Goal: Task Accomplishment & Management: Manage account settings

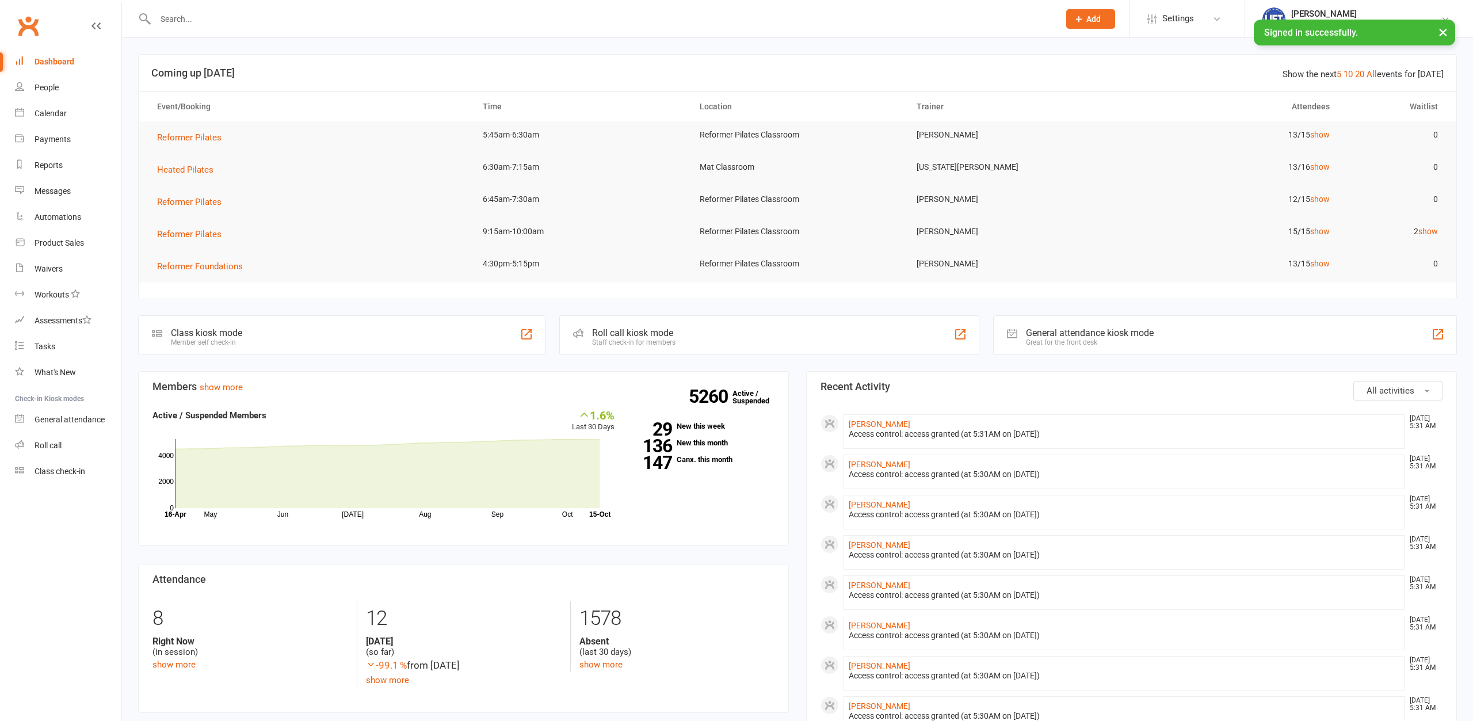
type input "l"
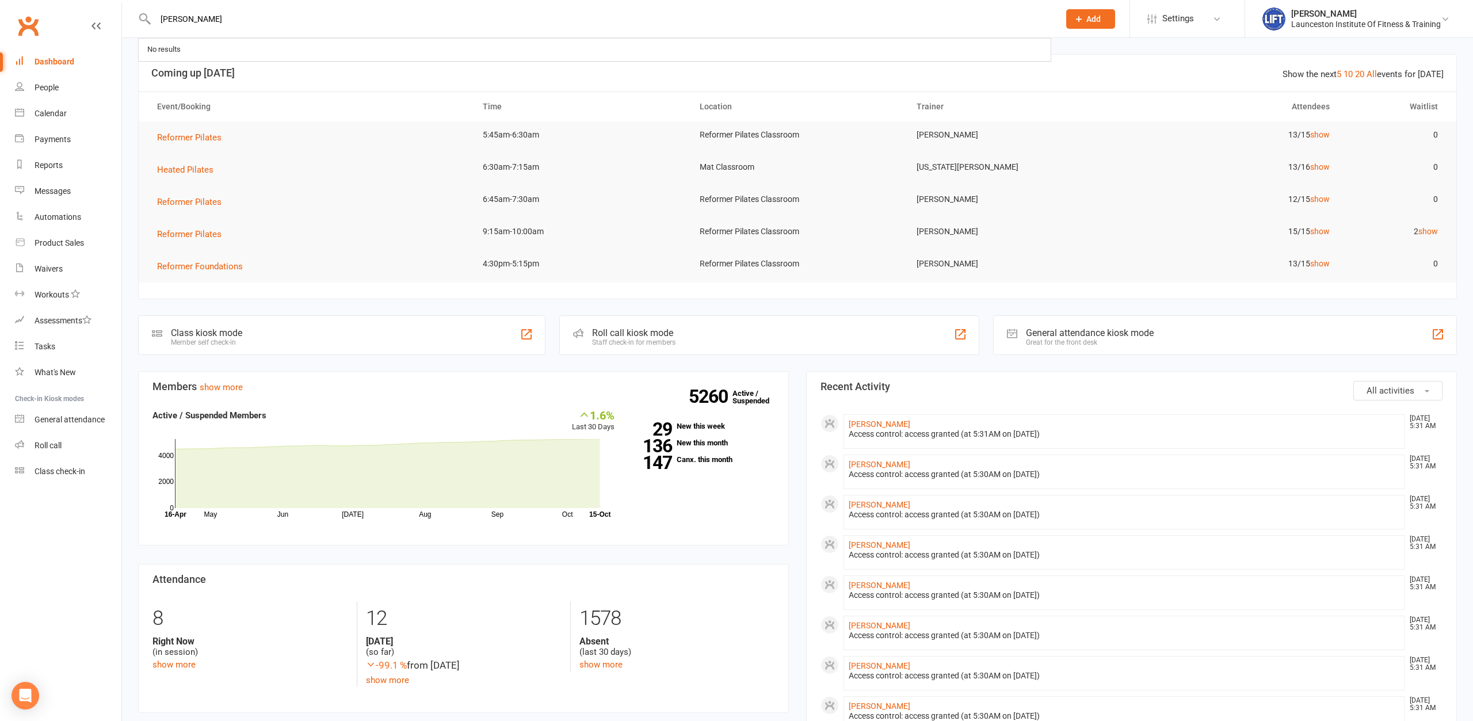
type input "[PERSON_NAME]"
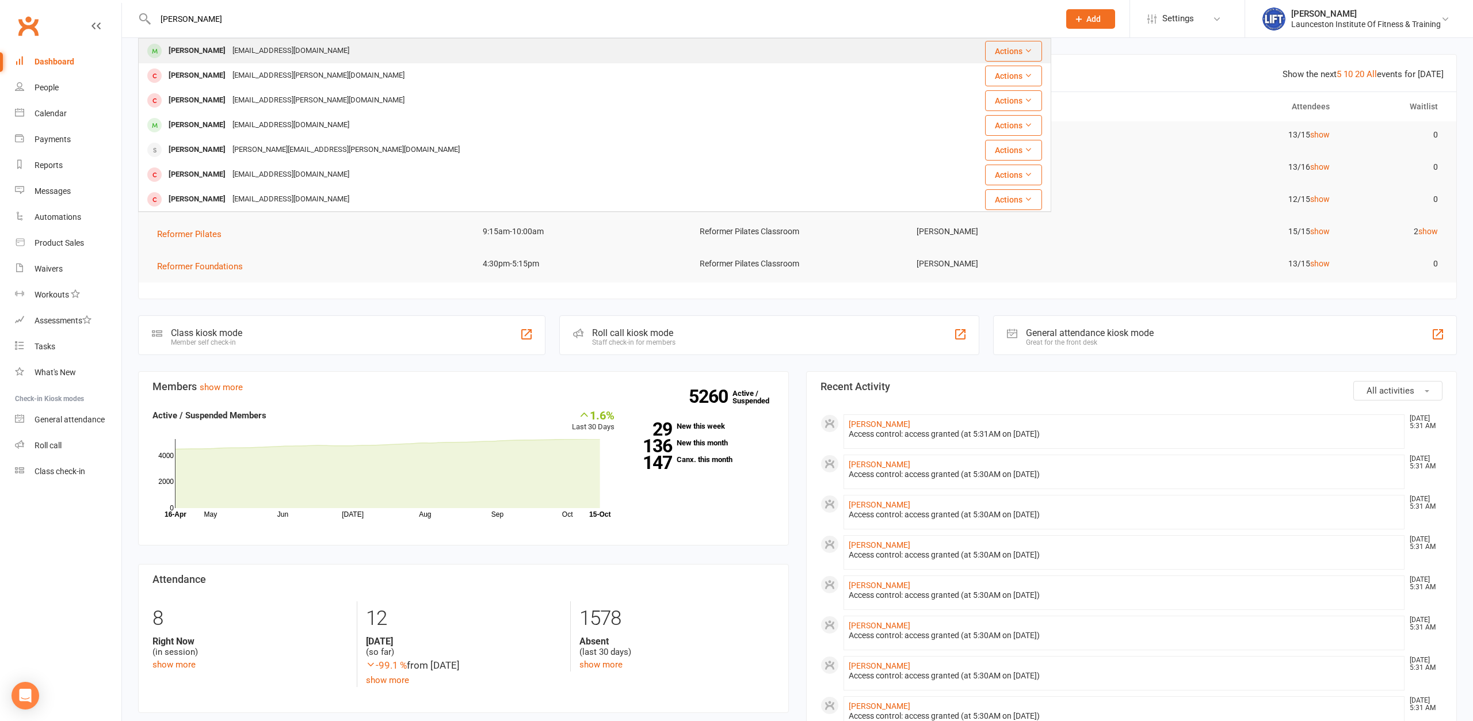
click at [290, 49] on div "[EMAIL_ADDRESS][DOMAIN_NAME]" at bounding box center [291, 51] width 124 height 17
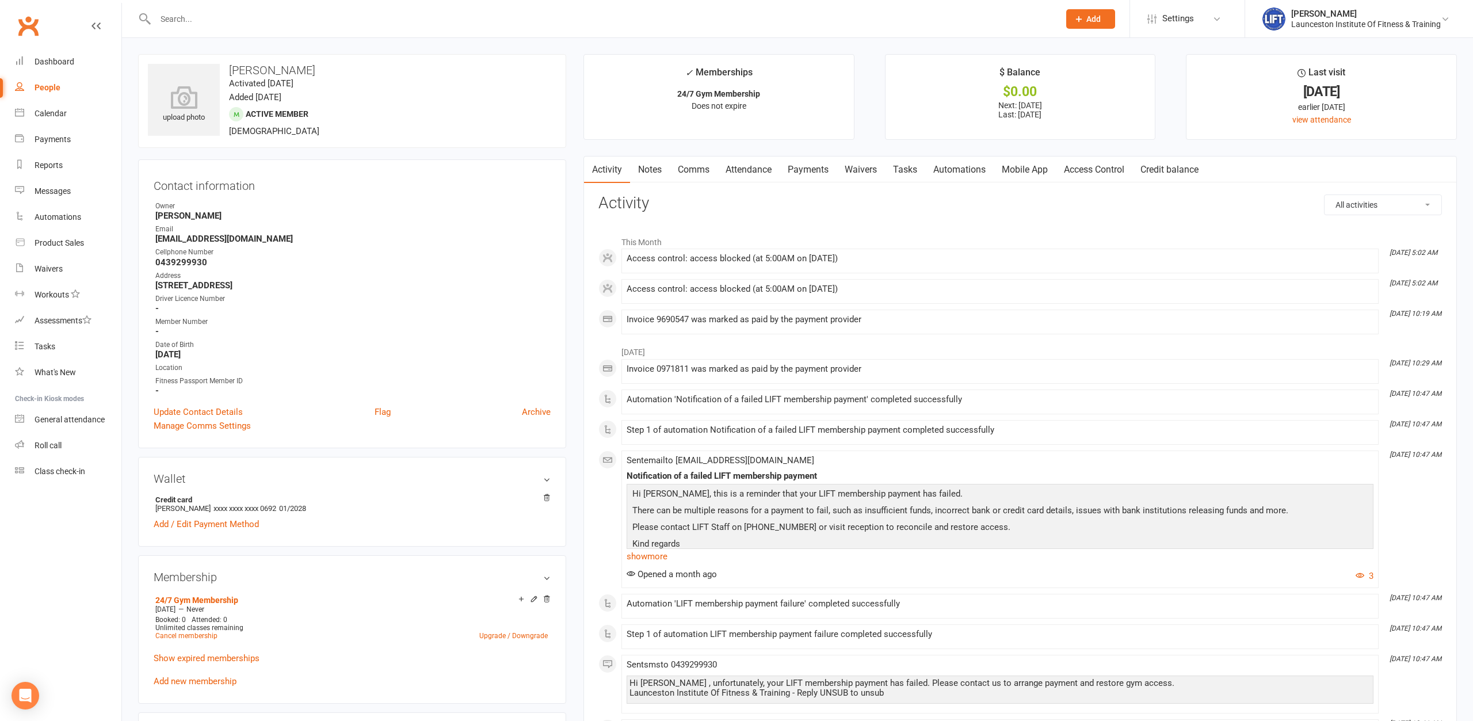
click at [810, 169] on link "Payments" at bounding box center [807, 169] width 57 height 26
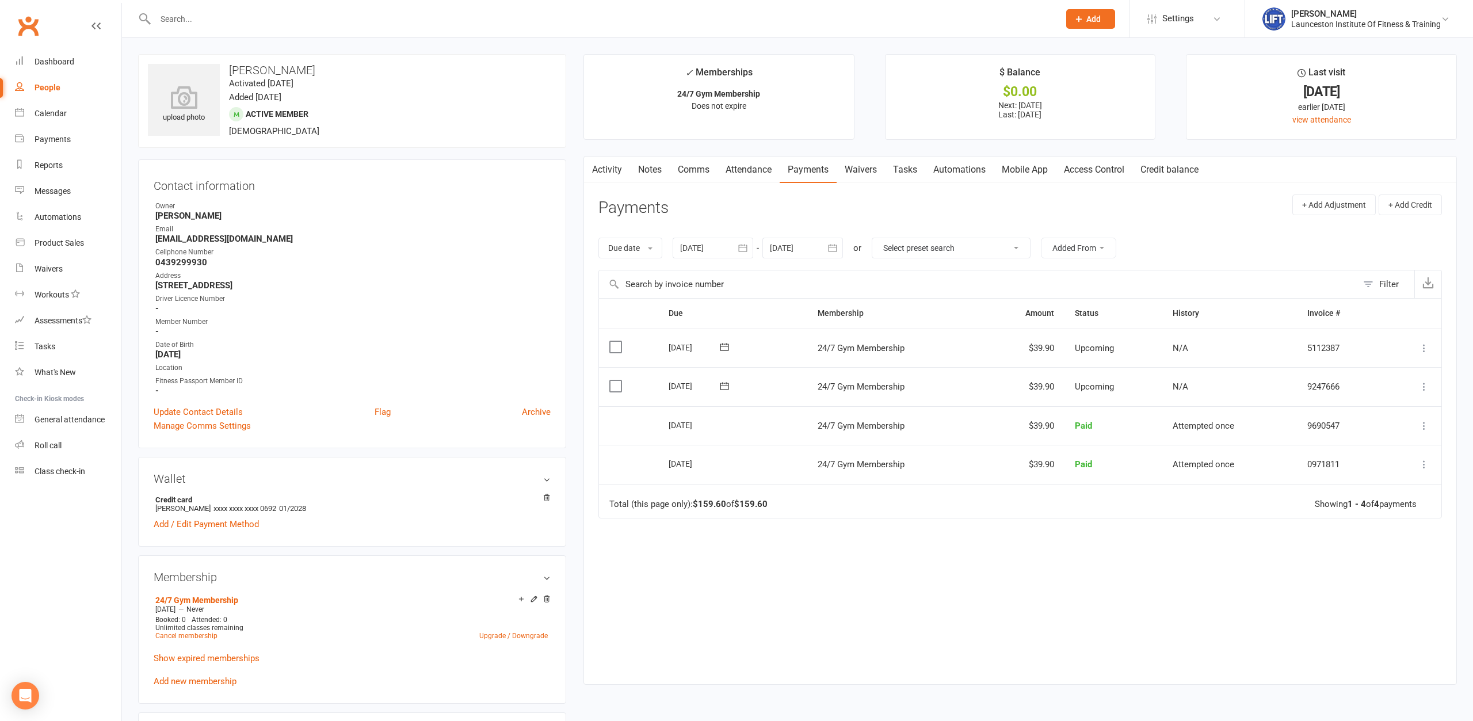
click at [709, 247] on div at bounding box center [712, 248] width 81 height 21
click at [689, 275] on icon "button" at bounding box center [690, 275] width 8 height 9
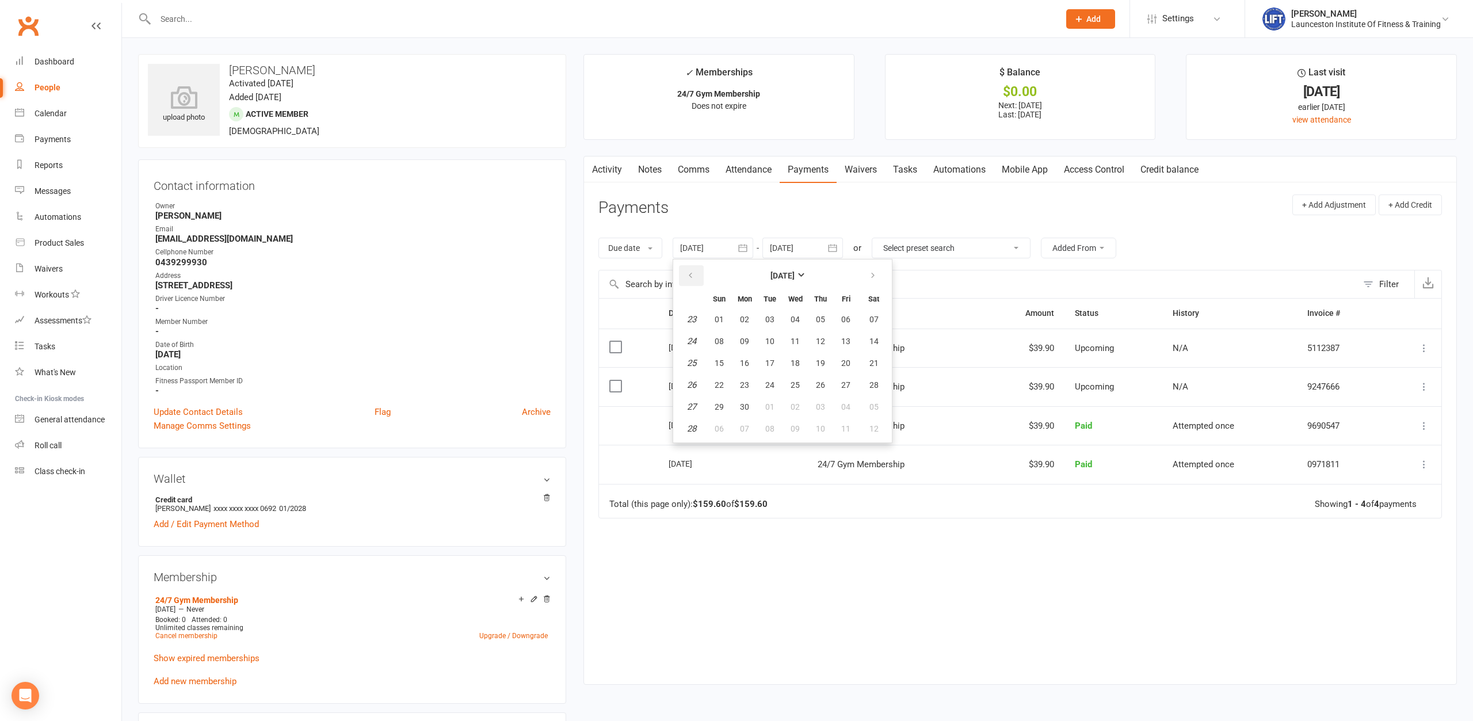
click at [689, 275] on icon "button" at bounding box center [690, 275] width 8 height 9
click at [724, 341] on span "02" at bounding box center [718, 341] width 9 height 9
type input "[DATE]"
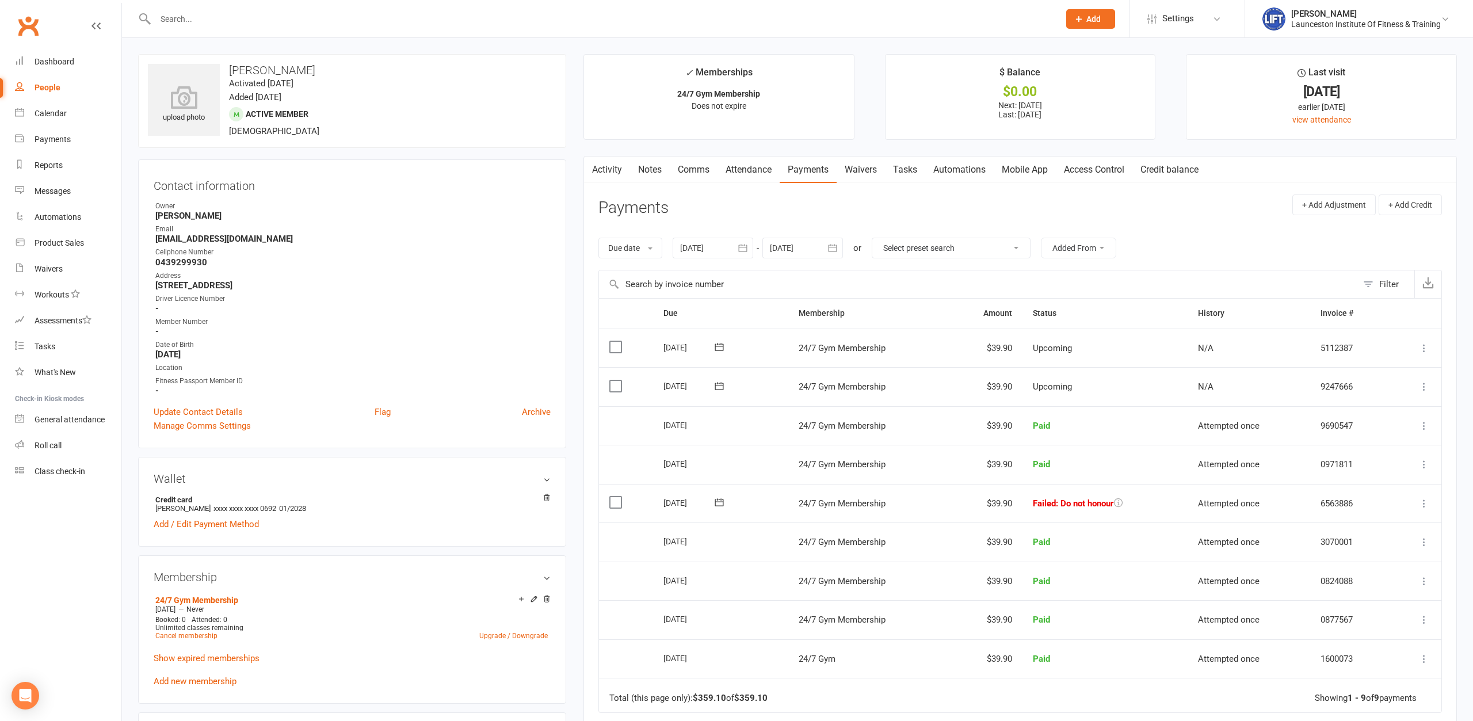
click at [234, 21] on input "text" at bounding box center [601, 19] width 899 height 16
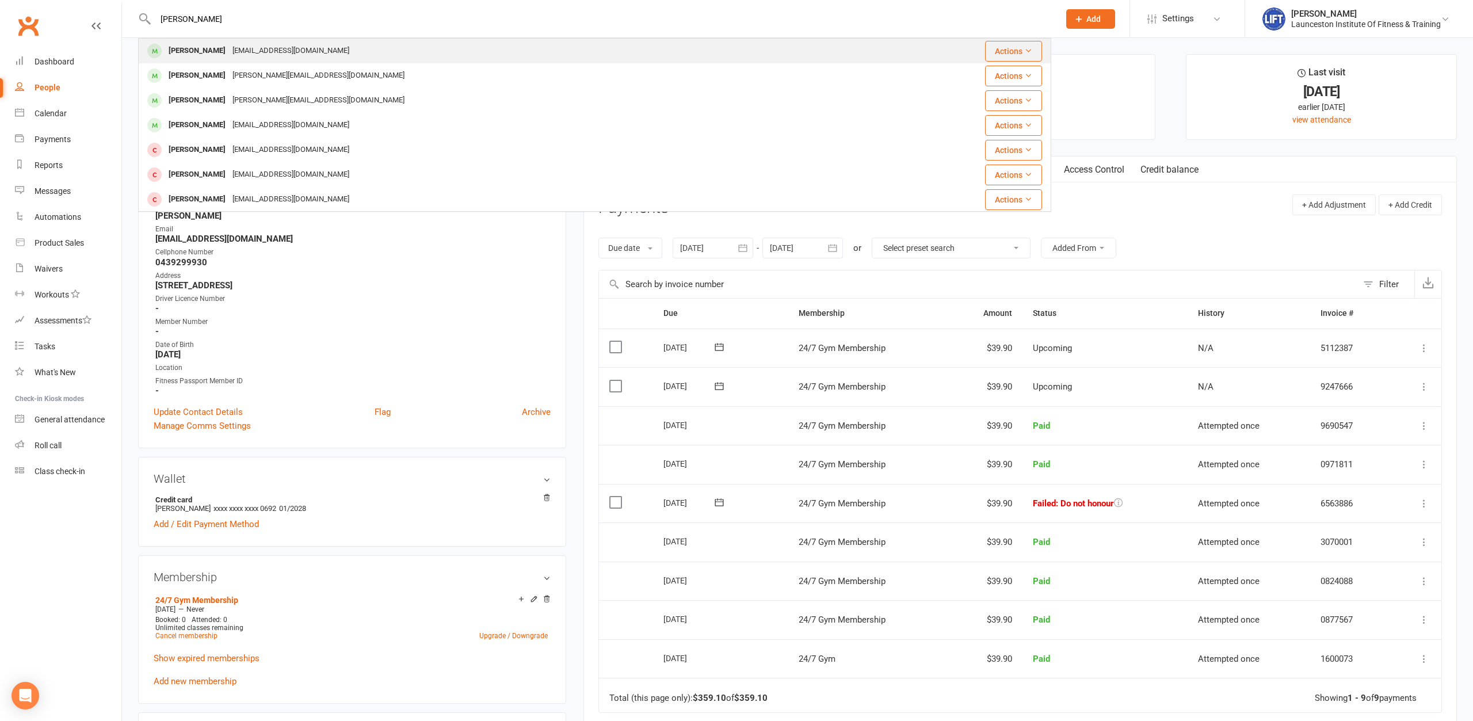
type input "[PERSON_NAME]"
click at [236, 44] on div "[EMAIL_ADDRESS][DOMAIN_NAME]" at bounding box center [291, 51] width 124 height 17
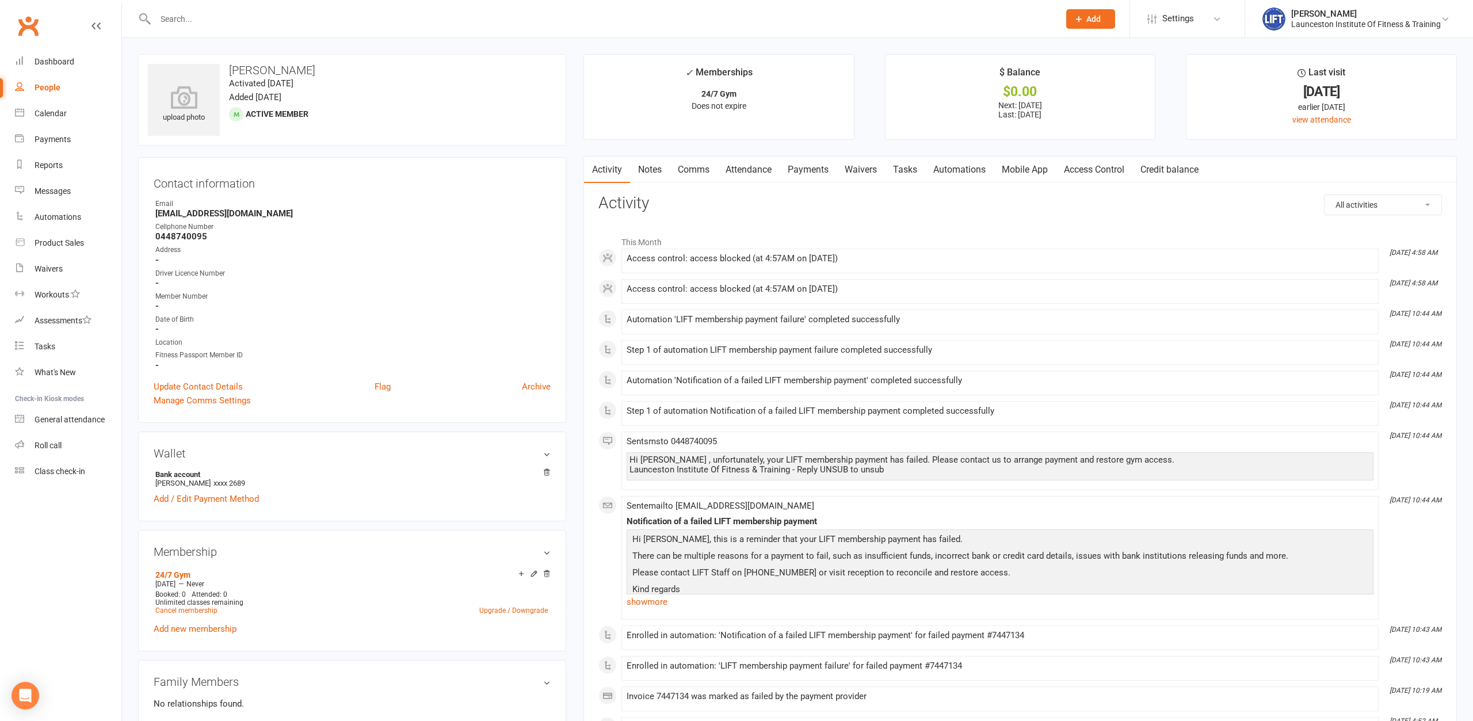
click at [804, 175] on link "Payments" at bounding box center [807, 169] width 57 height 26
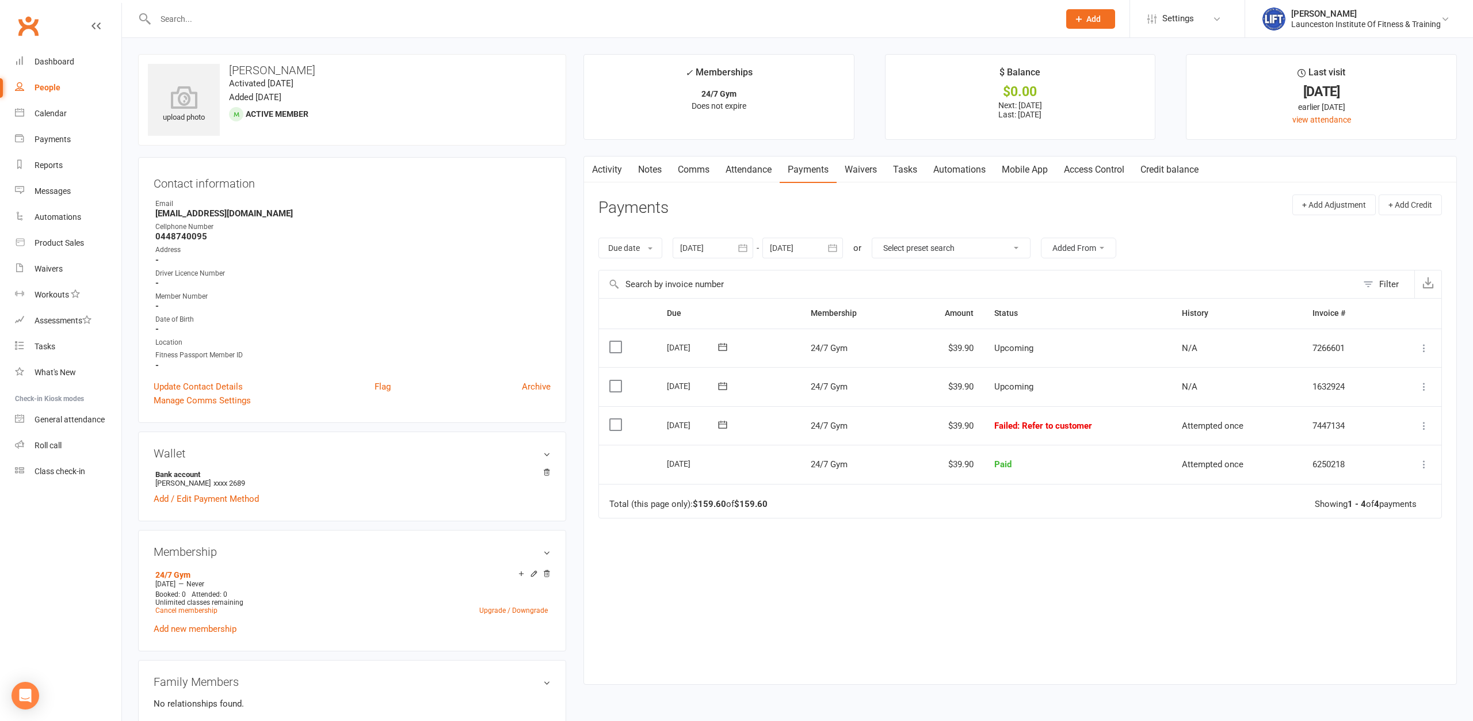
click at [272, 26] on input "text" at bounding box center [601, 19] width 899 height 16
click at [1424, 424] on icon at bounding box center [1424, 426] width 12 height 12
click at [1401, 461] on link "Mark as Paid (POS)" at bounding box center [1373, 471] width 114 height 23
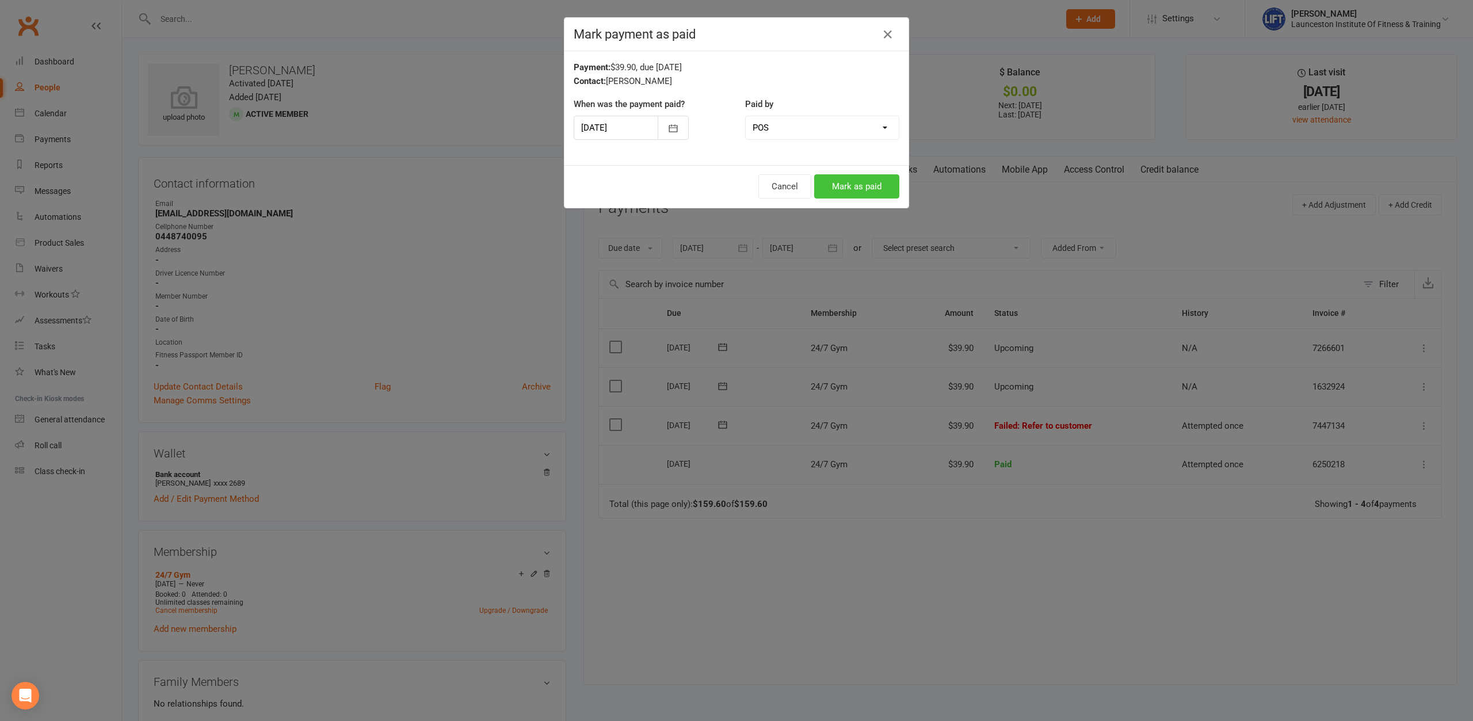
click at [850, 183] on button "Mark as paid" at bounding box center [856, 186] width 85 height 24
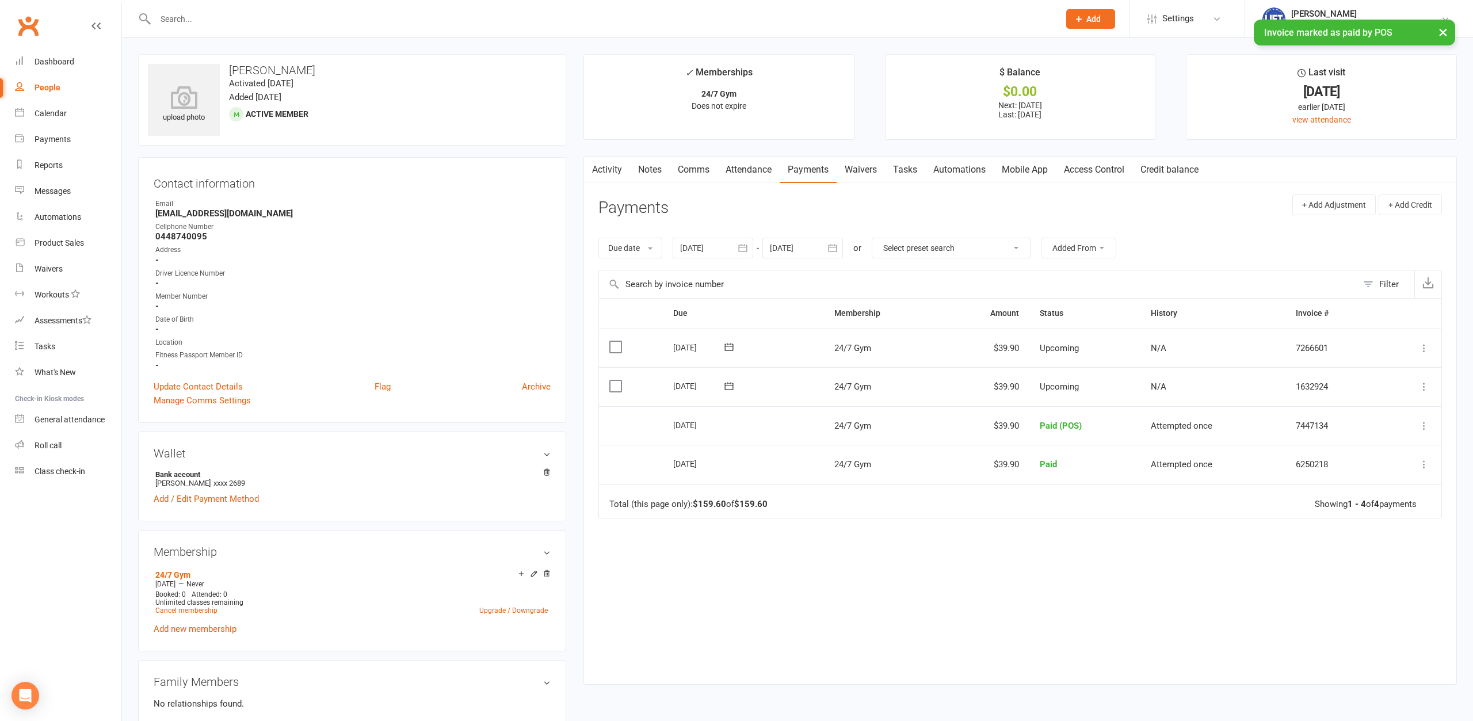
click at [1085, 171] on link "Access Control" at bounding box center [1094, 169] width 77 height 26
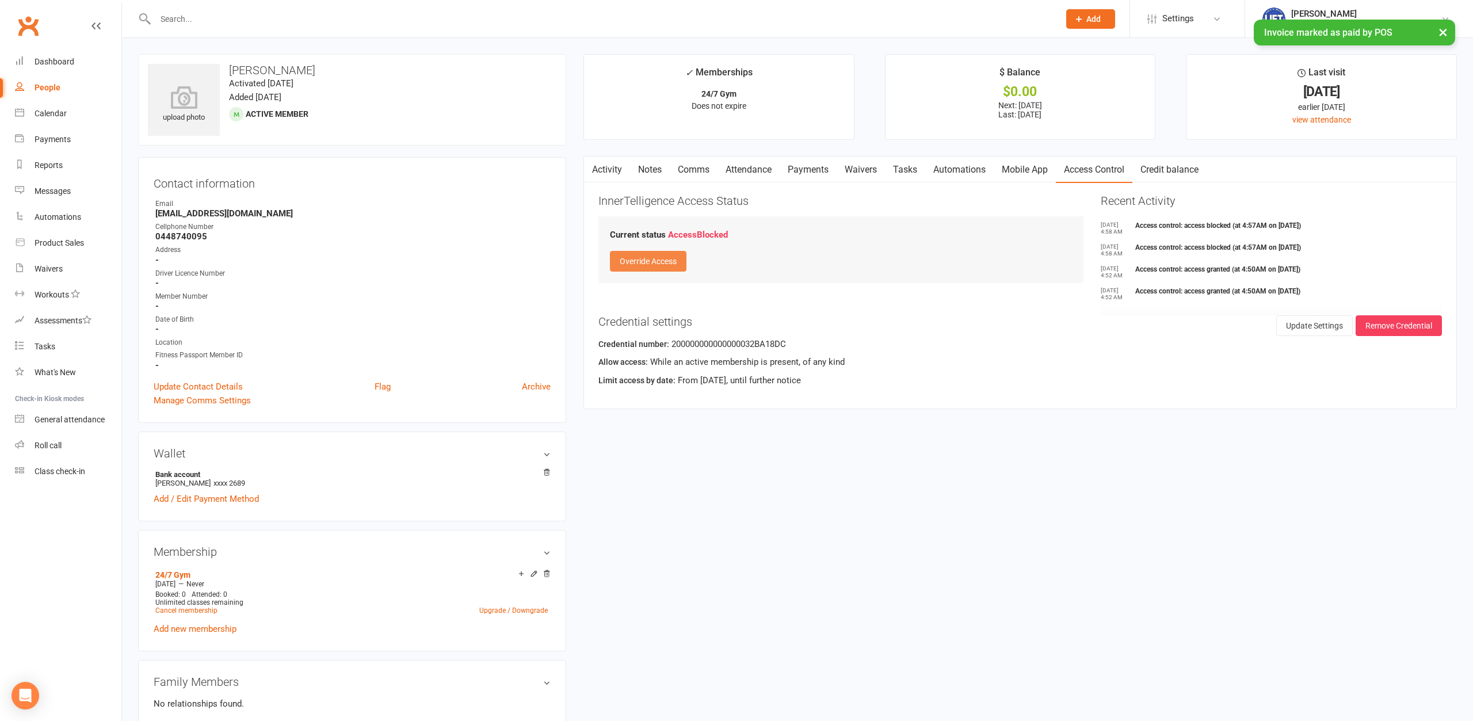
click at [662, 263] on button "Override Access" at bounding box center [648, 261] width 77 height 21
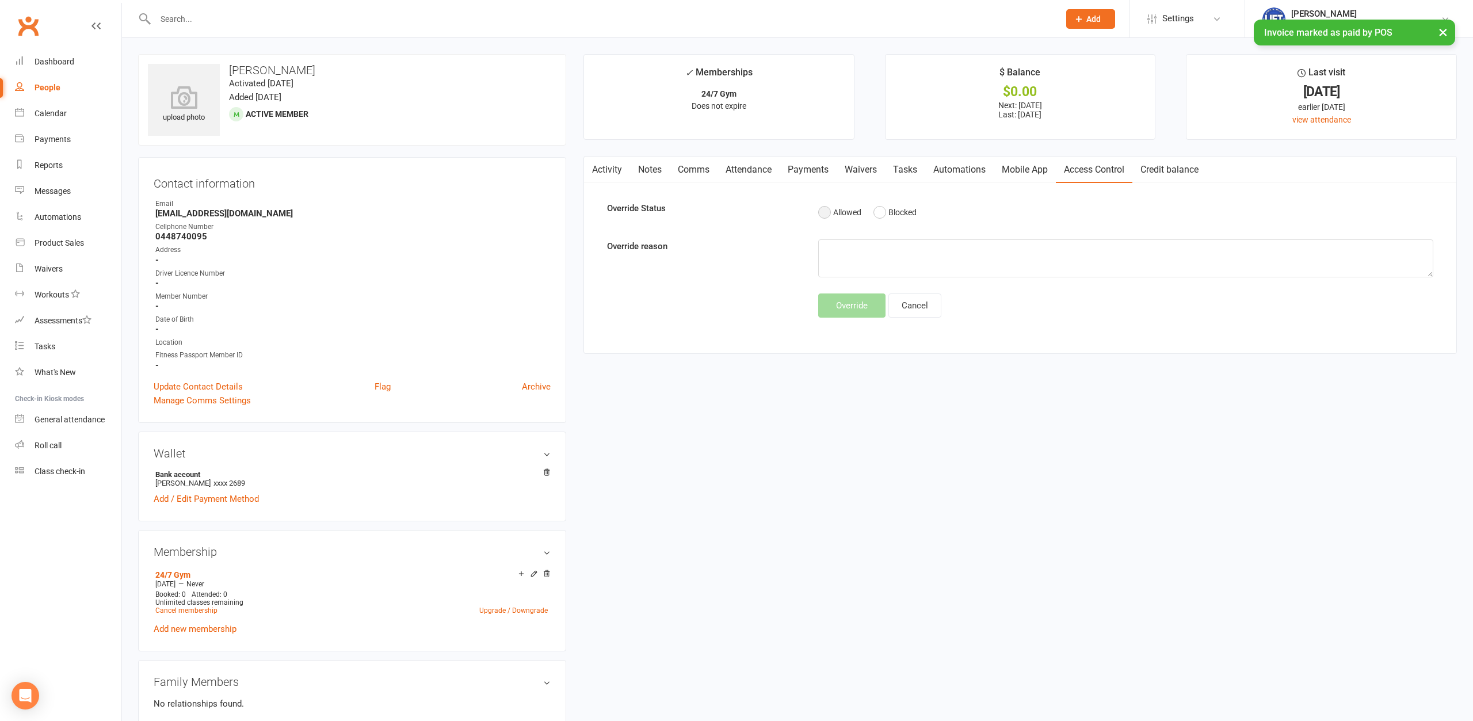
click at [822, 204] on button "Allowed" at bounding box center [839, 212] width 43 height 22
click at [855, 306] on button "Override" at bounding box center [851, 305] width 67 height 24
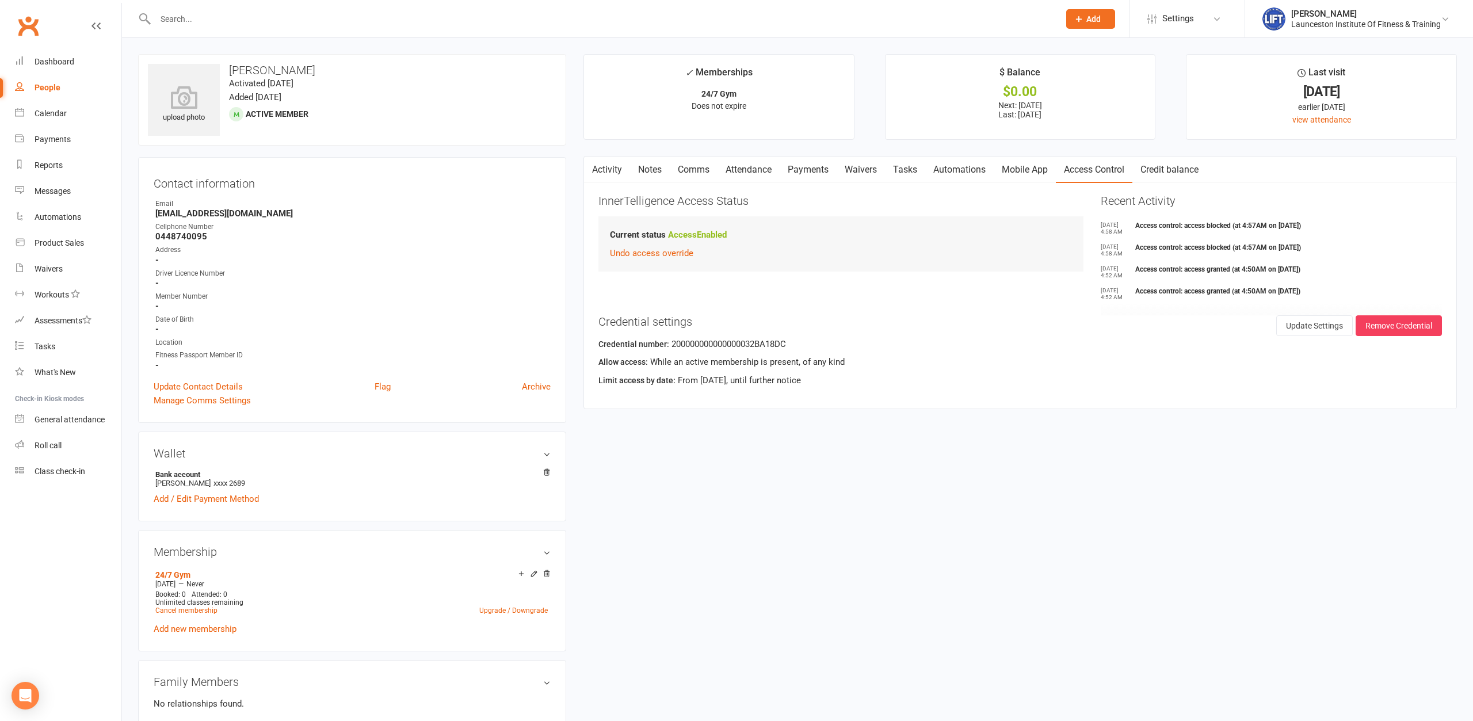
click at [625, 169] on link "Activity" at bounding box center [607, 169] width 46 height 26
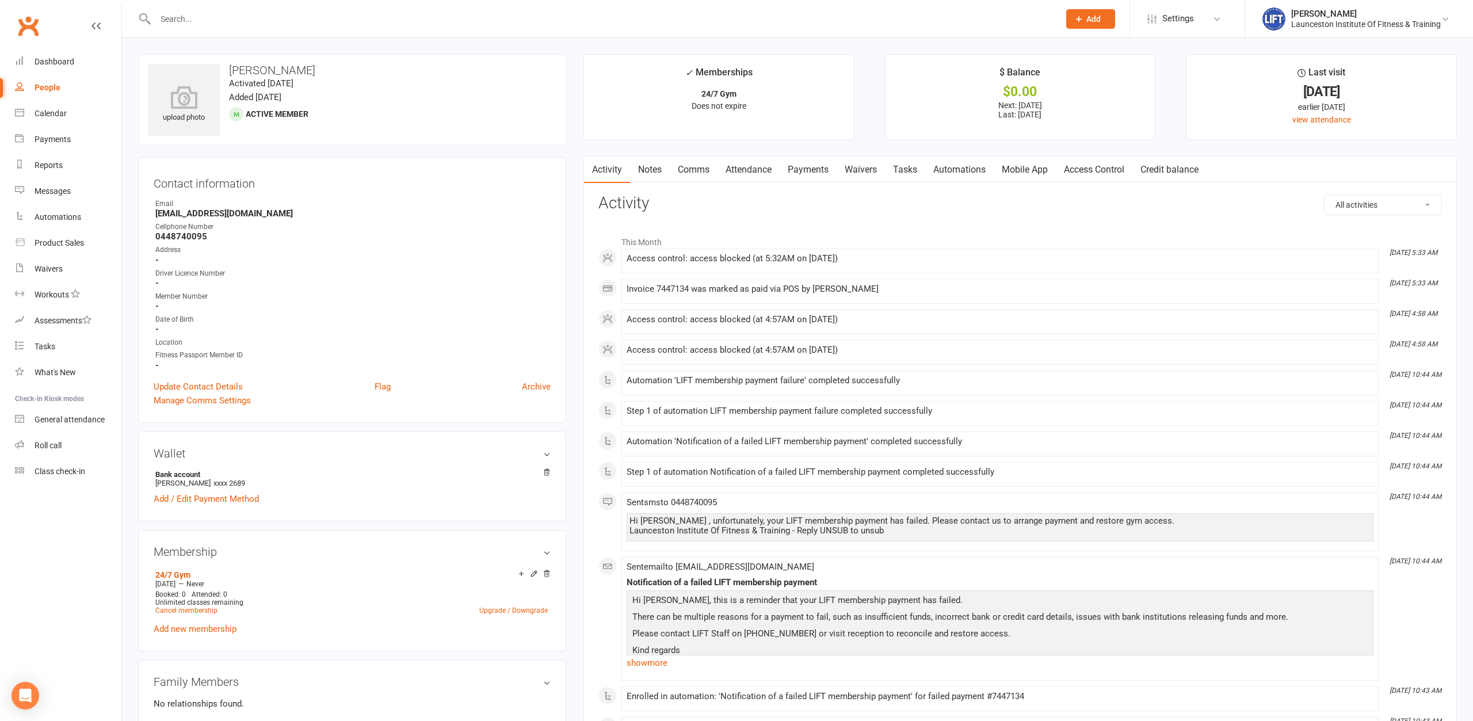
click at [1092, 165] on link "Access Control" at bounding box center [1094, 169] width 77 height 26
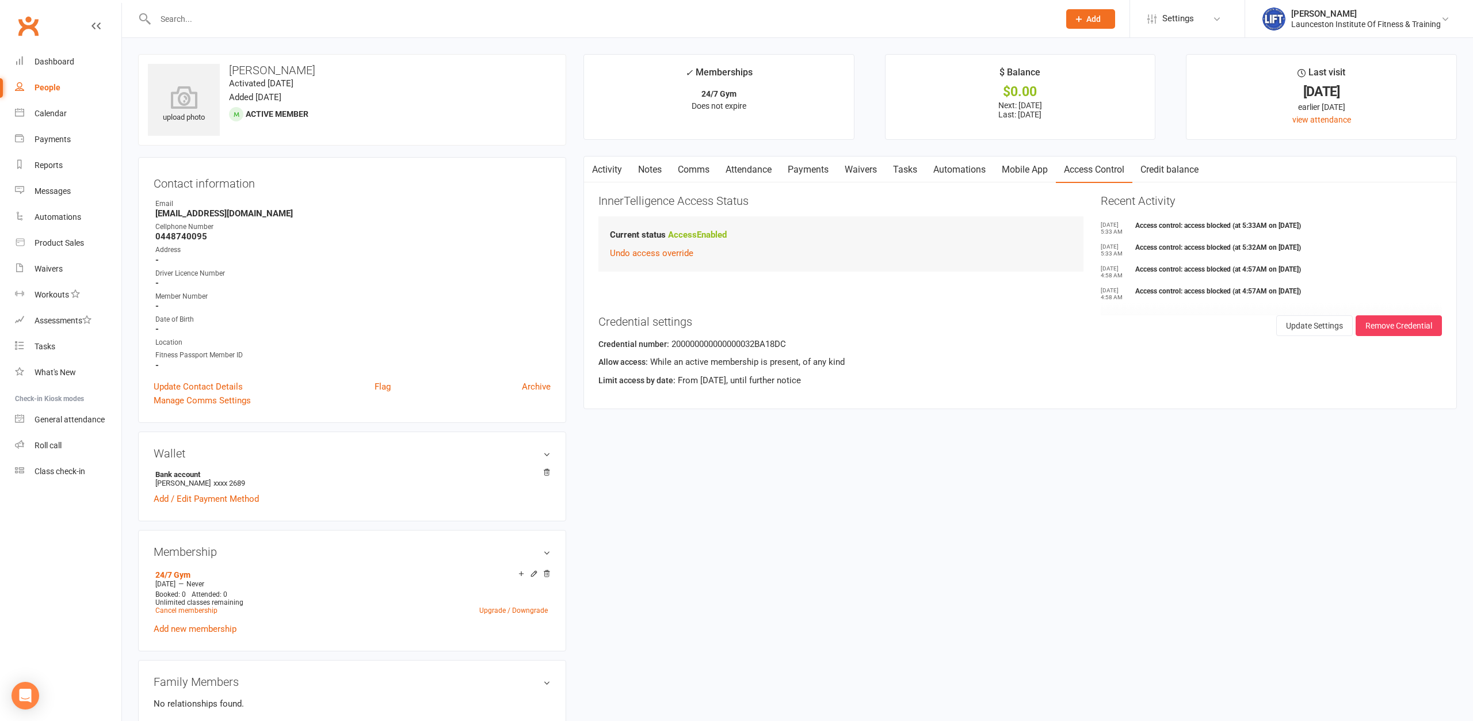
click at [816, 167] on link "Payments" at bounding box center [807, 169] width 57 height 26
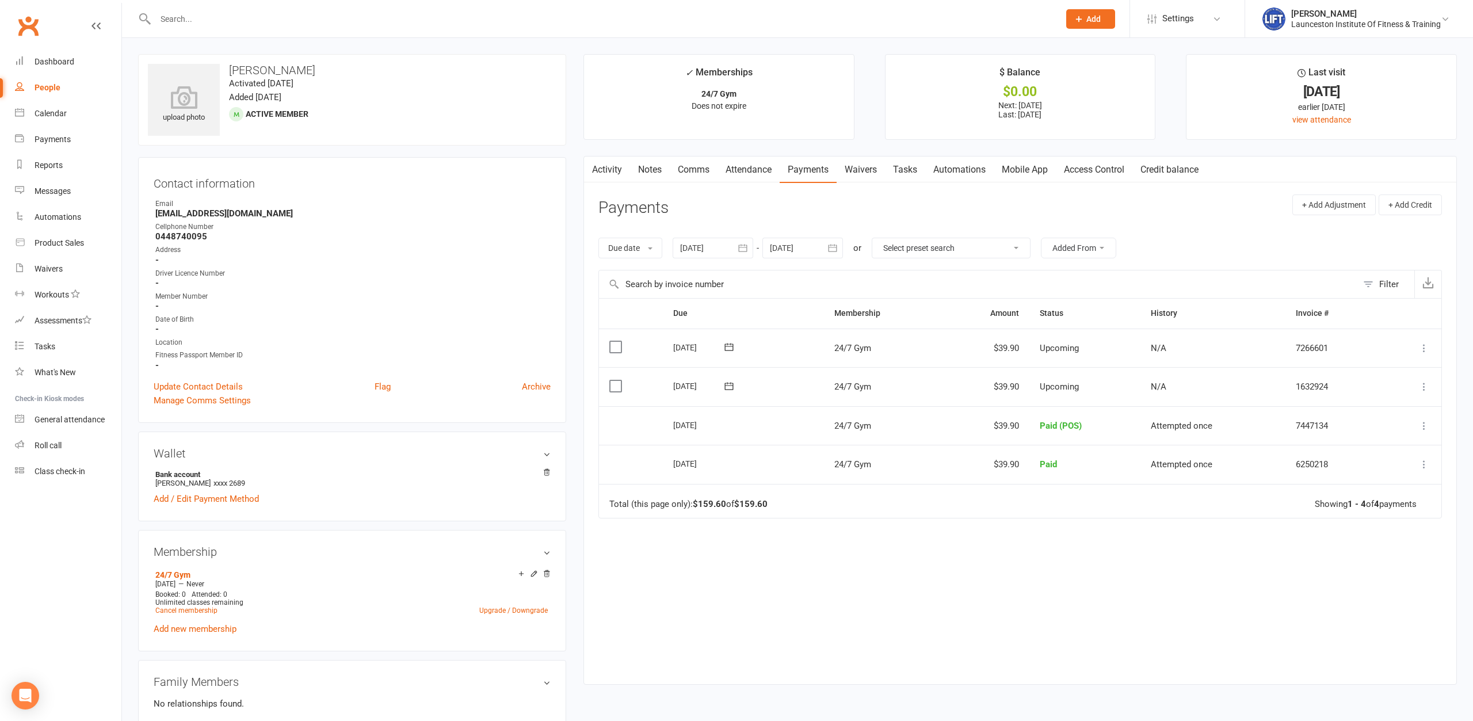
click at [595, 167] on button "button" at bounding box center [591, 169] width 14 height 26
click at [596, 167] on button "button" at bounding box center [591, 169] width 14 height 26
click at [557, 171] on div "Contact information Owner Email [EMAIL_ADDRESS][DOMAIN_NAME] Cellphone Number […" at bounding box center [352, 290] width 428 height 266
click at [225, 22] on input "text" at bounding box center [601, 19] width 899 height 16
type input "[PERSON_NAME]"
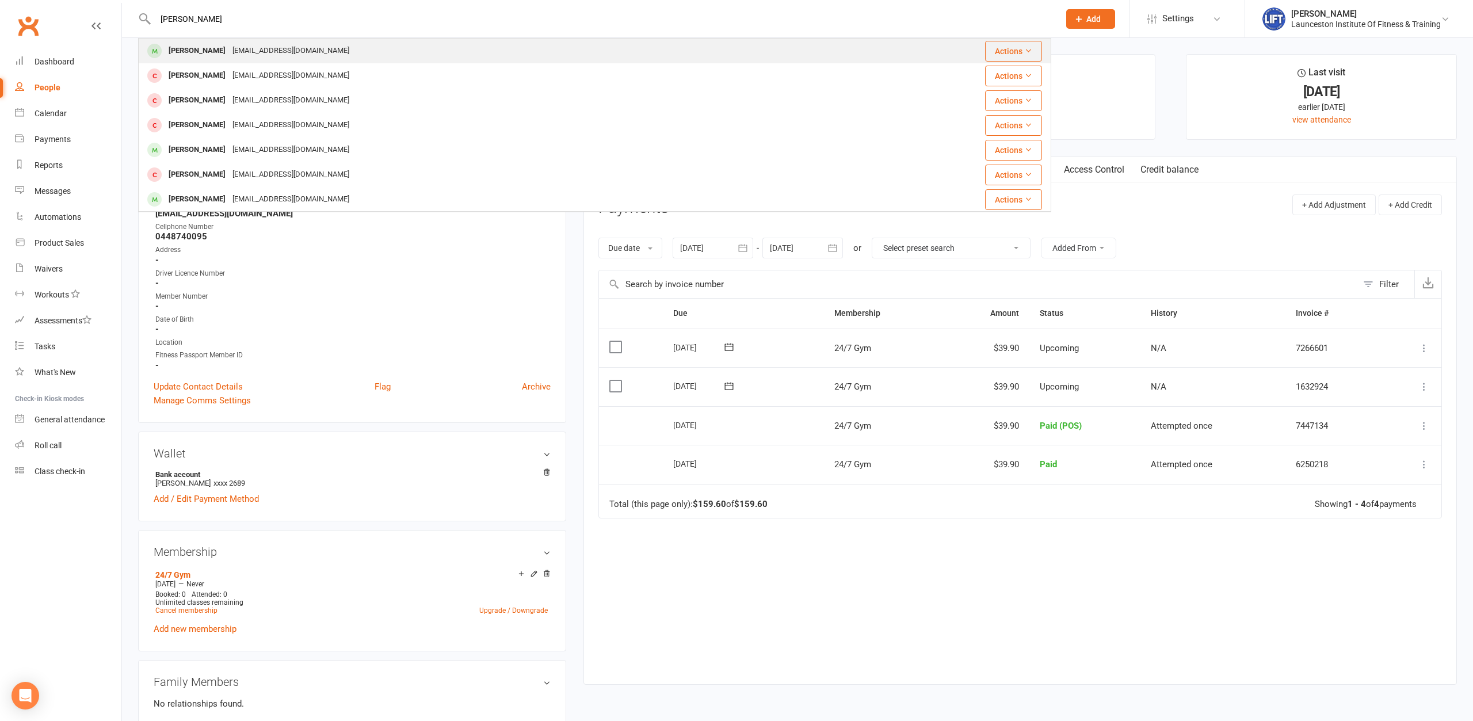
click at [237, 61] on div "[PERSON_NAME] [EMAIL_ADDRESS][DOMAIN_NAME]" at bounding box center [505, 51] width 733 height 24
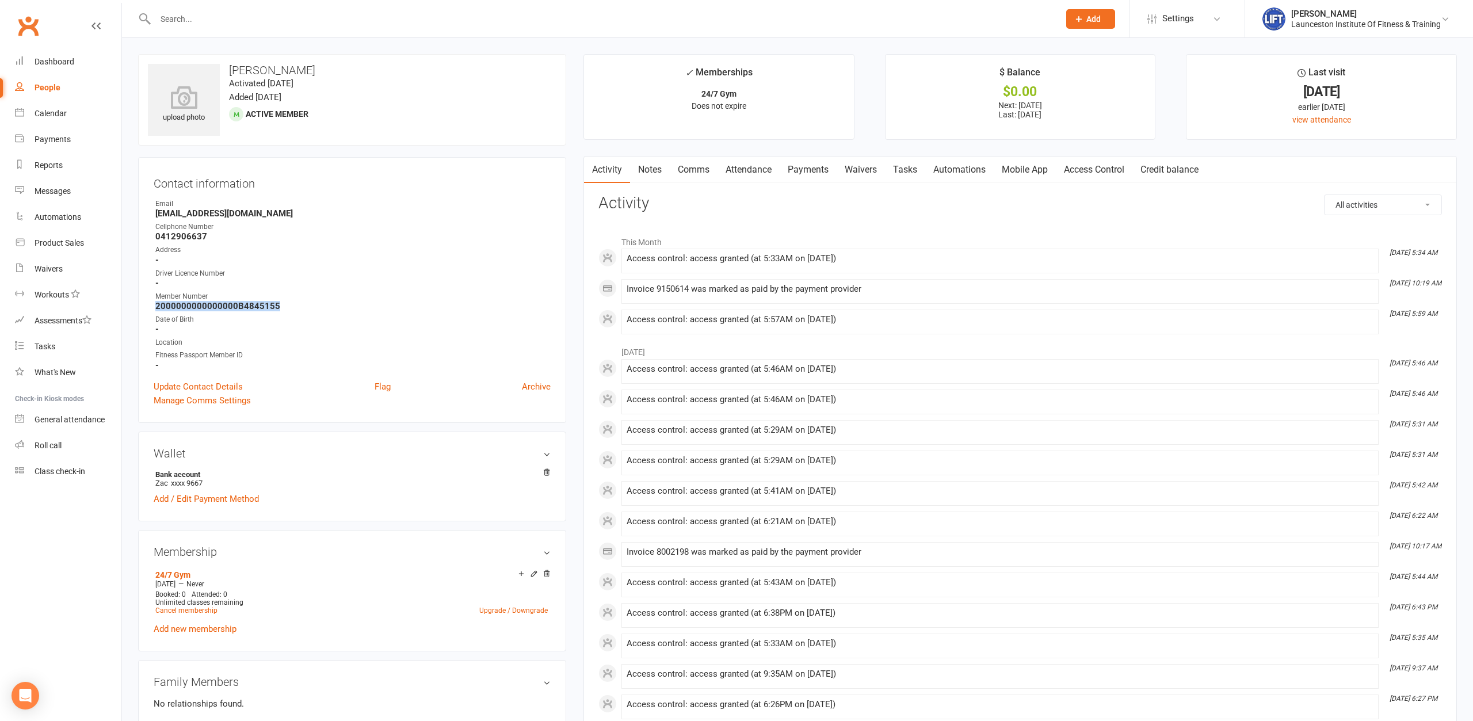
drag, startPoint x: 277, startPoint y: 306, endPoint x: 134, endPoint y: 310, distance: 143.3
click at [134, 310] on div "upload photo [PERSON_NAME] Activated [DATE] Added [DATE] Active member Contact …" at bounding box center [351, 706] width 445 height 1304
copy strong "2000000000000000B4845155"
click at [293, 13] on input "text" at bounding box center [601, 19] width 899 height 16
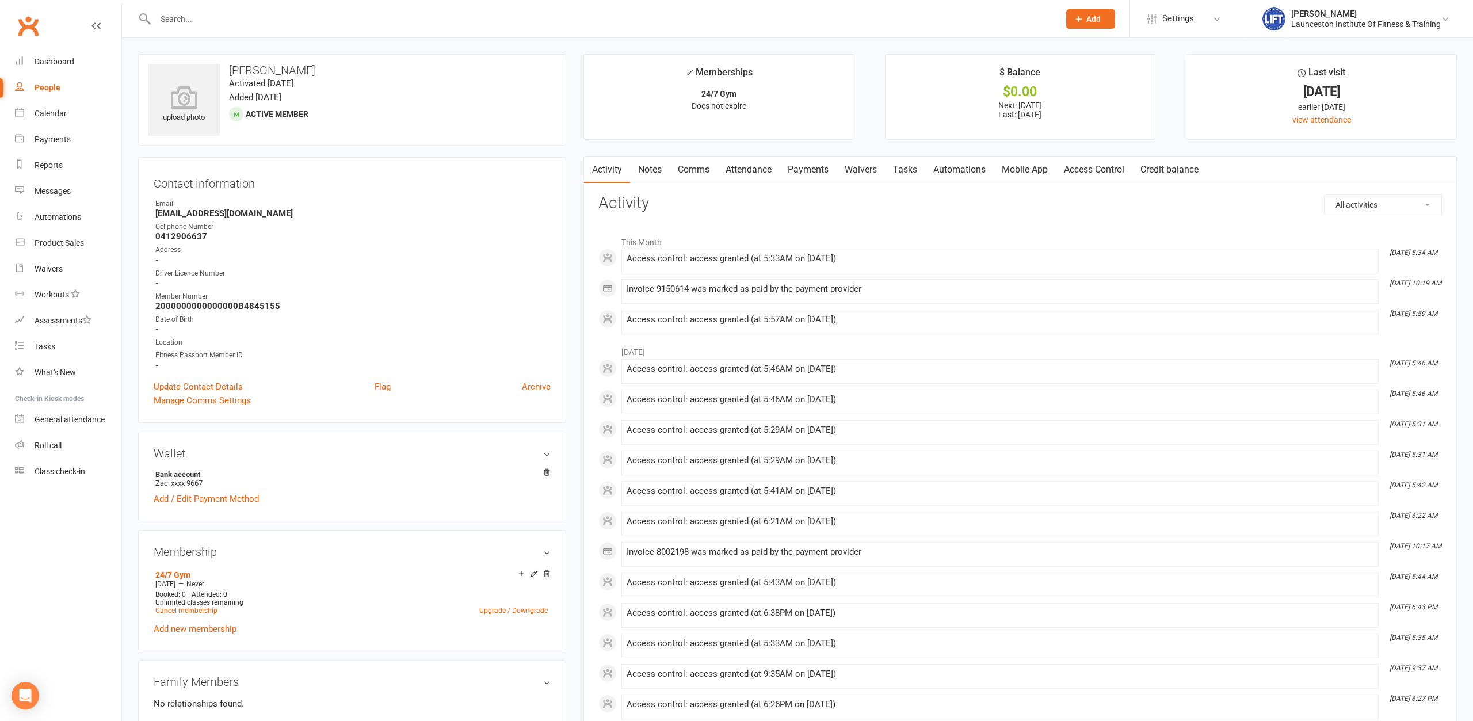
paste input "2000000000000000BBEED2C2"
click at [177, 21] on input "2000000000000000BBEED2C2" at bounding box center [601, 19] width 899 height 16
click at [315, 13] on input "2000000000000000BBEED2C2" at bounding box center [601, 19] width 899 height 16
click at [174, 18] on input "2000000000000000BBEED2C2" at bounding box center [601, 19] width 899 height 16
type input "2000000000000000BBEED2C2"
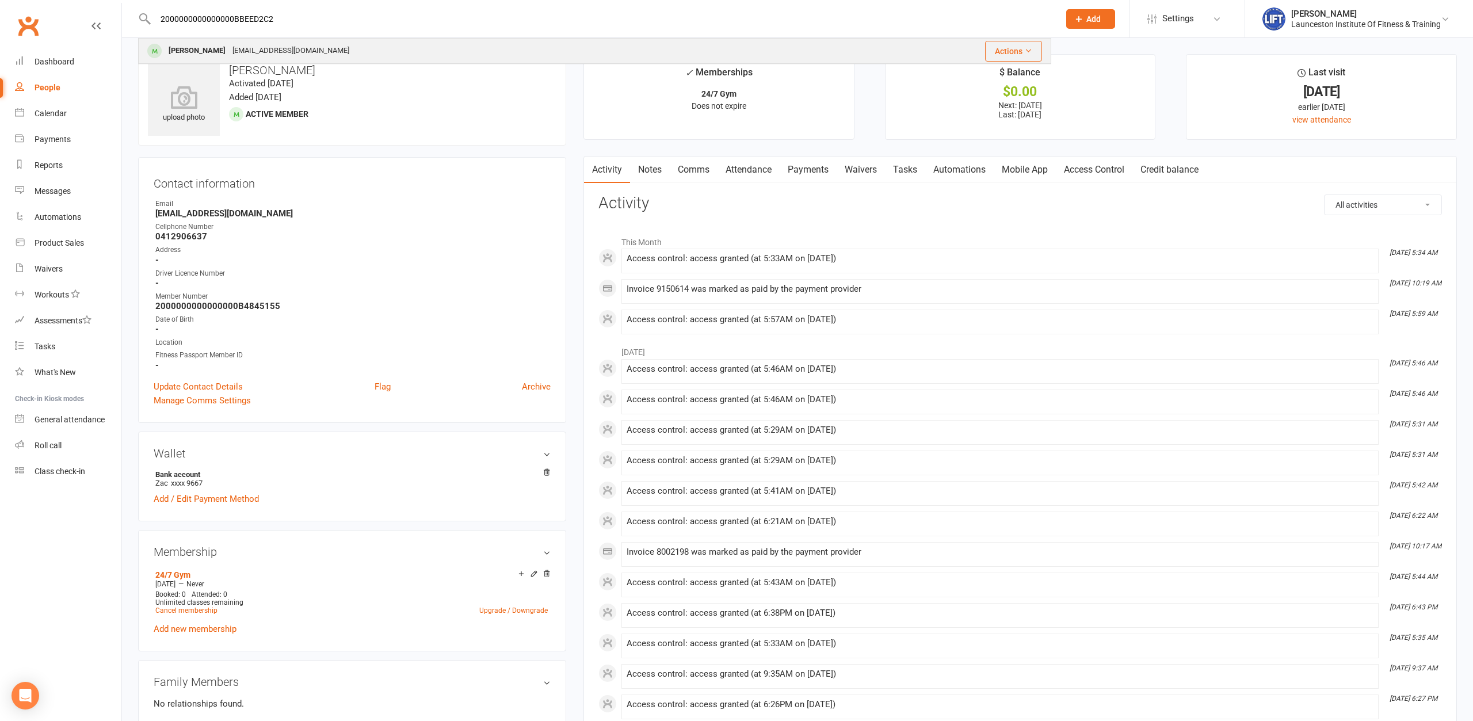
click at [268, 50] on div "[EMAIL_ADDRESS][DOMAIN_NAME]" at bounding box center [291, 51] width 124 height 17
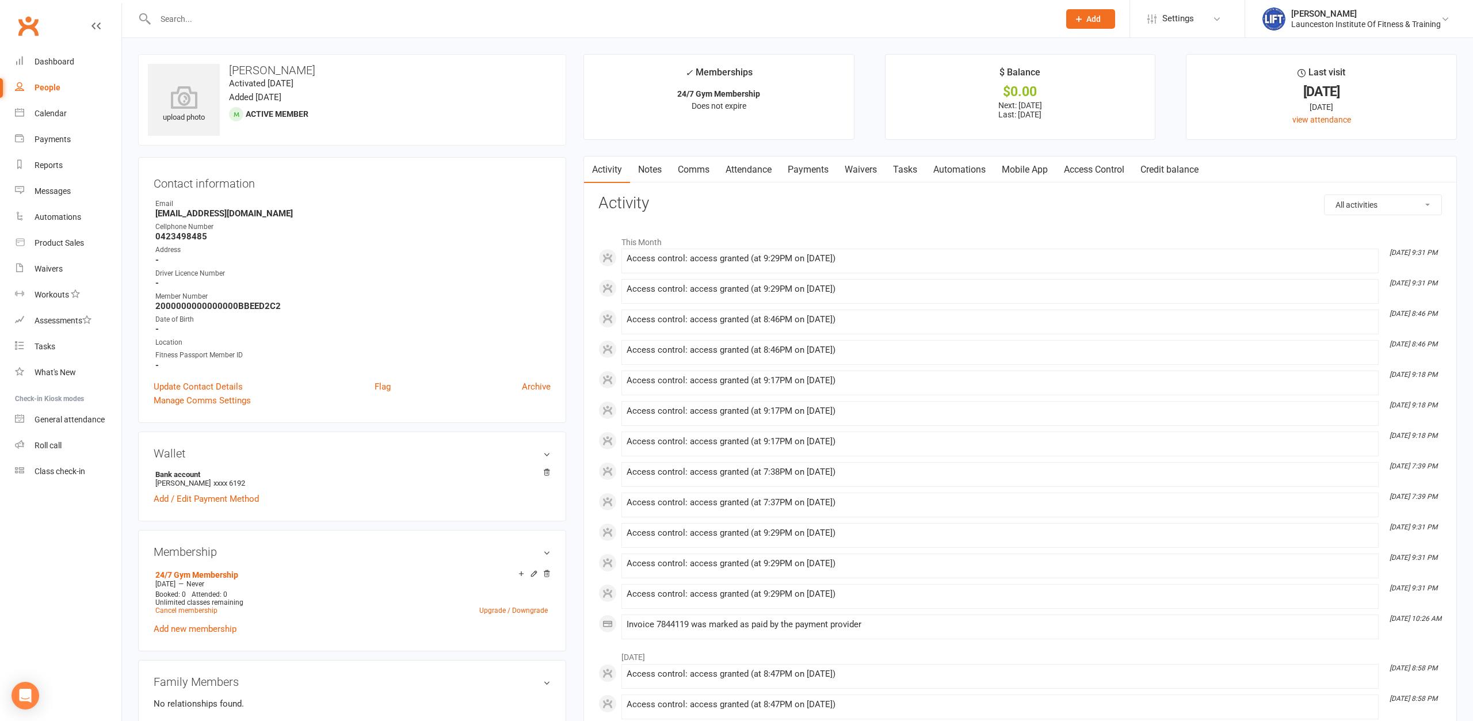
click at [308, 13] on input "text" at bounding box center [601, 19] width 899 height 16
paste input "2000000000000000B479CCC5"
click at [176, 18] on input "2000000000000000B479CCC5" at bounding box center [601, 19] width 899 height 16
drag, startPoint x: 293, startPoint y: 17, endPoint x: 123, endPoint y: 37, distance: 171.4
click at [152, 27] on input "2000000000000000B479CCC5" at bounding box center [601, 19] width 899 height 16
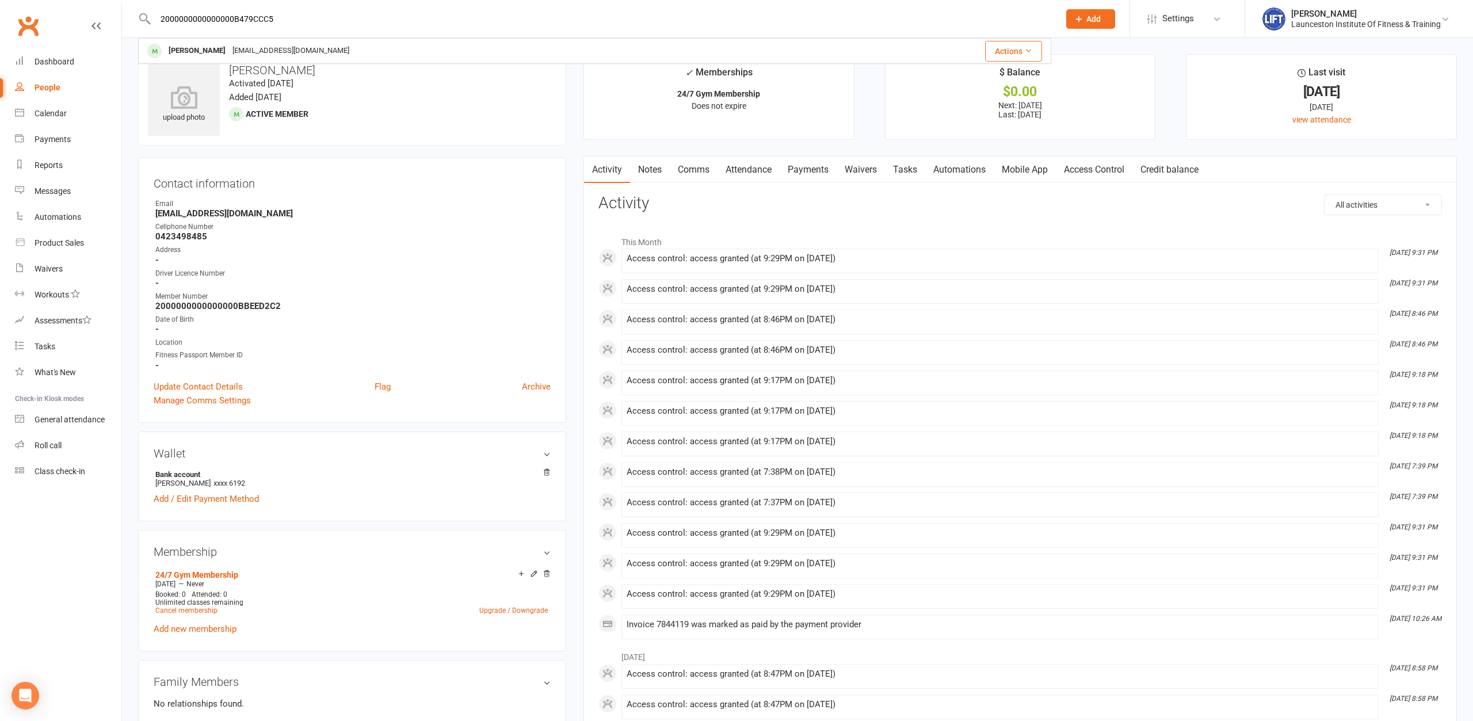
paste input "2000000000000000DDC3B27C"
click at [174, 19] on input "2000000000000000DDC3B27C" at bounding box center [601, 19] width 899 height 16
type input "2000000000000000DDC3B27C"
click at [266, 57] on div "[EMAIL_ADDRESS][DOMAIN_NAME]" at bounding box center [283, 51] width 124 height 17
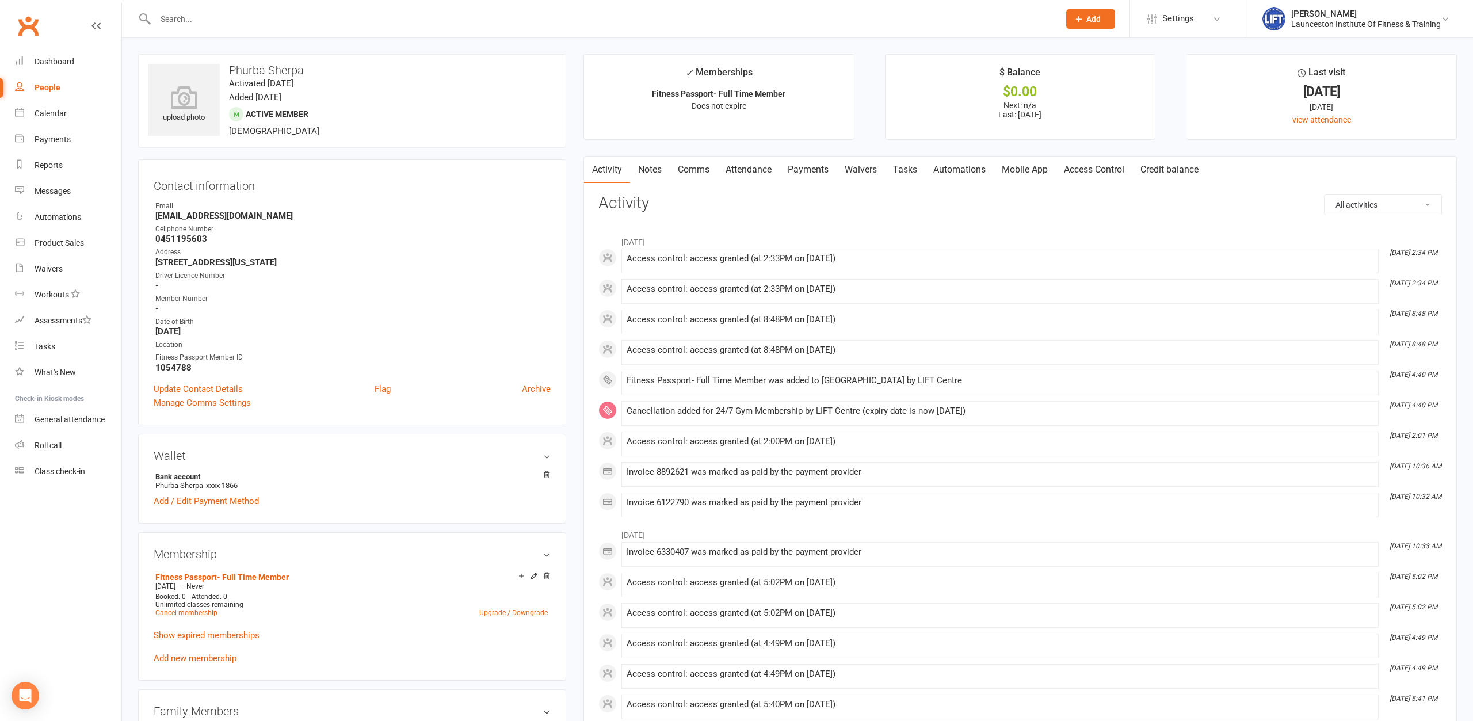
click at [1103, 170] on link "Access Control" at bounding box center [1094, 169] width 77 height 26
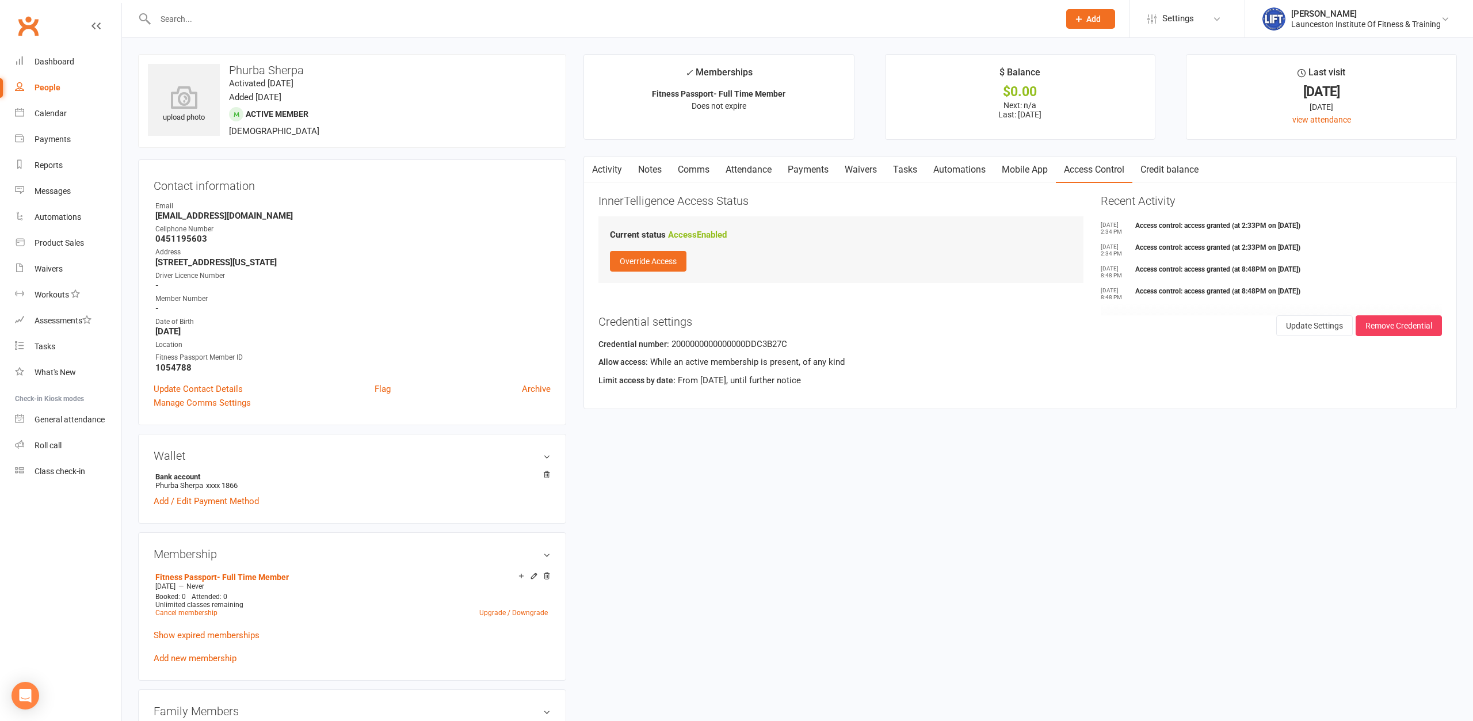
click at [227, 19] on input "text" at bounding box center [601, 19] width 899 height 16
click at [326, 17] on input "text" at bounding box center [601, 19] width 899 height 16
paste input "20000000000000006D91DA45"
click at [177, 19] on input "20000000000000006D91DA45" at bounding box center [601, 19] width 899 height 16
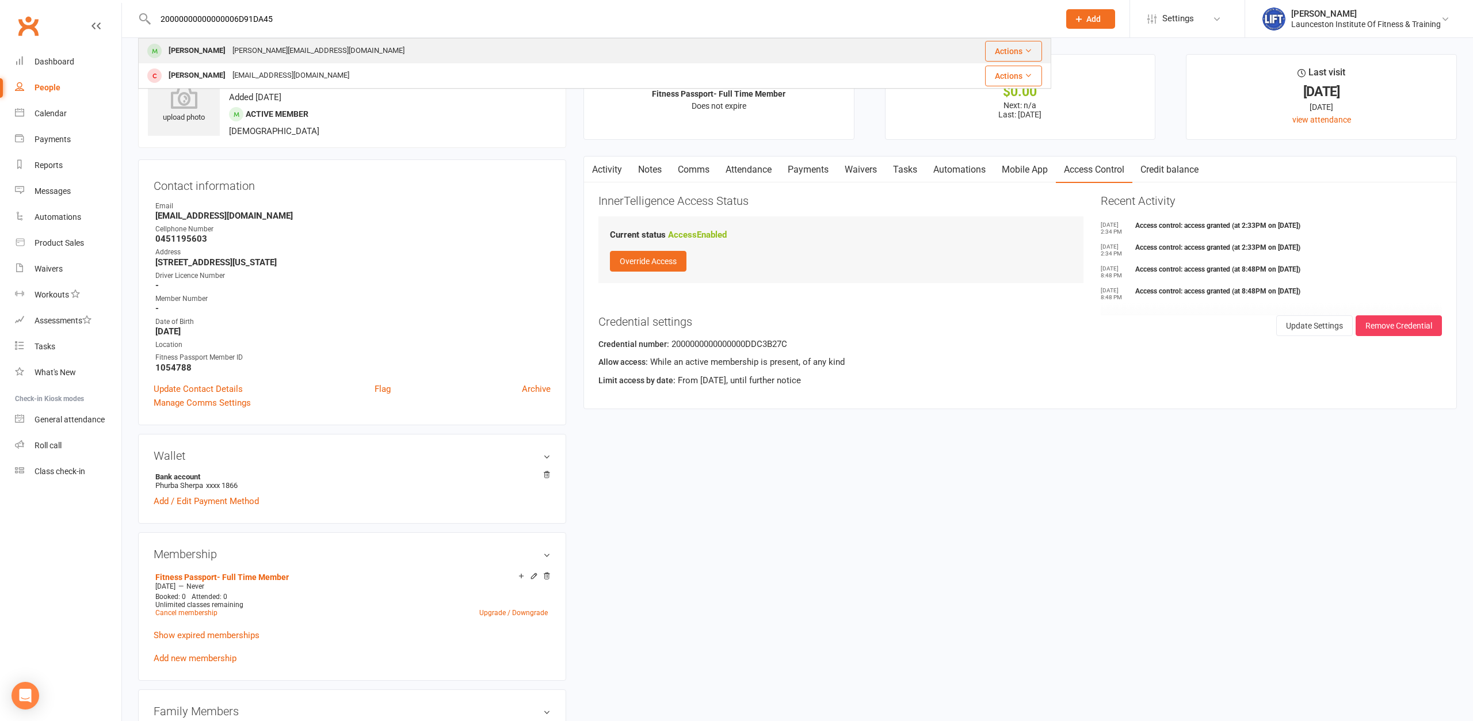
type input "20000000000000006D91DA45"
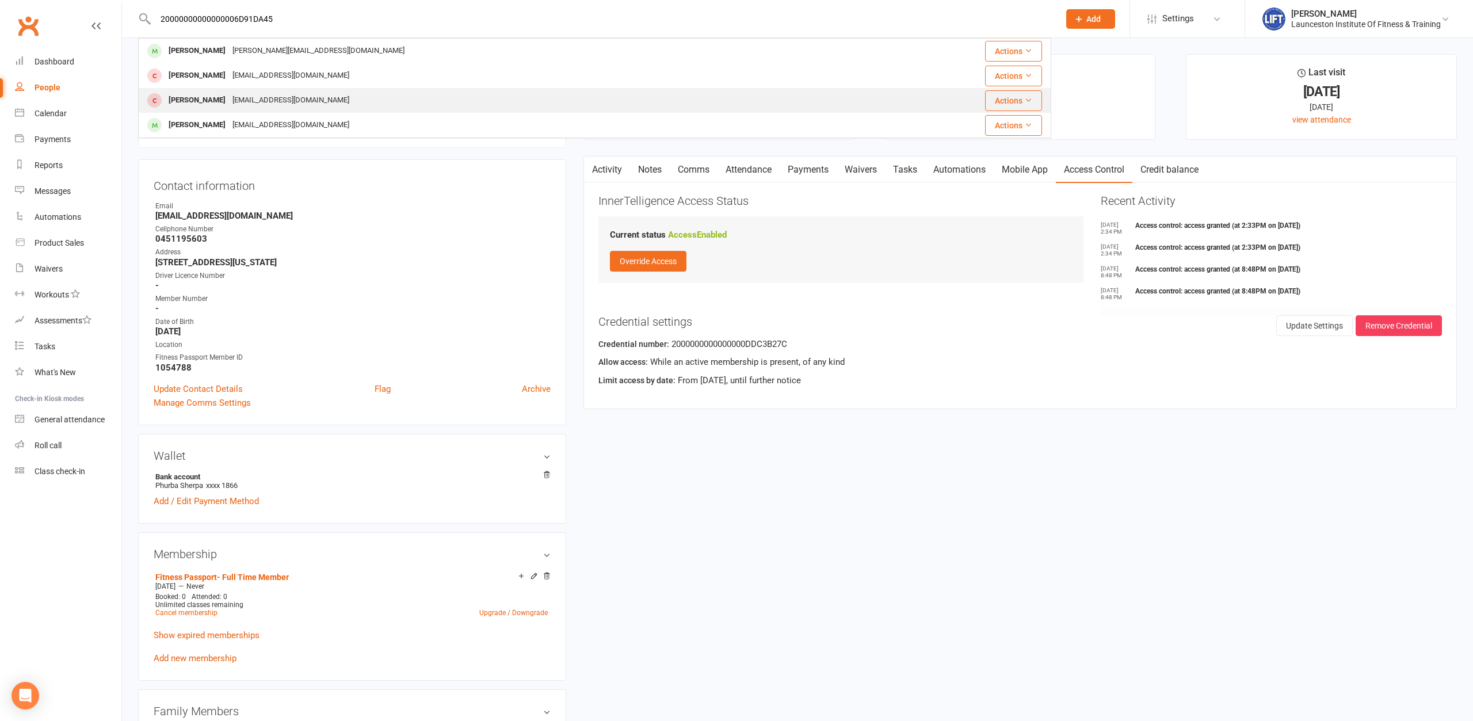
click at [250, 104] on div "[EMAIL_ADDRESS][DOMAIN_NAME]" at bounding box center [291, 100] width 124 height 17
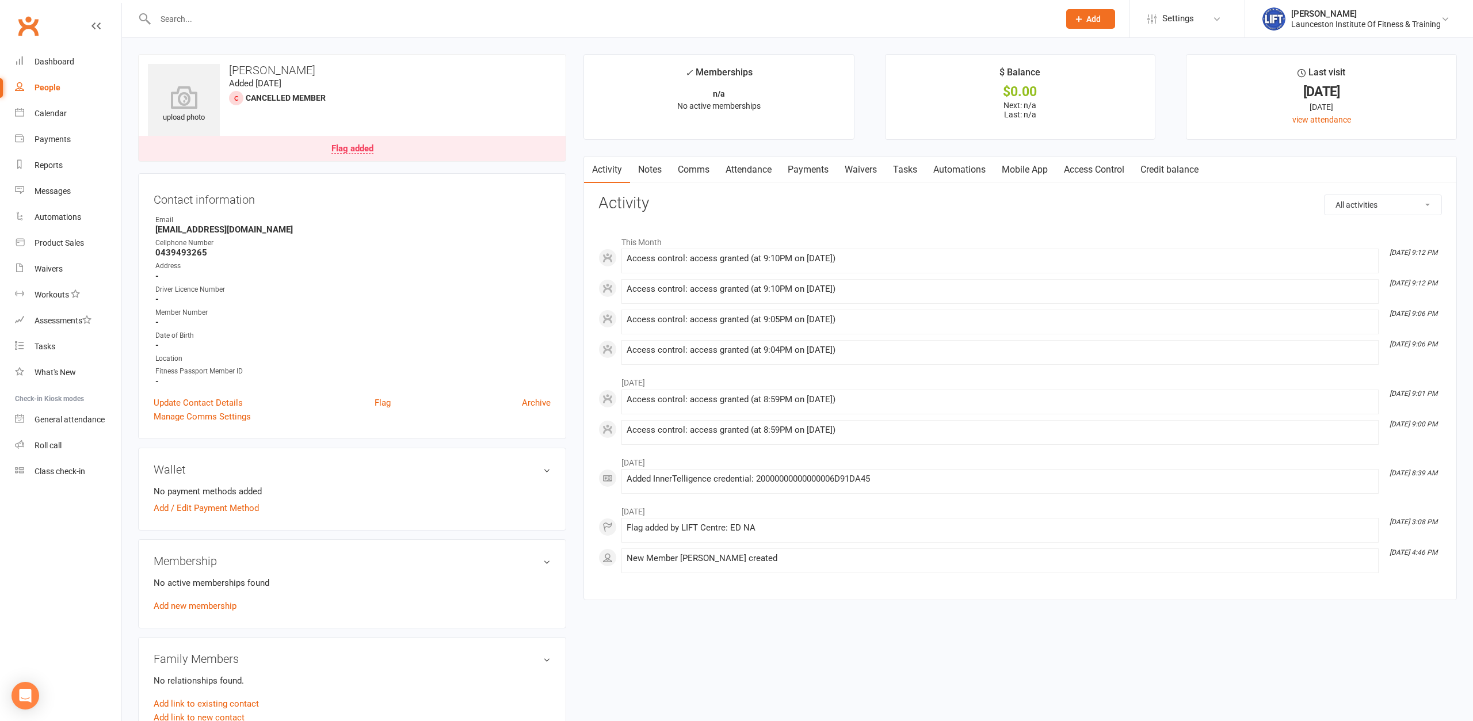
click at [1092, 167] on link "Access Control" at bounding box center [1094, 169] width 77 height 26
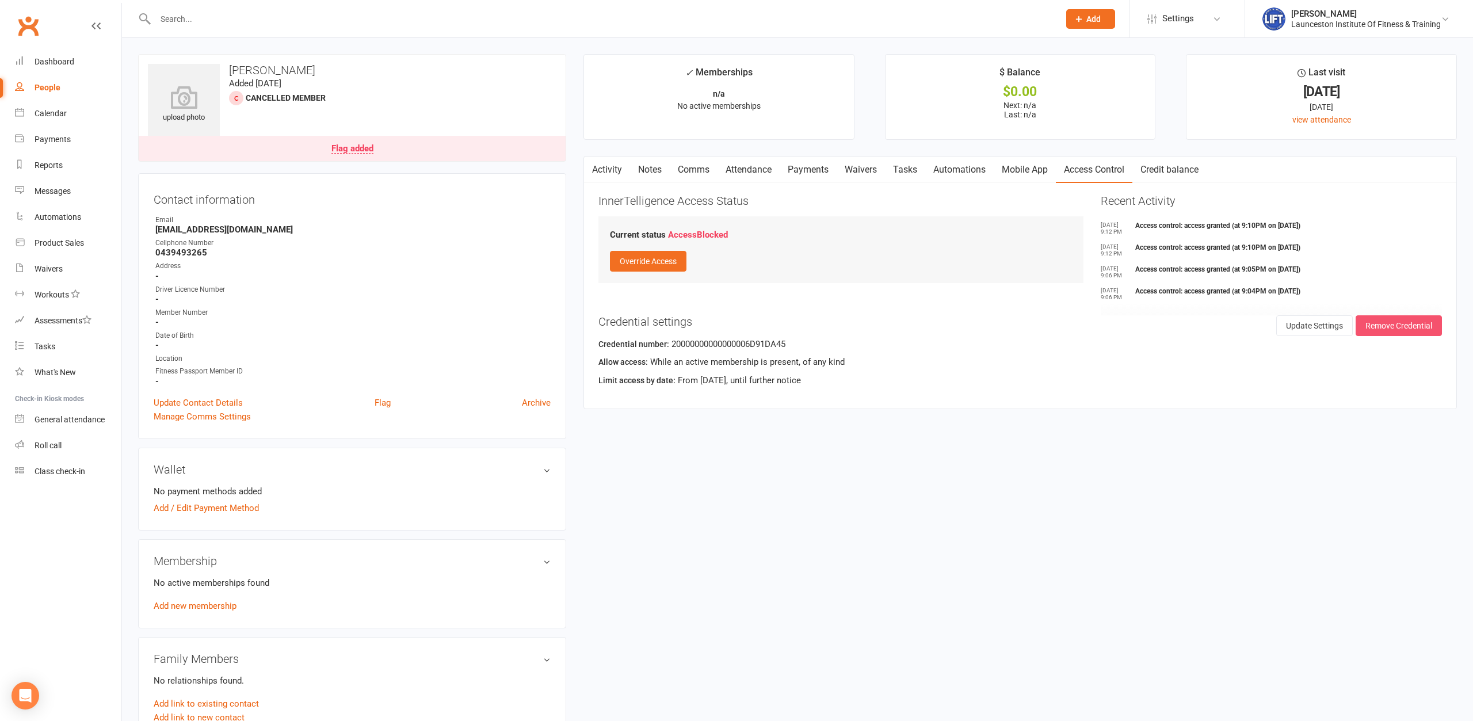
click at [1415, 319] on button "Remove Credential" at bounding box center [1398, 325] width 86 height 21
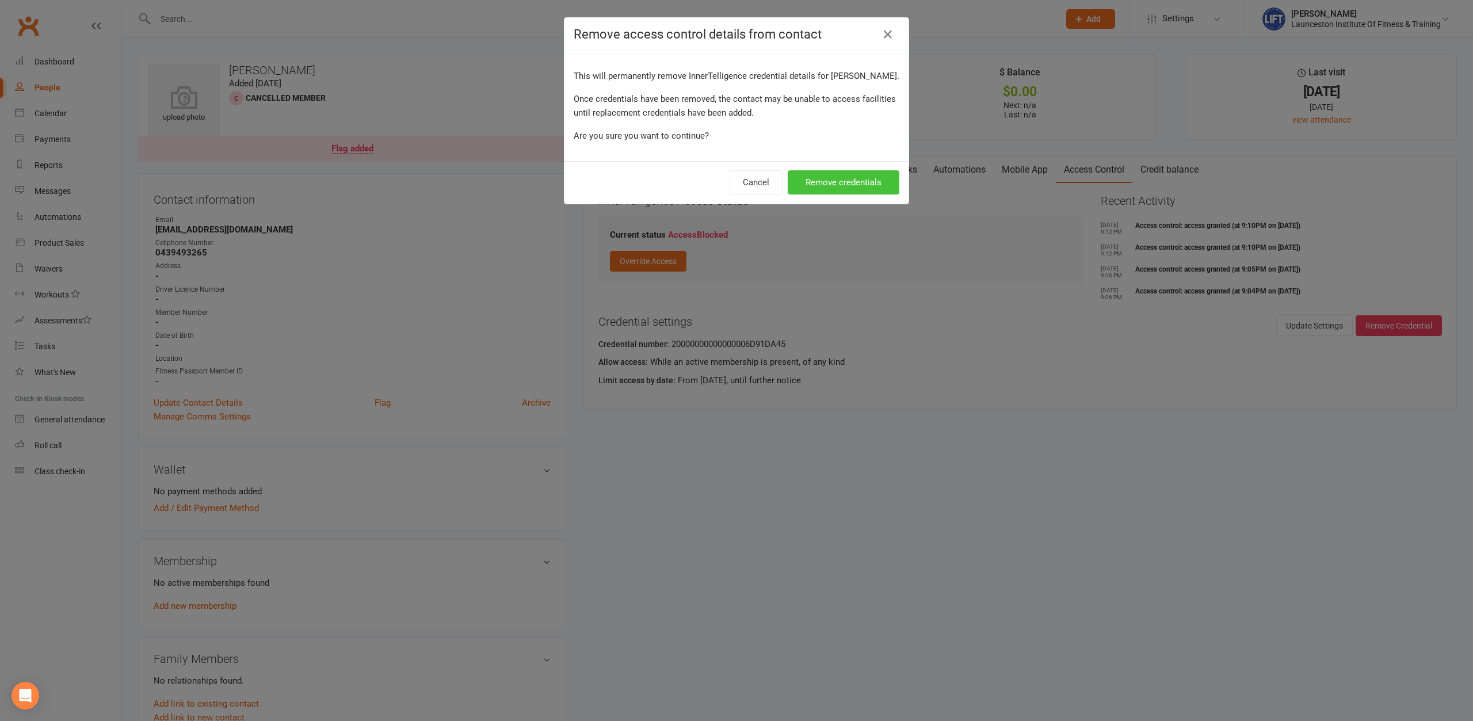
click at [864, 183] on button "Remove credentials" at bounding box center [843, 182] width 112 height 24
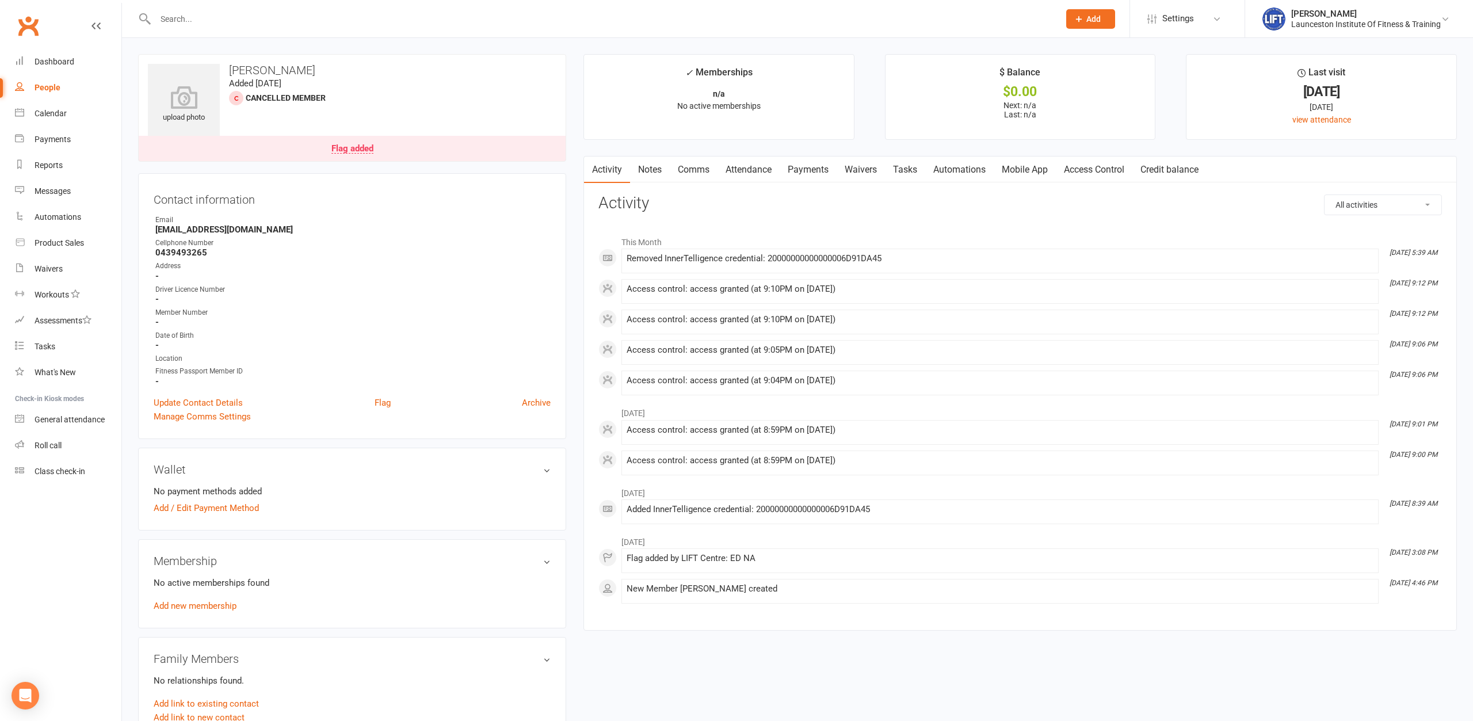
click at [1107, 176] on link "Access Control" at bounding box center [1094, 169] width 77 height 26
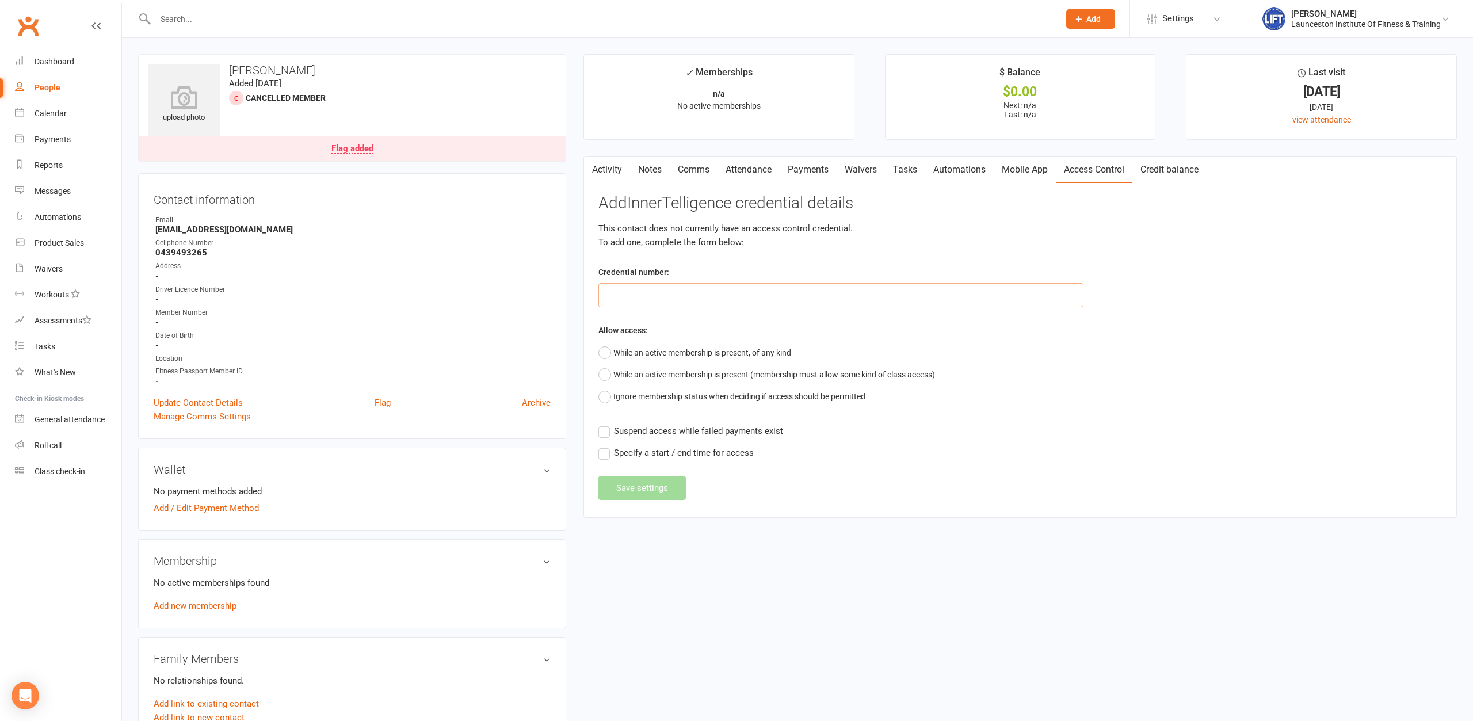
click at [786, 291] on input "text" at bounding box center [840, 295] width 485 height 24
type input "4554"
click at [696, 350] on button "While an active membership is present, of any kind" at bounding box center [694, 353] width 193 height 22
click at [655, 515] on button "Save settings" at bounding box center [641, 518] width 87 height 24
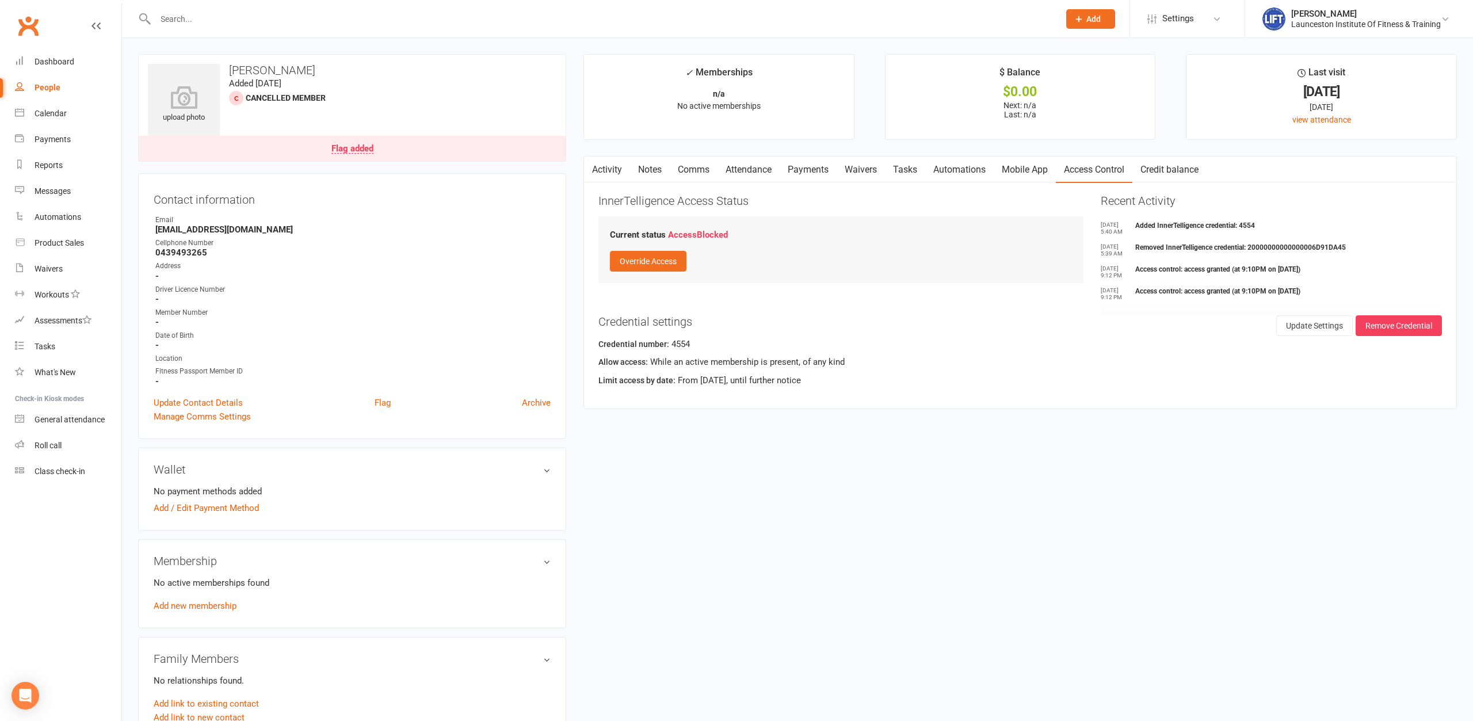
click at [395, 12] on input "text" at bounding box center [601, 19] width 899 height 16
type input "[PERSON_NAME]"
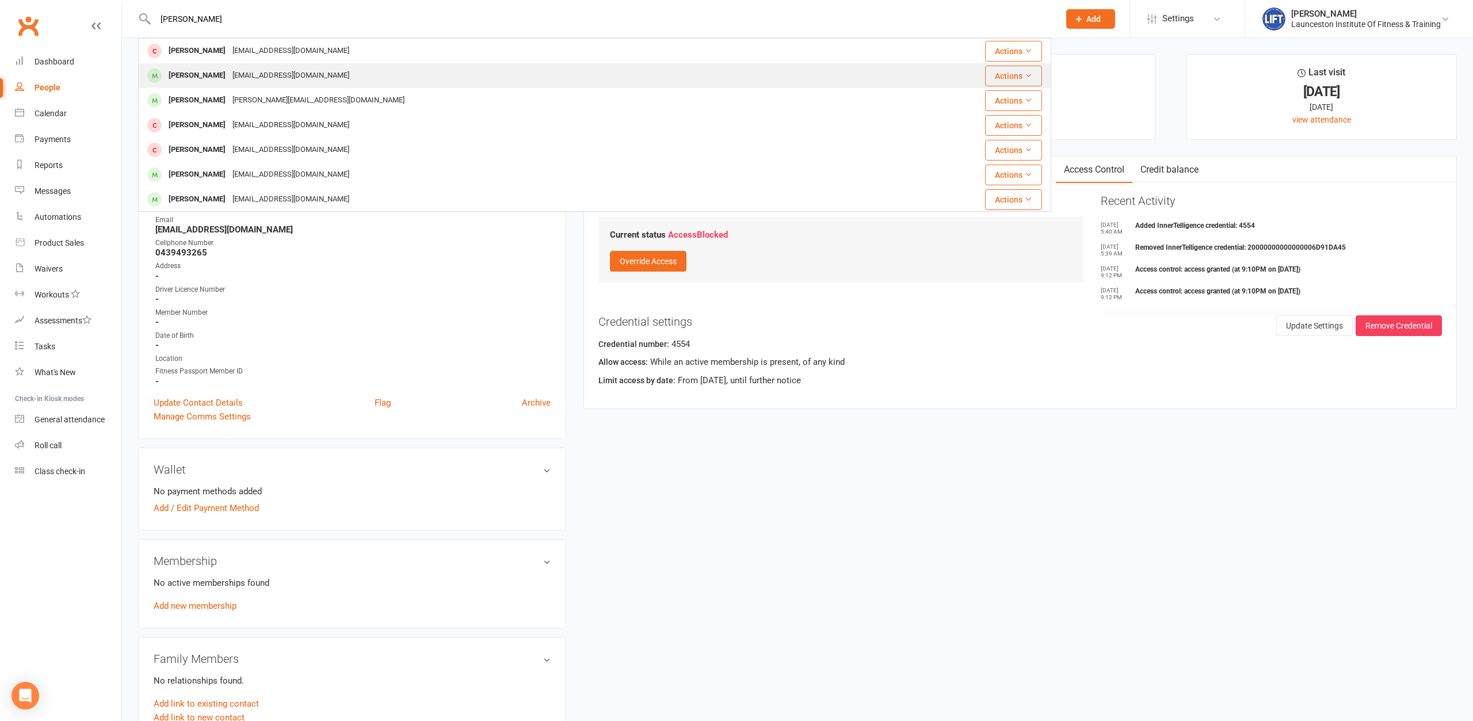
click at [322, 72] on div "[PERSON_NAME] [EMAIL_ADDRESS][DOMAIN_NAME]" at bounding box center [505, 76] width 733 height 24
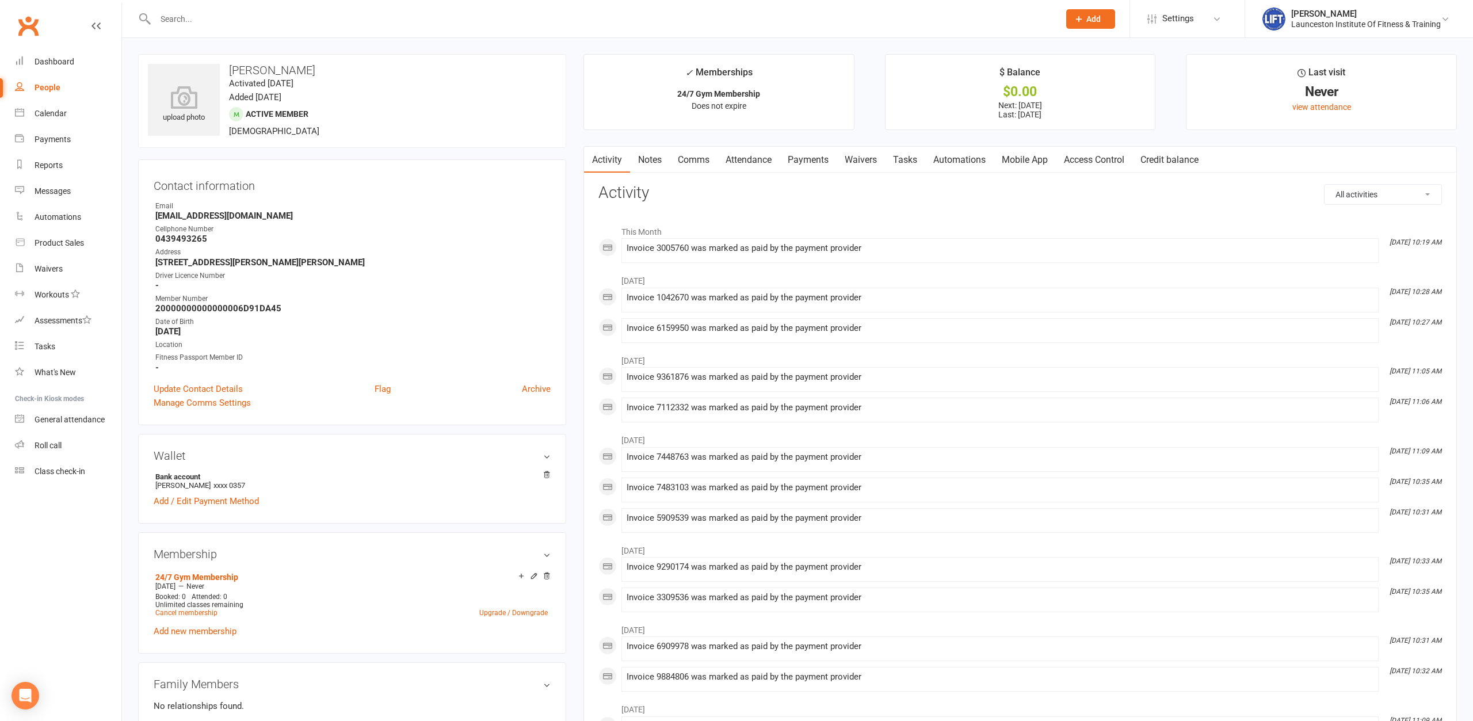
click at [1084, 160] on link "Access Control" at bounding box center [1094, 160] width 77 height 26
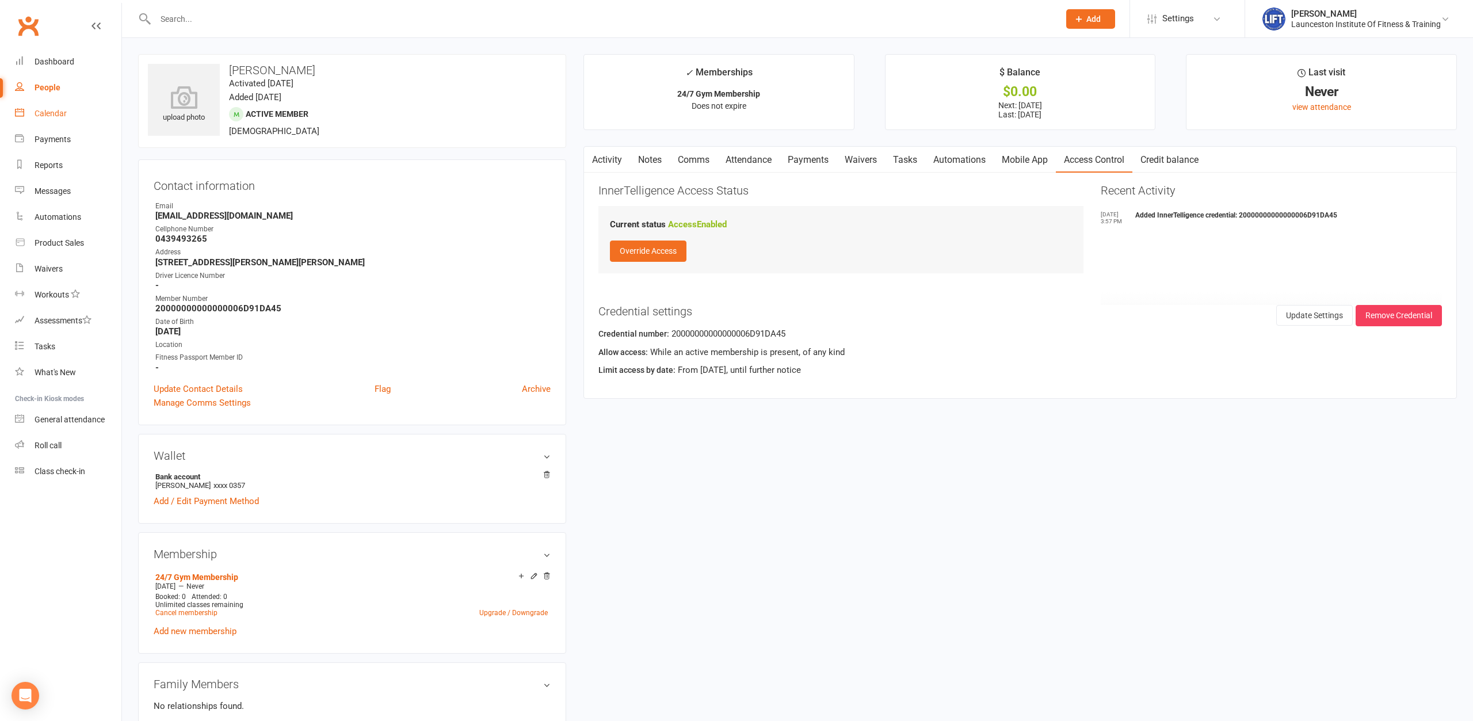
click at [28, 113] on link "Calendar" at bounding box center [68, 114] width 106 height 26
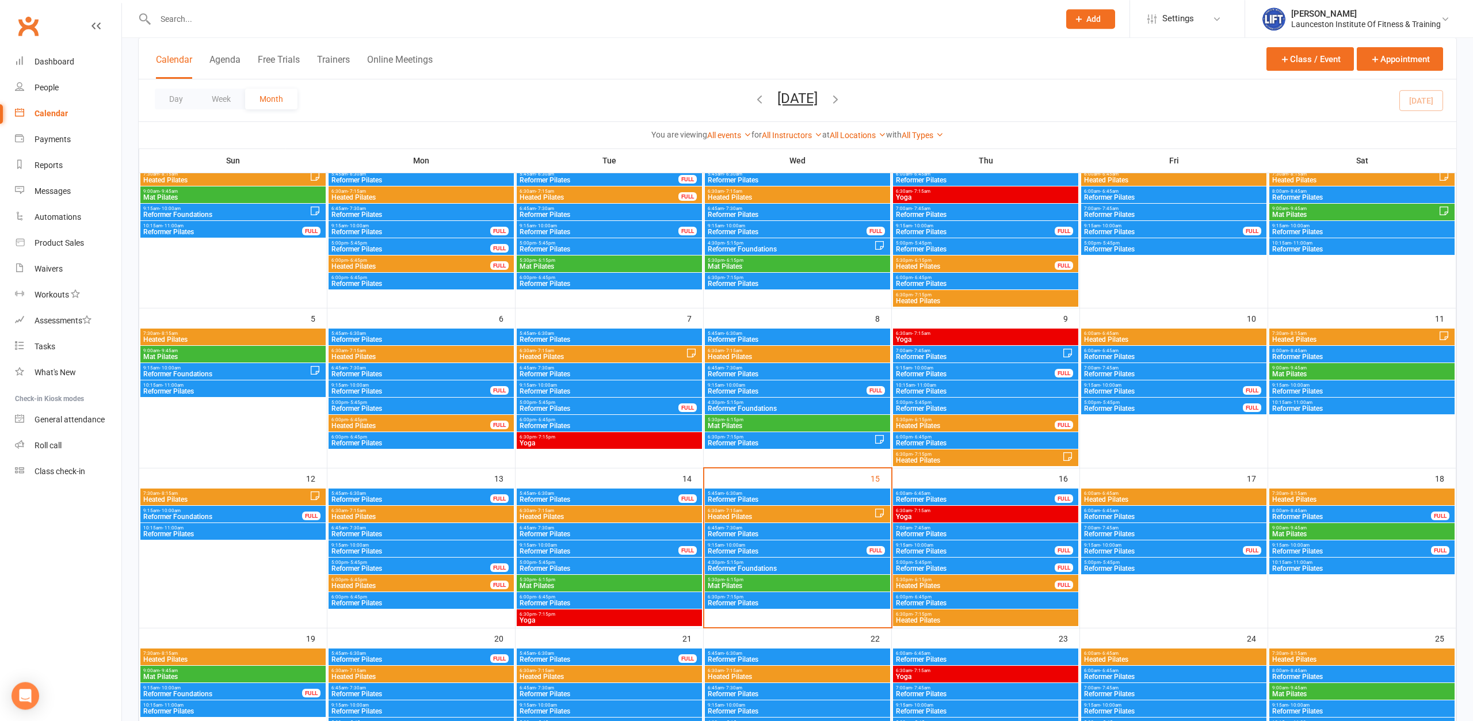
scroll to position [117, 0]
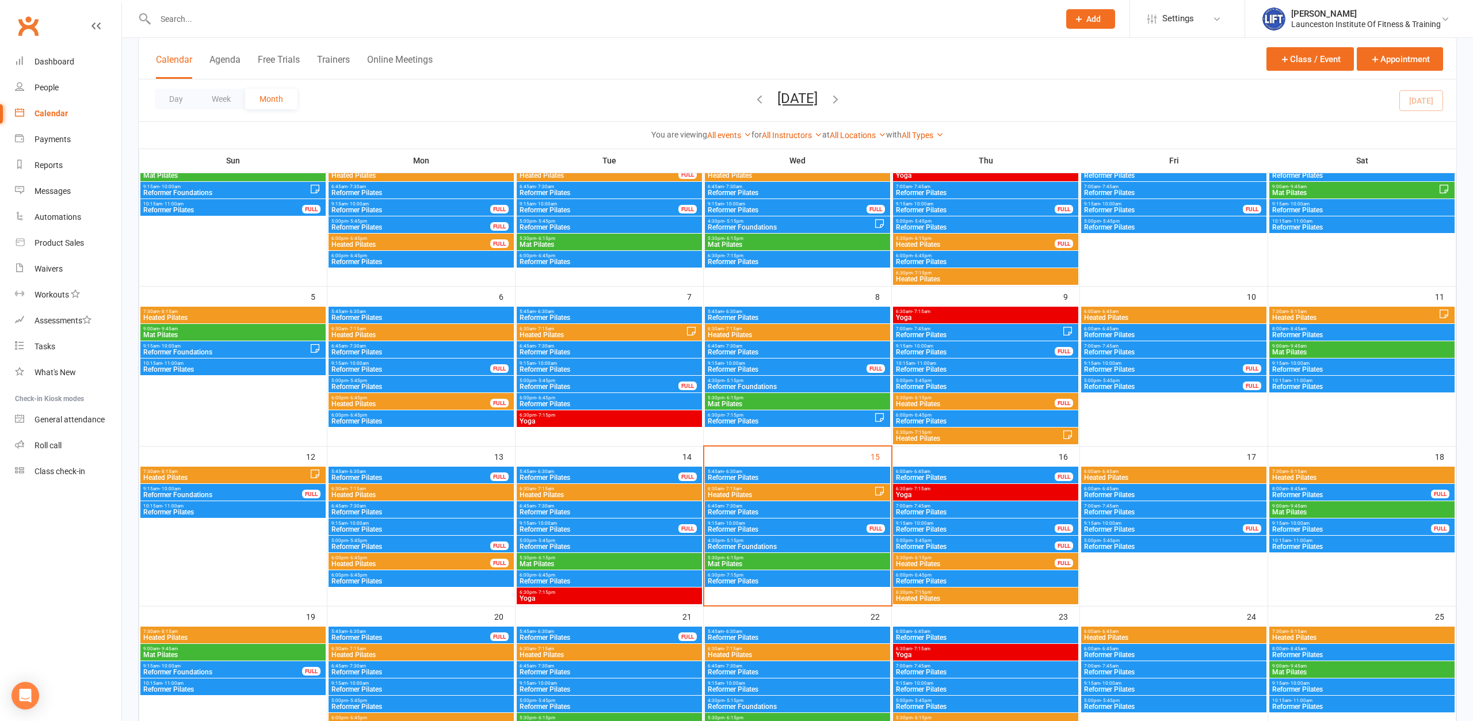
click at [773, 475] on span "Reformer Pilates" at bounding box center [797, 477] width 181 height 7
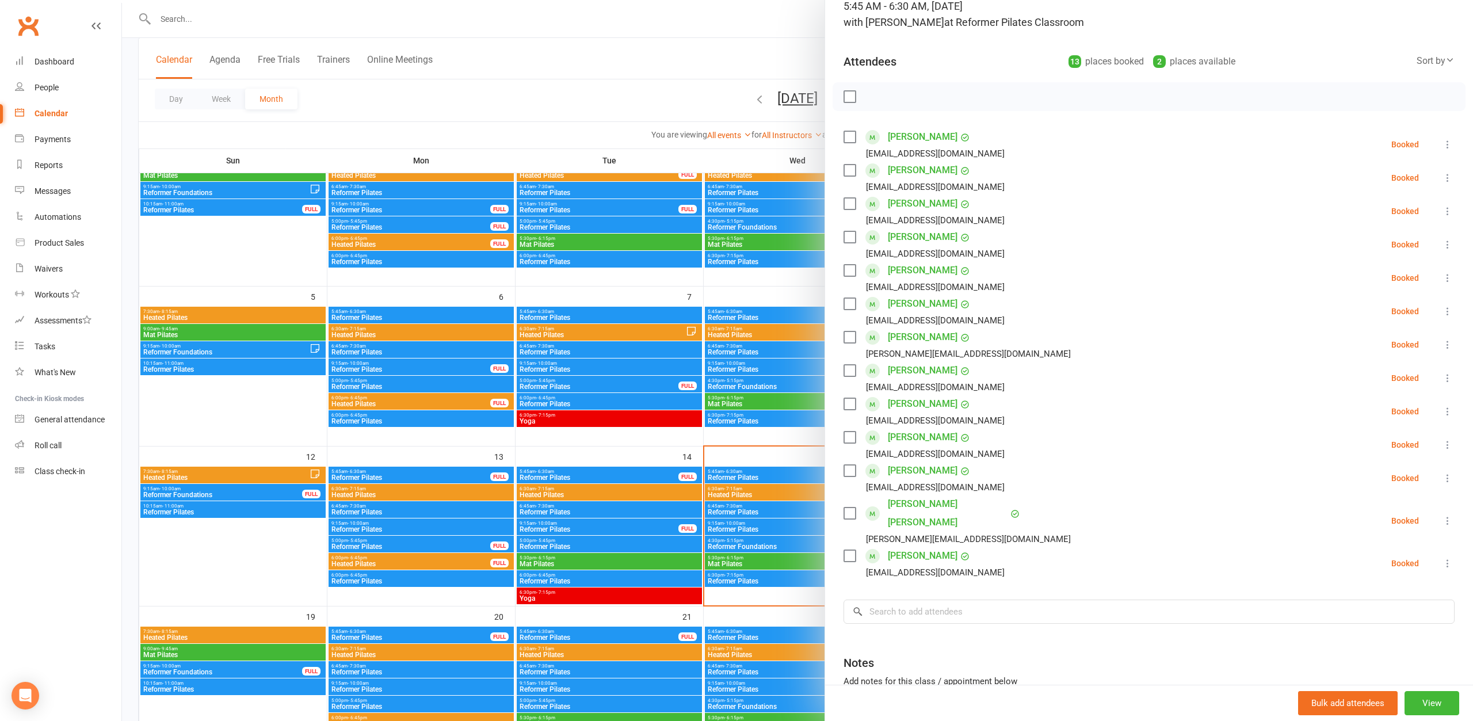
scroll to position [171, 0]
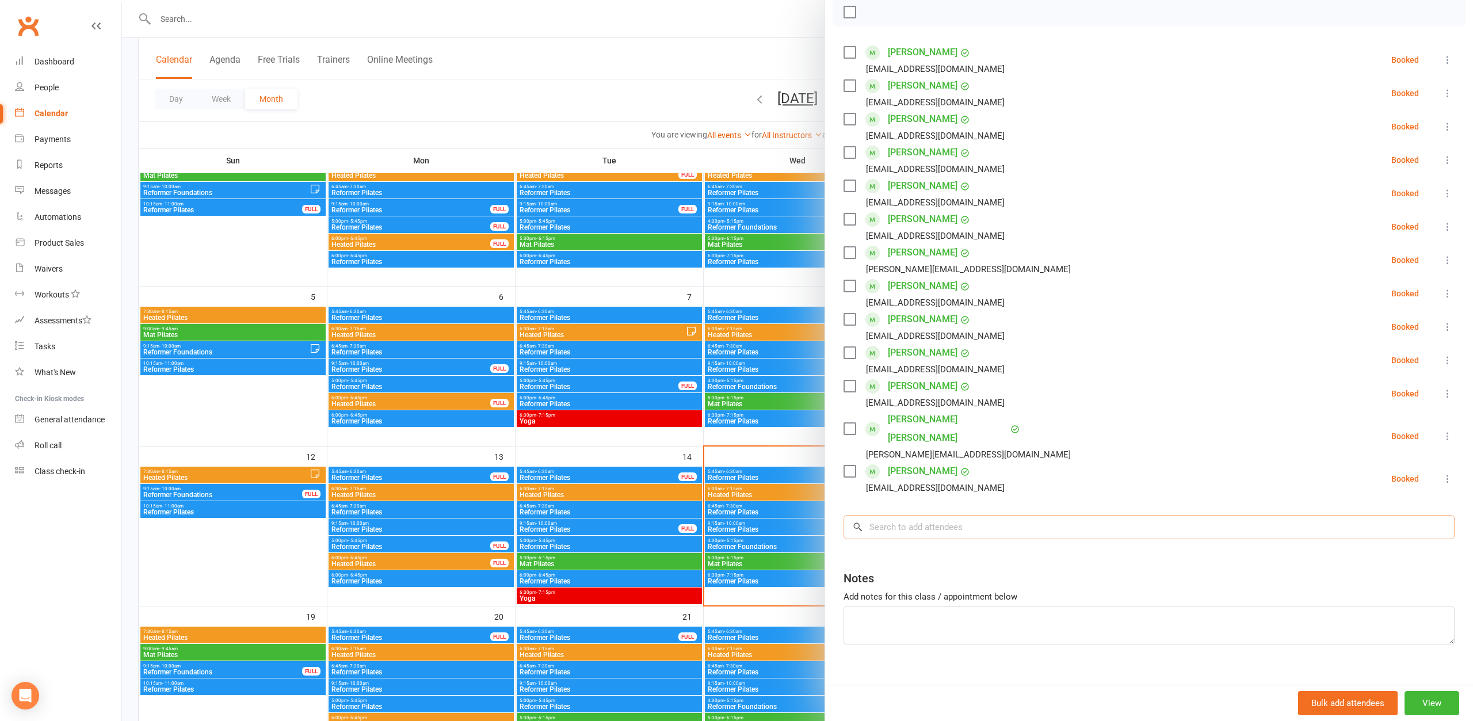
click at [926, 515] on input "search" at bounding box center [1148, 527] width 611 height 24
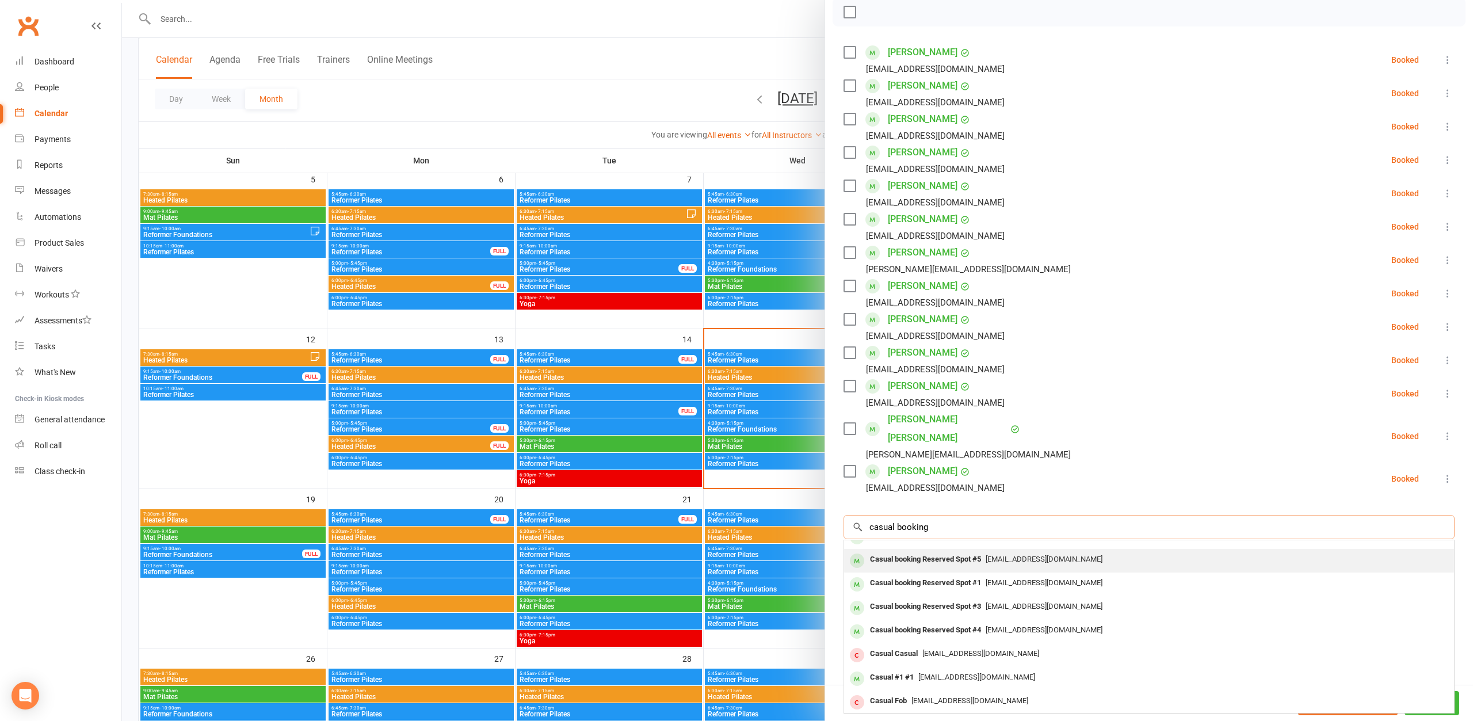
scroll to position [63, 0]
type input "casual booking"
click at [1020, 577] on span "[EMAIL_ADDRESS][DOMAIN_NAME]" at bounding box center [1043, 581] width 117 height 9
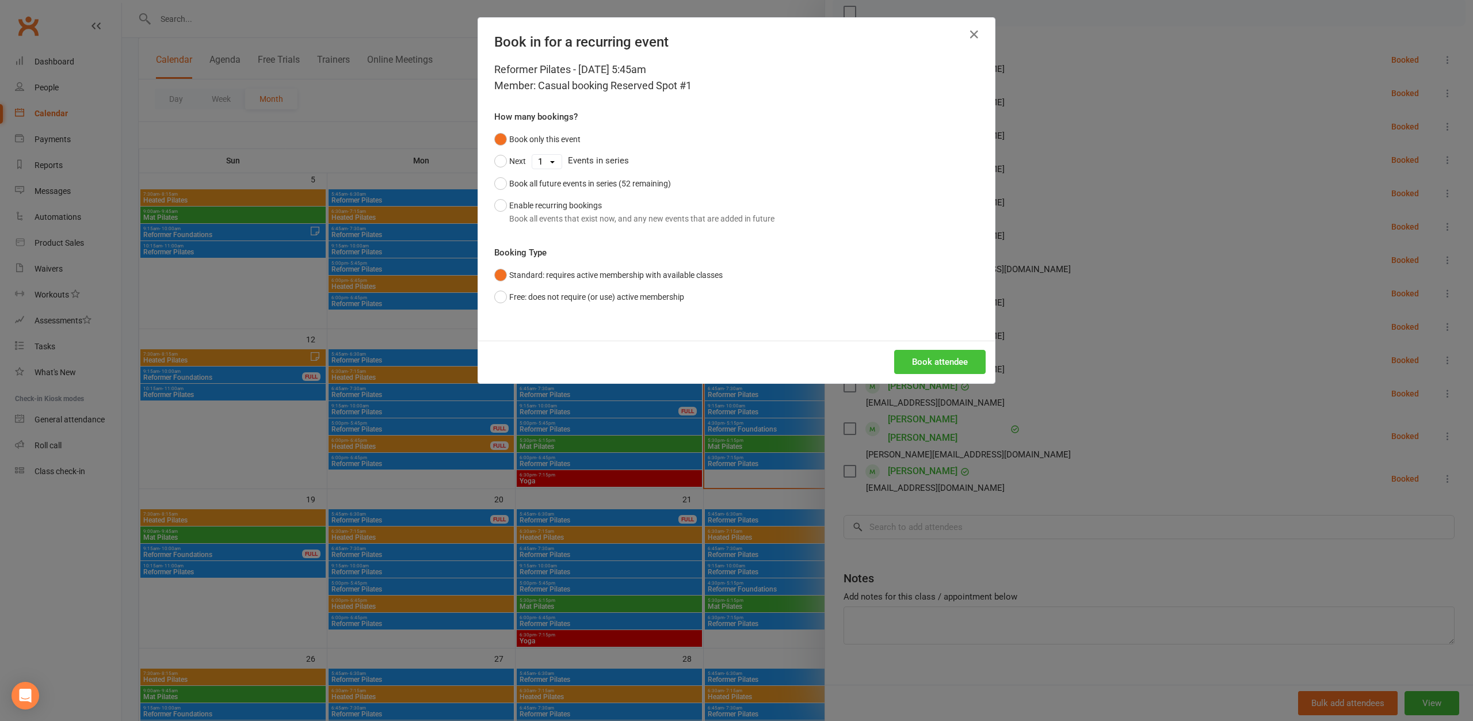
click at [934, 362] on button "Book attendee" at bounding box center [939, 362] width 91 height 24
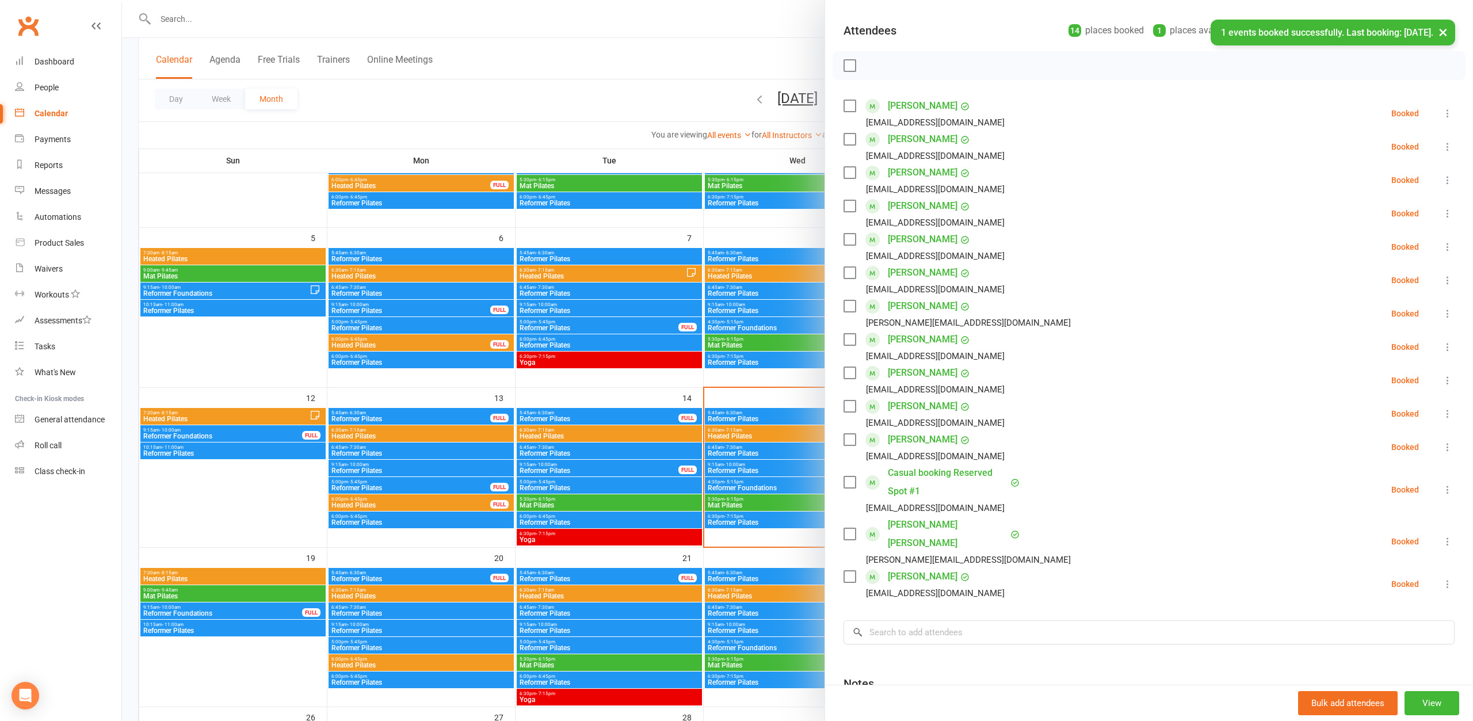
scroll to position [0, 0]
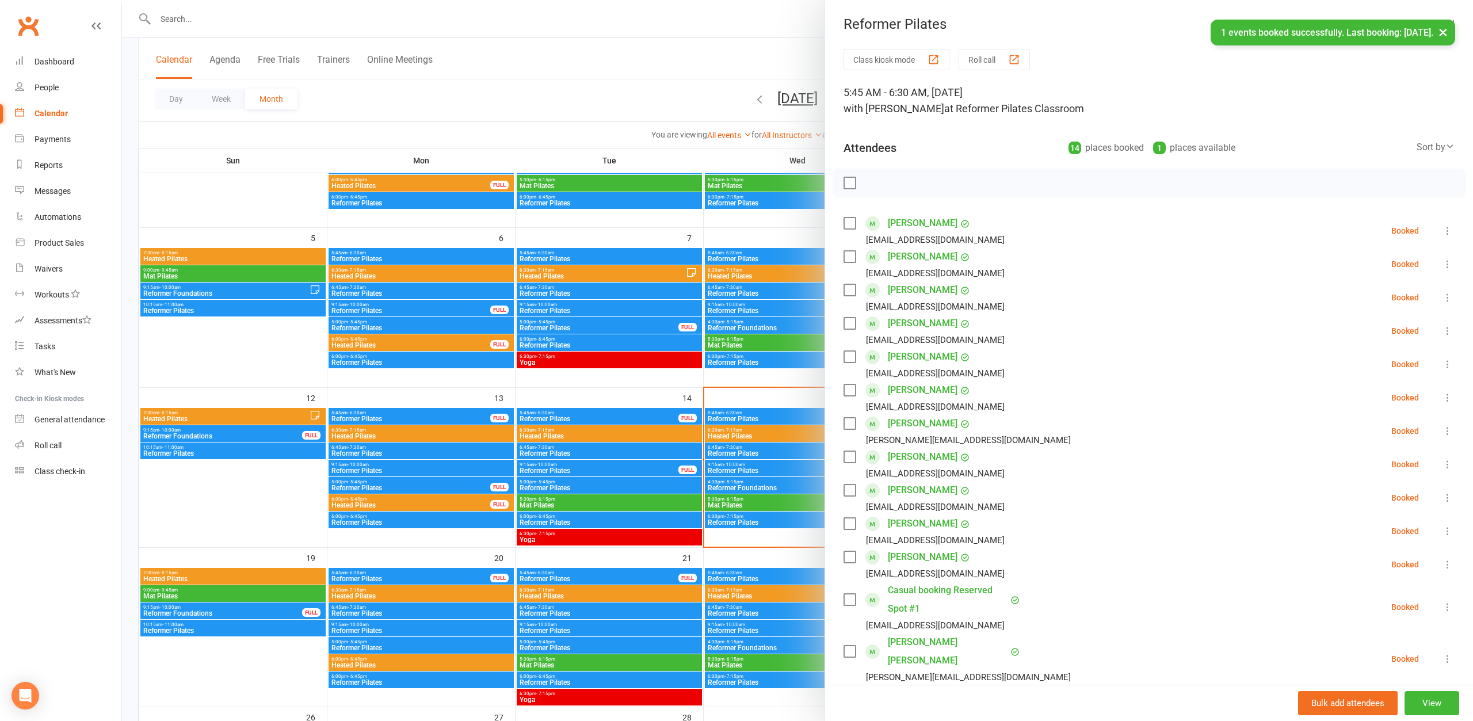
click at [747, 56] on div at bounding box center [797, 360] width 1351 height 721
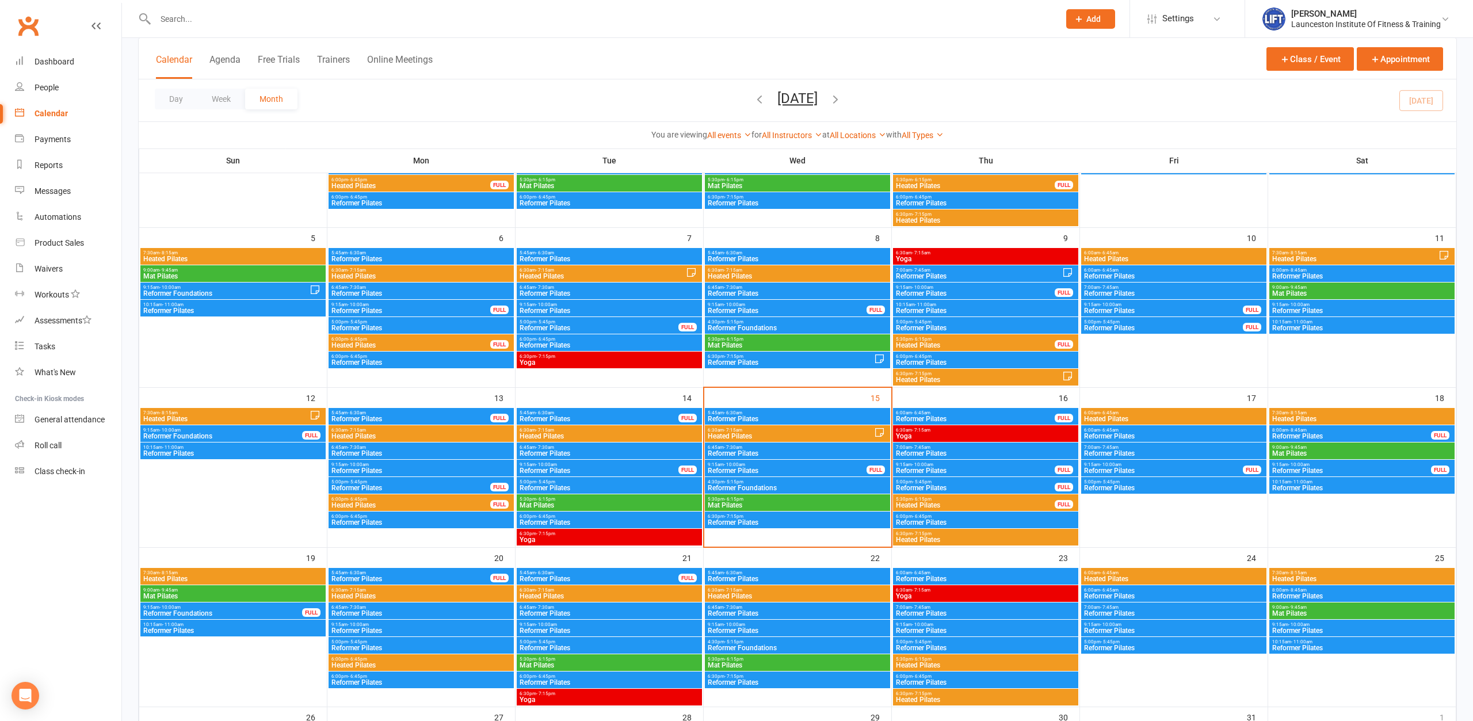
click at [779, 415] on span "5:45am - 6:30am" at bounding box center [797, 412] width 181 height 5
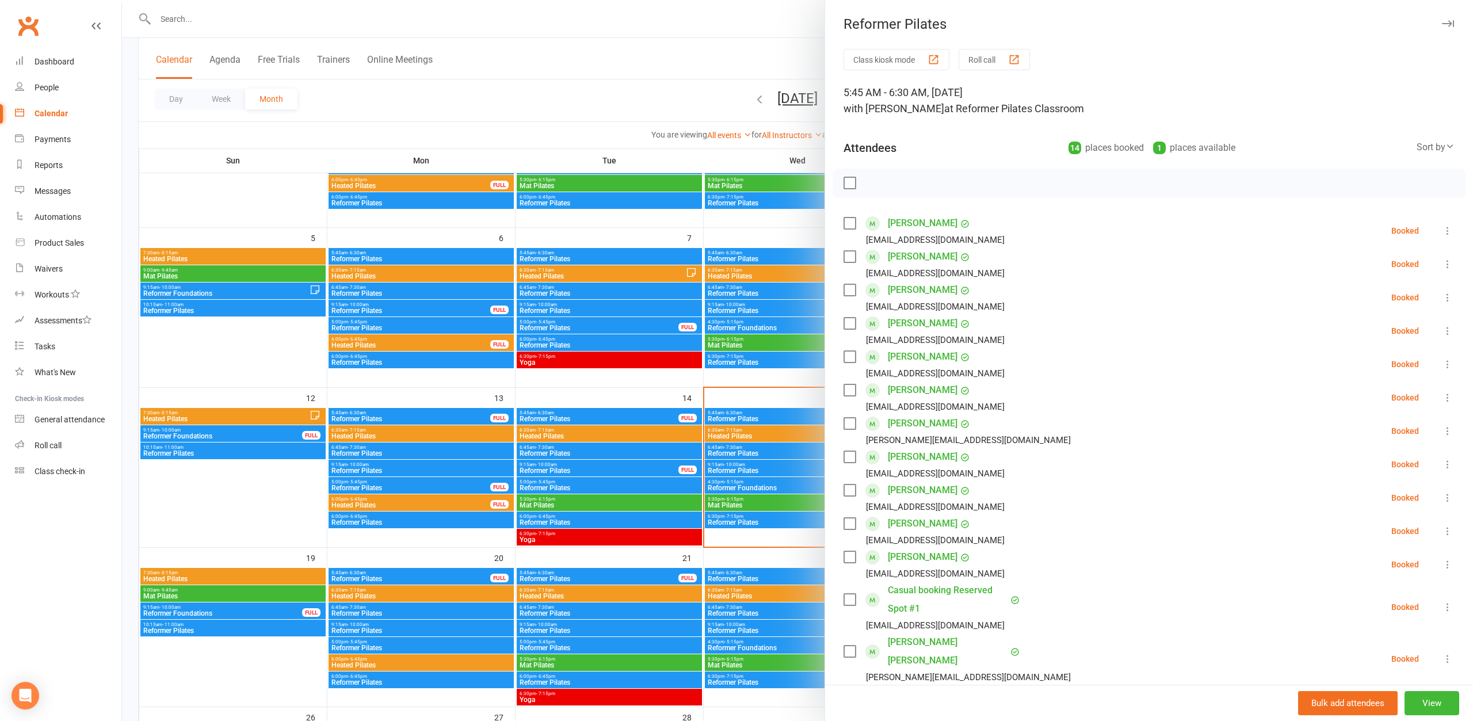
scroll to position [223, 0]
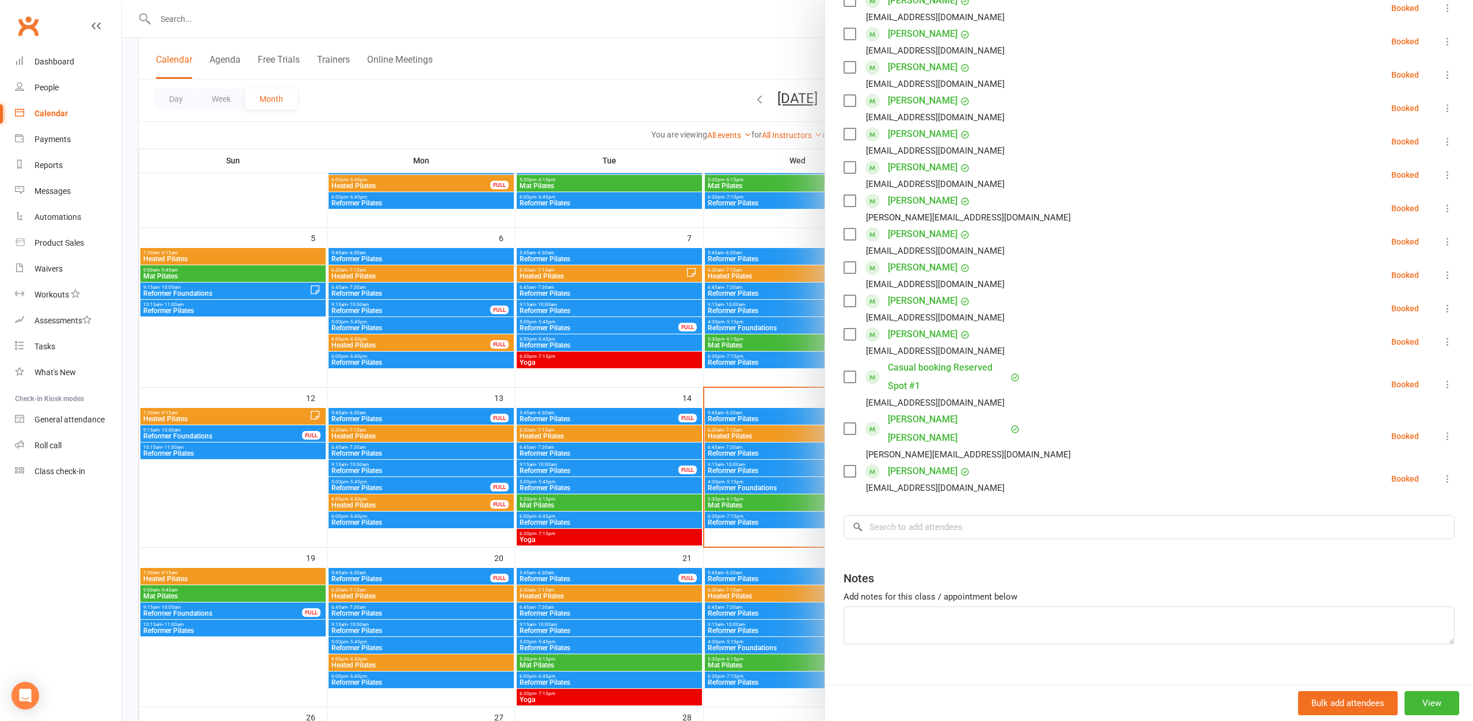
click at [1444, 383] on icon at bounding box center [1447, 384] width 12 height 12
click at [1404, 429] on link "Remove" at bounding box center [1386, 429] width 135 height 23
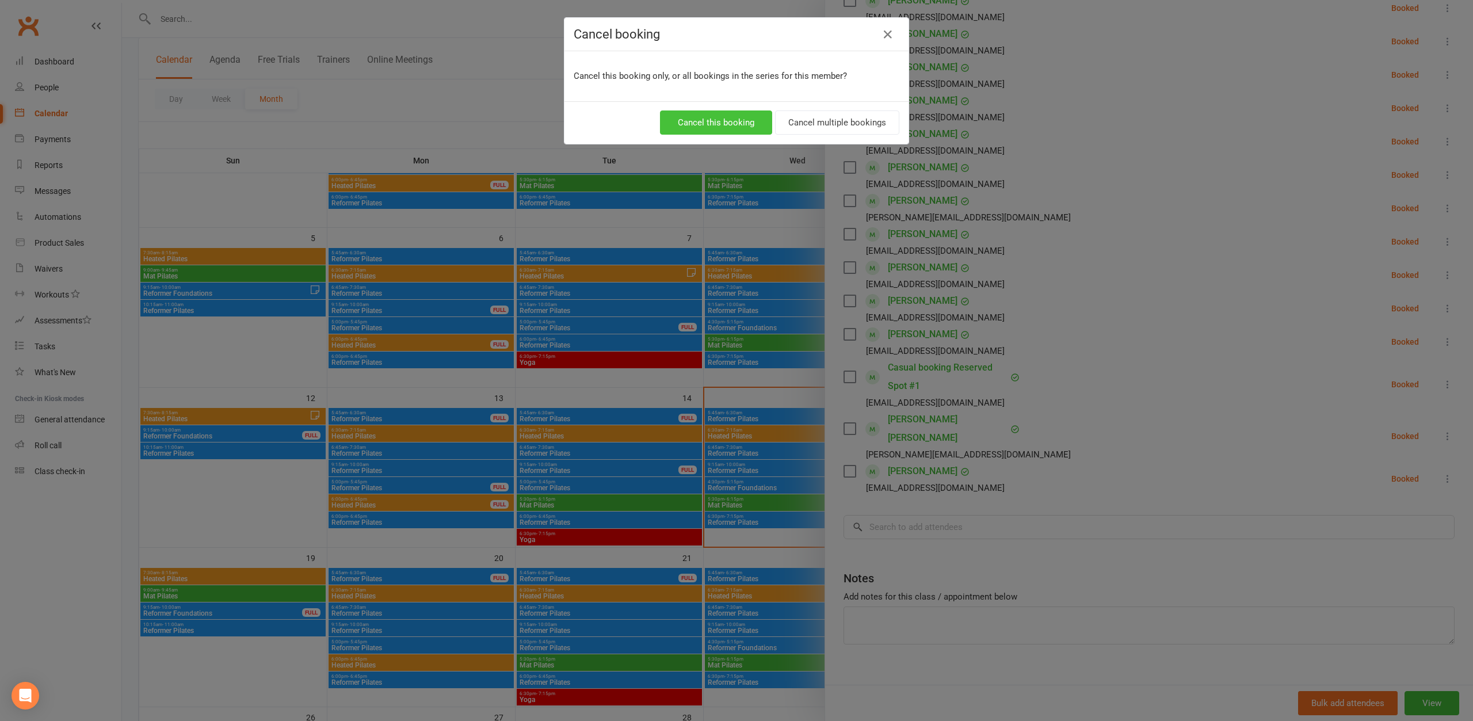
click at [721, 128] on button "Cancel this booking" at bounding box center [716, 122] width 112 height 24
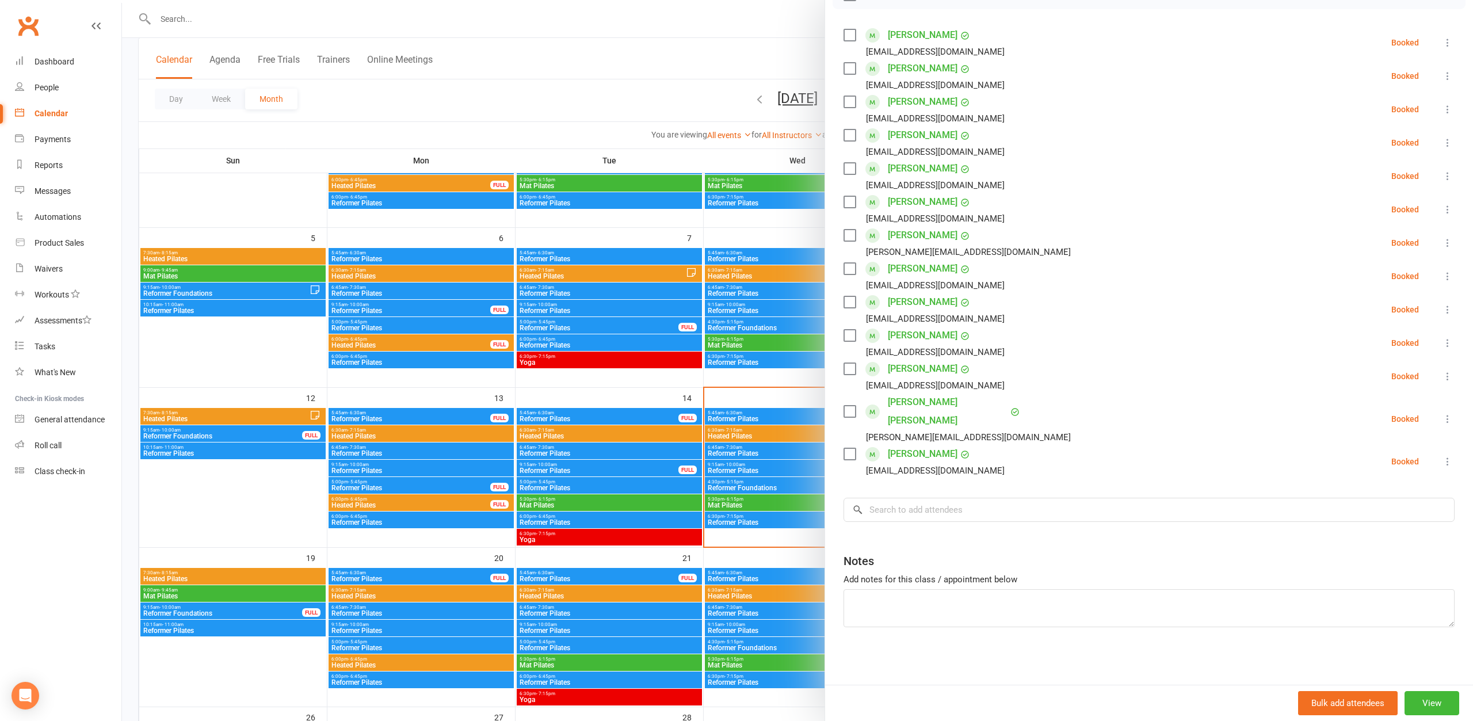
scroll to position [171, 0]
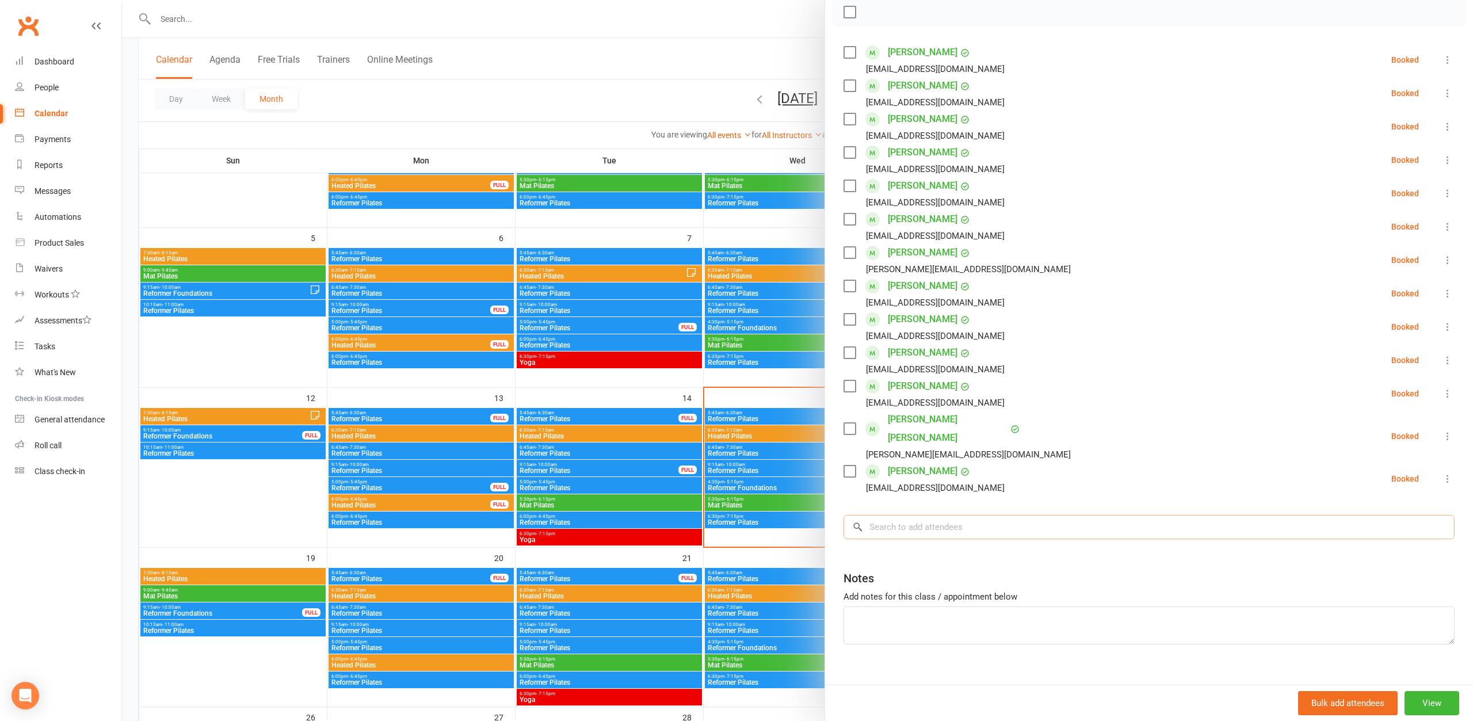
click at [926, 515] on input "search" at bounding box center [1148, 527] width 611 height 24
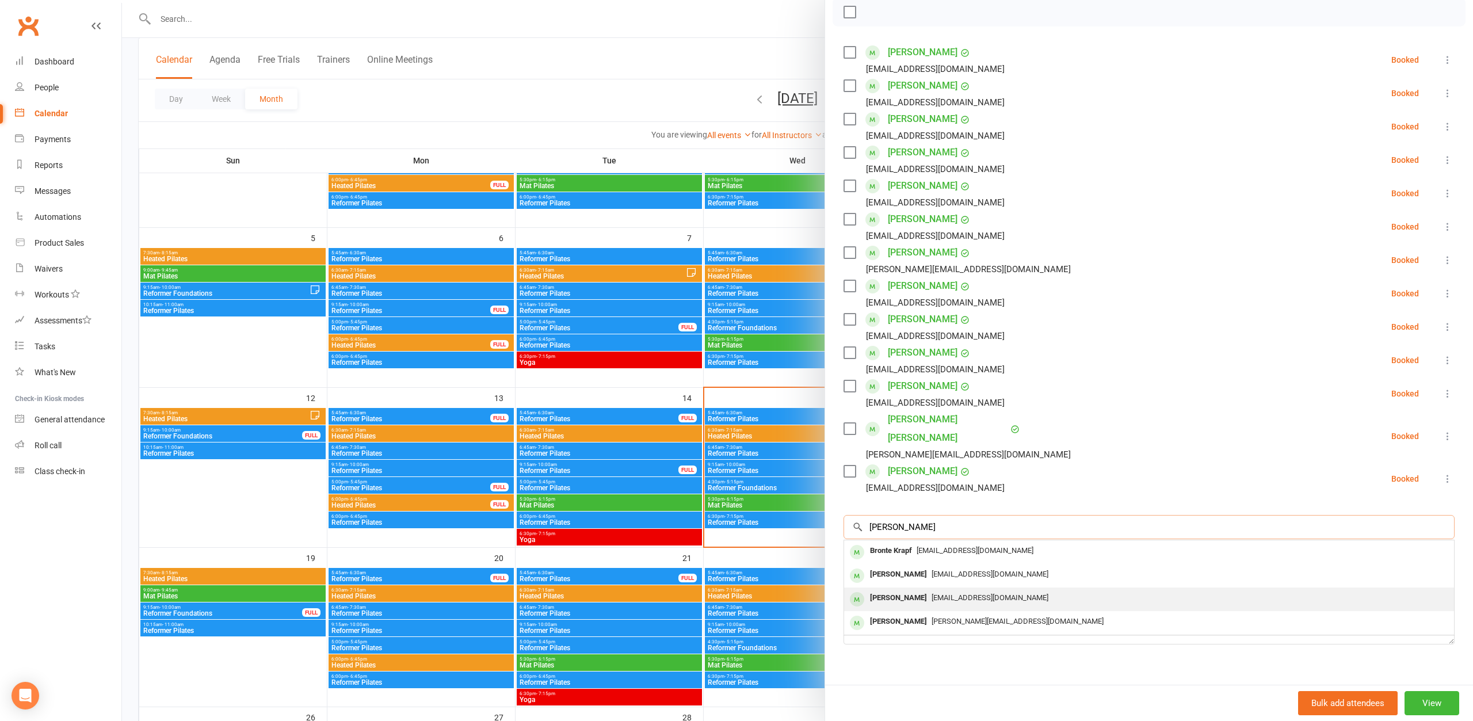
type input "[PERSON_NAME]"
click at [940, 590] on div "[EMAIL_ADDRESS][DOMAIN_NAME]" at bounding box center [1148, 598] width 601 height 17
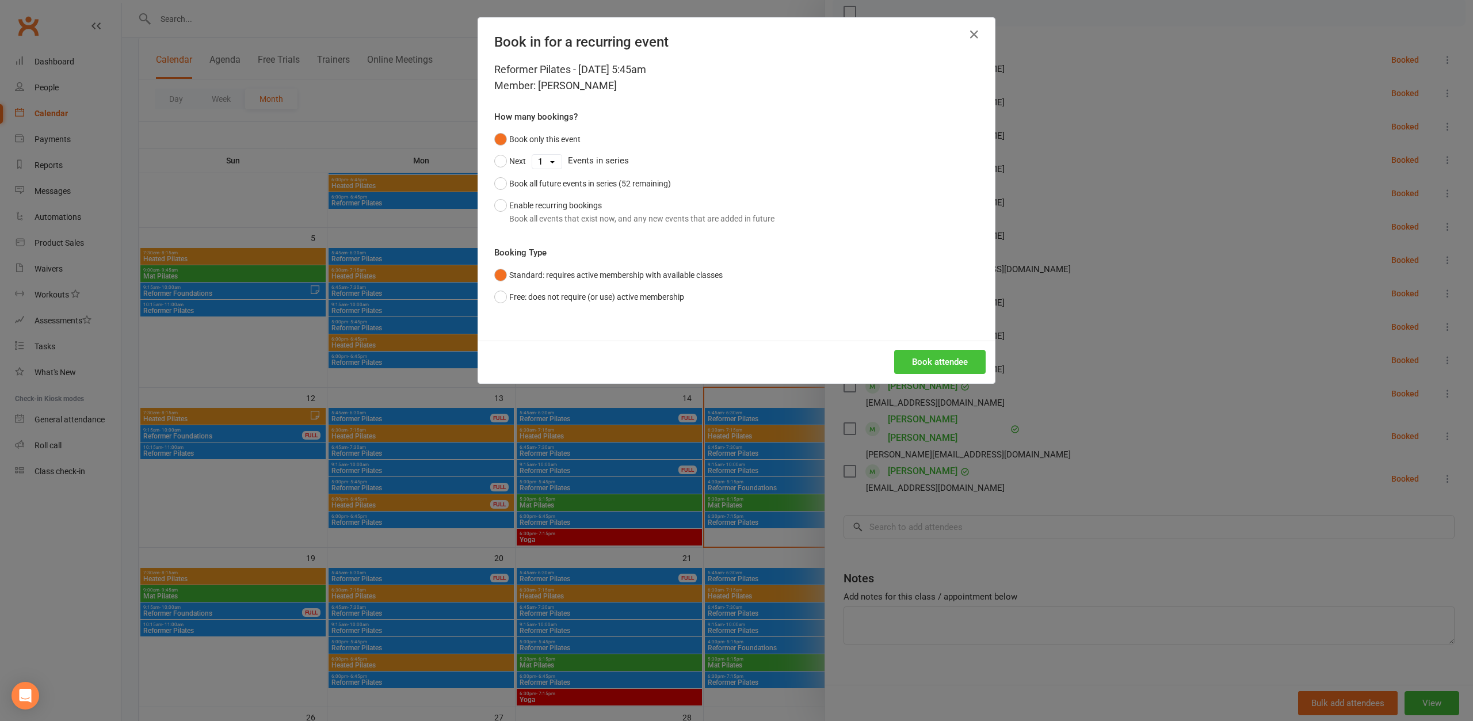
click at [938, 362] on button "Book attendee" at bounding box center [939, 362] width 91 height 24
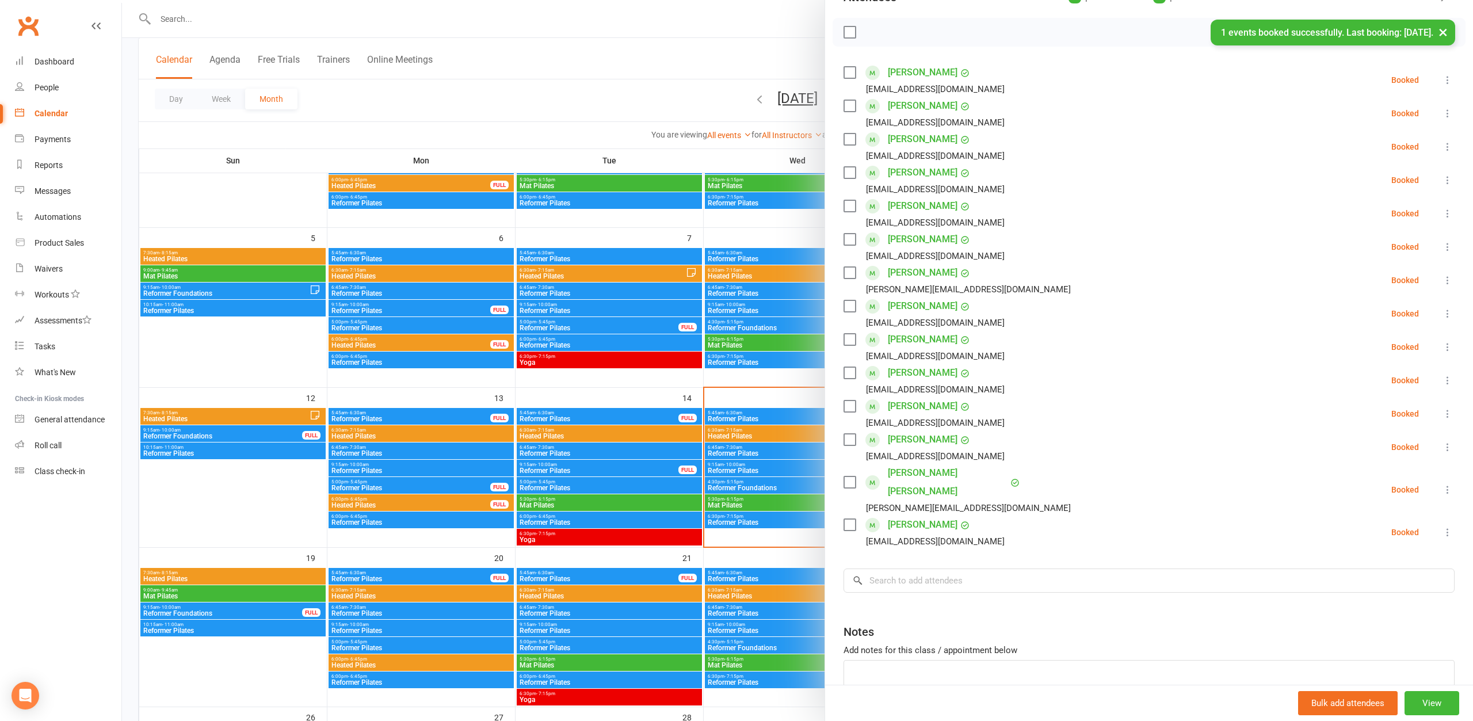
scroll to position [186, 0]
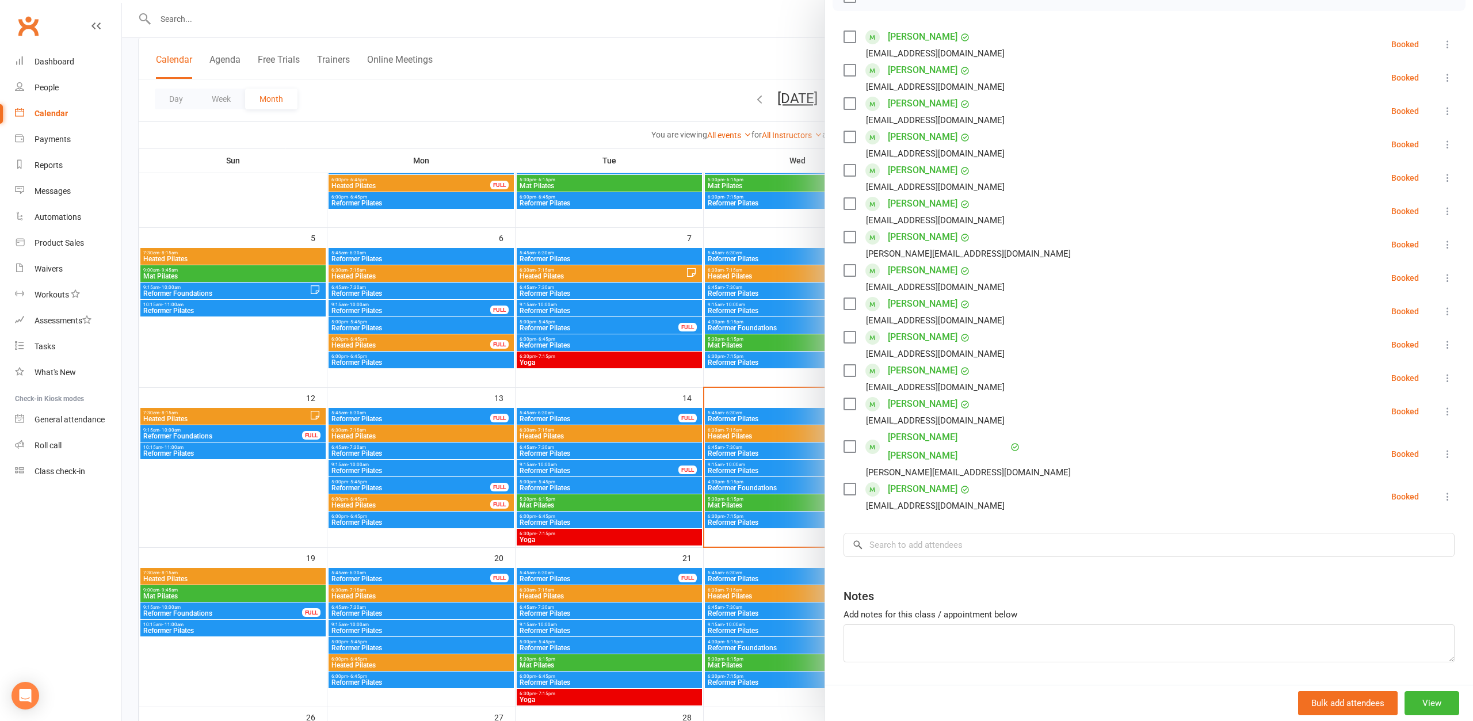
click at [569, 76] on div at bounding box center [797, 360] width 1351 height 721
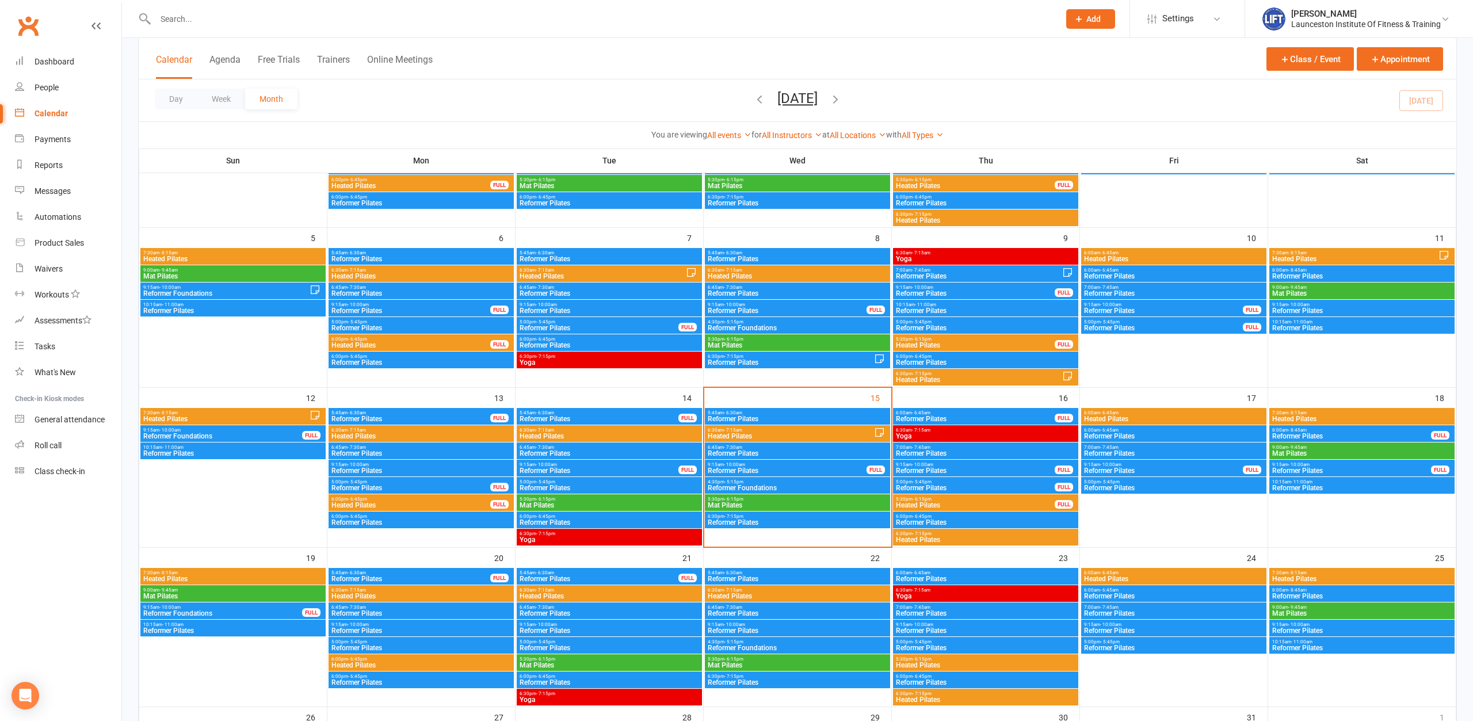
click at [370, 19] on input "text" at bounding box center [601, 19] width 899 height 16
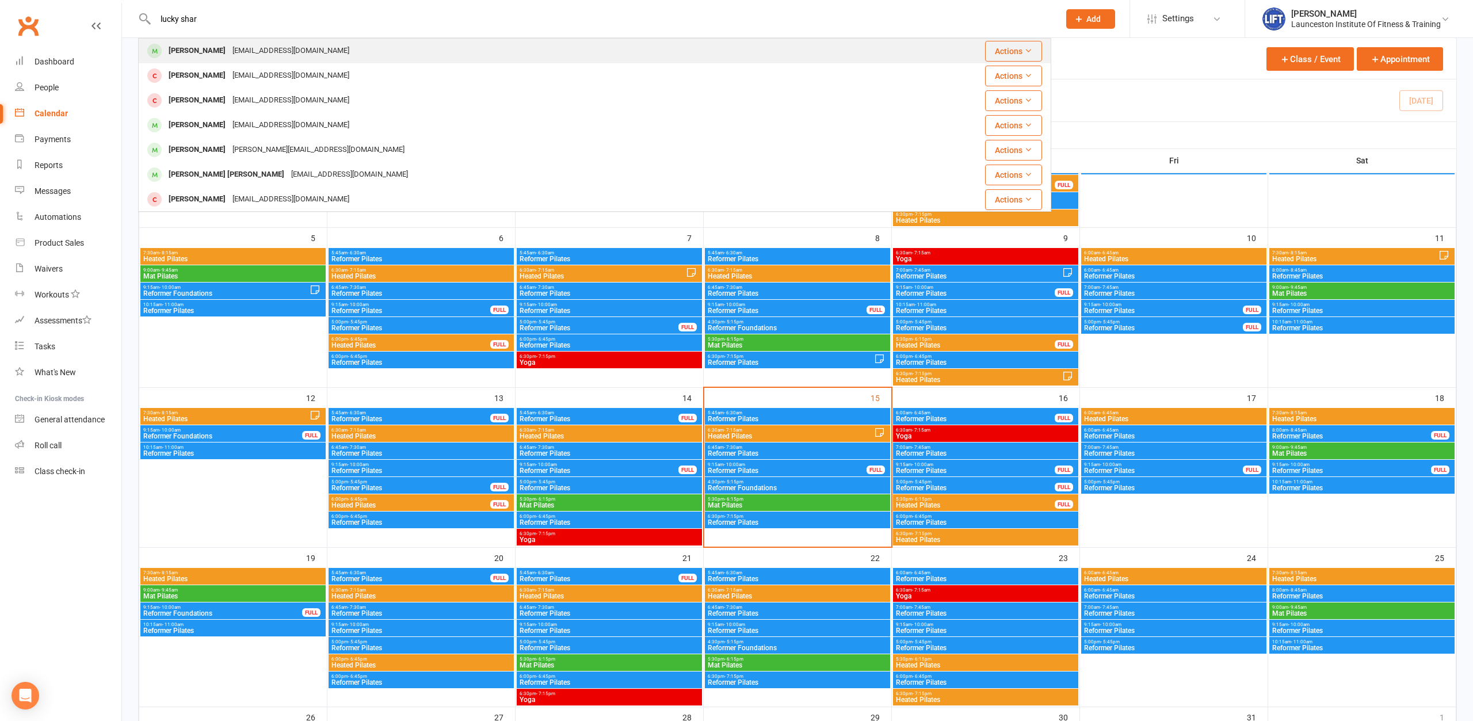
type input "lucky shar"
click at [334, 47] on div "[PERSON_NAME] [EMAIL_ADDRESS][DOMAIN_NAME]" at bounding box center [506, 51] width 735 height 24
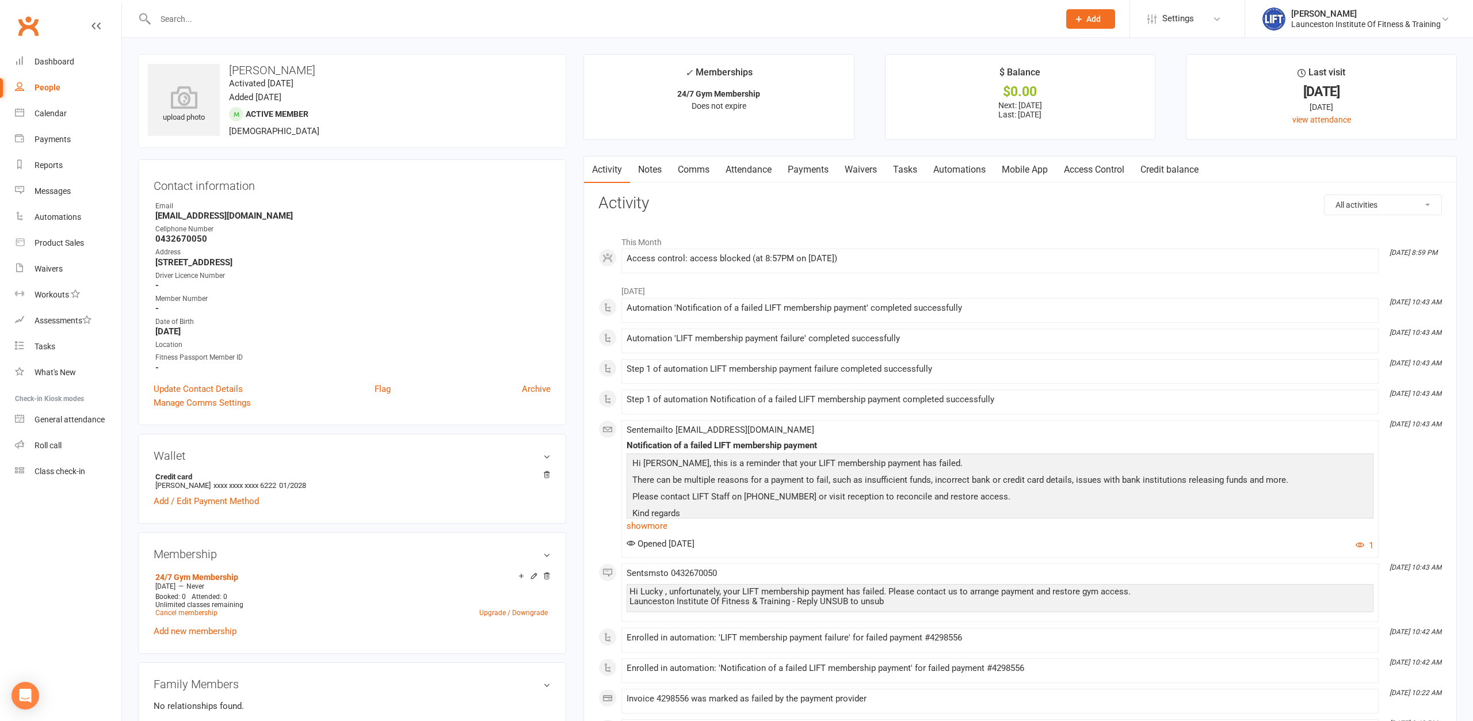
click at [820, 170] on link "Payments" at bounding box center [807, 169] width 57 height 26
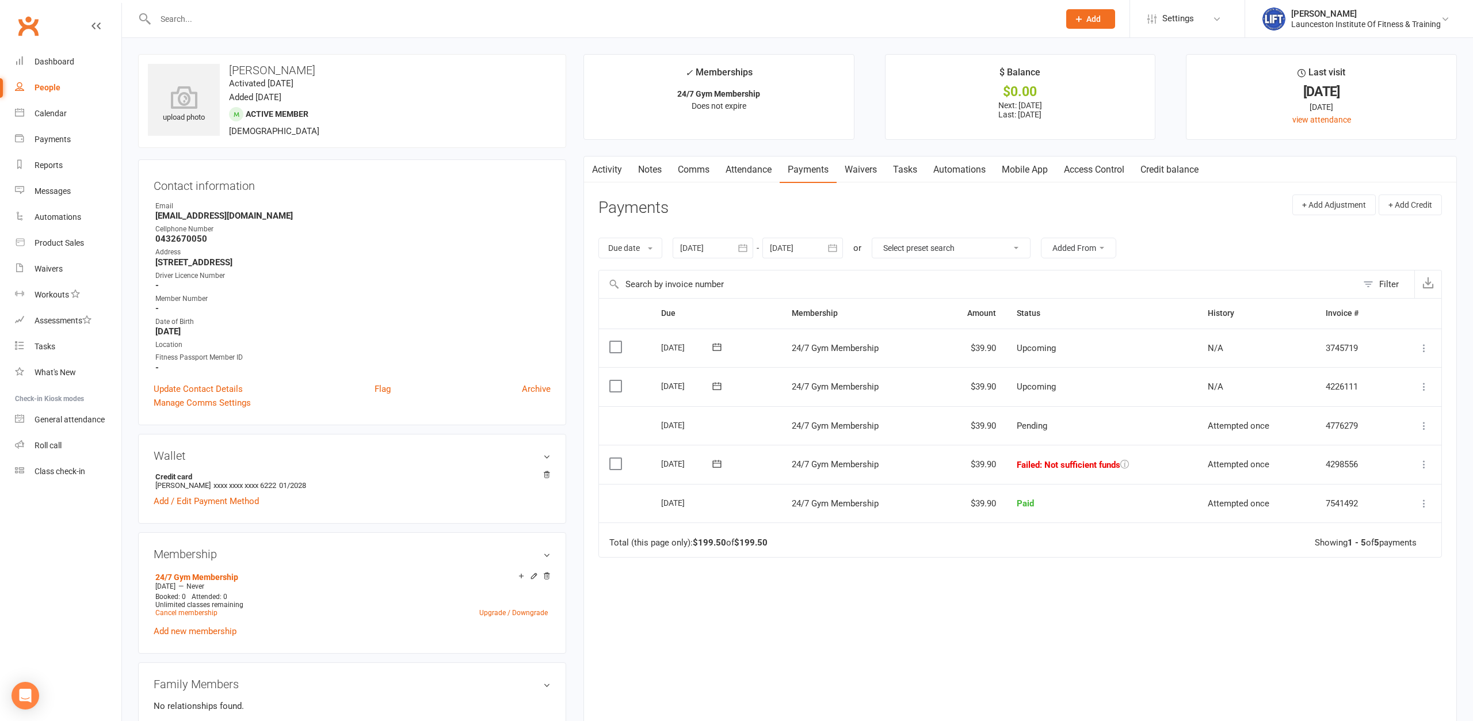
click at [339, 29] on div at bounding box center [594, 18] width 913 height 37
click at [334, 18] on input "text" at bounding box center [601, 19] width 899 height 16
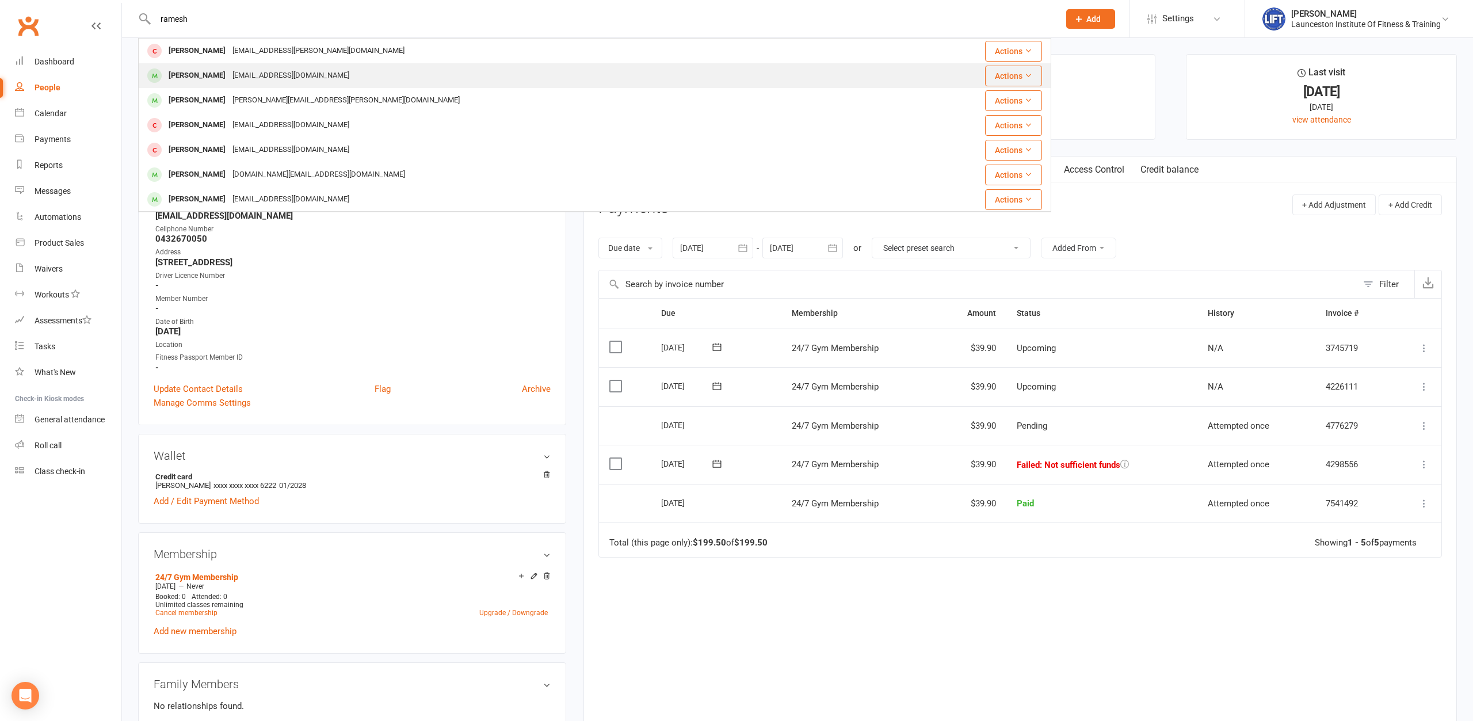
type input "ramesh"
click at [360, 70] on div "[PERSON_NAME] [EMAIL_ADDRESS][DOMAIN_NAME]" at bounding box center [518, 76] width 758 height 24
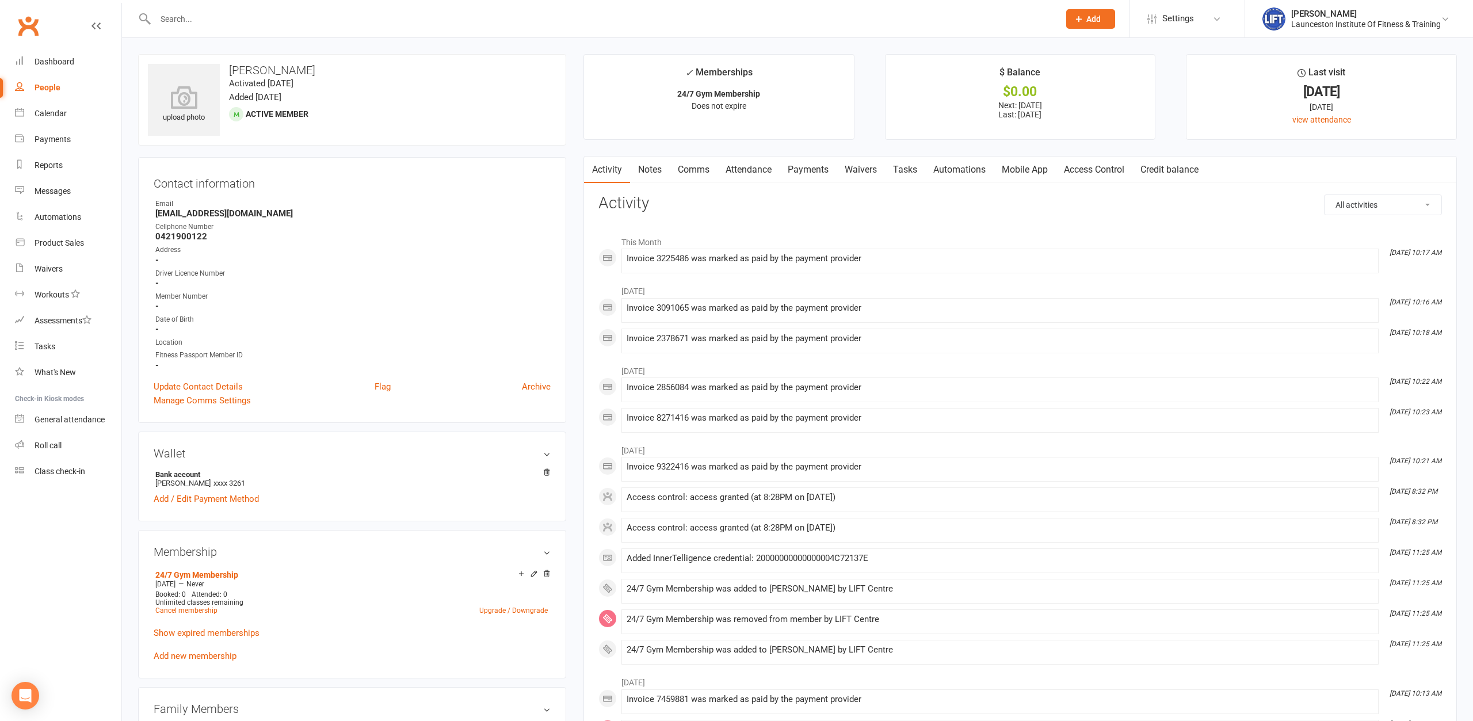
click at [1111, 171] on link "Access Control" at bounding box center [1094, 169] width 77 height 26
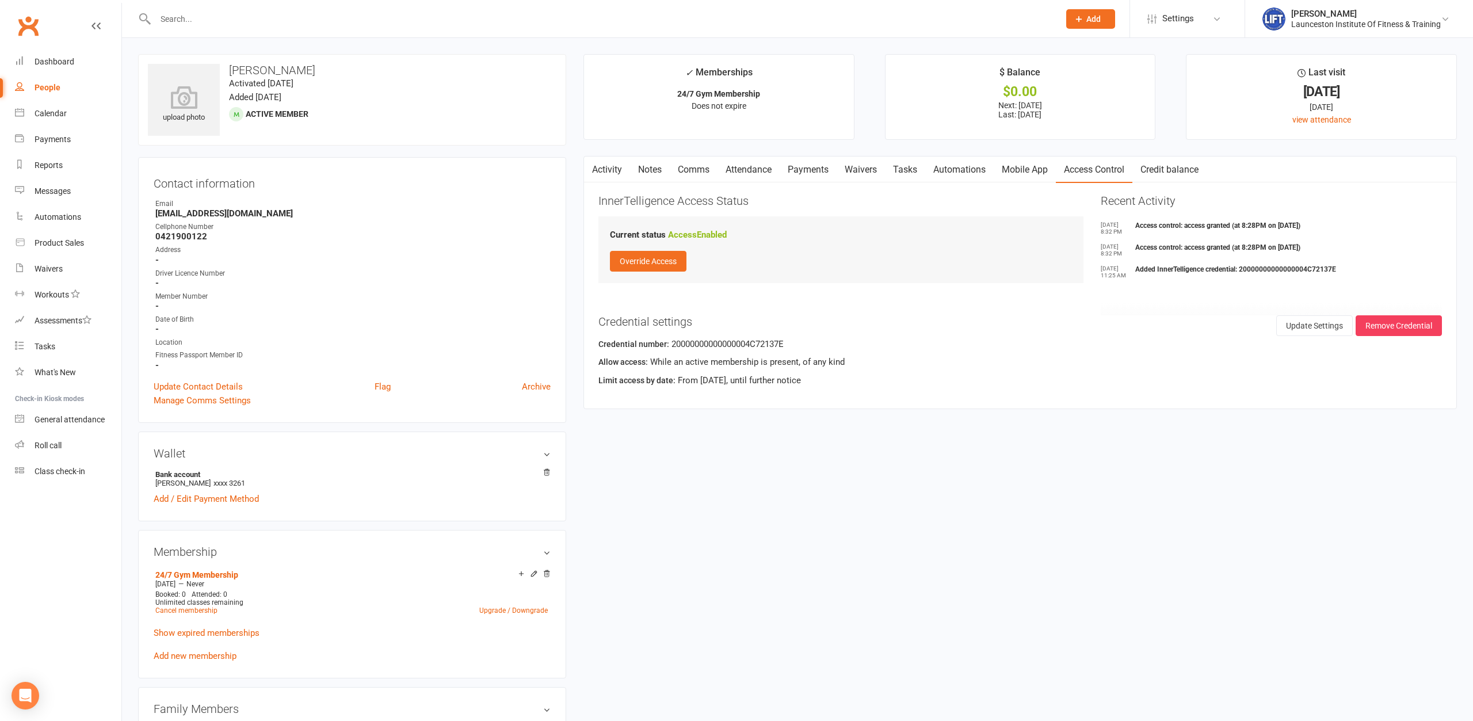
click at [368, 28] on div at bounding box center [594, 18] width 913 height 37
click at [359, 10] on div at bounding box center [594, 18] width 913 height 37
click at [346, 14] on input "text" at bounding box center [601, 19] width 899 height 16
paste input "20000000000000004C54865E"
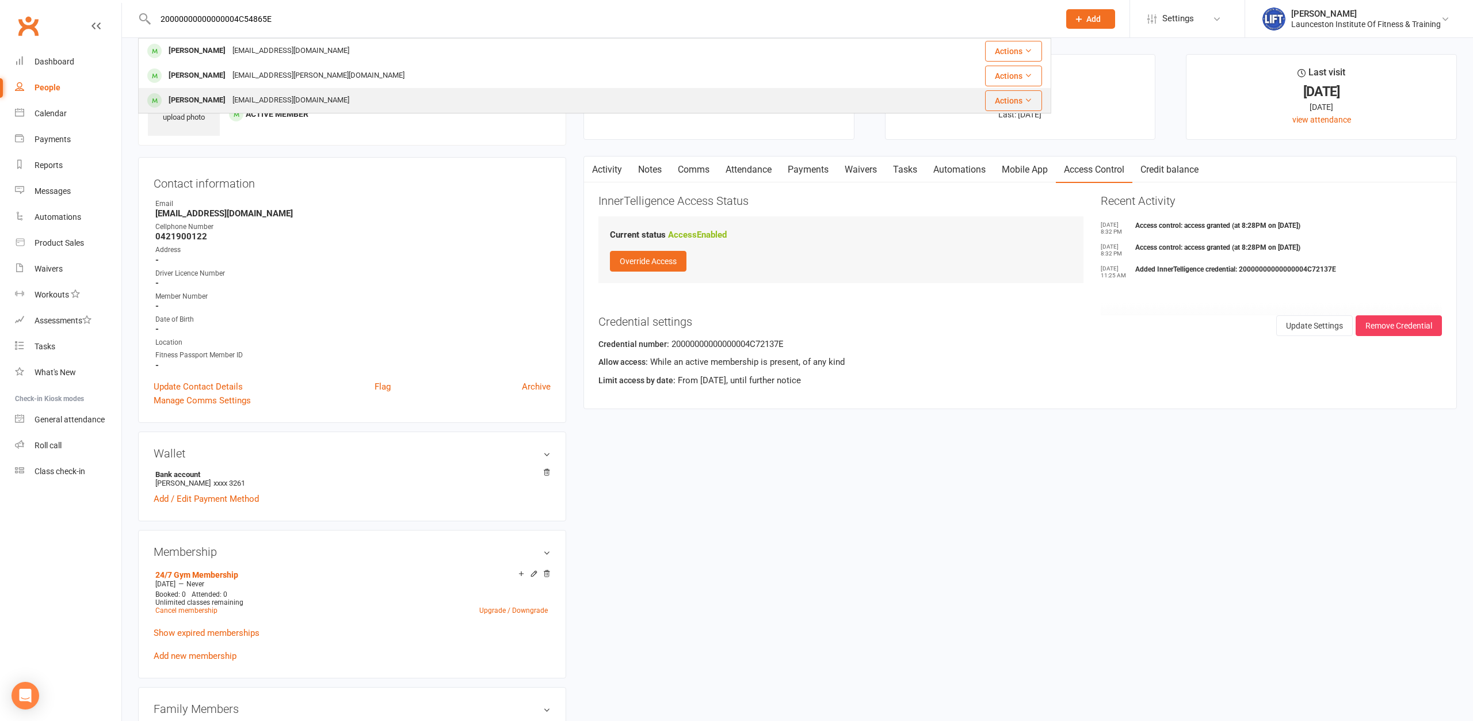
type input "20000000000000004C54865E"
click at [326, 100] on div "[PERSON_NAME] [EMAIL_ADDRESS][DOMAIN_NAME]" at bounding box center [505, 101] width 733 height 24
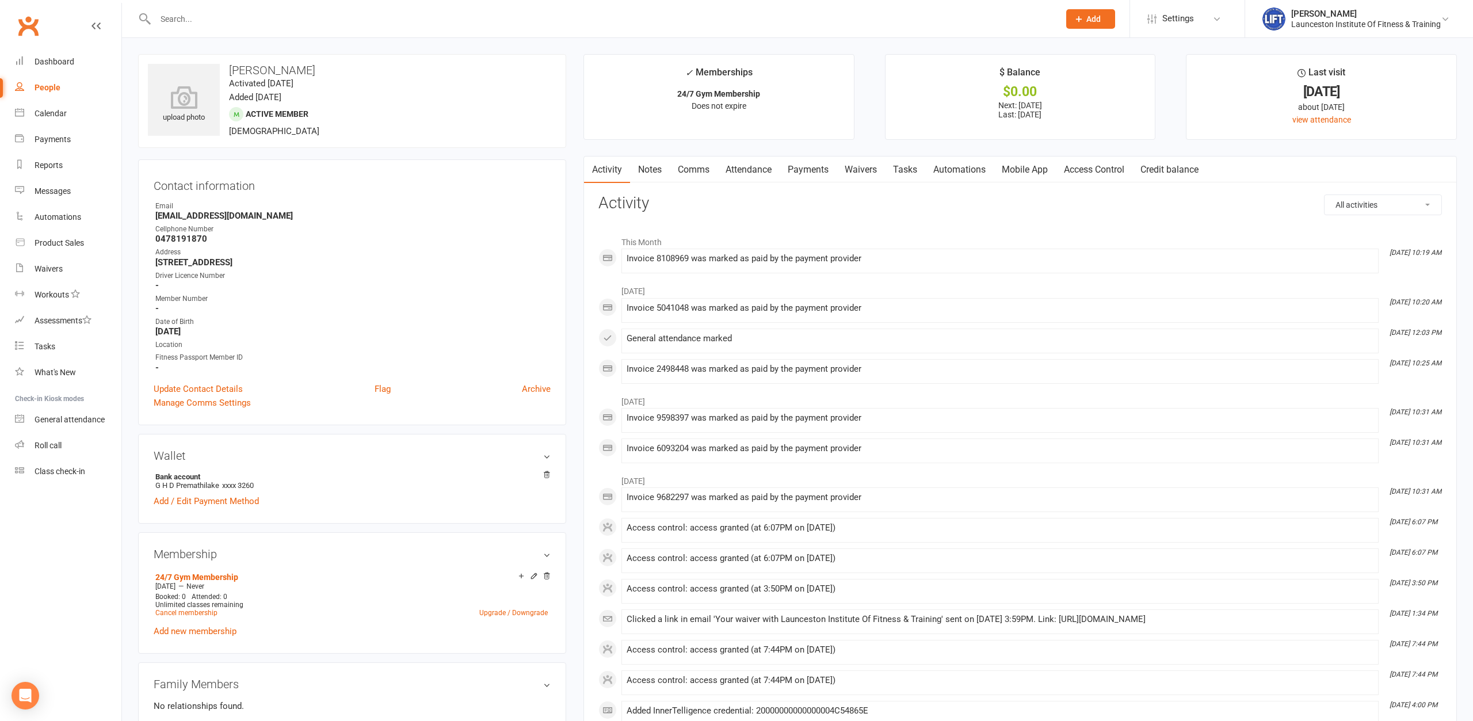
click at [1086, 169] on link "Access Control" at bounding box center [1094, 169] width 77 height 26
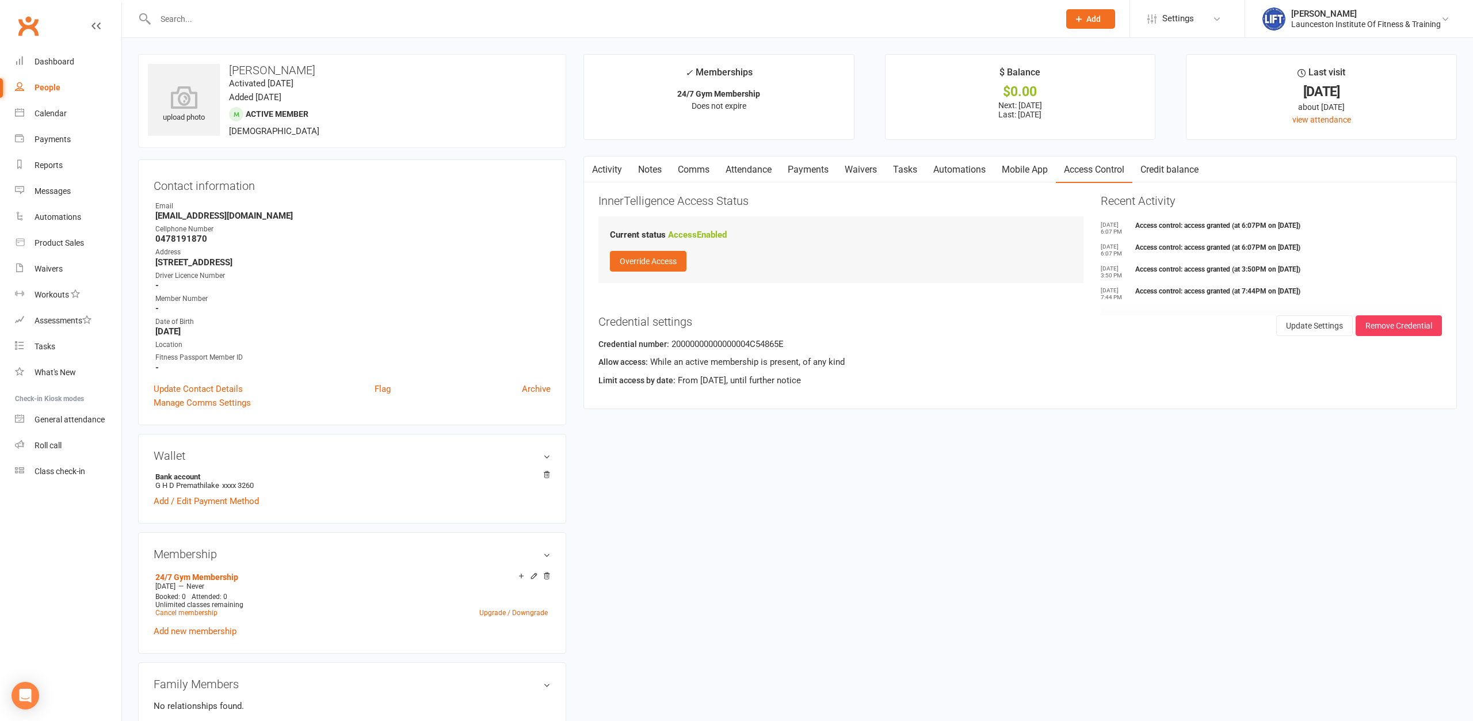
click at [473, 19] on input "text" at bounding box center [601, 19] width 899 height 16
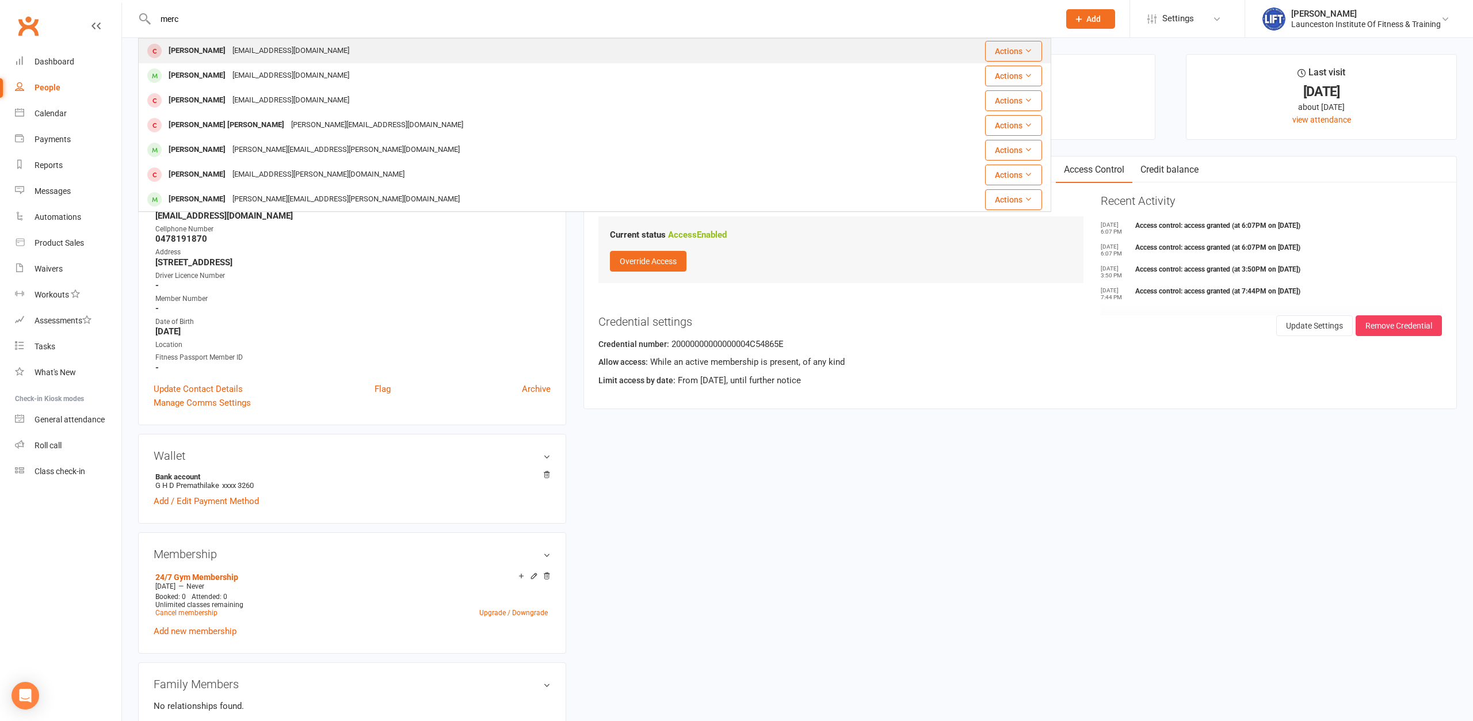
type input "merc"
click at [205, 52] on div "[PERSON_NAME]" at bounding box center [197, 51] width 64 height 17
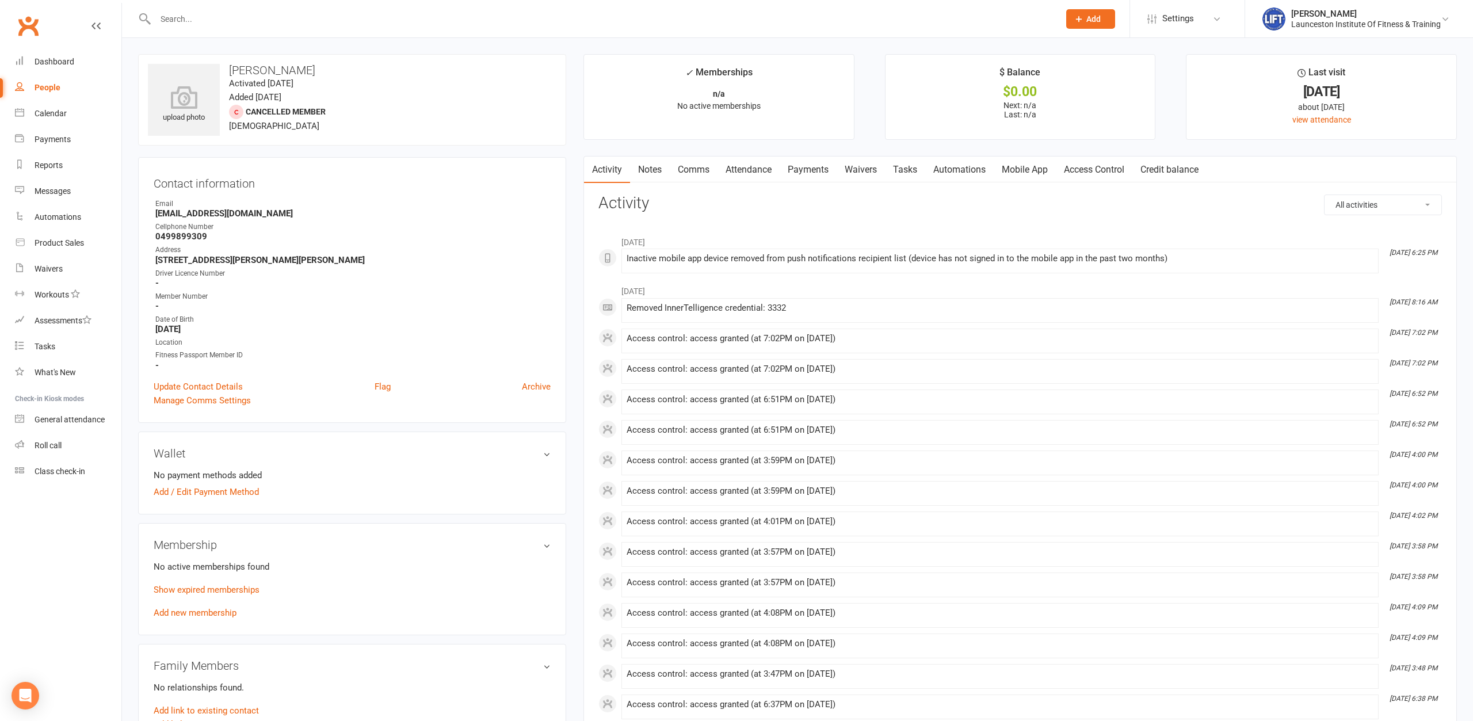
click at [1091, 165] on link "Access Control" at bounding box center [1094, 169] width 77 height 26
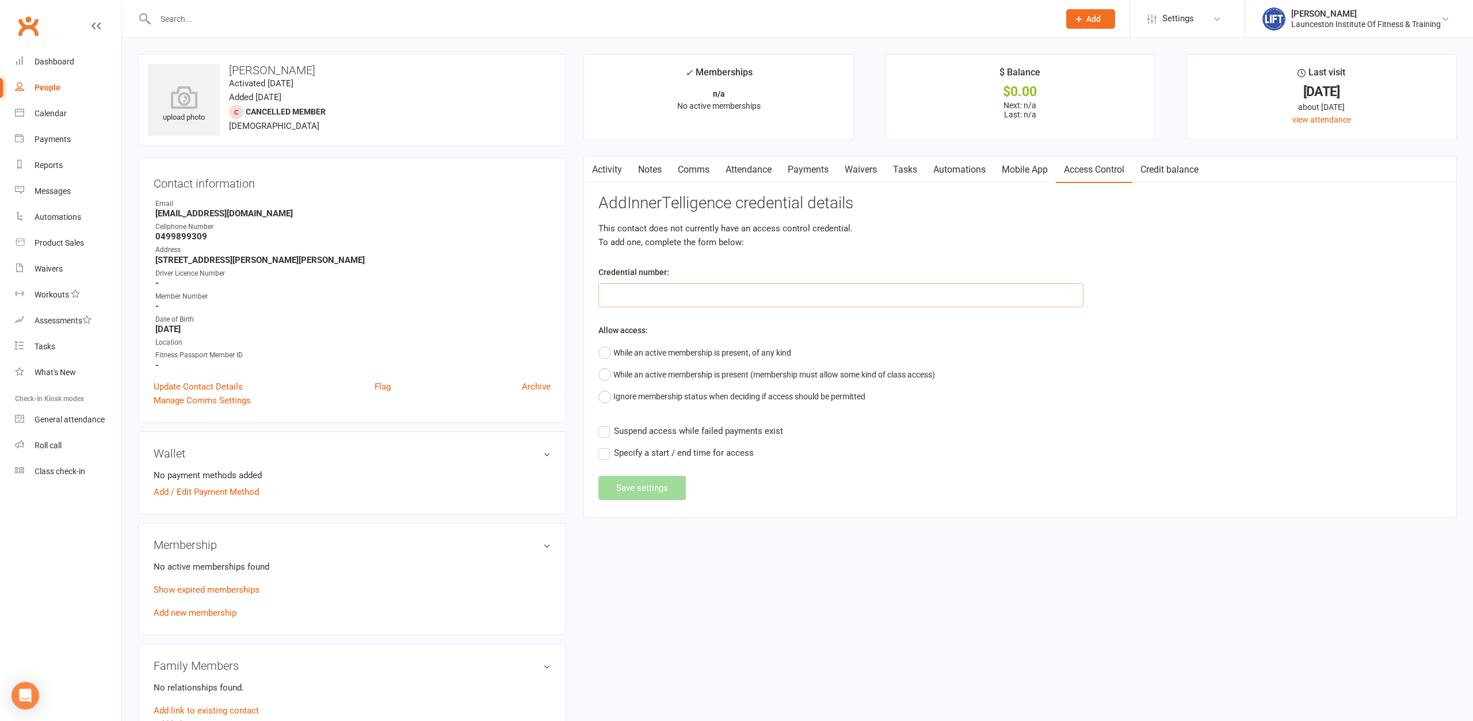
click at [653, 293] on input "text" at bounding box center [840, 295] width 485 height 24
type input "4567"
click at [658, 352] on button "While an active membership is present, of any kind" at bounding box center [694, 353] width 193 height 22
click at [648, 514] on button "Save settings" at bounding box center [641, 518] width 87 height 24
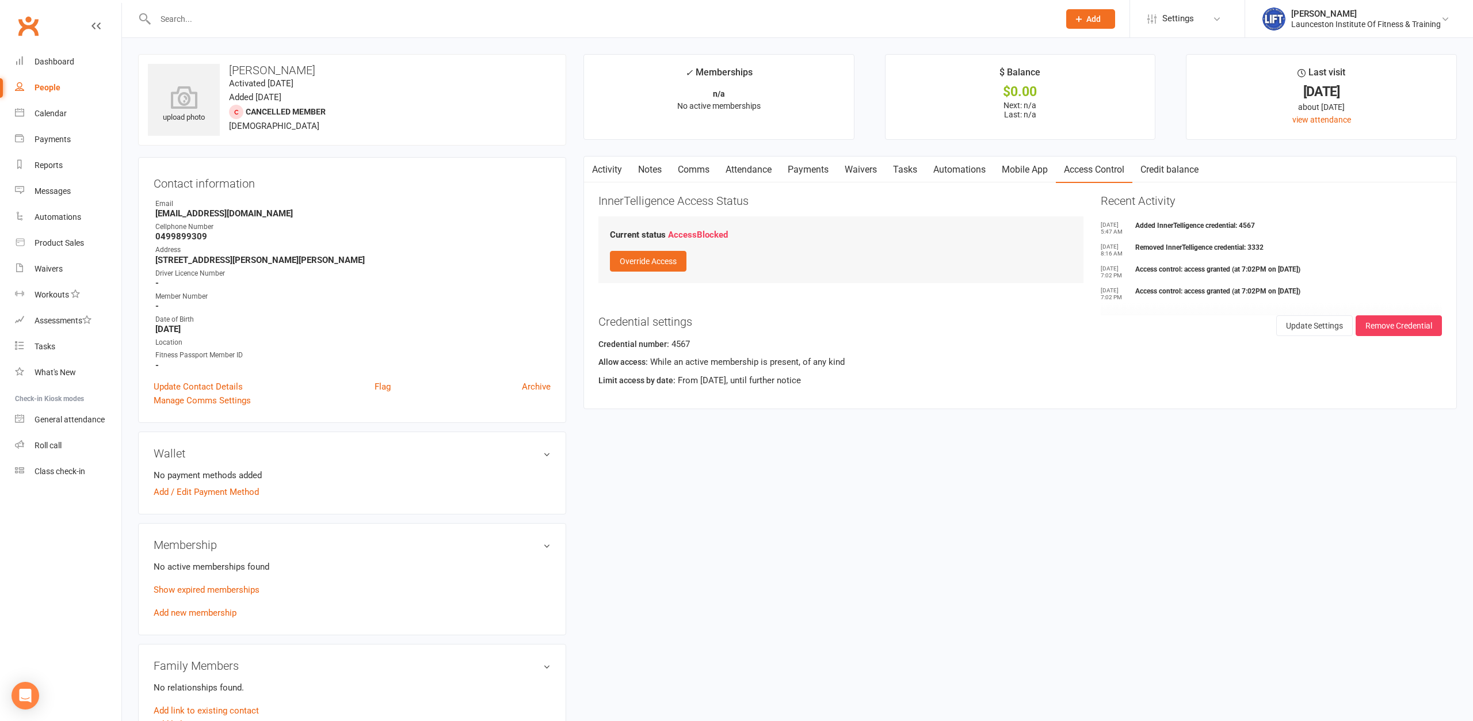
click at [388, 17] on input "text" at bounding box center [601, 19] width 899 height 16
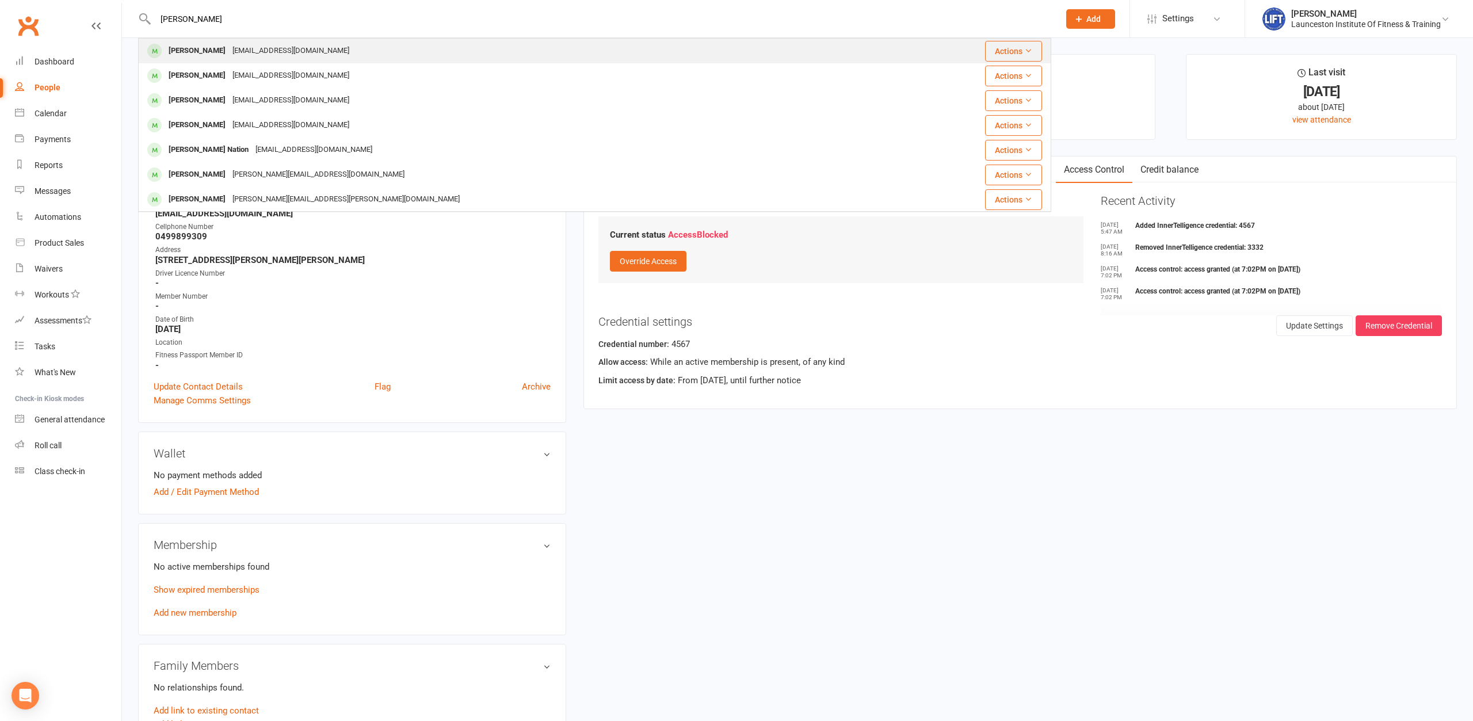
type input "[PERSON_NAME]"
click at [362, 48] on div "[PERSON_NAME] [EMAIL_ADDRESS][DOMAIN_NAME]" at bounding box center [518, 51] width 758 height 24
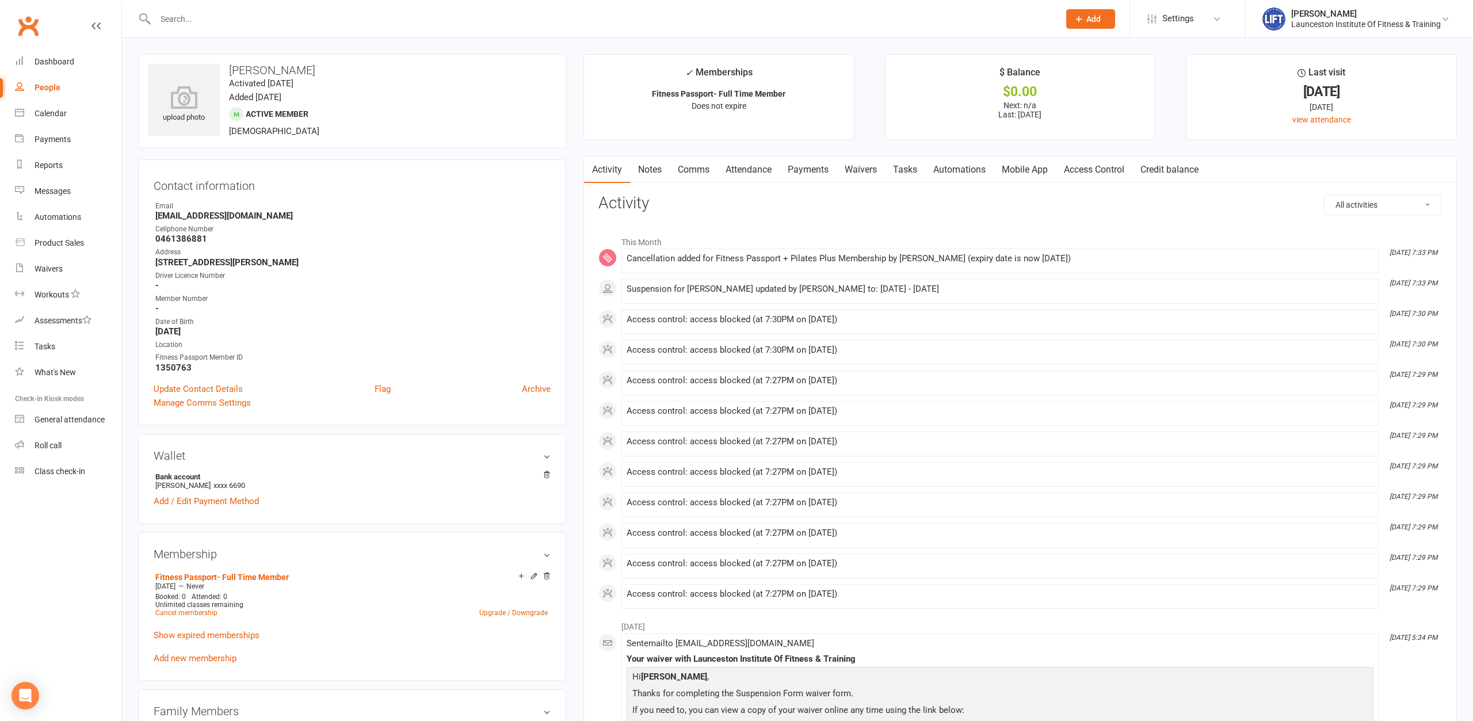
click at [1084, 169] on link "Access Control" at bounding box center [1094, 169] width 77 height 26
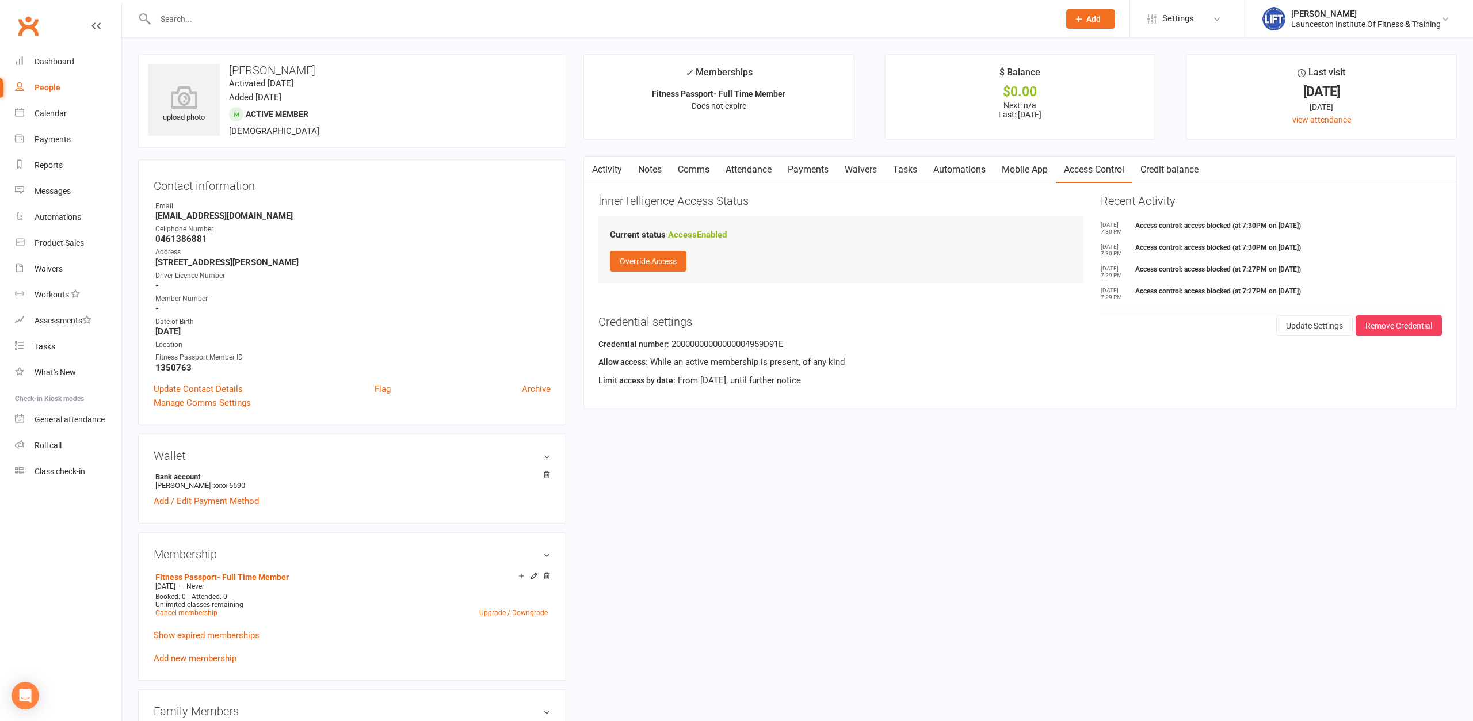
click at [608, 168] on link "Activity" at bounding box center [607, 169] width 46 height 26
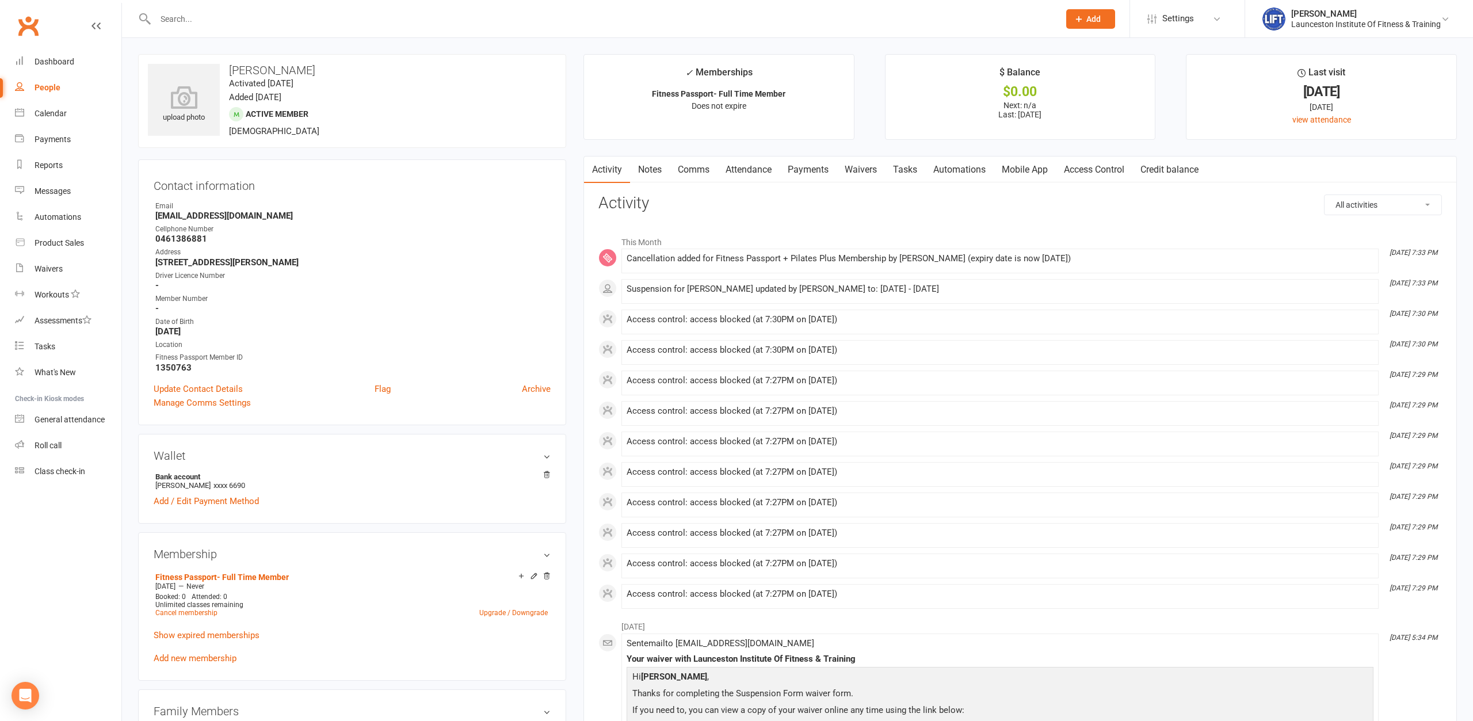
click at [374, 12] on input "text" at bounding box center [601, 19] width 899 height 16
click at [371, 21] on input "text" at bounding box center [601, 19] width 899 height 16
paste input "2000000000000000DE311E5C"
click at [176, 19] on input "2000000000000000DE311E5C" at bounding box center [601, 19] width 899 height 16
drag, startPoint x: 331, startPoint y: 21, endPoint x: 34, endPoint y: 21, distance: 296.8
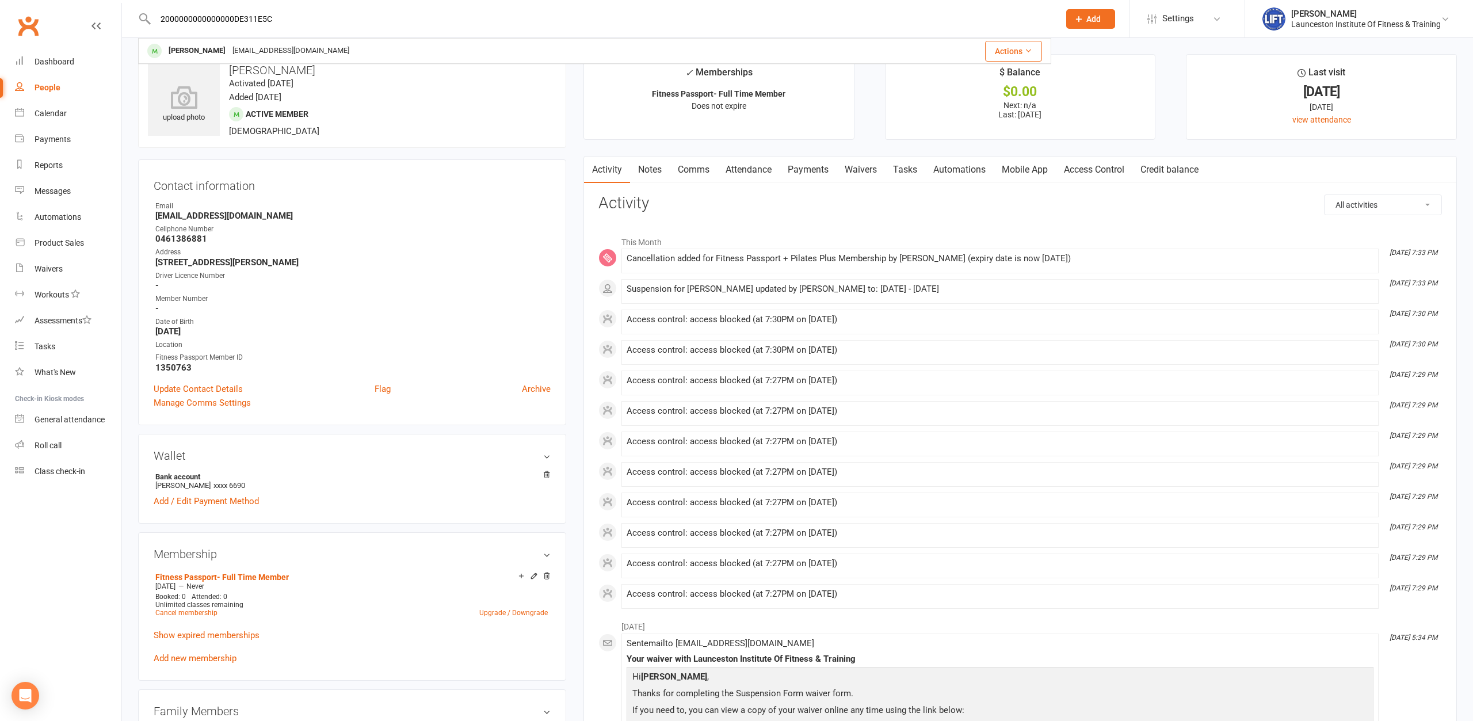
click at [152, 21] on input "2000000000000000DE311E5C" at bounding box center [601, 19] width 899 height 16
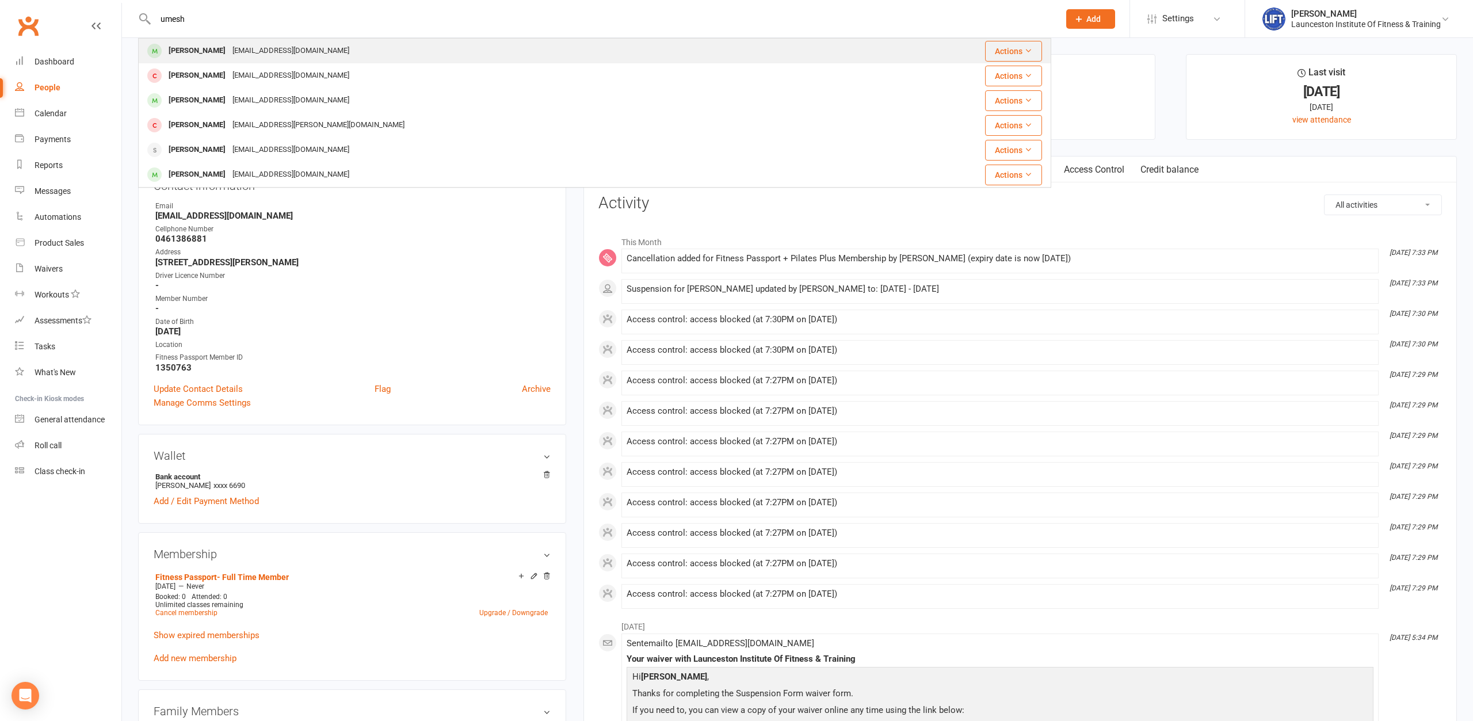
type input "umesh"
click at [216, 52] on div "[PERSON_NAME]" at bounding box center [197, 51] width 64 height 17
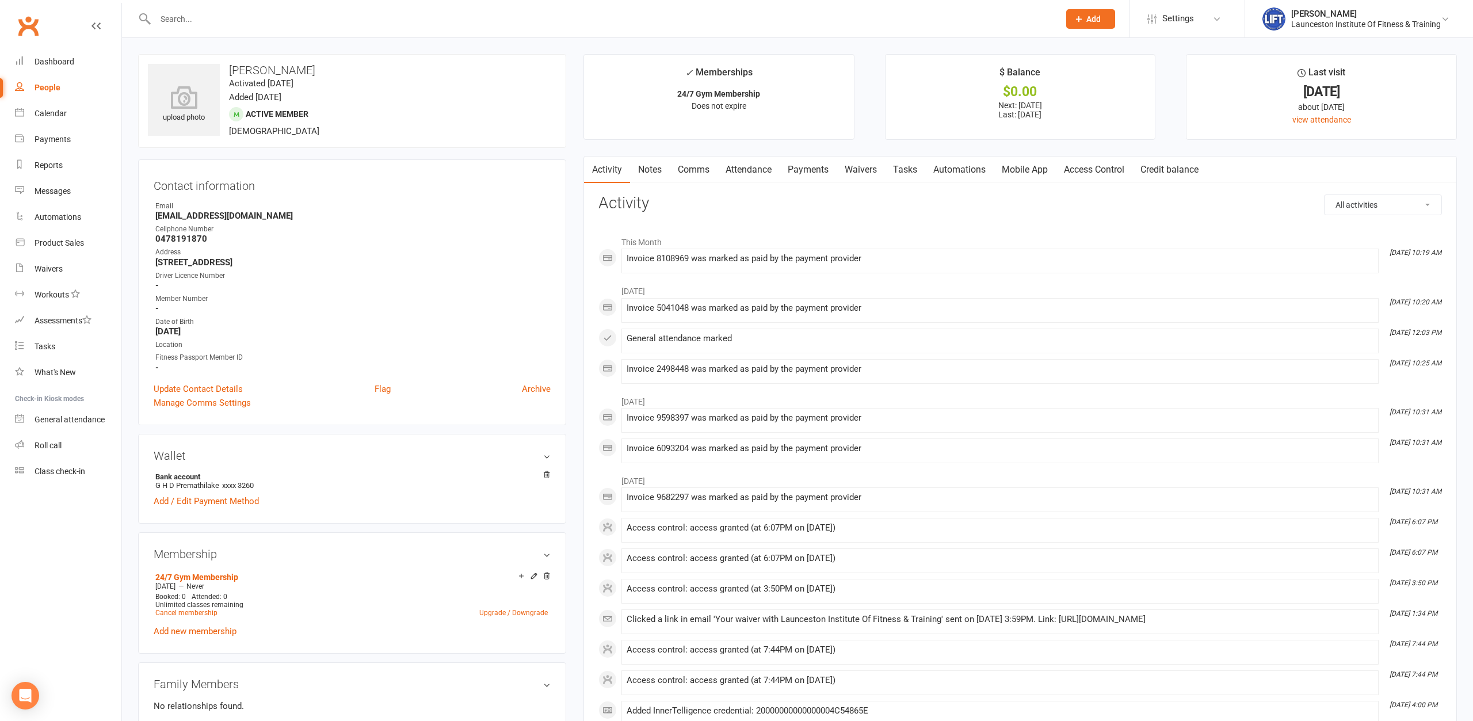
click at [1086, 182] on link "Access Control" at bounding box center [1094, 169] width 77 height 26
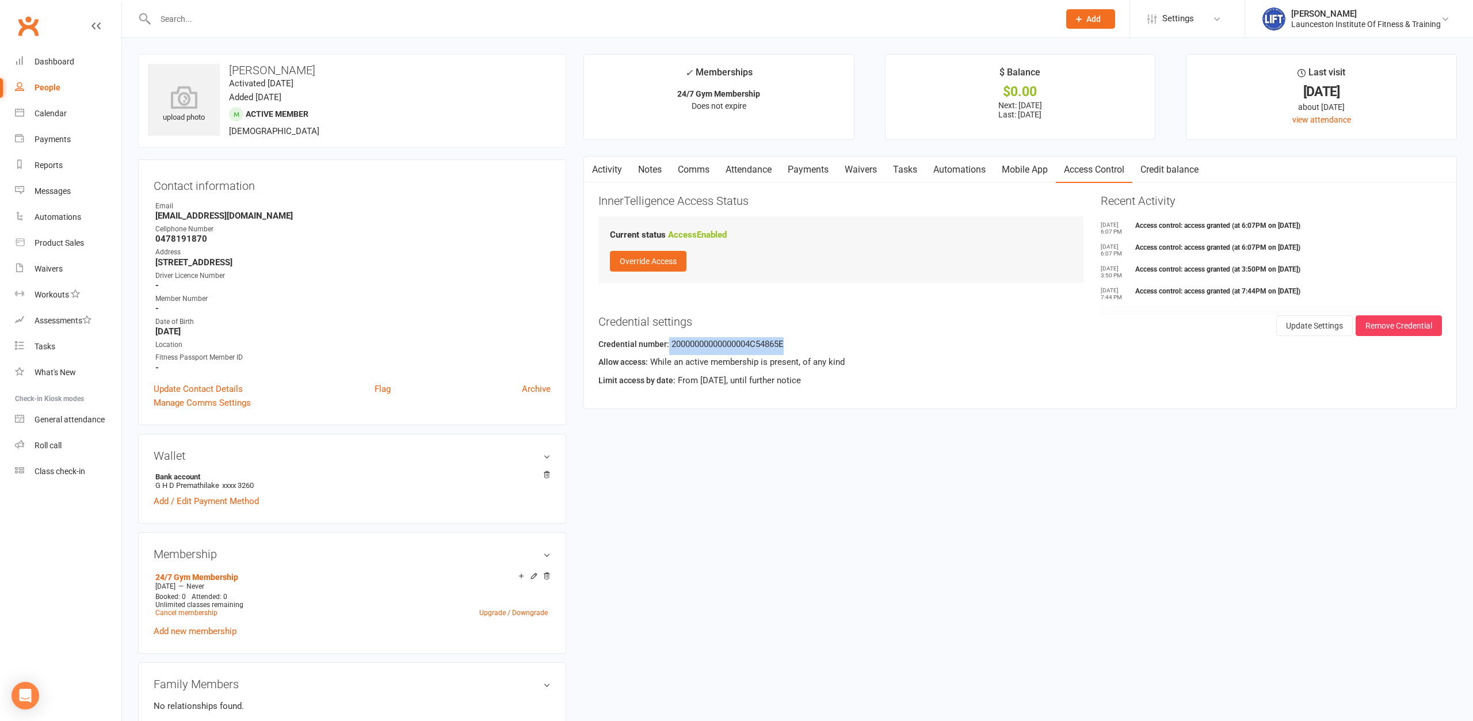
drag, startPoint x: 805, startPoint y: 344, endPoint x: 666, endPoint y: 338, distance: 139.3
click at [666, 338] on div "Credential number: 20000000000000004C54865E" at bounding box center [1019, 346] width 843 height 18
click at [797, 340] on div "Credential number: 20000000000000004C54865E" at bounding box center [1019, 346] width 843 height 18
click at [718, 341] on div "Credential number: 20000000000000004C54865E" at bounding box center [1019, 346] width 843 height 18
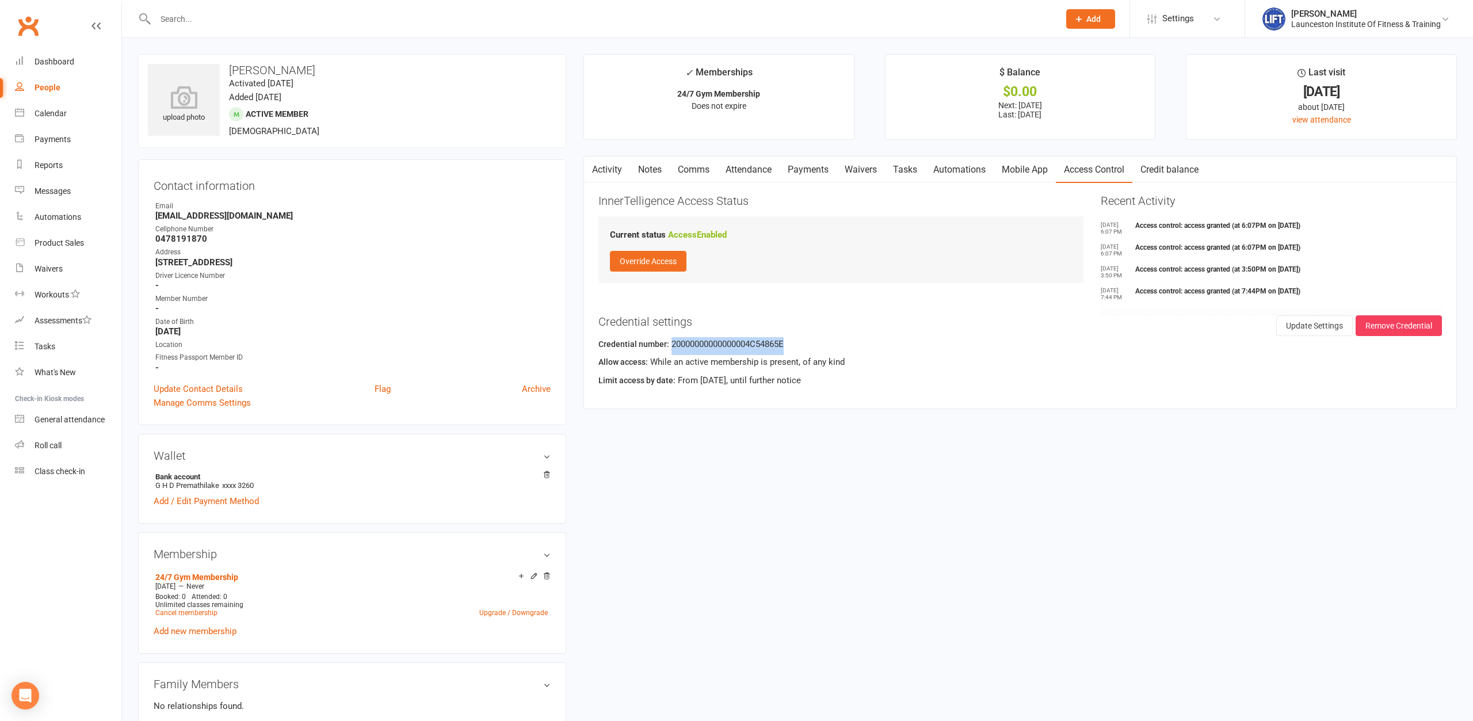
copy div "20000000000000004C54865E"
click at [531, 286] on strong "-" at bounding box center [352, 285] width 395 height 10
click at [388, 20] on input "text" at bounding box center [601, 19] width 899 height 16
paste input "2000000000000000DB501DFE"
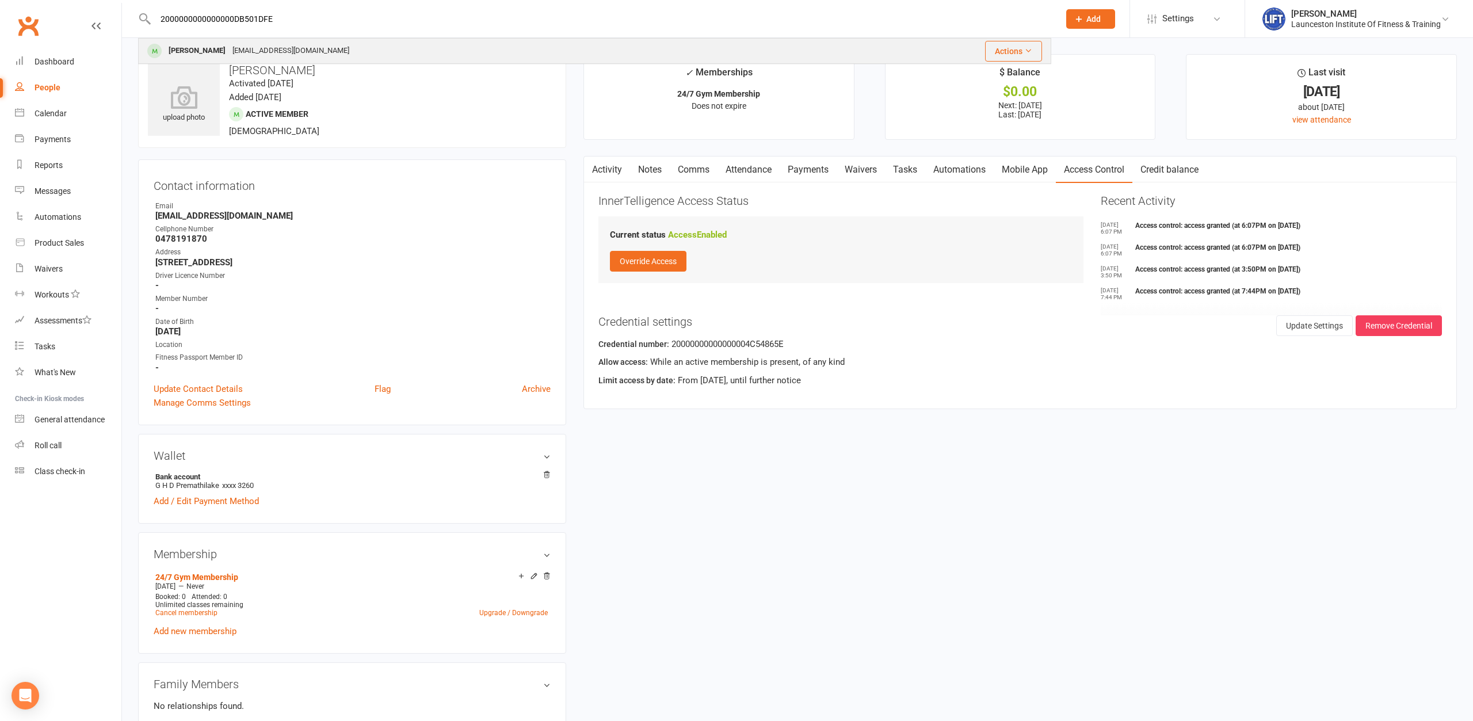
type input "2000000000000000DB501DFE"
click at [376, 45] on div "[PERSON_NAME] [EMAIL_ADDRESS][DOMAIN_NAME]" at bounding box center [488, 51] width 699 height 24
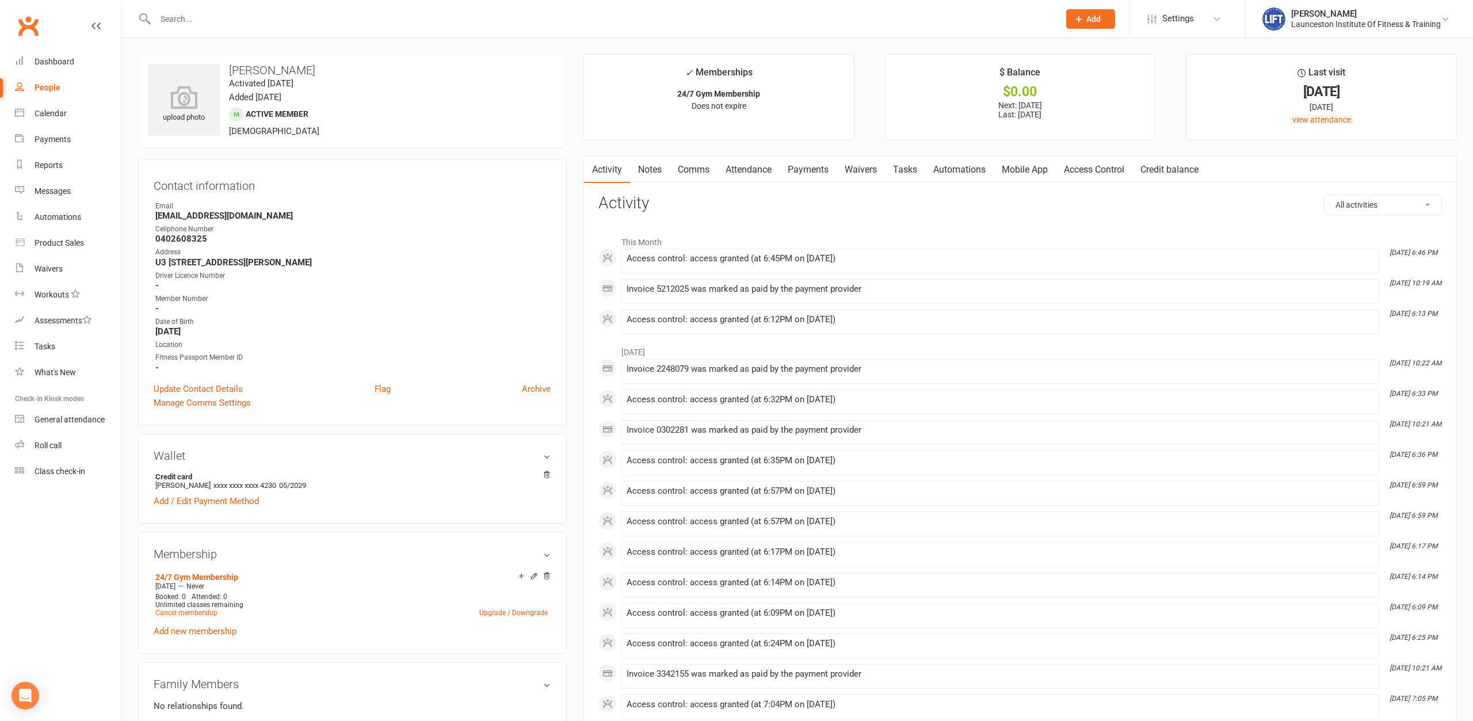
click at [1117, 173] on link "Access Control" at bounding box center [1094, 169] width 77 height 26
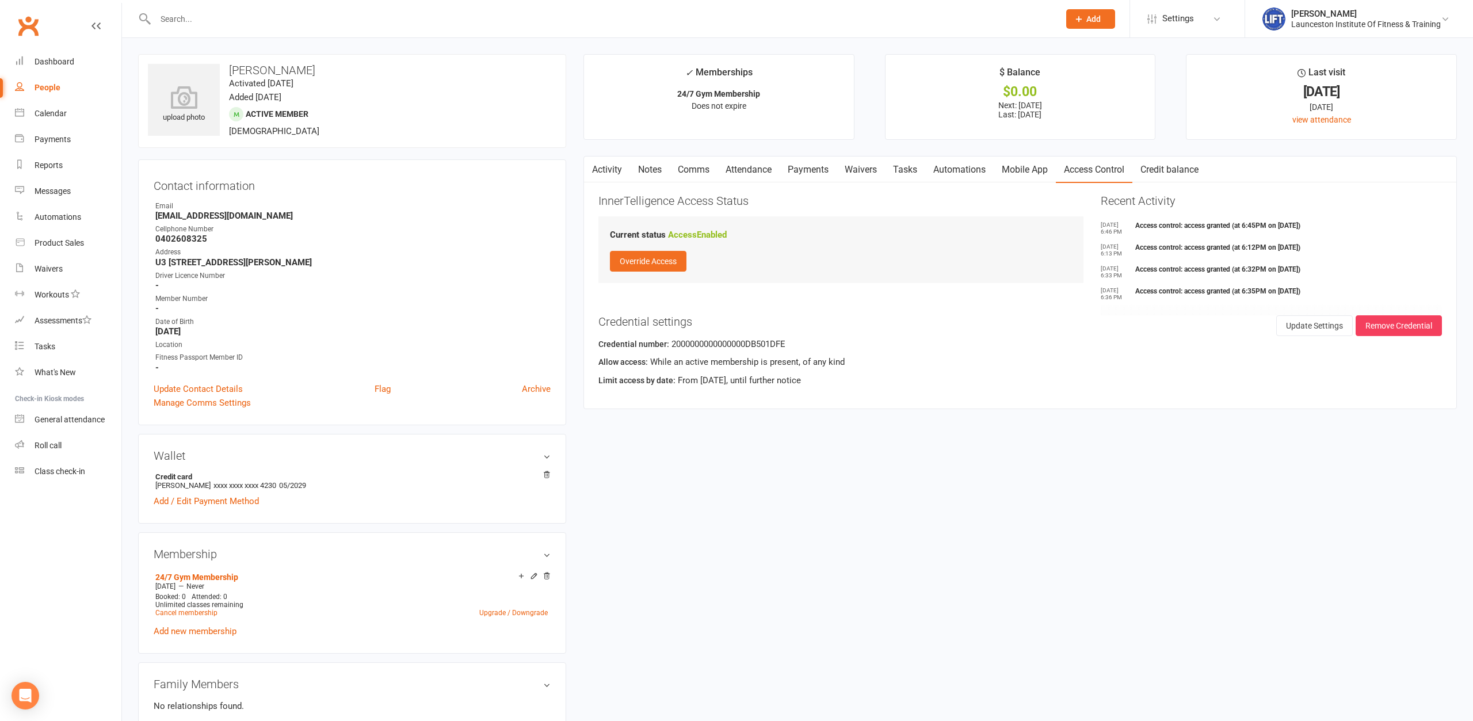
click at [364, 14] on input "text" at bounding box center [601, 19] width 899 height 16
paste input "2000000000000000DEA5A3CC"
drag, startPoint x: 346, startPoint y: 12, endPoint x: 345, endPoint y: 20, distance: 8.1
click at [346, 15] on input "2000000000000000DEA5A3CC" at bounding box center [601, 19] width 899 height 16
drag, startPoint x: 345, startPoint y: 20, endPoint x: 0, endPoint y: 64, distance: 347.3
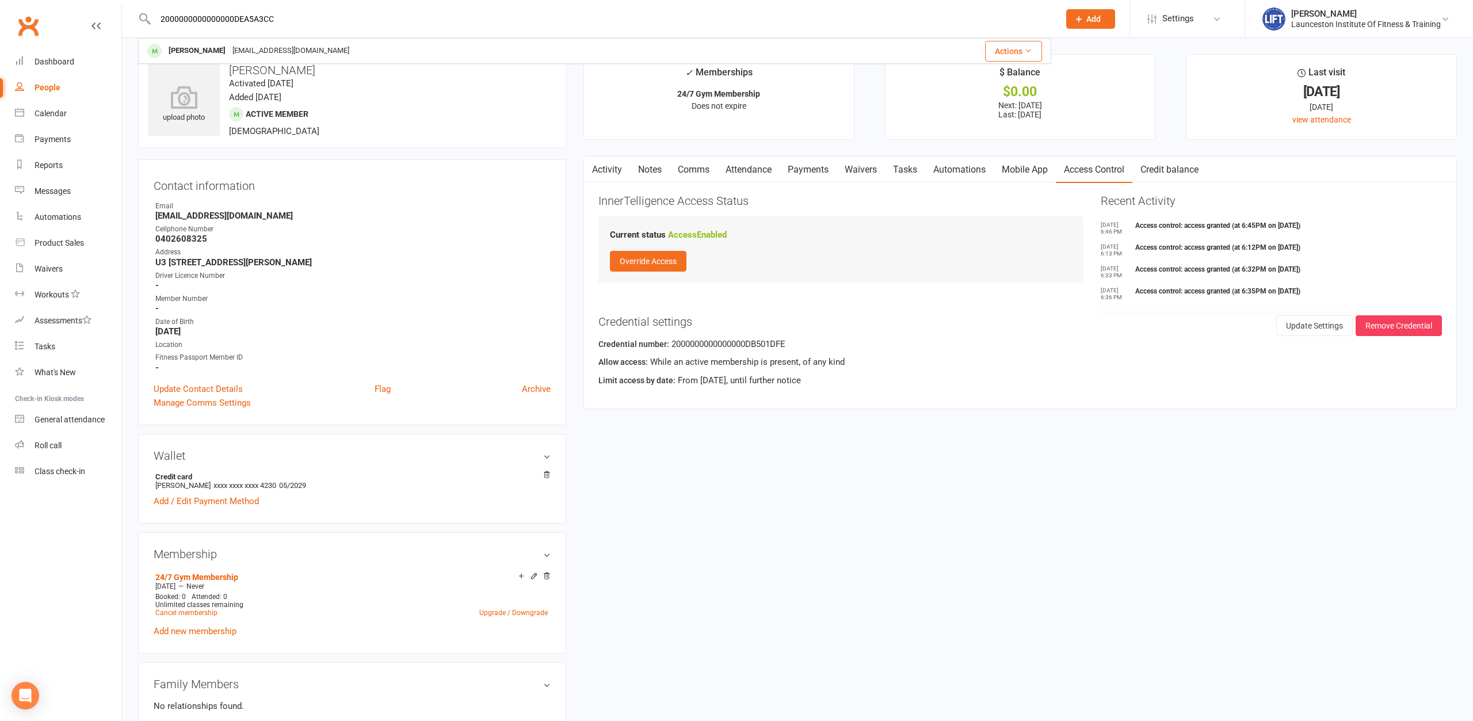
click at [152, 27] on input "2000000000000000DEA5A3CC" at bounding box center [601, 19] width 899 height 16
paste input "FD5597AB"
drag, startPoint x: 432, startPoint y: 22, endPoint x: 81, endPoint y: 45, distance: 352.2
click at [152, 27] on input "2000000000000000FD5597AB" at bounding box center [601, 19] width 899 height 16
paste input "BBE8A052"
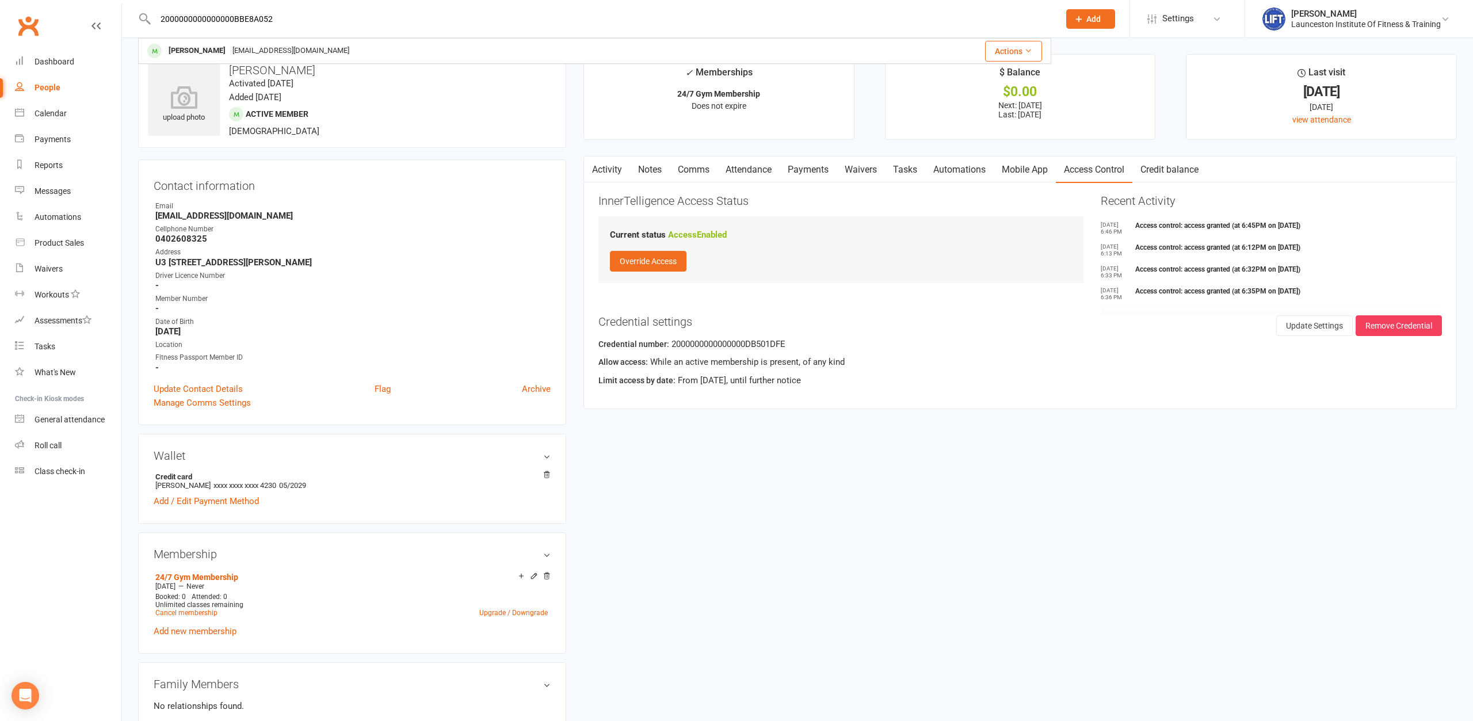
drag, startPoint x: 327, startPoint y: 11, endPoint x: 0, endPoint y: 14, distance: 327.3
click at [152, 14] on input "2000000000000000BBE8A052" at bounding box center [601, 19] width 899 height 16
paste input "482D2B5"
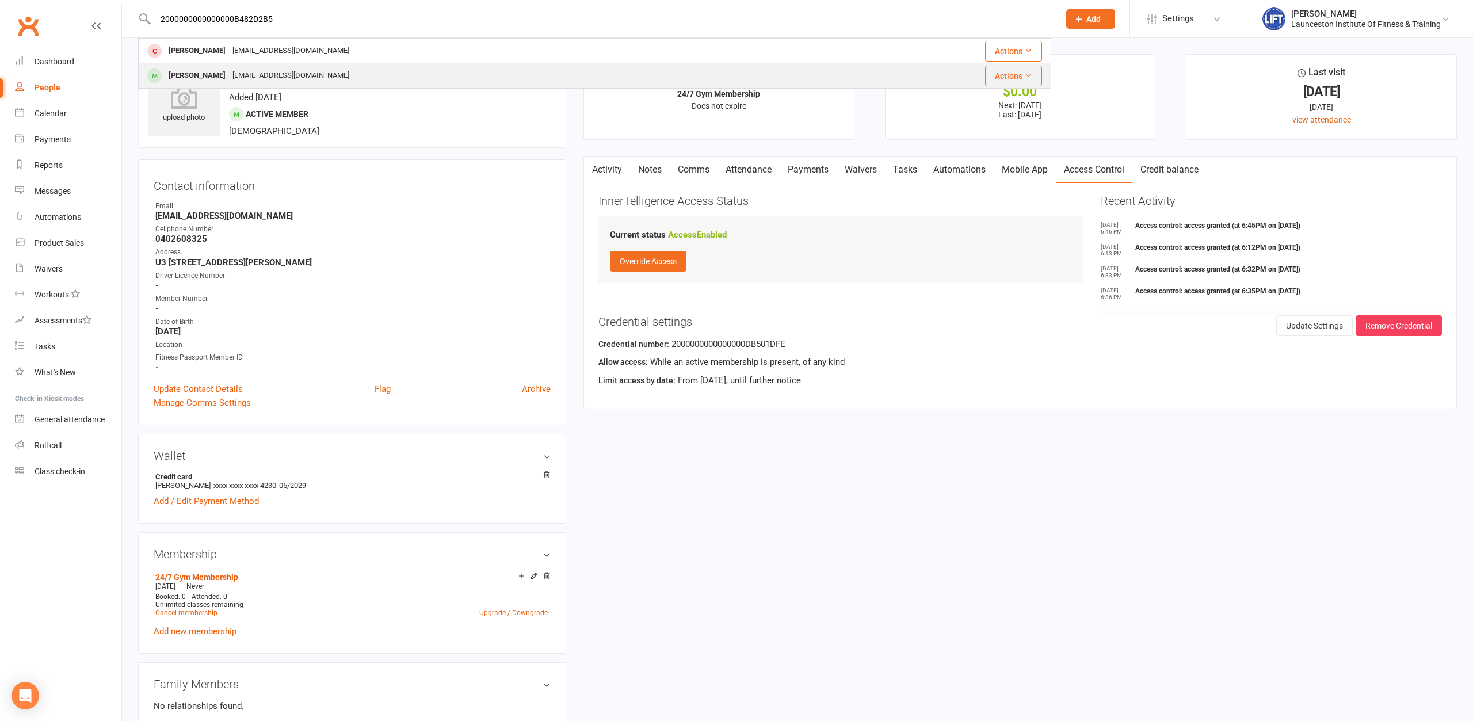
type input "2000000000000000B482D2B5"
click at [258, 72] on div "[EMAIL_ADDRESS][DOMAIN_NAME]" at bounding box center [291, 75] width 124 height 17
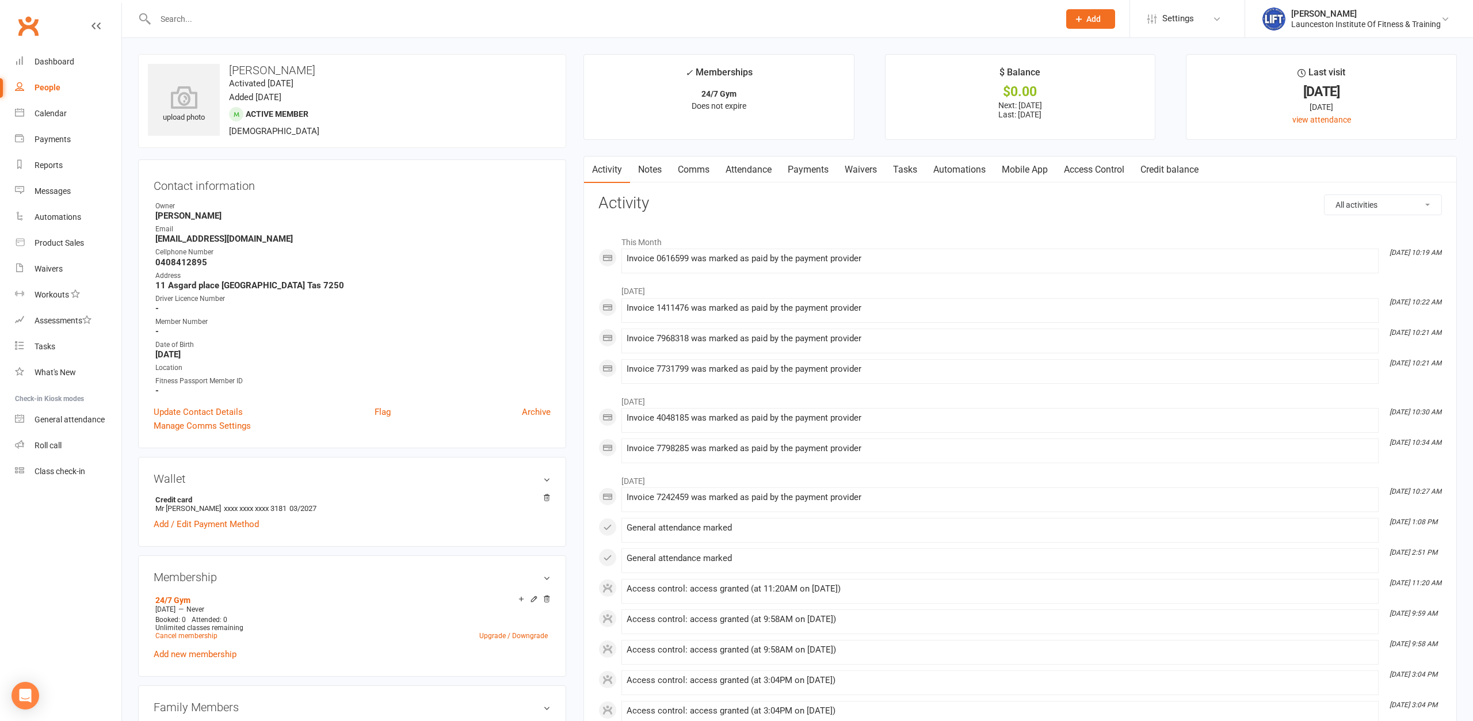
click at [1095, 179] on link "Access Control" at bounding box center [1094, 169] width 77 height 26
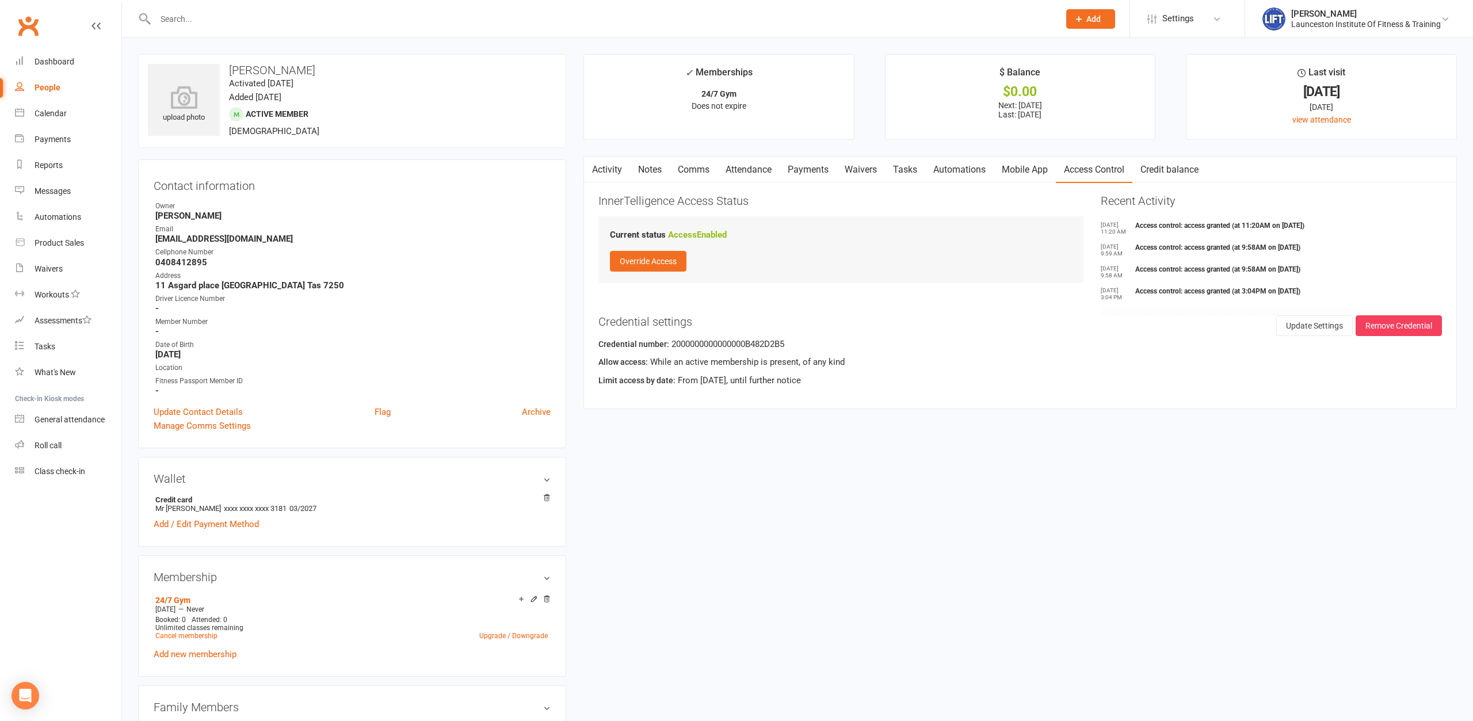
click at [373, 17] on input "text" at bounding box center [601, 19] width 899 height 16
paste input "2000000000000000B482D2B5"
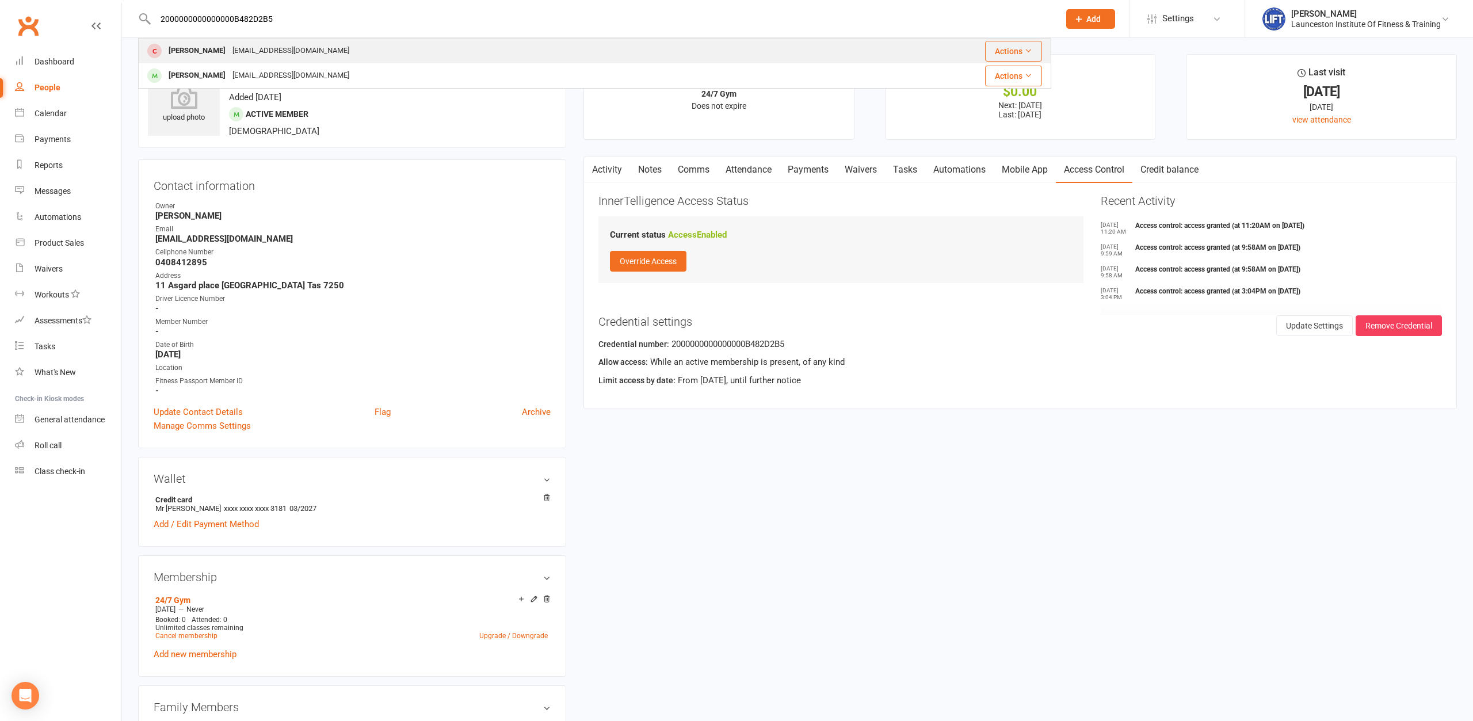
type input "2000000000000000B482D2B5"
click at [360, 47] on div "[PERSON_NAME] [EMAIL_ADDRESS][DOMAIN_NAME]" at bounding box center [488, 51] width 699 height 24
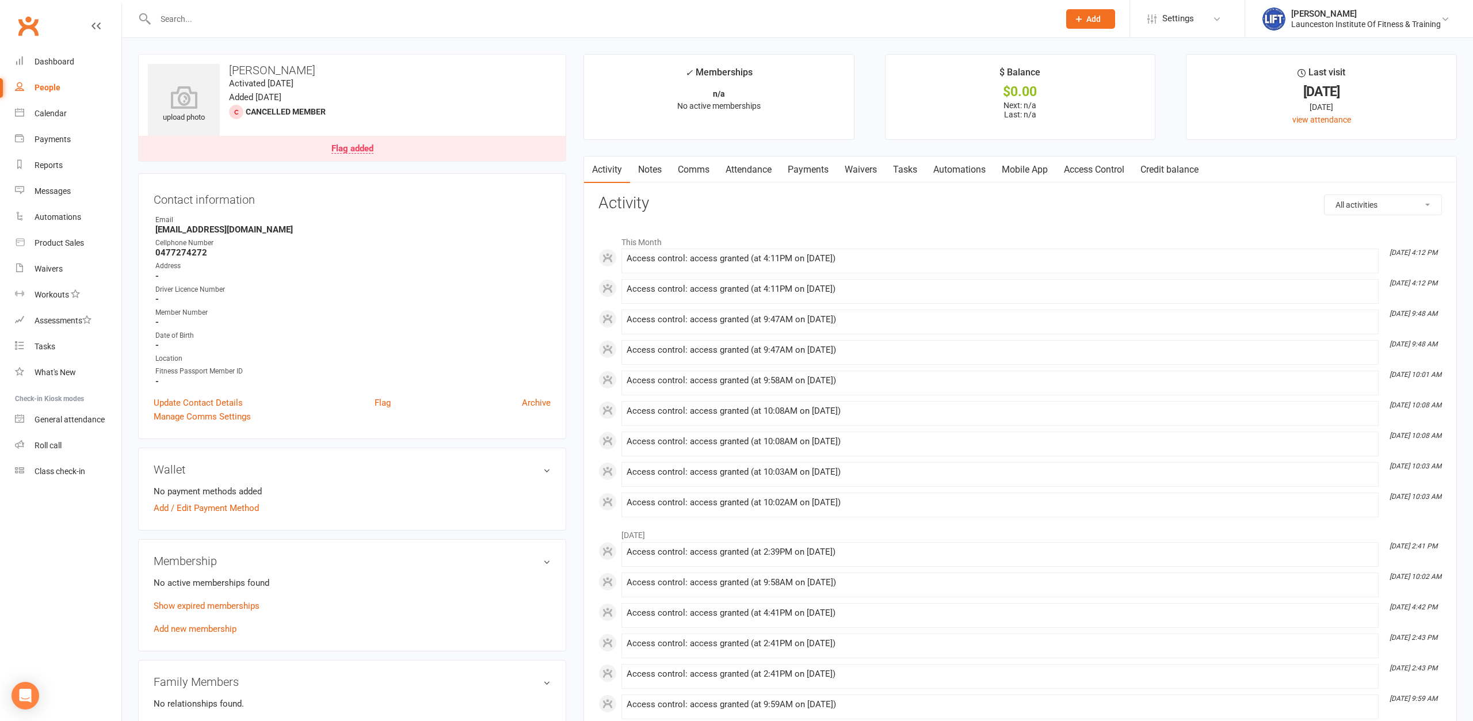
click at [1114, 166] on link "Access Control" at bounding box center [1094, 169] width 77 height 26
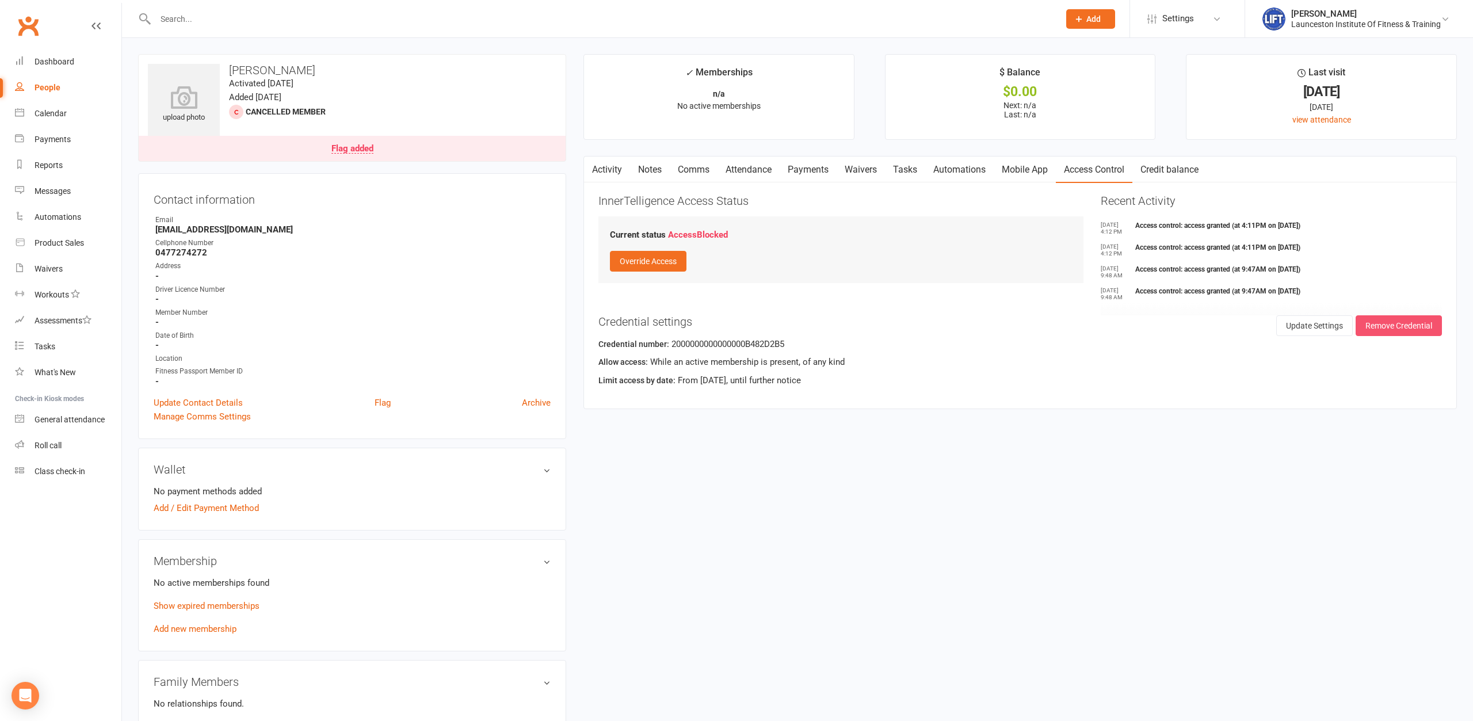
click at [1394, 327] on button "Remove Credential" at bounding box center [1398, 325] width 86 height 21
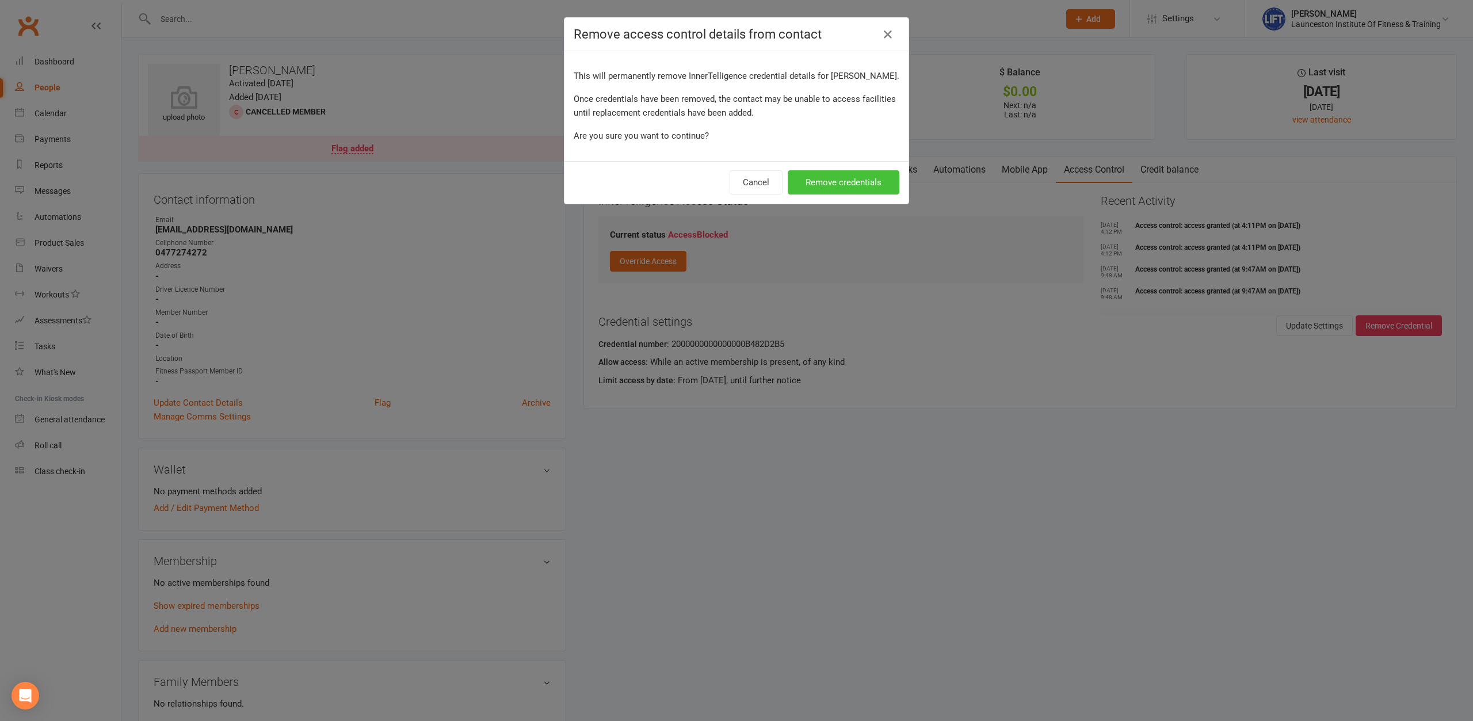
click at [848, 189] on button "Remove credentials" at bounding box center [843, 182] width 112 height 24
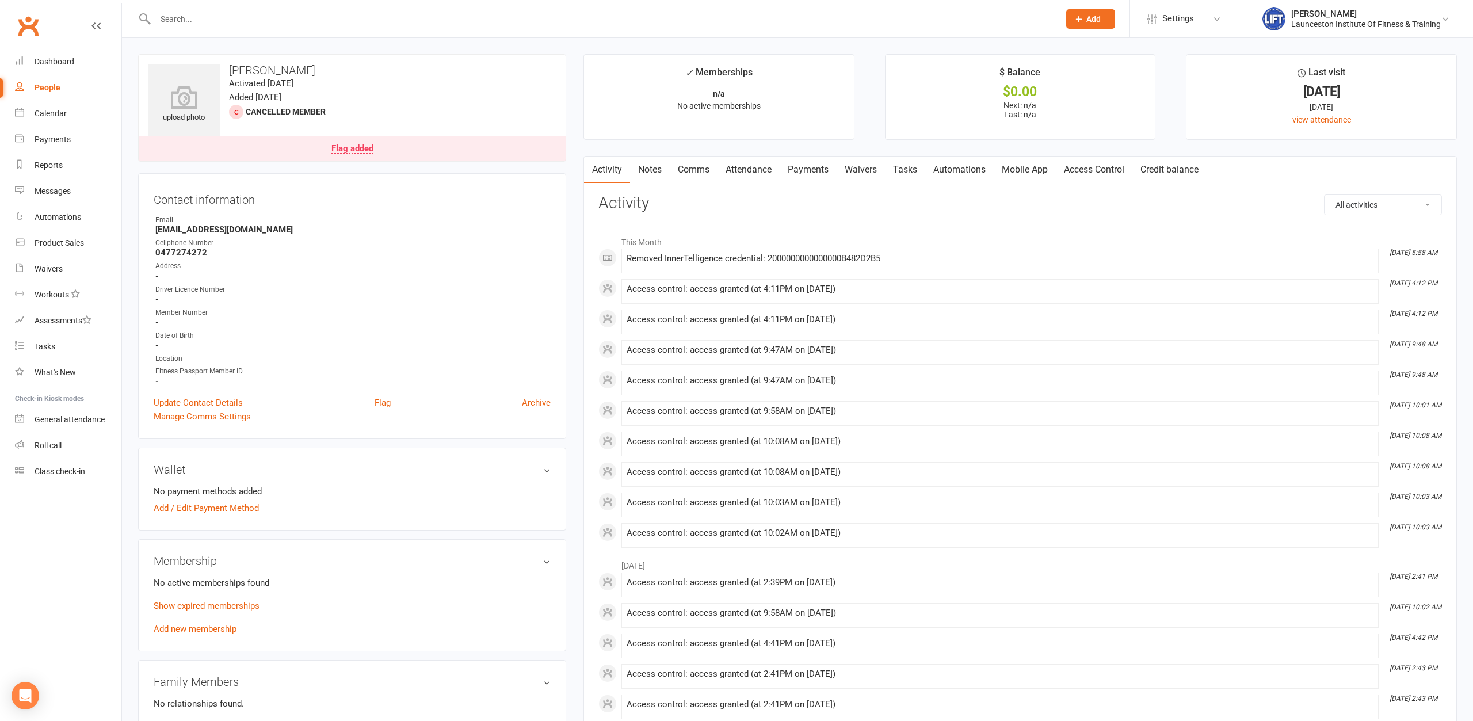
click at [1093, 173] on link "Access Control" at bounding box center [1094, 169] width 77 height 26
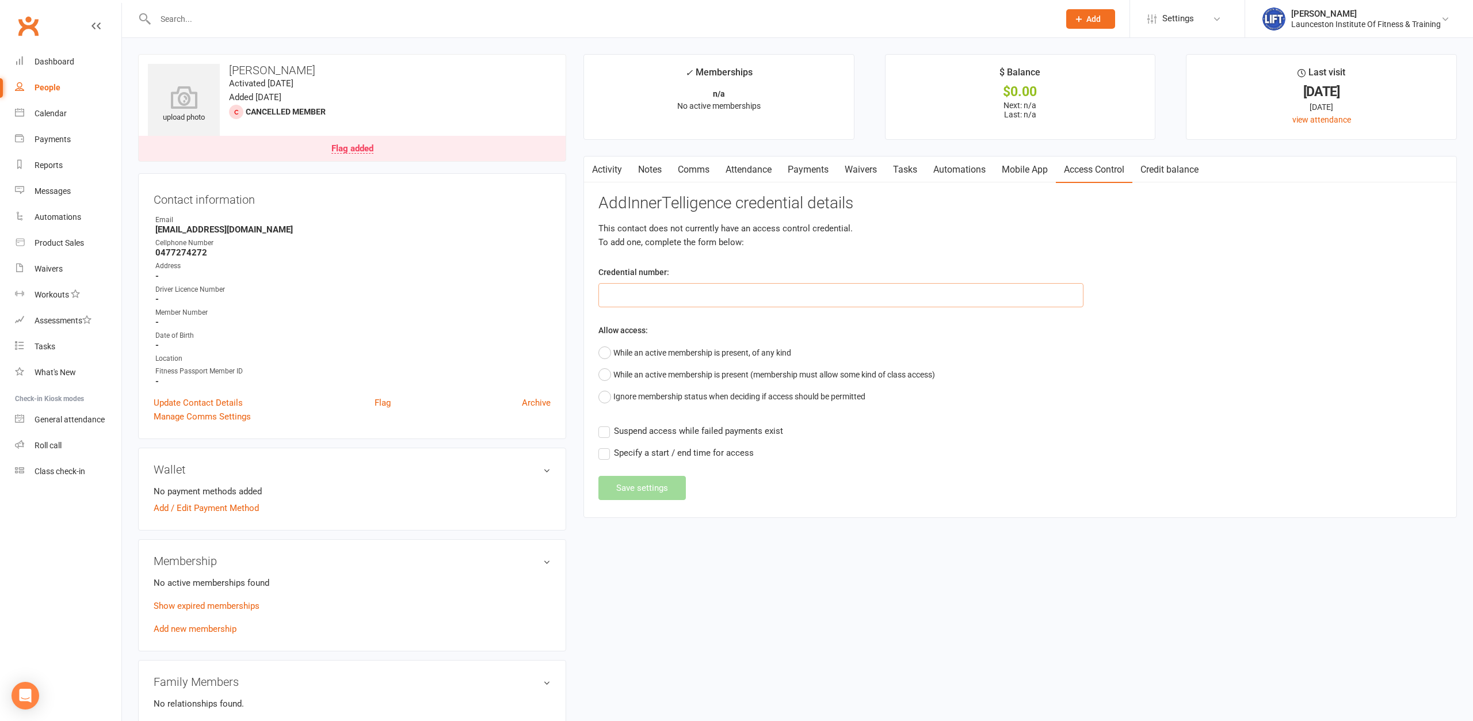
click at [751, 291] on input "text" at bounding box center [840, 295] width 485 height 24
type input "455465"
click at [726, 345] on button "While an active membership is present, of any kind" at bounding box center [694, 353] width 193 height 22
click at [659, 515] on button "Save settings" at bounding box center [641, 518] width 87 height 24
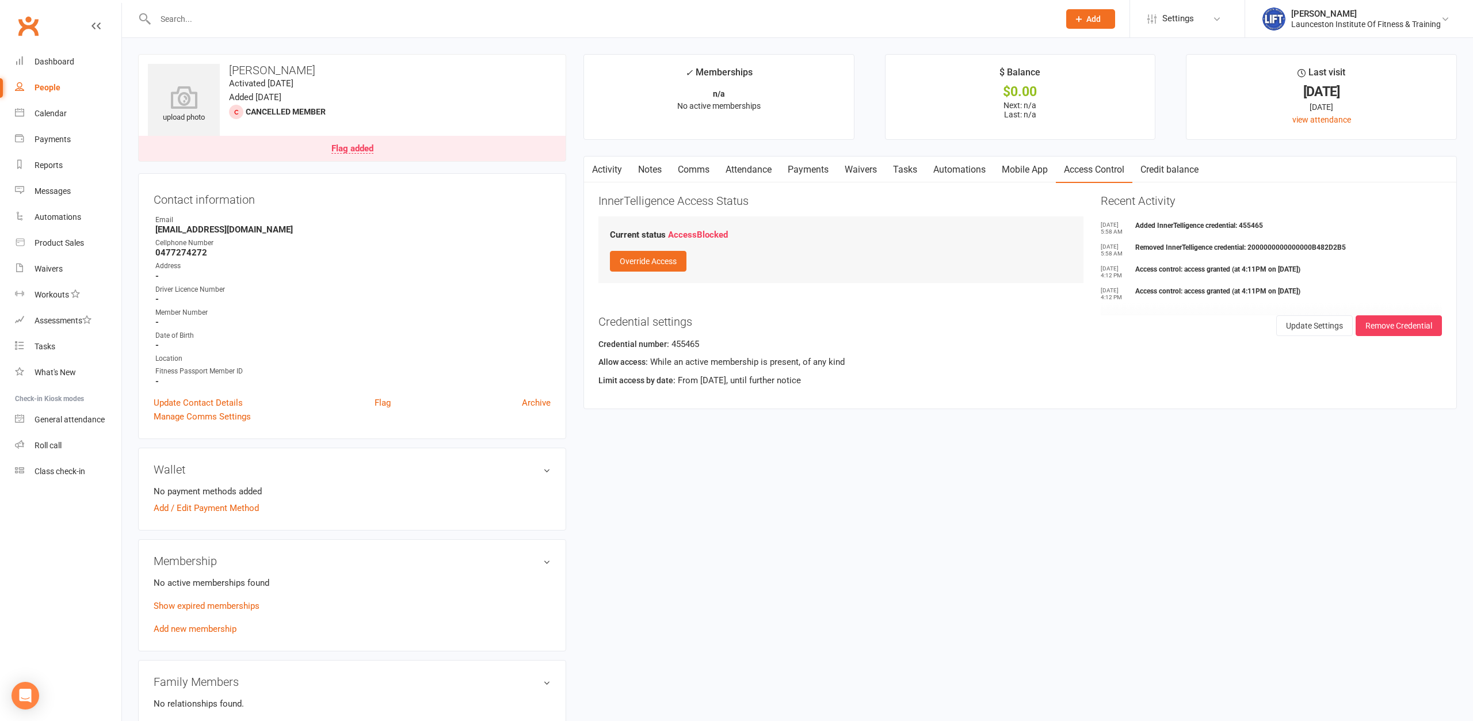
click at [281, 16] on input "text" at bounding box center [601, 19] width 899 height 16
paste input "20000000000000006D8E3115"
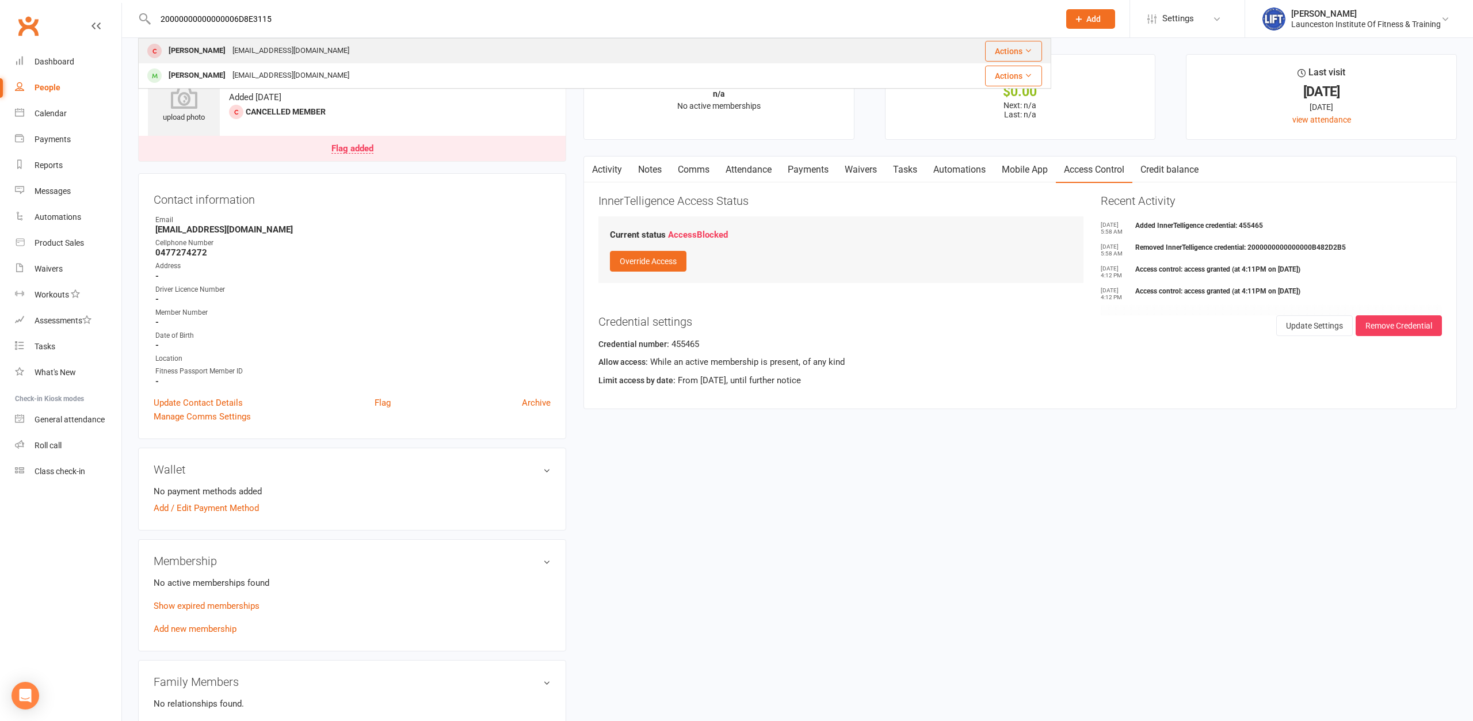
type input "20000000000000006D8E3115"
click at [298, 52] on div "[EMAIL_ADDRESS][DOMAIN_NAME]" at bounding box center [291, 51] width 124 height 17
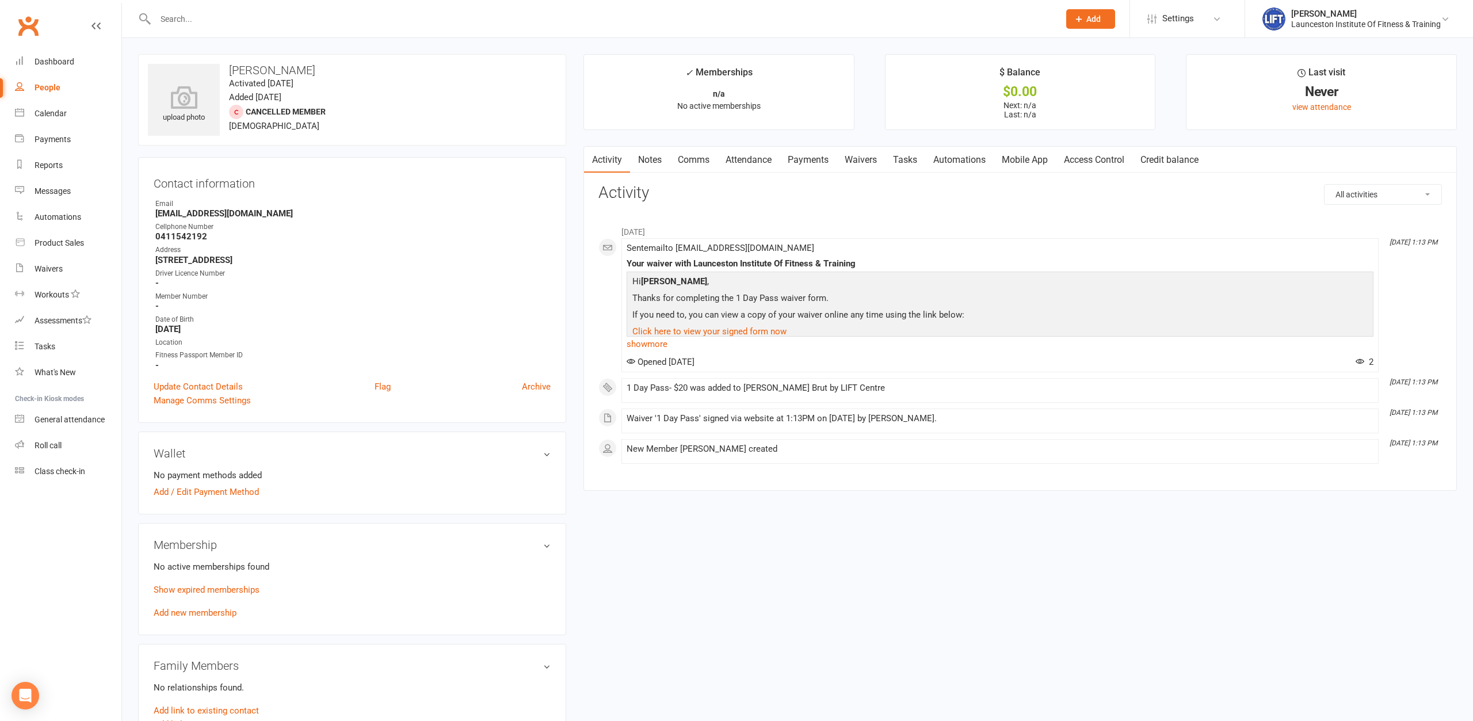
click at [1095, 159] on link "Access Control" at bounding box center [1094, 160] width 77 height 26
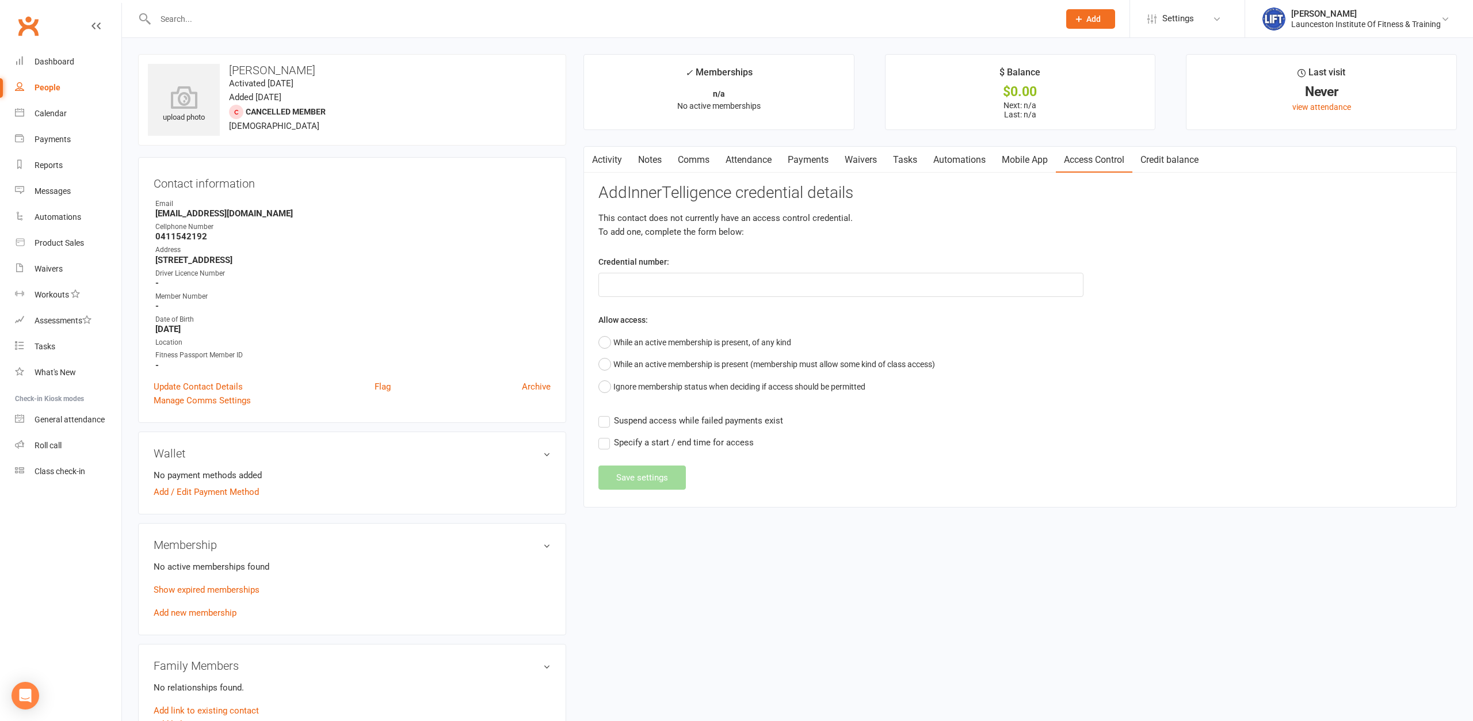
click at [246, 12] on input "text" at bounding box center [601, 19] width 899 height 16
paste input "20000000000000006D8E3115"
type input "20000000000000006D8E3115"
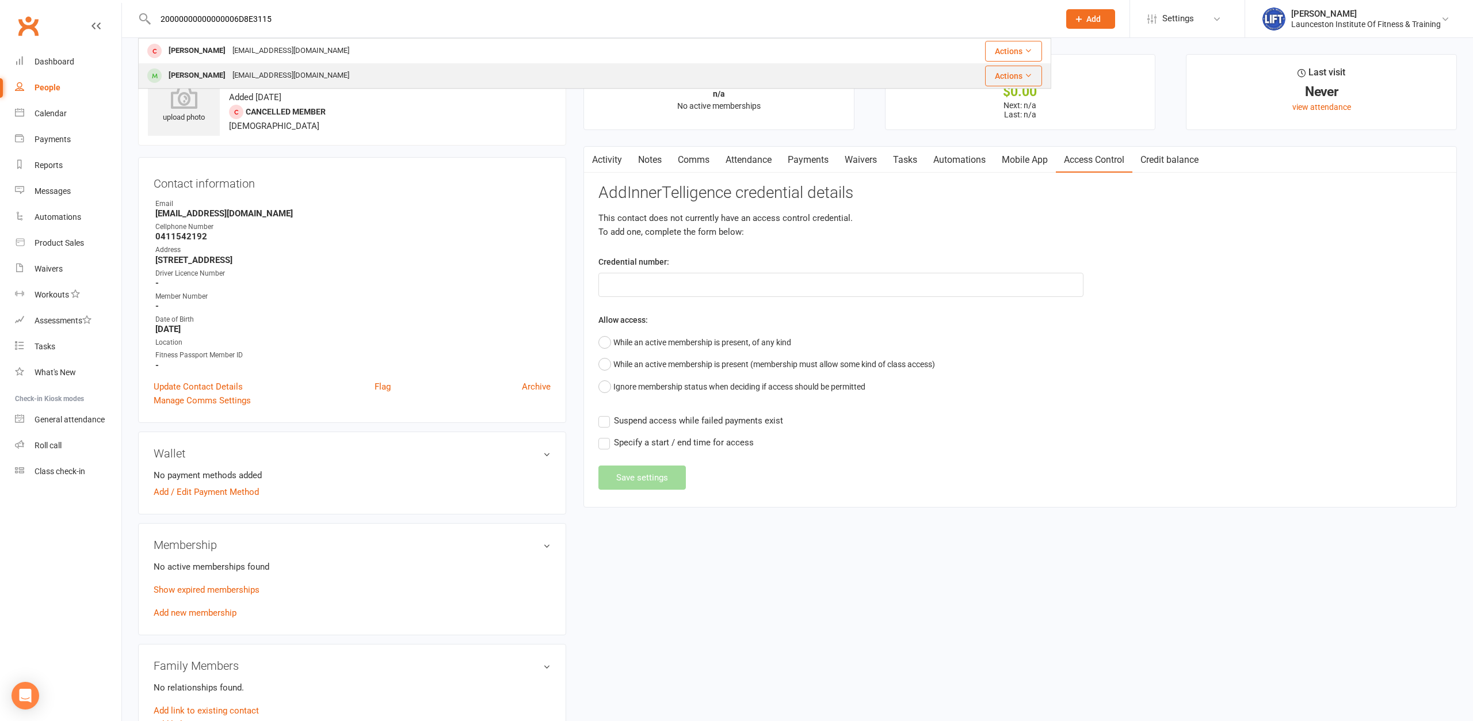
click at [283, 75] on div "[EMAIL_ADDRESS][DOMAIN_NAME]" at bounding box center [291, 75] width 124 height 17
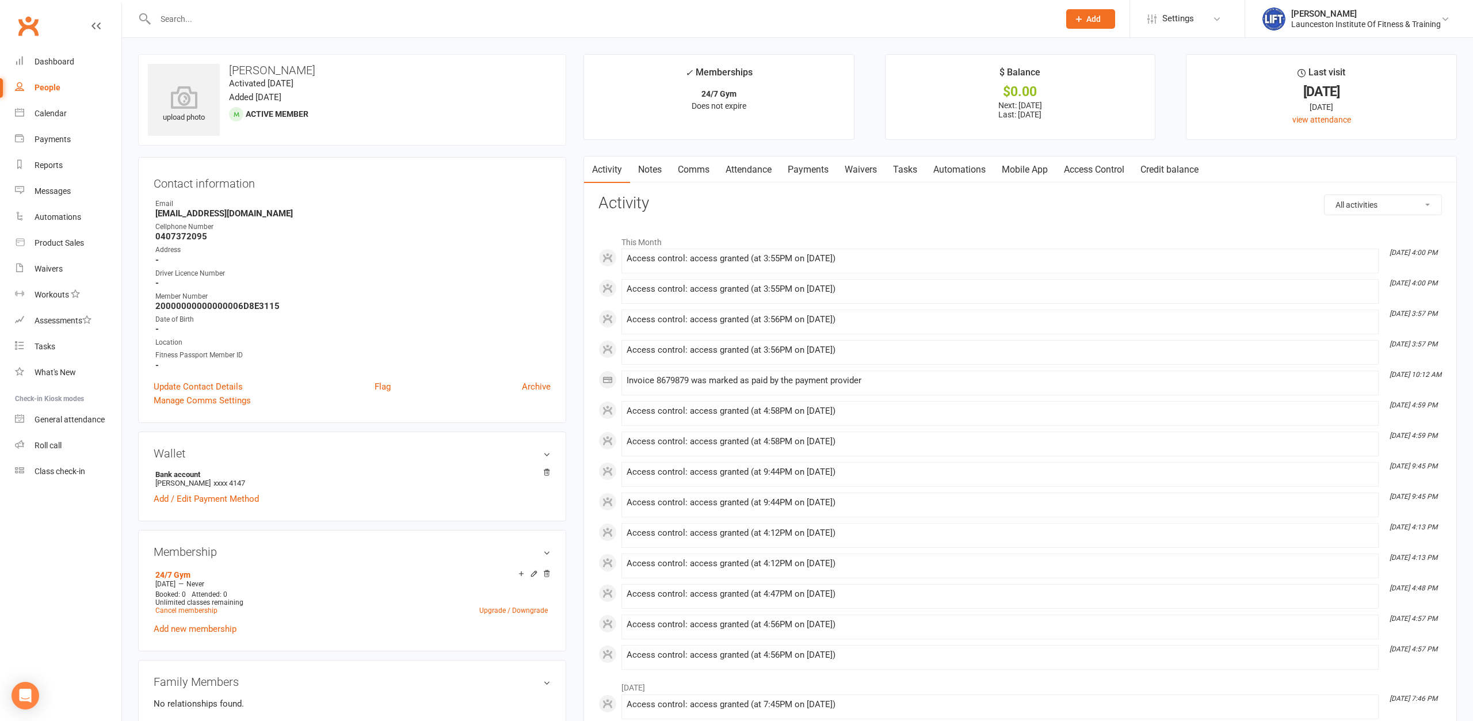
click at [1089, 168] on link "Access Control" at bounding box center [1094, 169] width 77 height 26
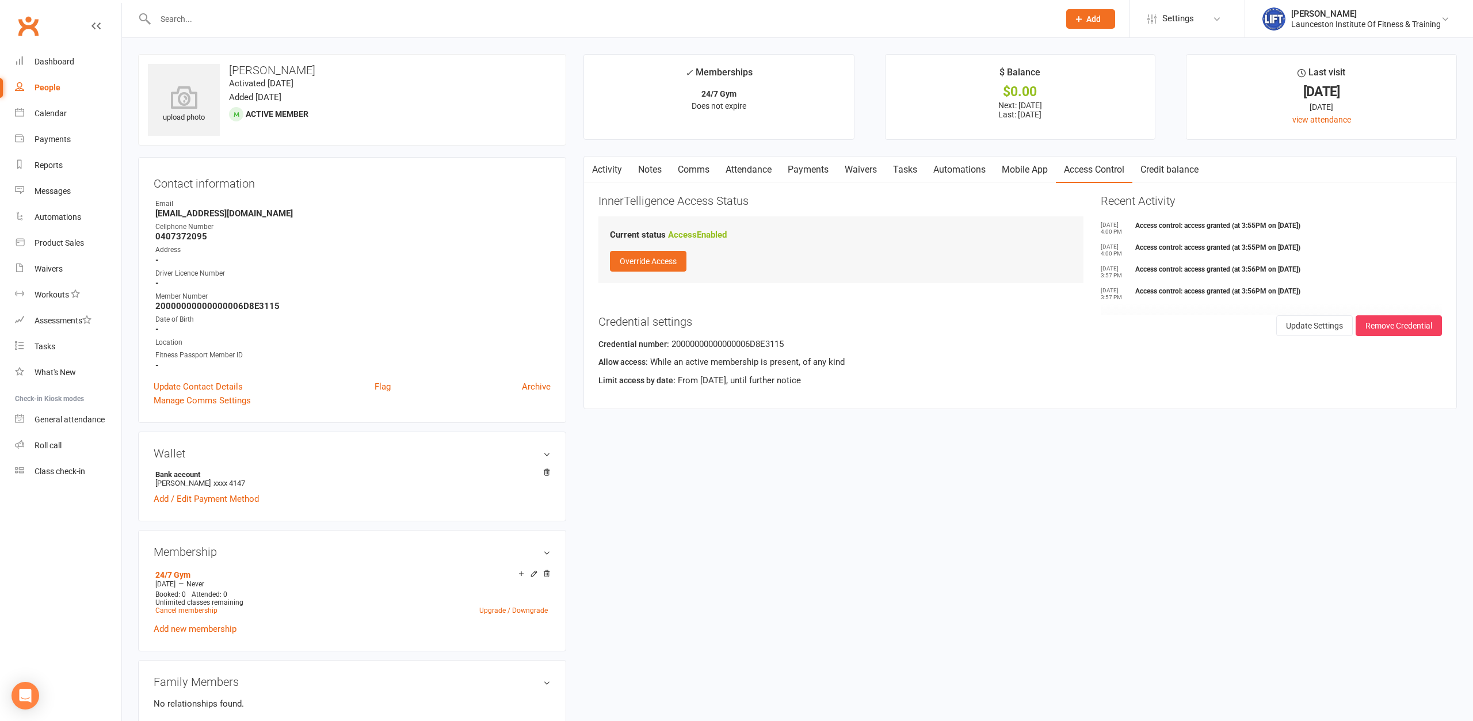
click at [285, 15] on input "text" at bounding box center [601, 19] width 899 height 16
paste input "2000000000000000DE2A35FC"
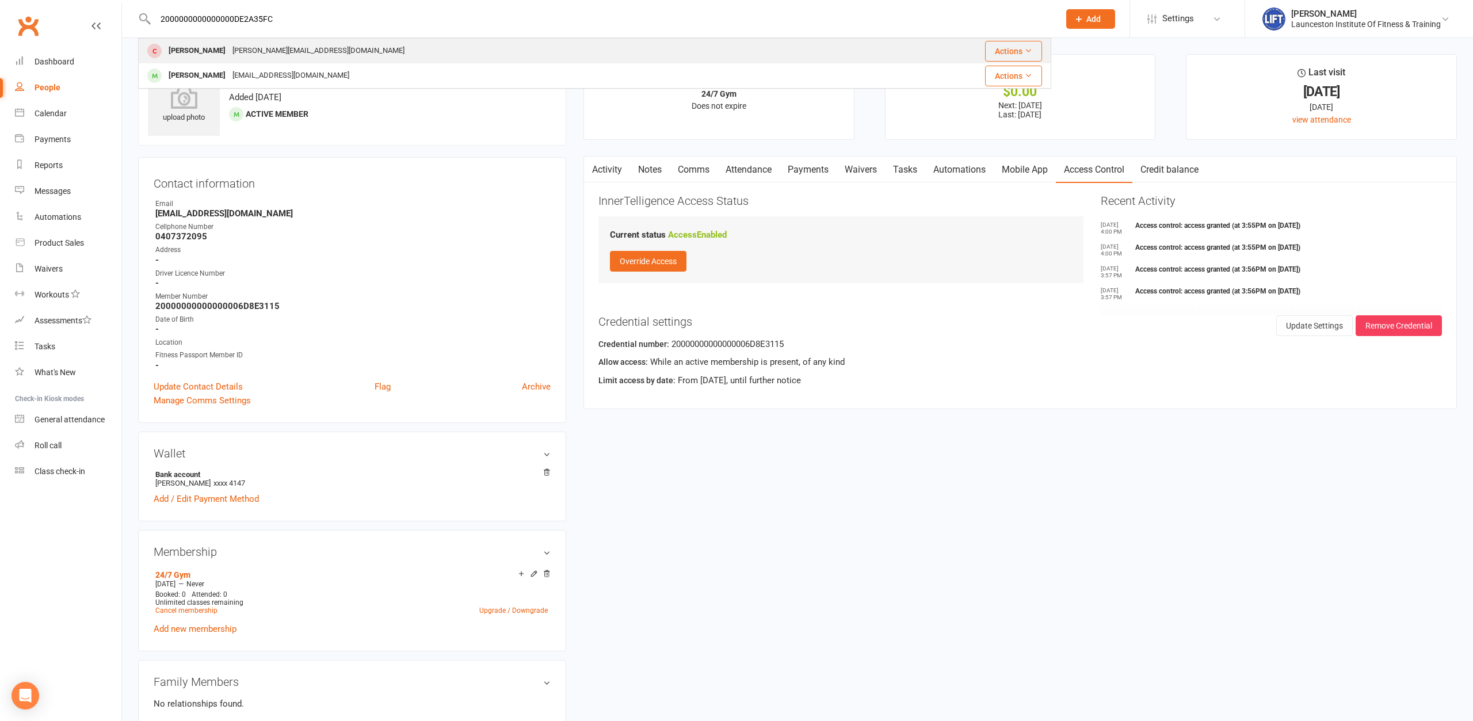
type input "2000000000000000DE2A35FC"
click at [323, 59] on div "[PERSON_NAME][EMAIL_ADDRESS][DOMAIN_NAME]" at bounding box center [318, 51] width 179 height 17
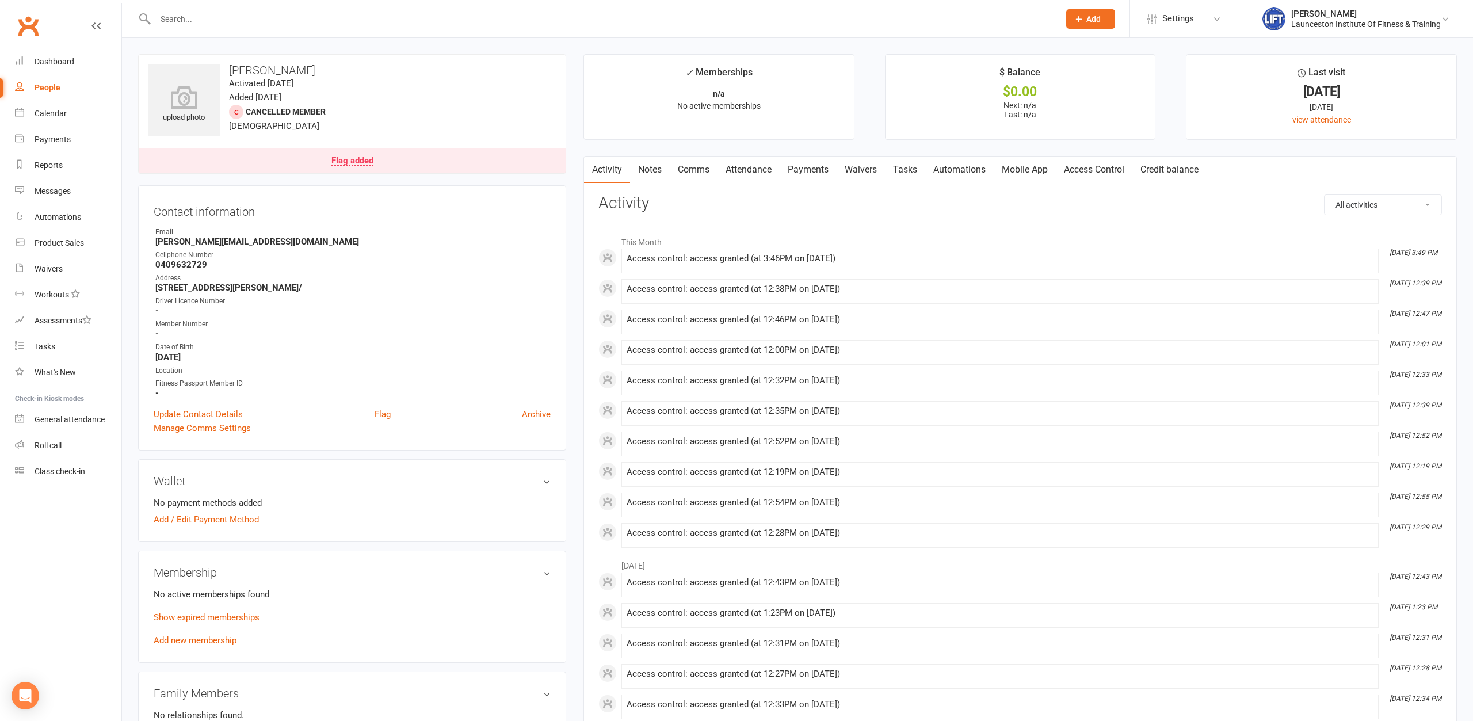
click at [1109, 166] on link "Access Control" at bounding box center [1094, 169] width 77 height 26
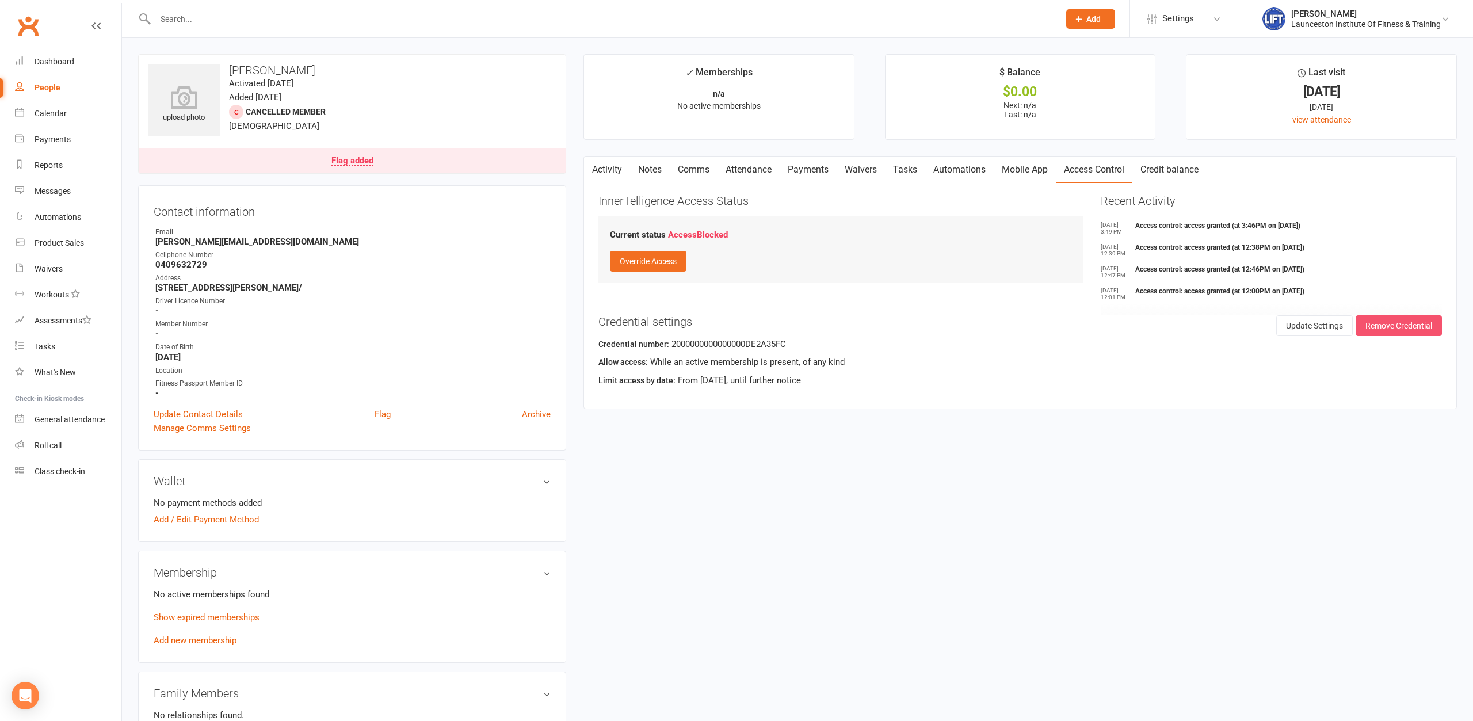
click at [1409, 319] on button "Remove Credential" at bounding box center [1398, 325] width 86 height 21
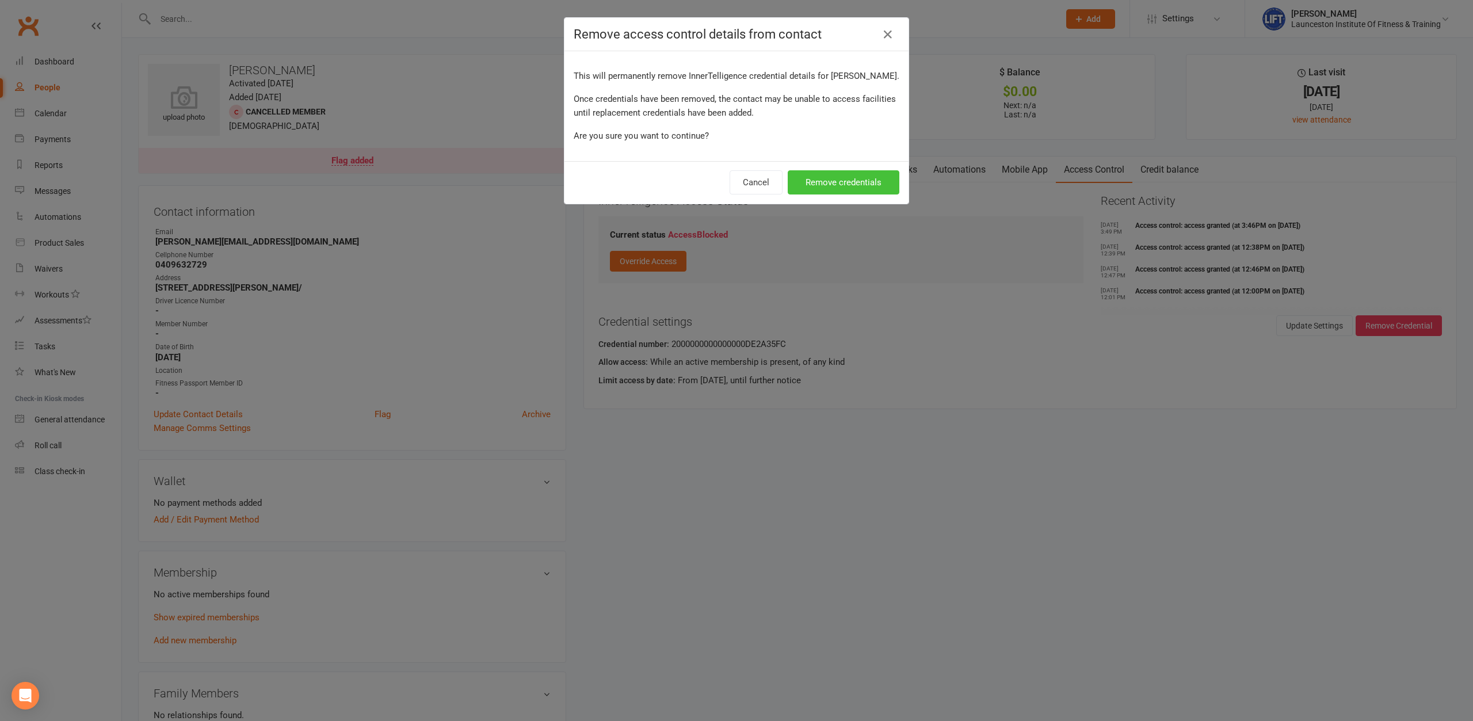
click at [869, 182] on button "Remove credentials" at bounding box center [843, 182] width 112 height 24
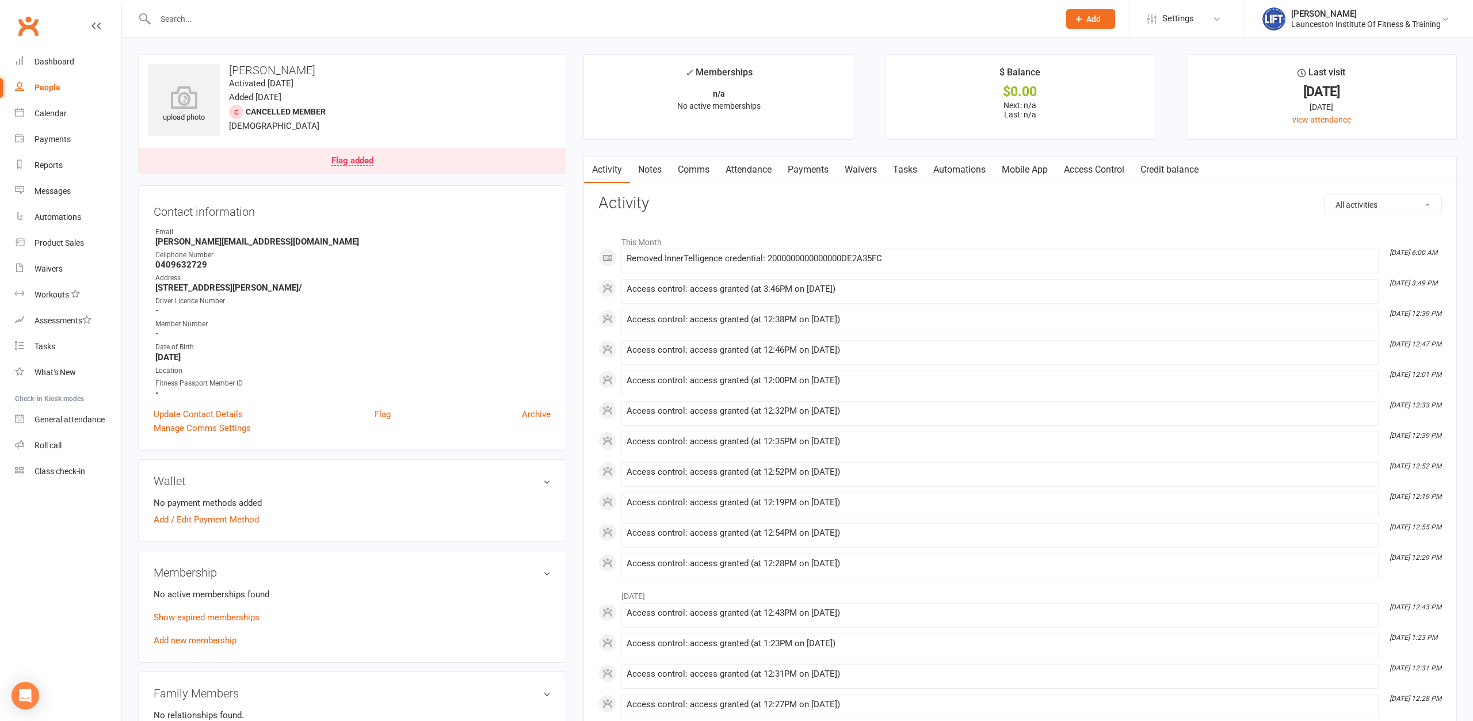
click at [1092, 175] on link "Access Control" at bounding box center [1094, 169] width 77 height 26
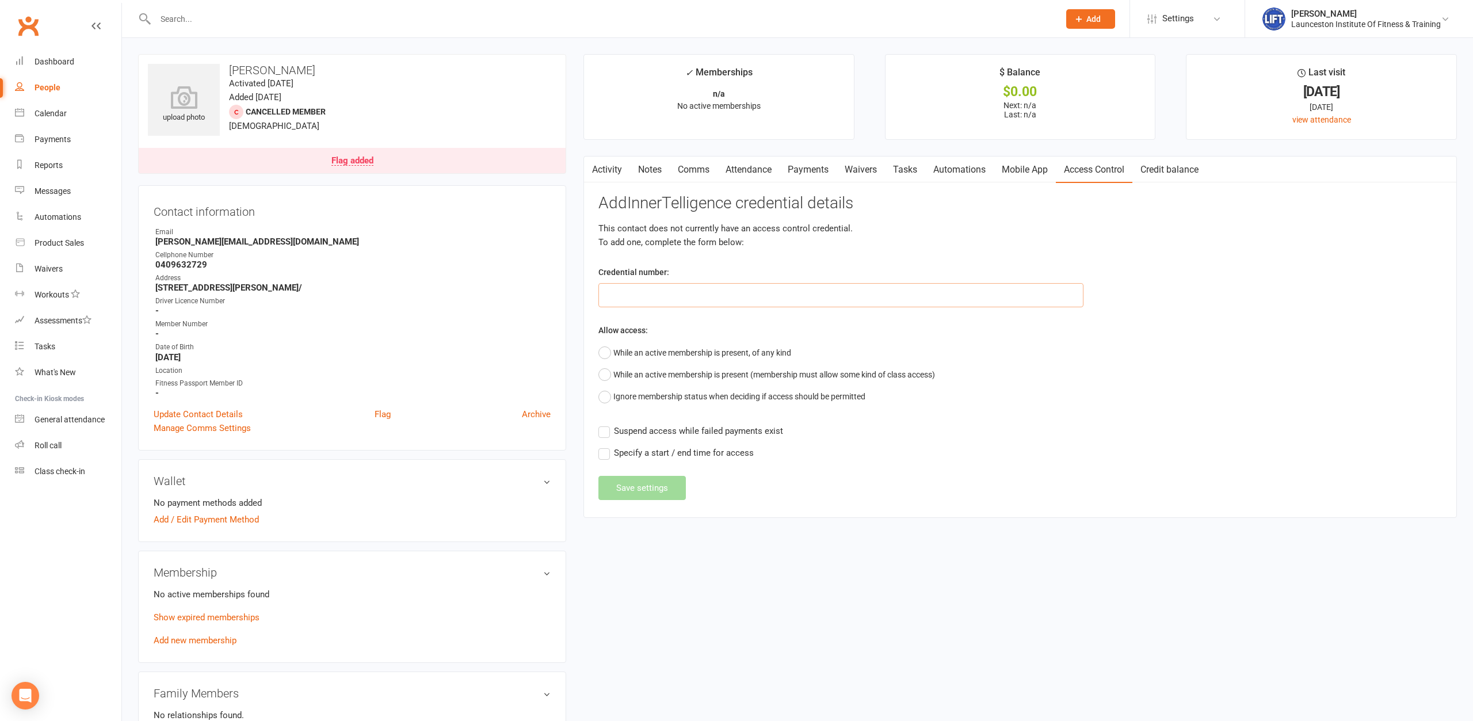
click at [863, 295] on input "text" at bounding box center [840, 295] width 485 height 24
type input "435465"
click at [778, 353] on button "While an active membership is present, of any kind" at bounding box center [694, 353] width 193 height 22
click at [647, 522] on button "Save settings" at bounding box center [641, 518] width 87 height 24
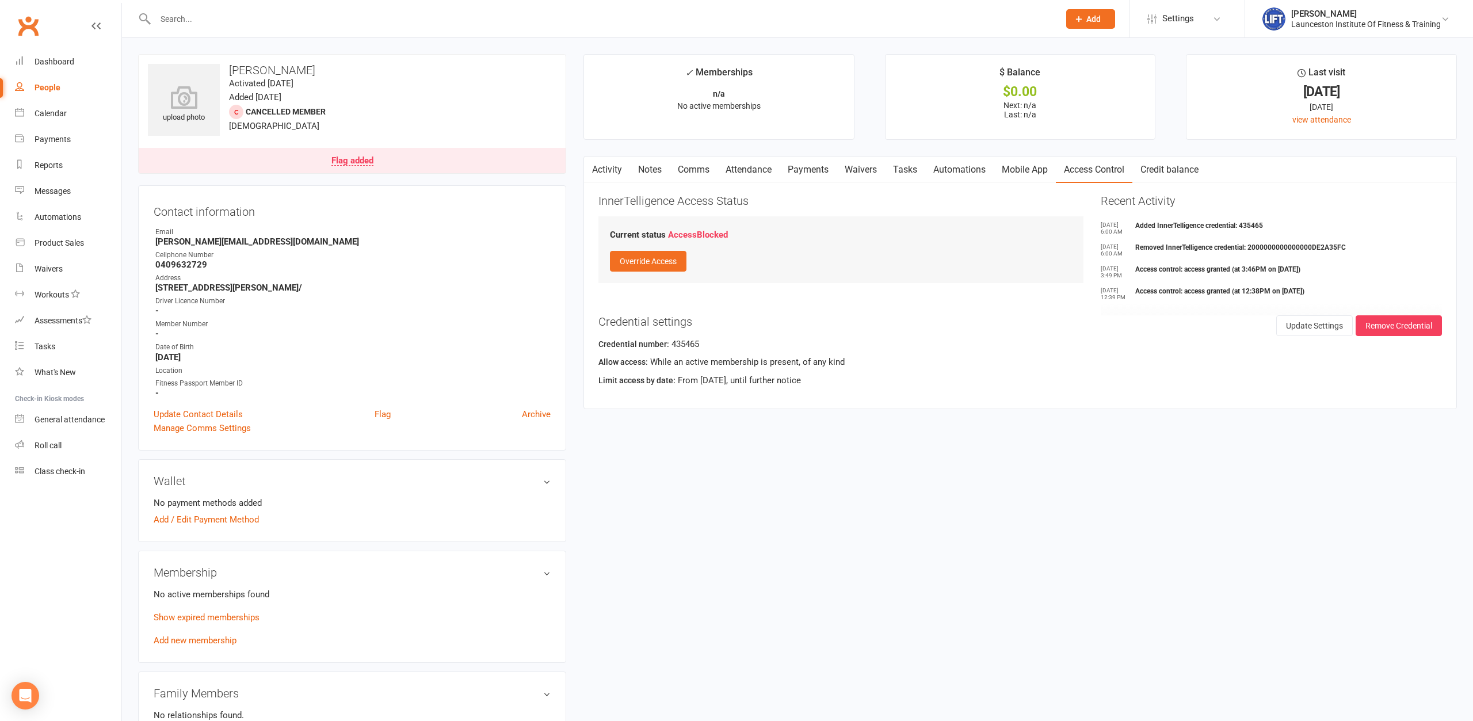
click at [307, 22] on input "text" at bounding box center [601, 19] width 899 height 16
paste input "2000000000000000DE2A35FC"
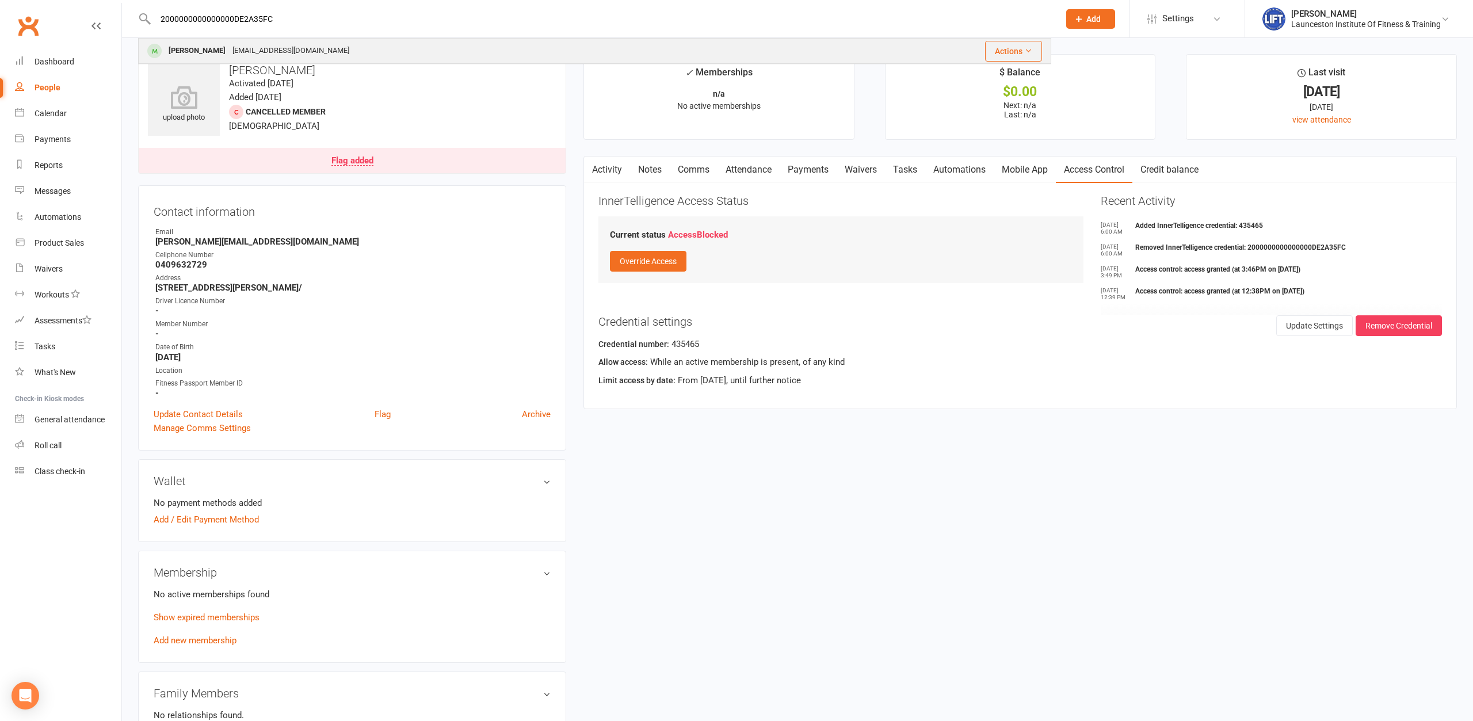
type input "2000000000000000DE2A35FC"
click at [284, 49] on div "[EMAIL_ADDRESS][DOMAIN_NAME]" at bounding box center [291, 51] width 124 height 17
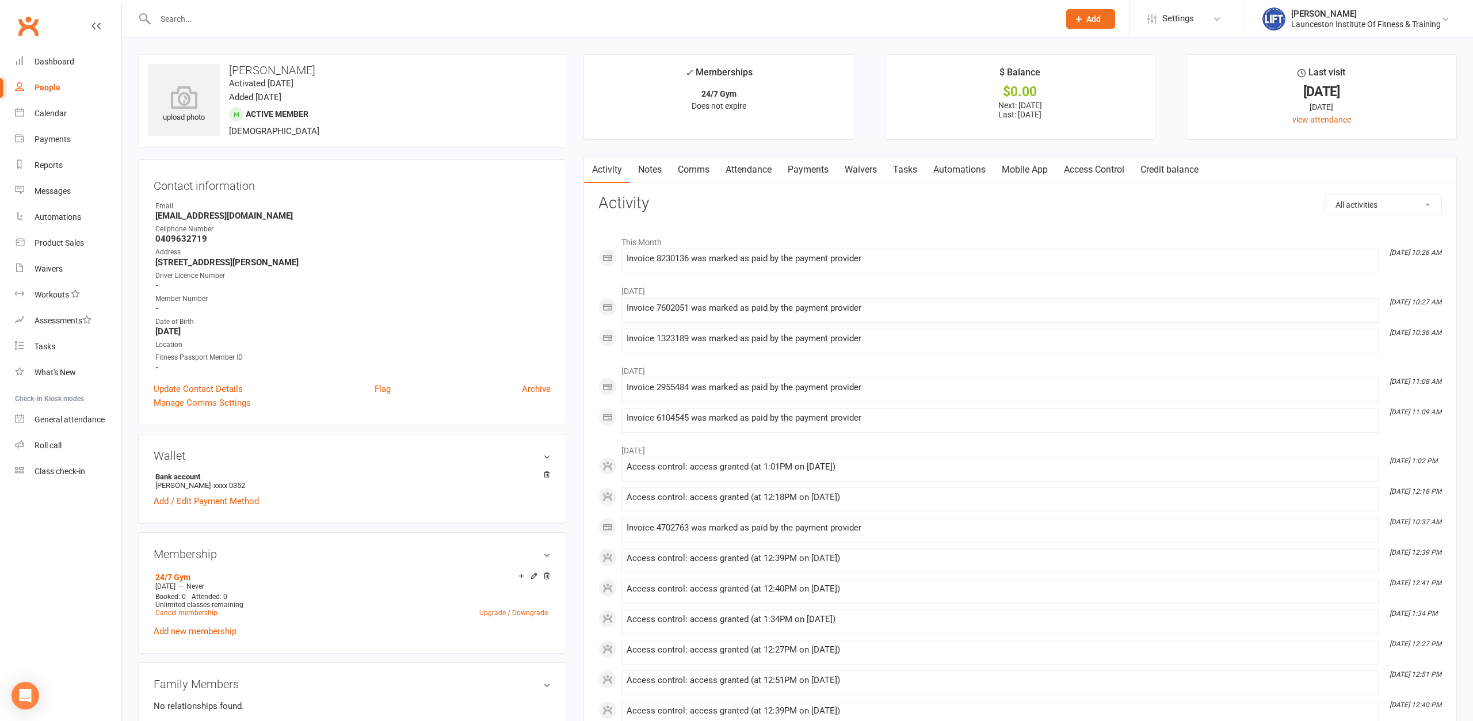
click at [1119, 167] on link "Access Control" at bounding box center [1094, 169] width 77 height 26
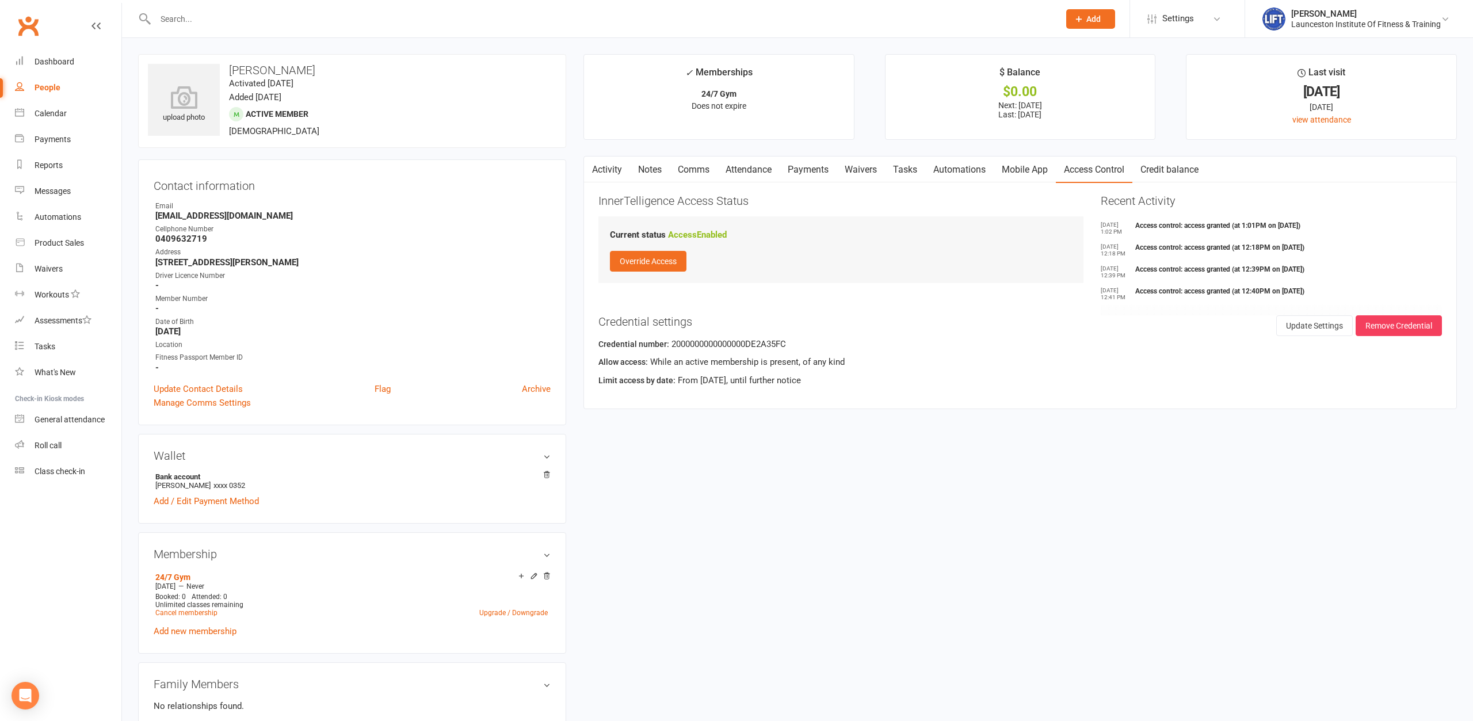
click at [318, 22] on input "text" at bounding box center [601, 19] width 899 height 16
paste input "2000000000000000B48671E5"
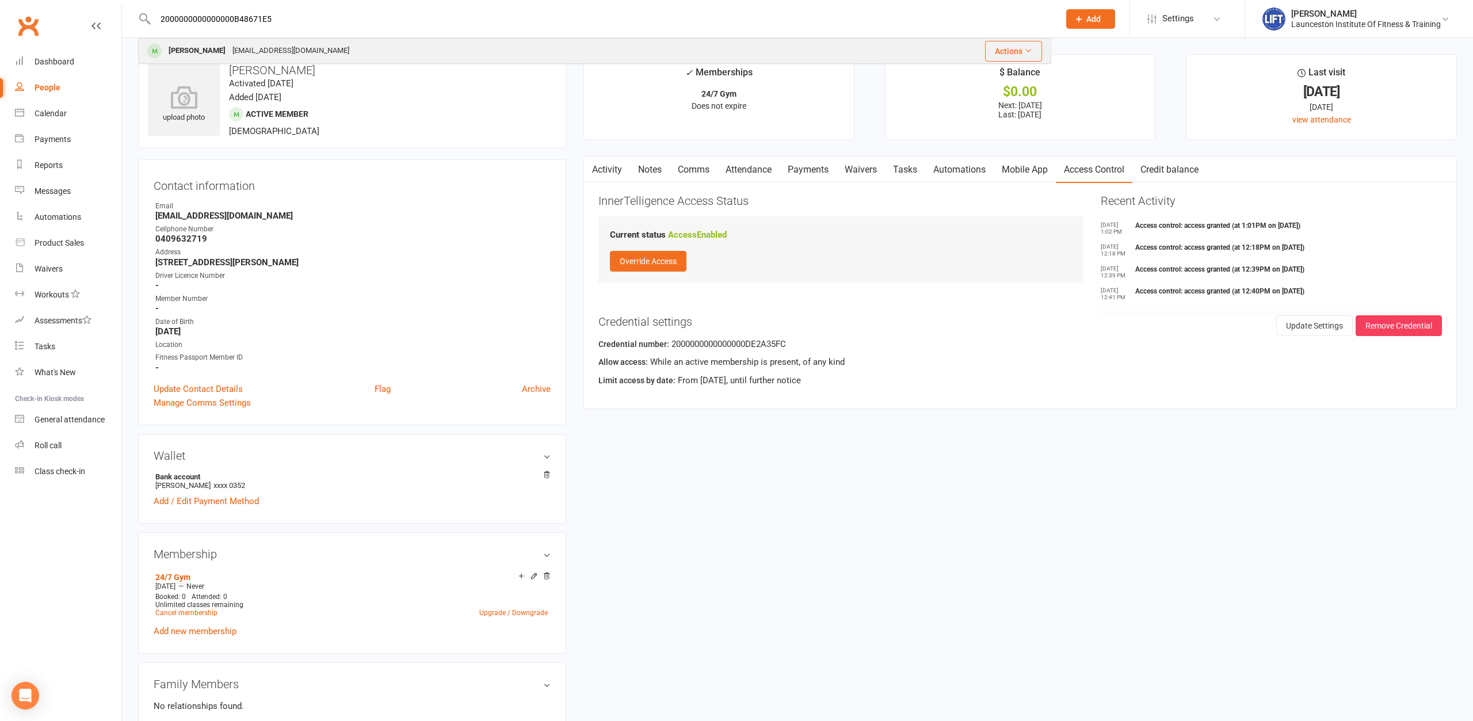
type input "2000000000000000B48671E5"
click at [331, 50] on div "[PERSON_NAME] [EMAIL_ADDRESS][DOMAIN_NAME]" at bounding box center [488, 51] width 699 height 24
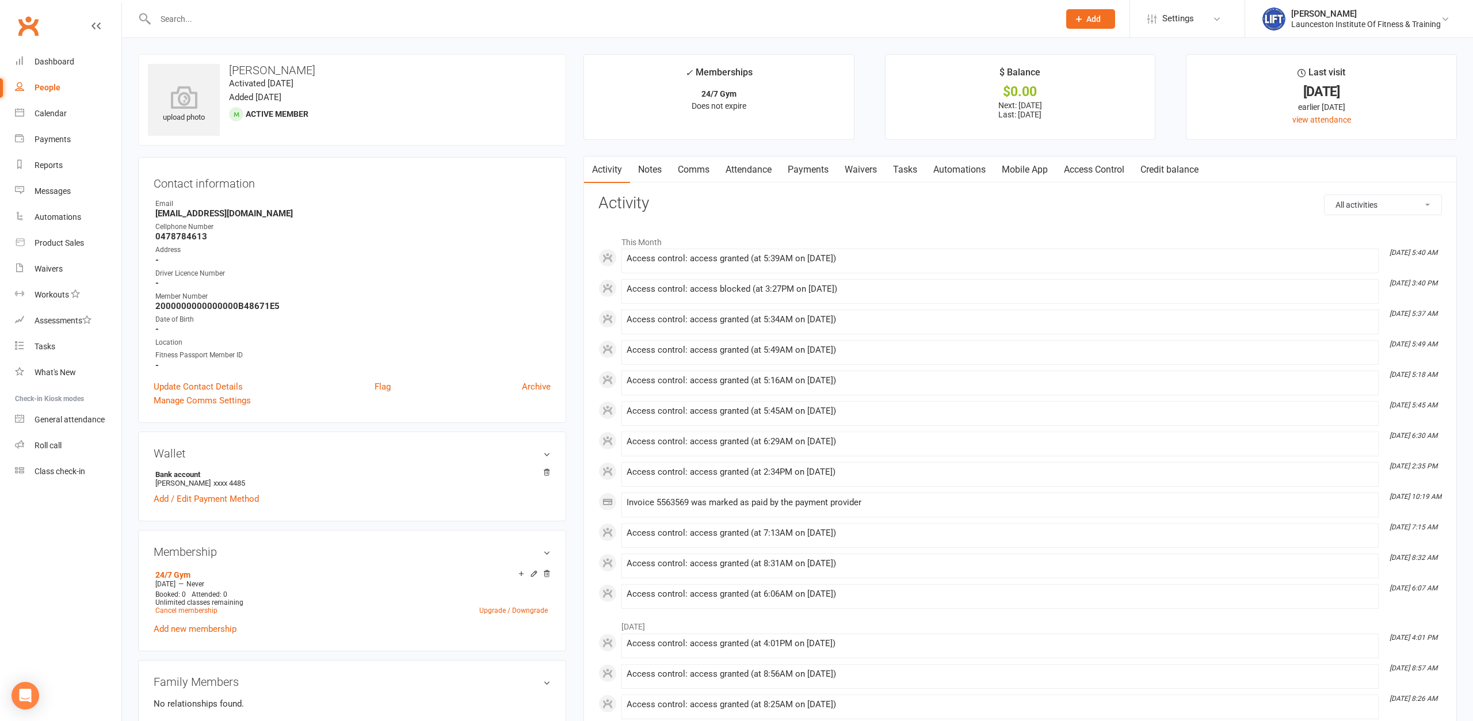
click at [1107, 175] on link "Access Control" at bounding box center [1094, 169] width 77 height 26
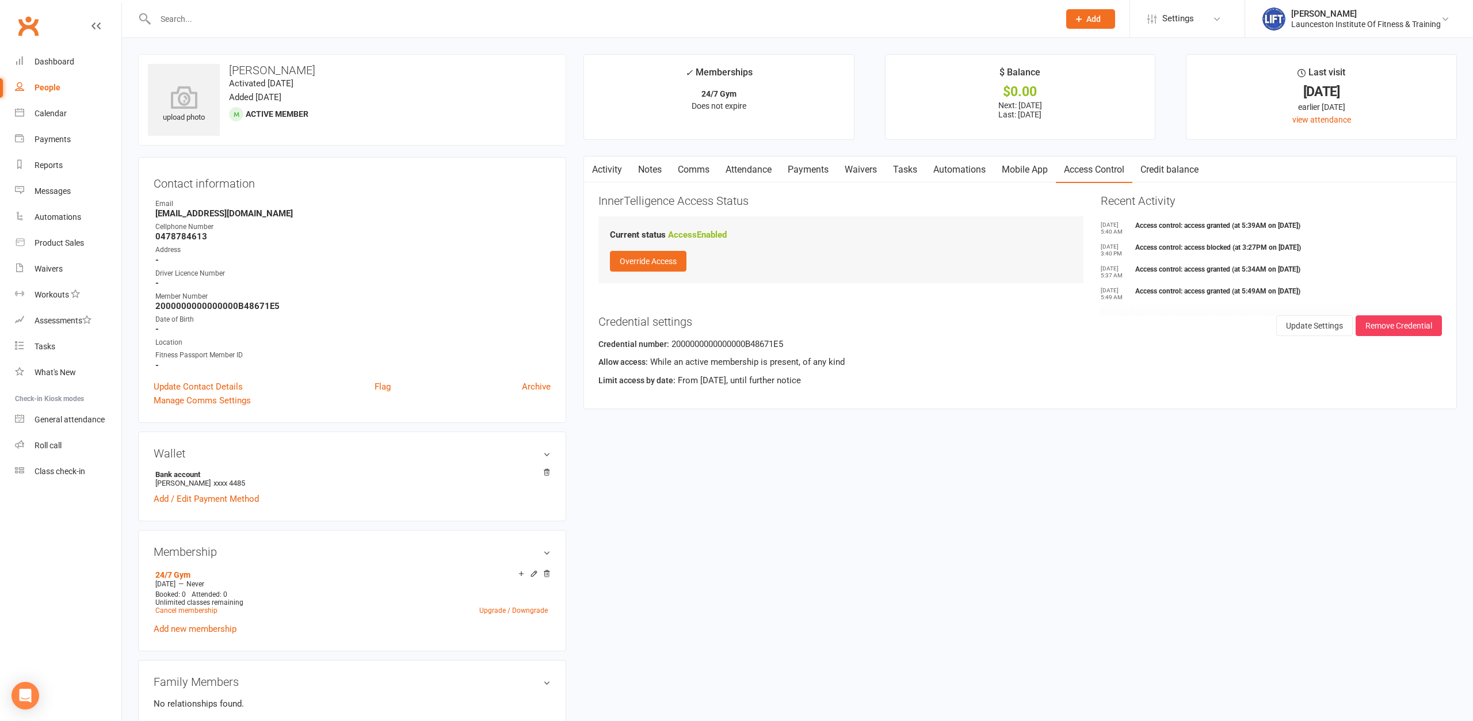
click at [291, 16] on input "text" at bounding box center [601, 19] width 899 height 16
paste input "2000000000000000DDC3B27C"
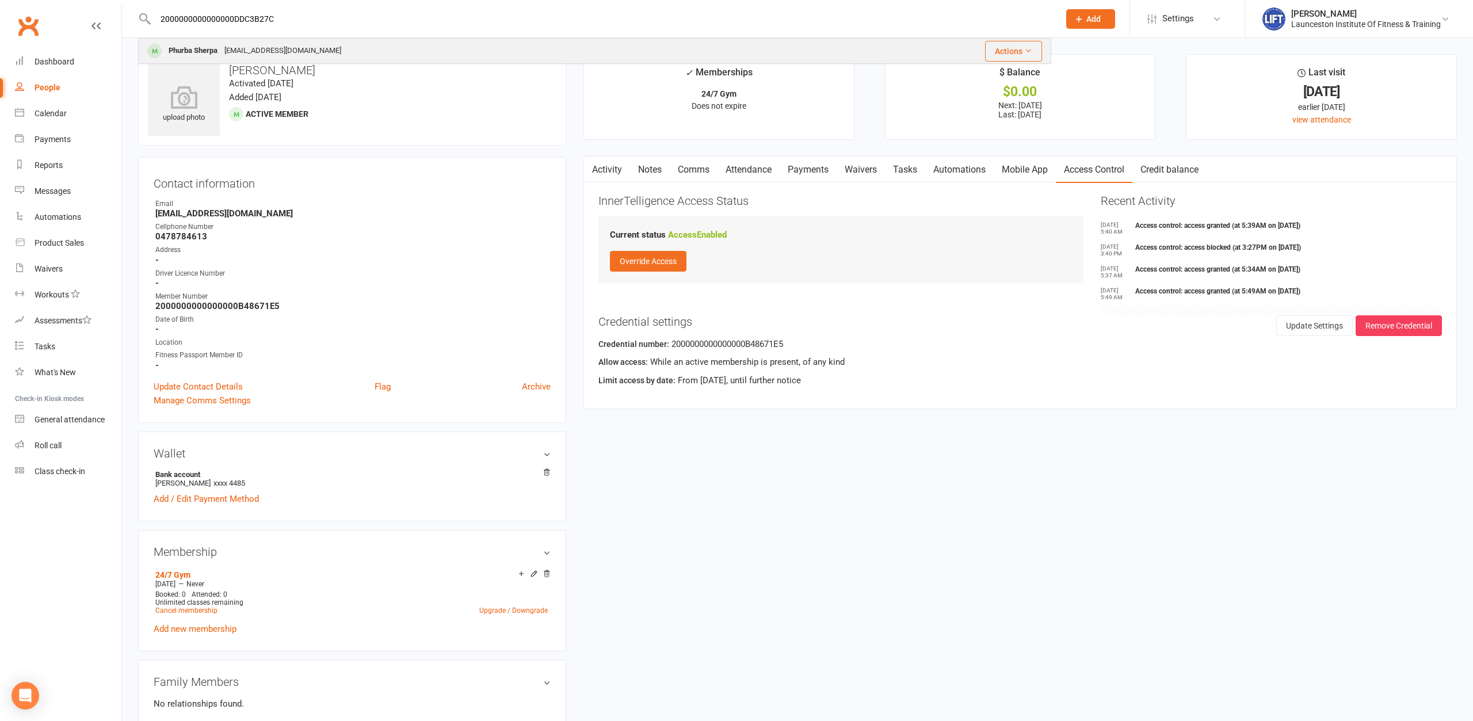
type input "2000000000000000DDC3B27C"
click at [285, 48] on div "[EMAIL_ADDRESS][DOMAIN_NAME]" at bounding box center [283, 51] width 124 height 17
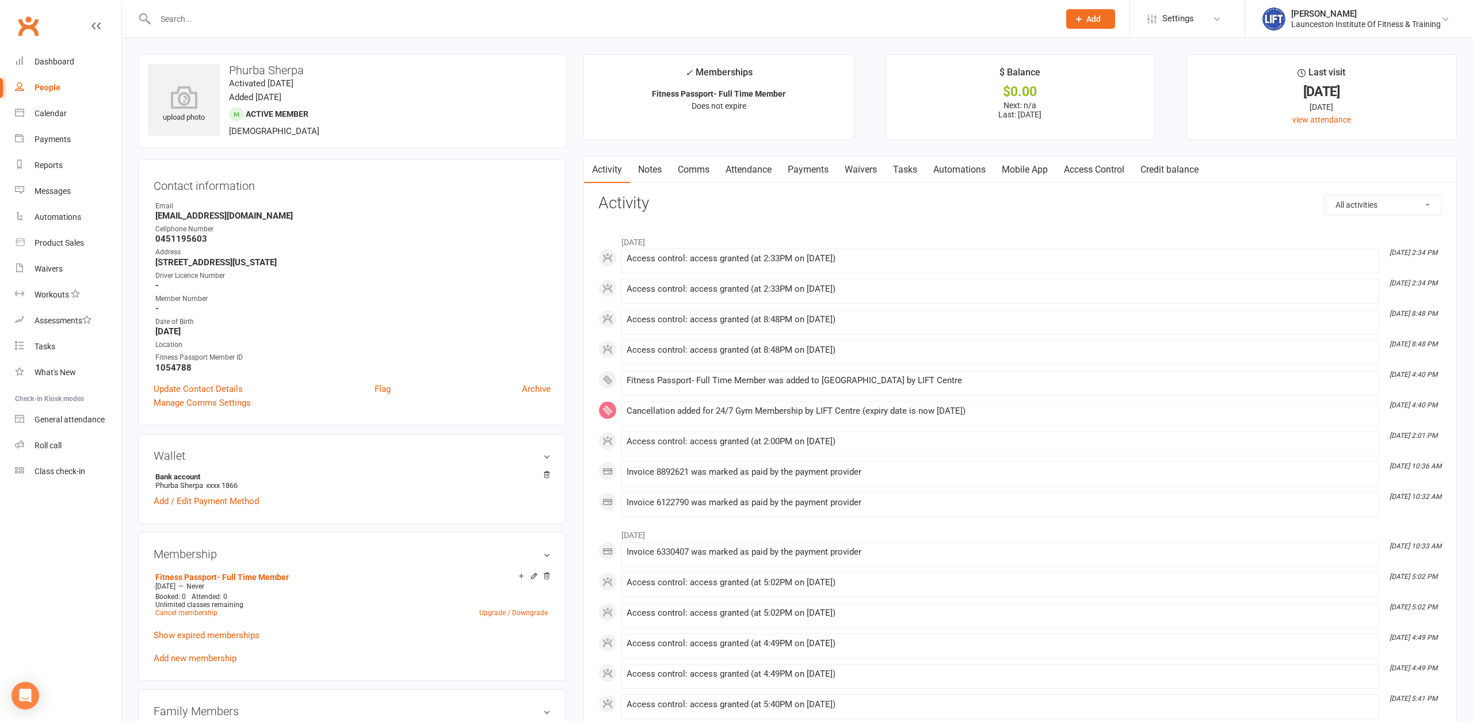
click at [1086, 171] on link "Access Control" at bounding box center [1094, 169] width 77 height 26
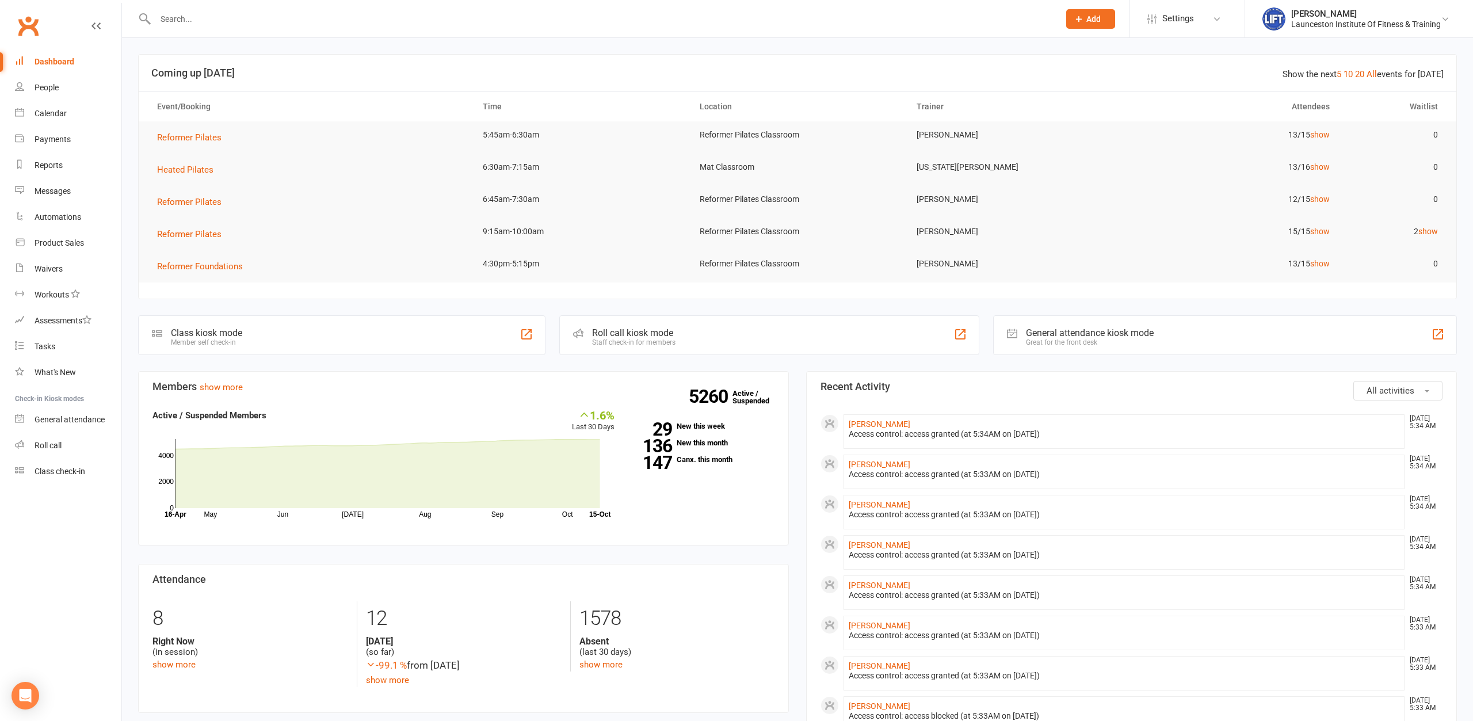
click at [249, 17] on input "text" at bounding box center [601, 19] width 899 height 16
paste input "2000000000000000B4845155"
drag, startPoint x: 283, startPoint y: 23, endPoint x: 9, endPoint y: 56, distance: 276.3
click at [152, 27] on input "2000000000000000B4845155" at bounding box center [601, 19] width 899 height 16
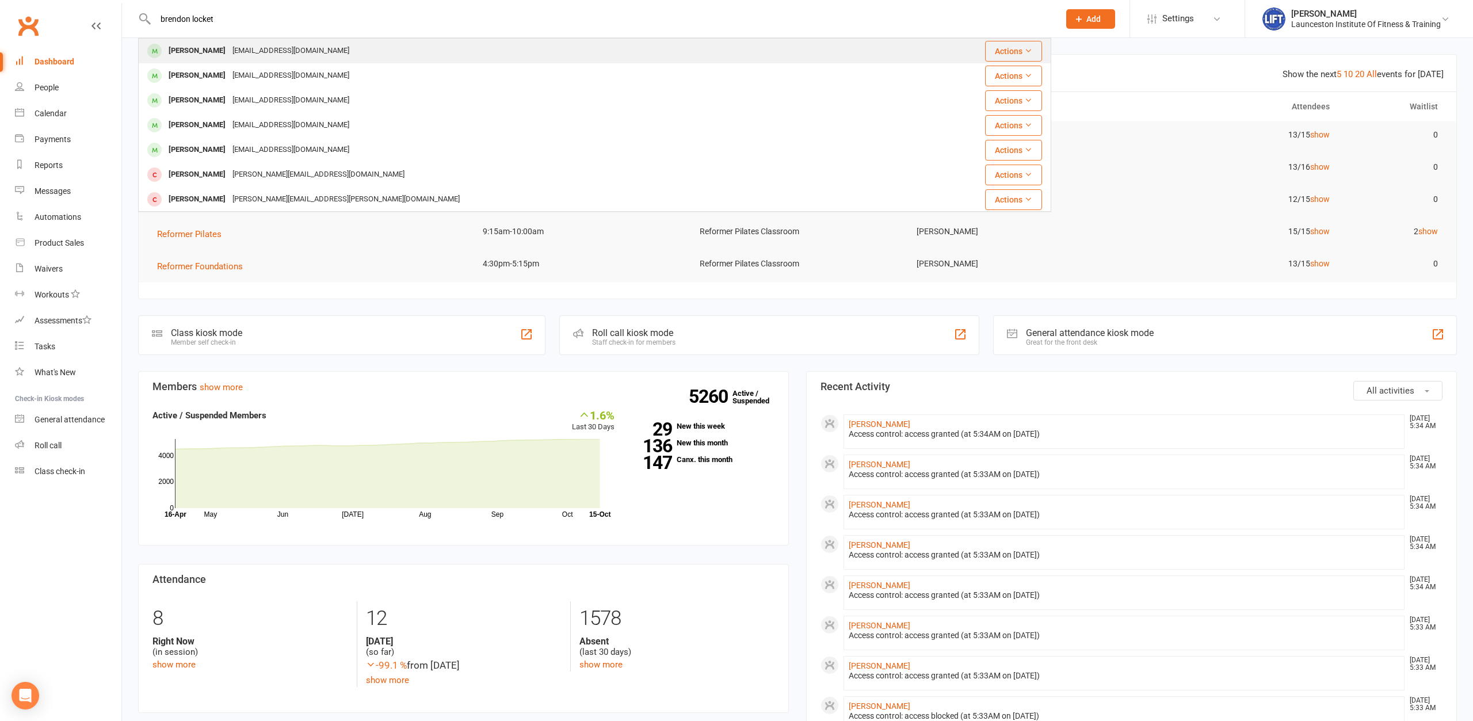
type input "brendon locket"
click at [216, 60] on div "Brendan Lockett brendan.lockett01@hotmail.com" at bounding box center [518, 51] width 758 height 24
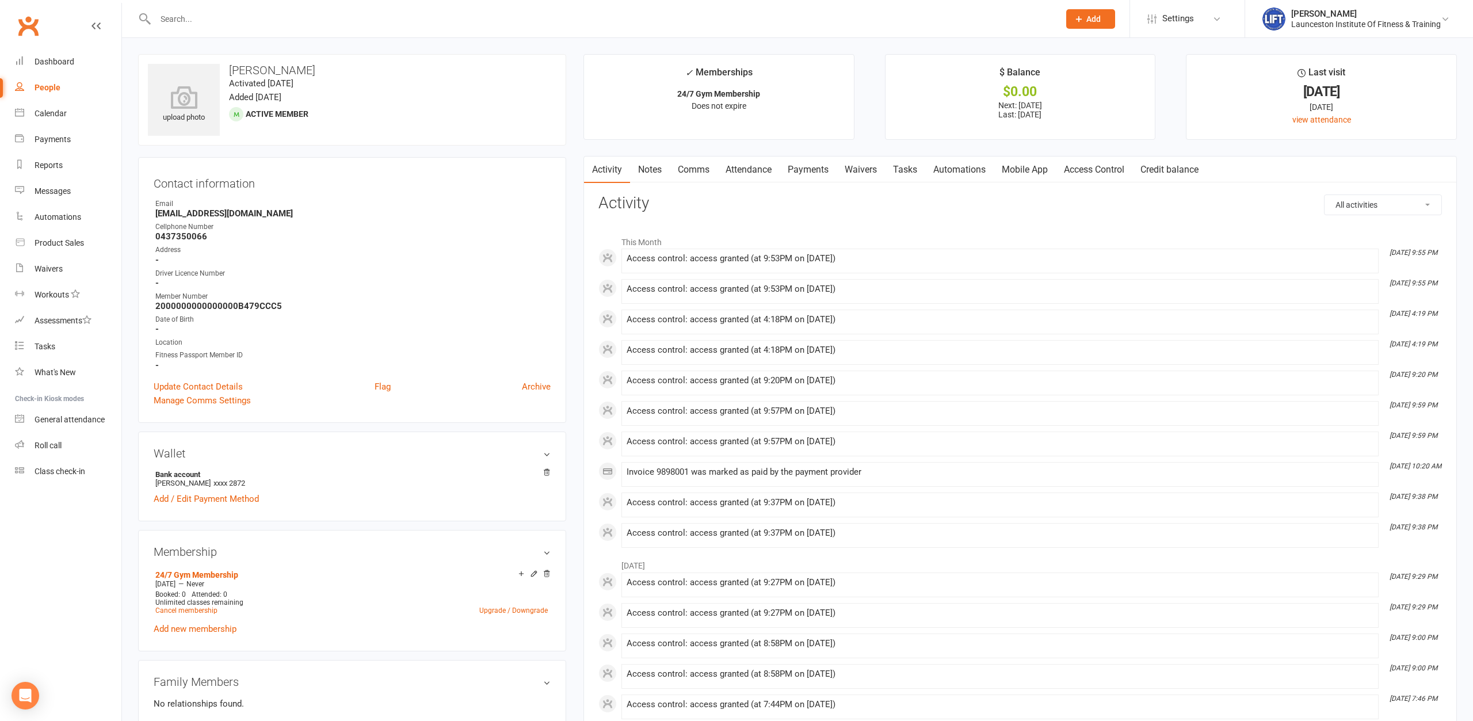
click at [1095, 174] on link "Access Control" at bounding box center [1094, 169] width 77 height 26
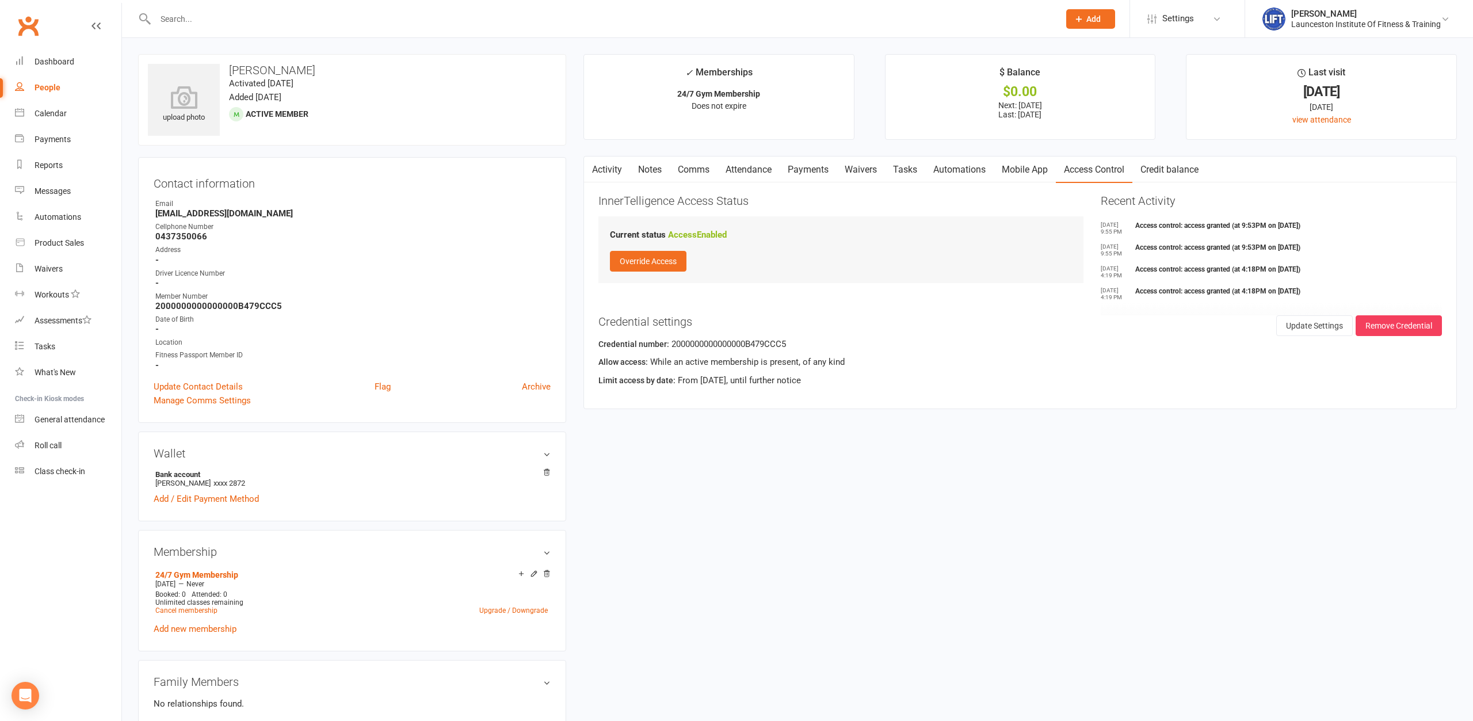
click at [322, 17] on input "text" at bounding box center [601, 19] width 899 height 16
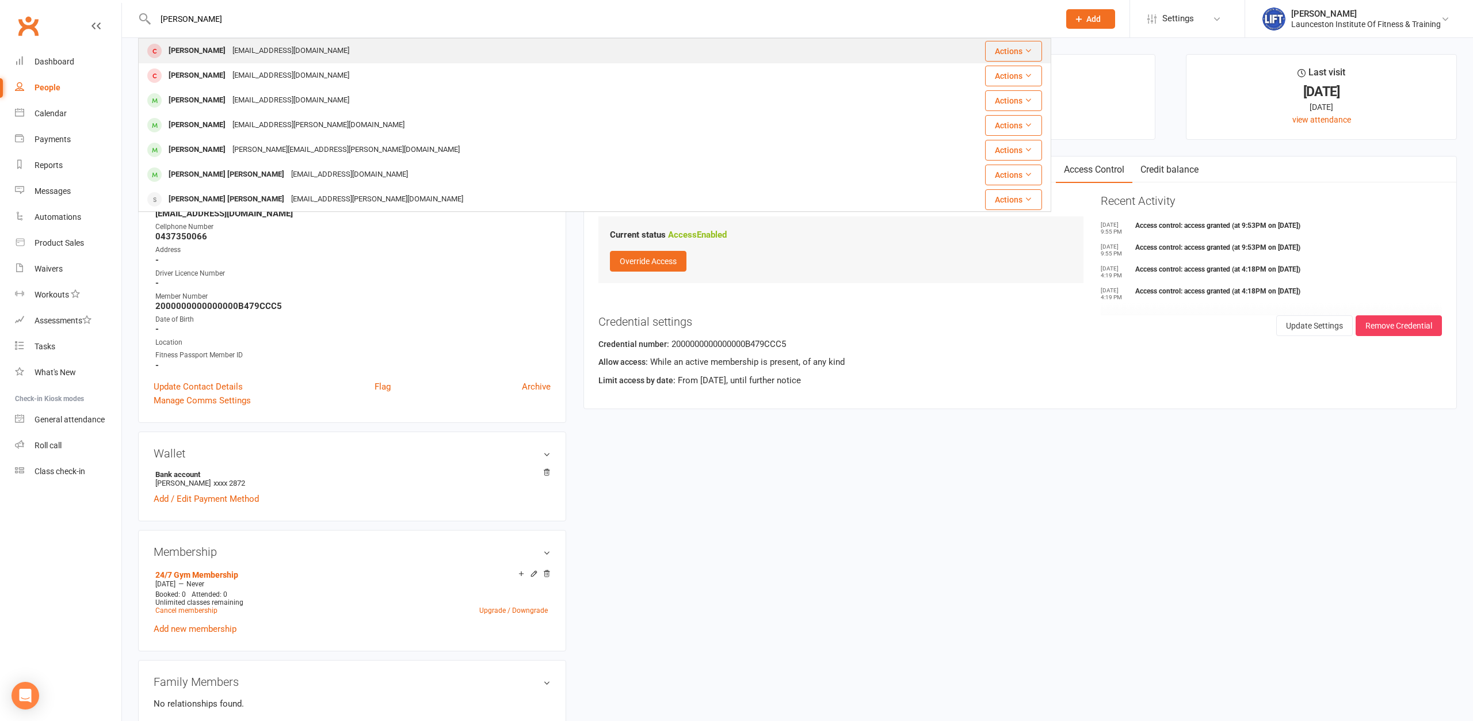
type input "campbell jeff"
click at [308, 53] on div "campbelldpj@me.com" at bounding box center [291, 51] width 124 height 17
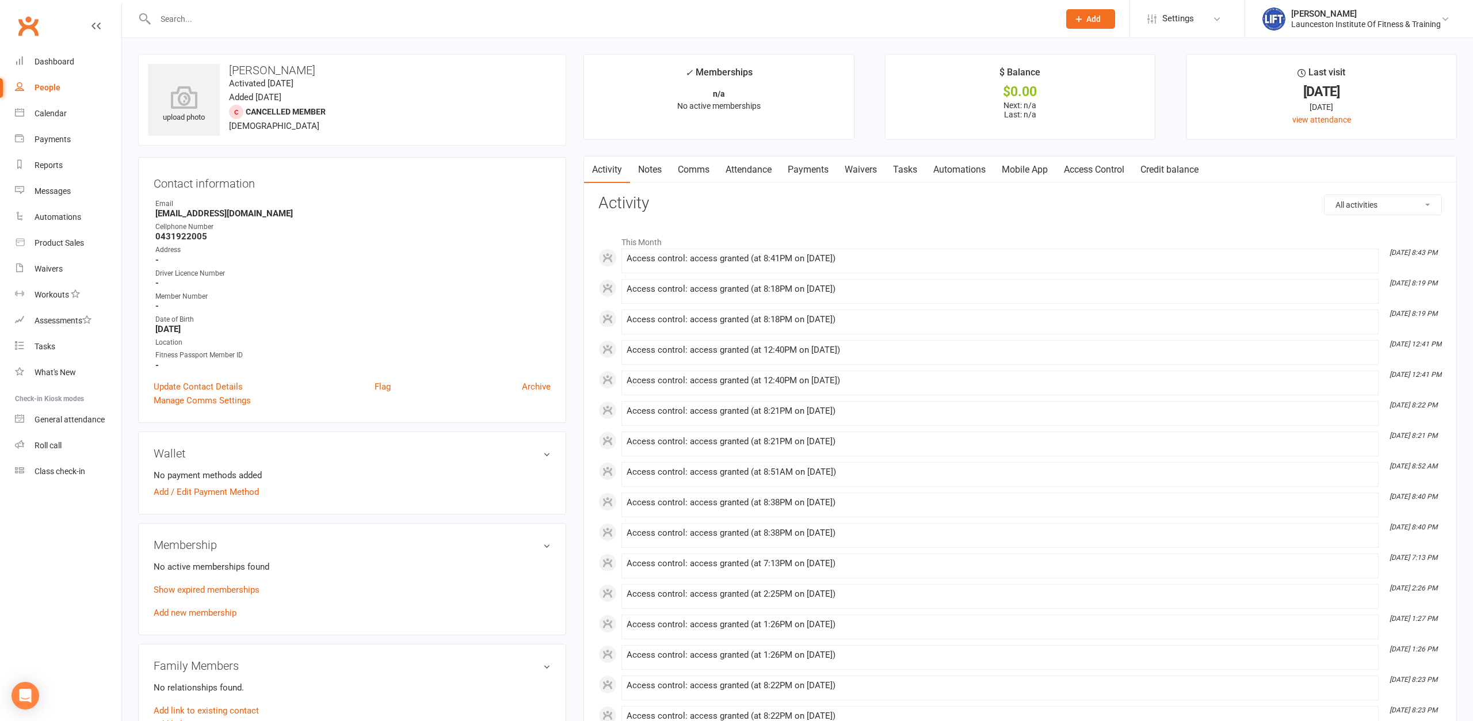
click at [1098, 170] on link "Access Control" at bounding box center [1094, 169] width 77 height 26
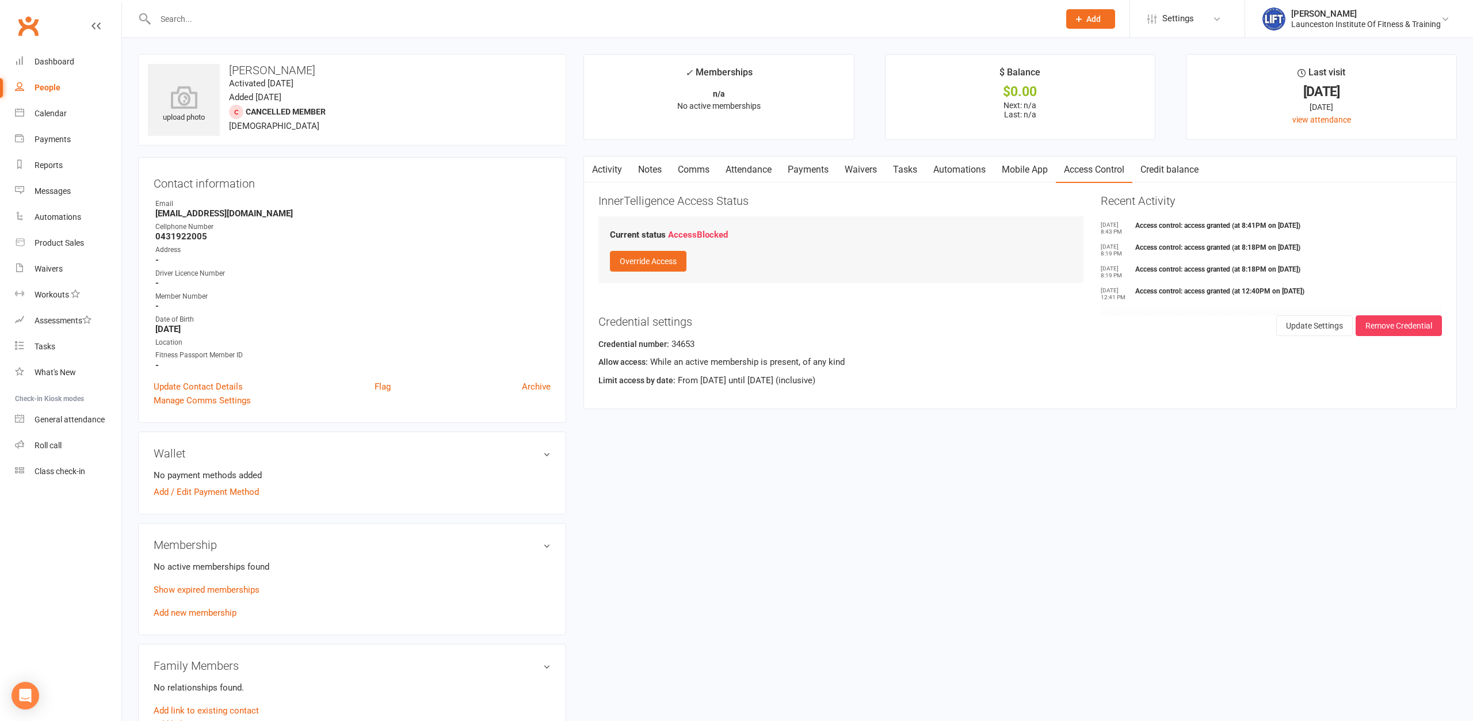
click at [262, 16] on input "text" at bounding box center [601, 19] width 899 height 16
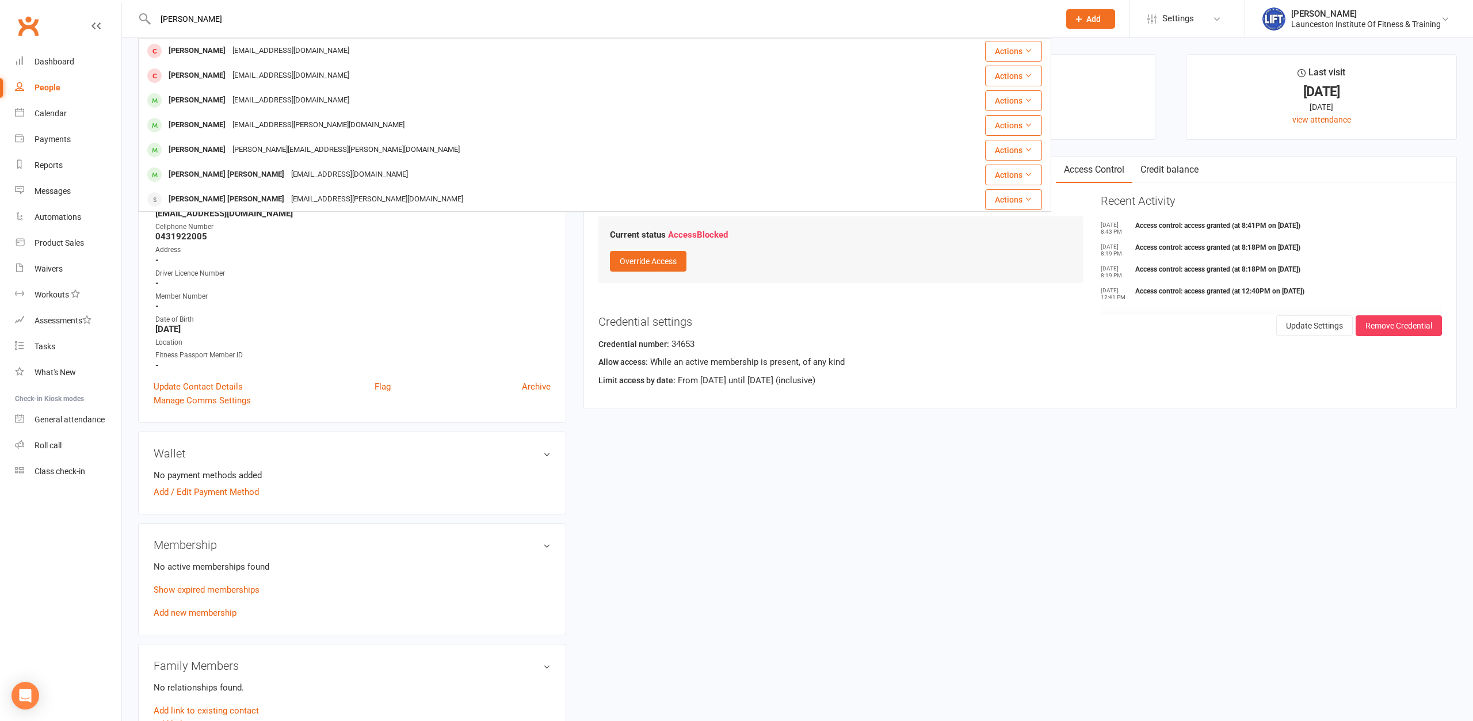
type input "campbell jeff"
click at [39, 267] on div "Waivers" at bounding box center [49, 268] width 28 height 9
select select "100"
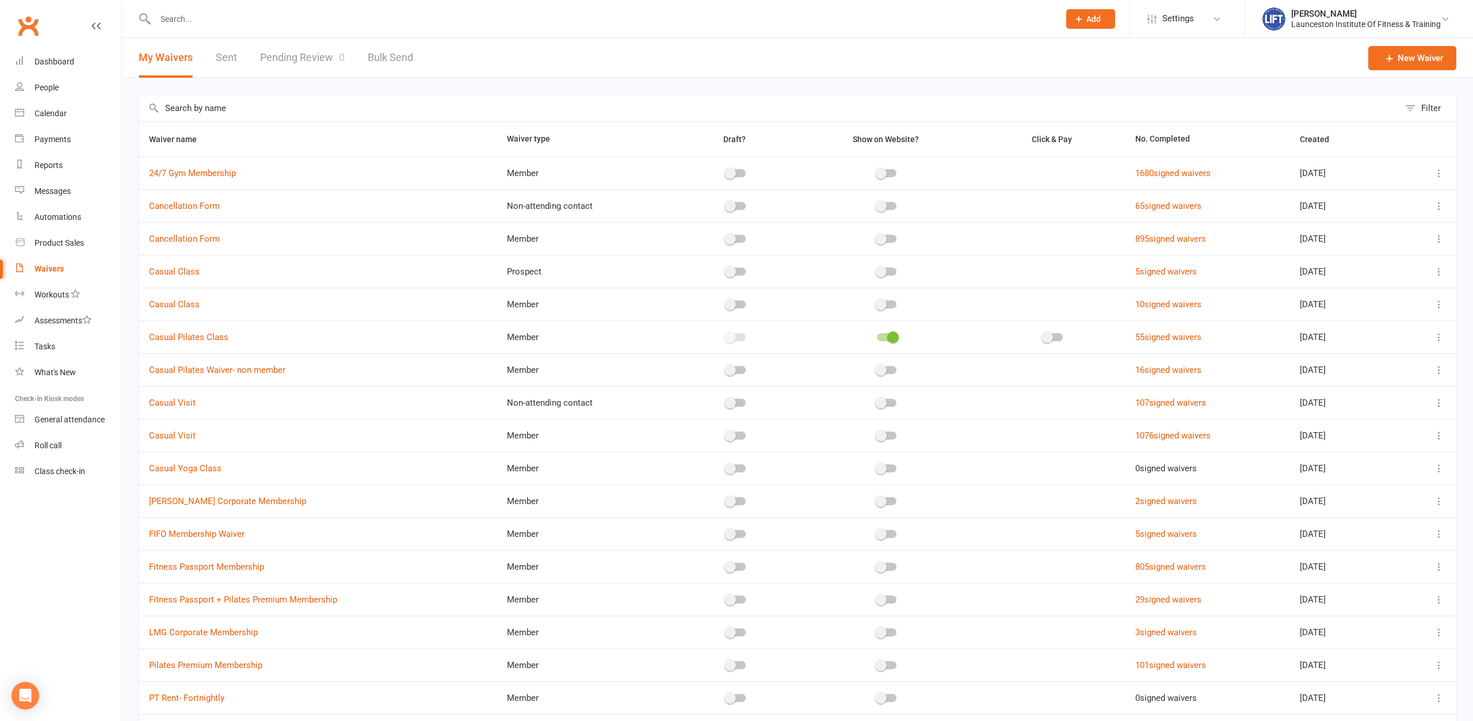
drag, startPoint x: 289, startPoint y: 55, endPoint x: 277, endPoint y: 52, distance: 12.3
click at [289, 55] on link "Pending Review 0" at bounding box center [302, 58] width 85 height 40
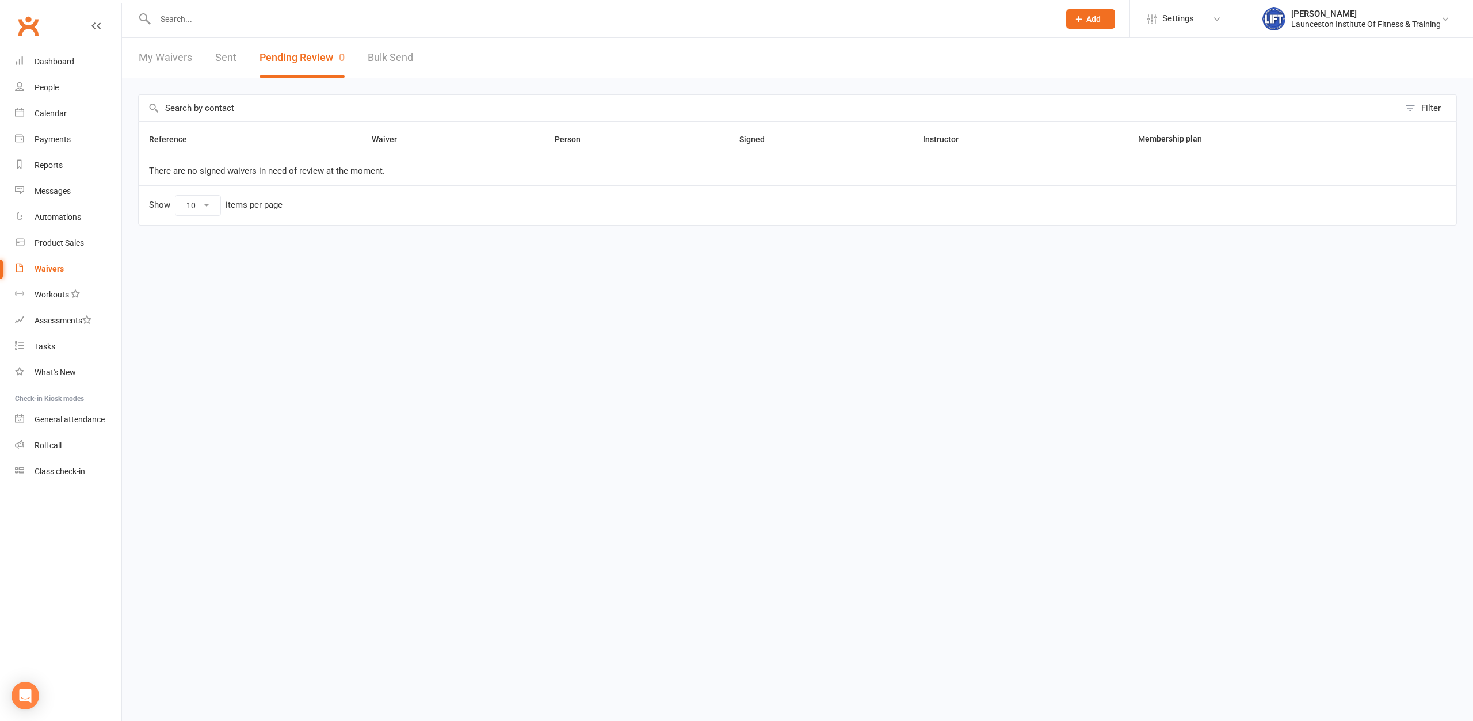
click at [228, 55] on link "Sent" at bounding box center [225, 58] width 21 height 40
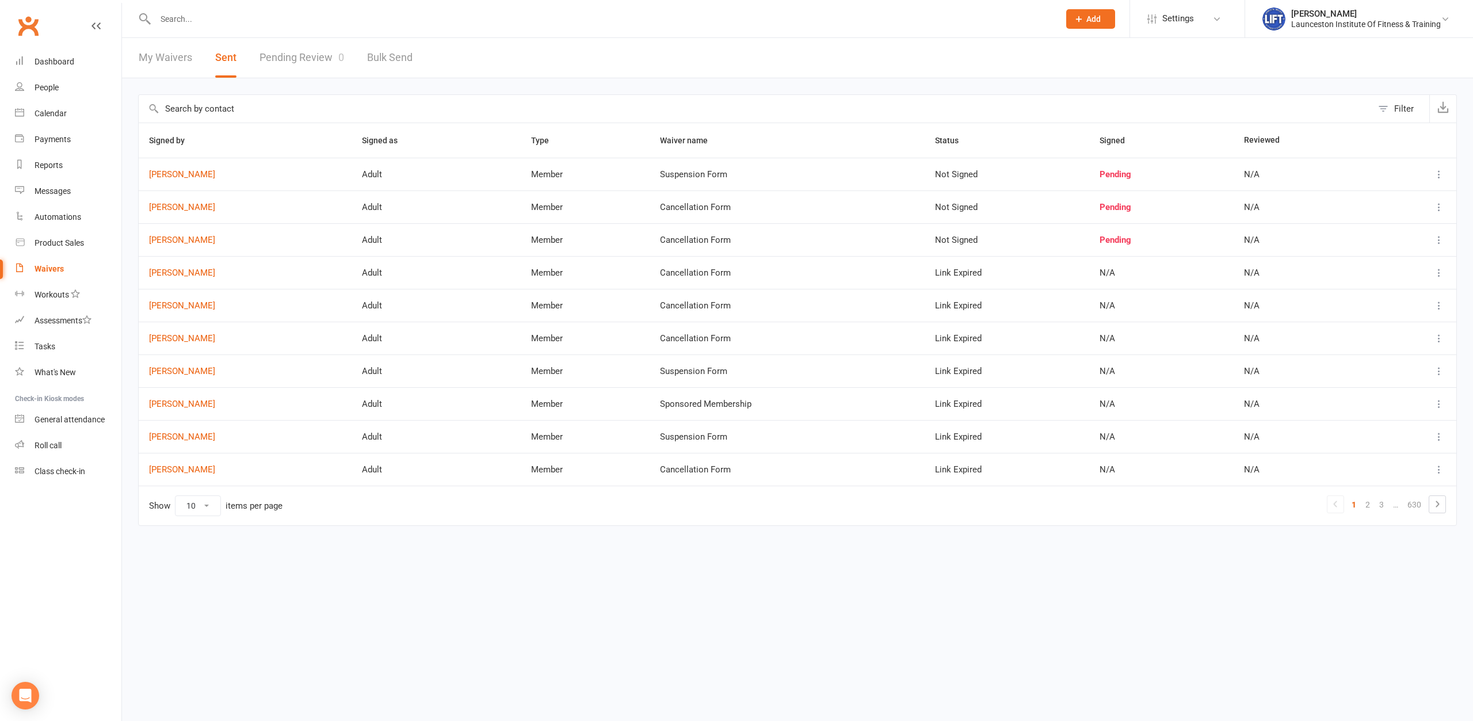
click at [280, 56] on link "Pending Review 0" at bounding box center [301, 58] width 85 height 40
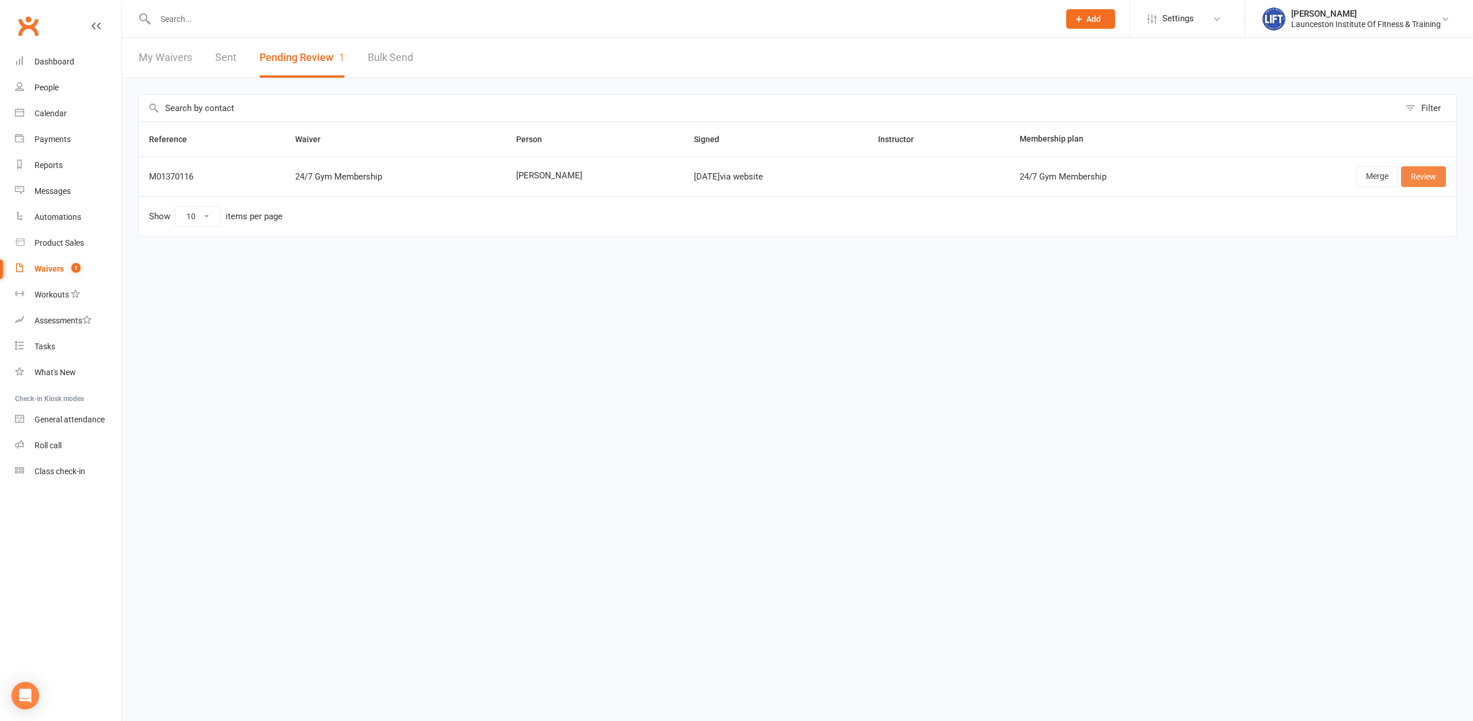
click at [1437, 176] on link "Review" at bounding box center [1423, 176] width 45 height 21
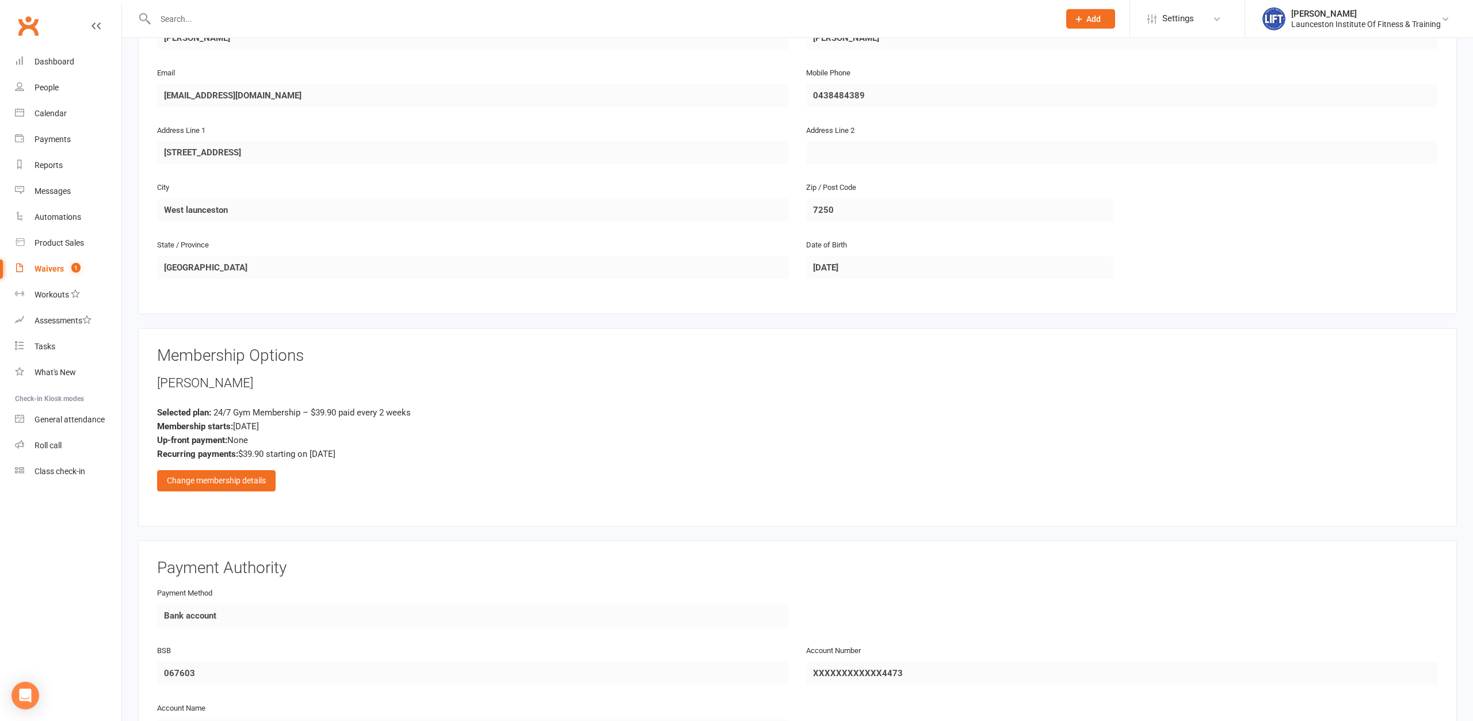
scroll to position [352, 0]
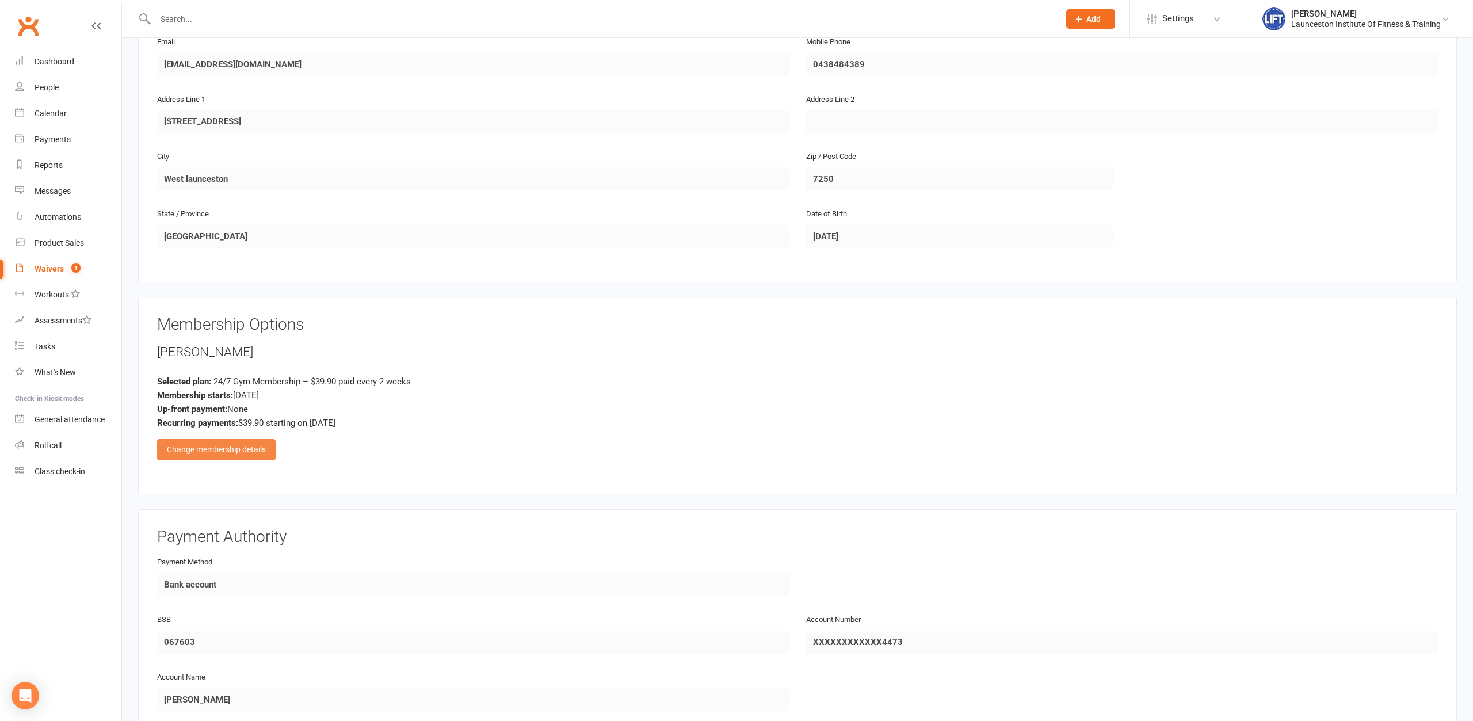
click at [230, 440] on div "Change membership details" at bounding box center [216, 449] width 118 height 21
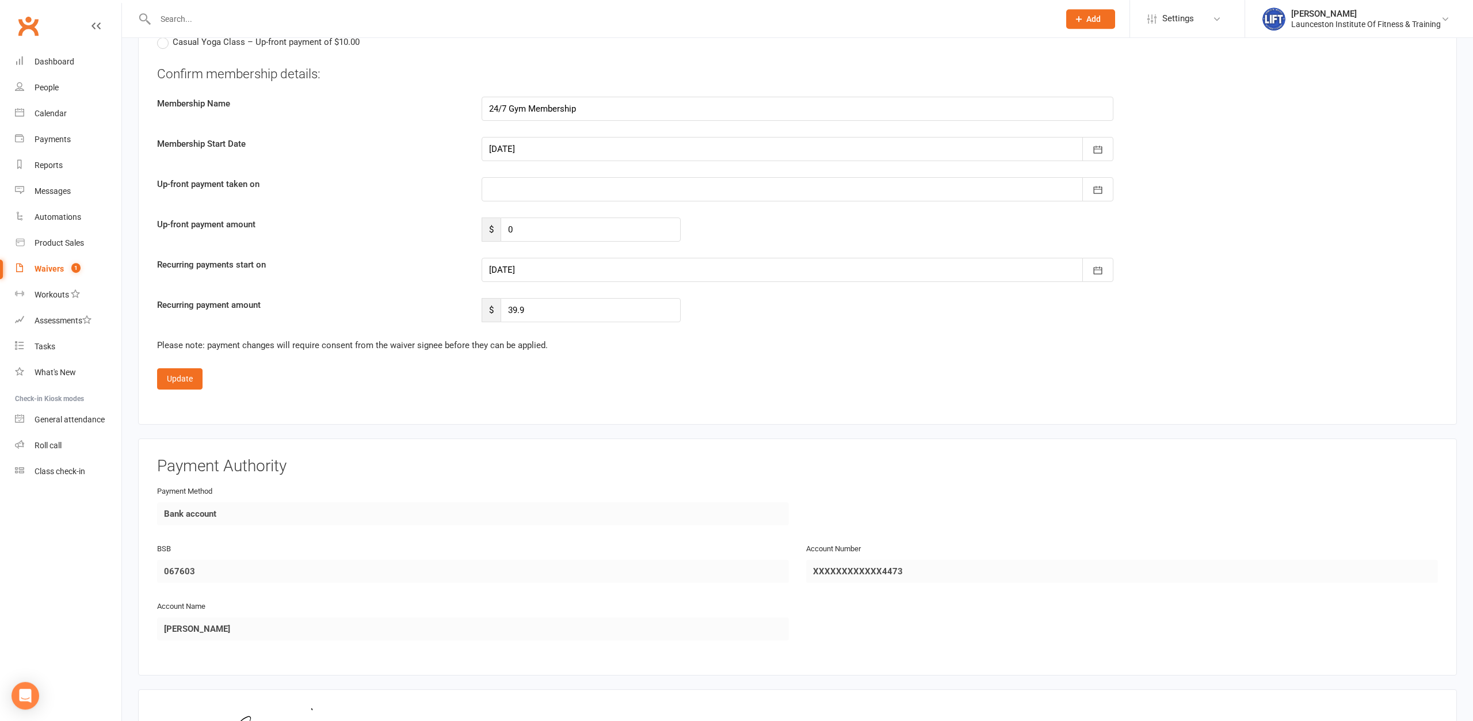
scroll to position [1467, 0]
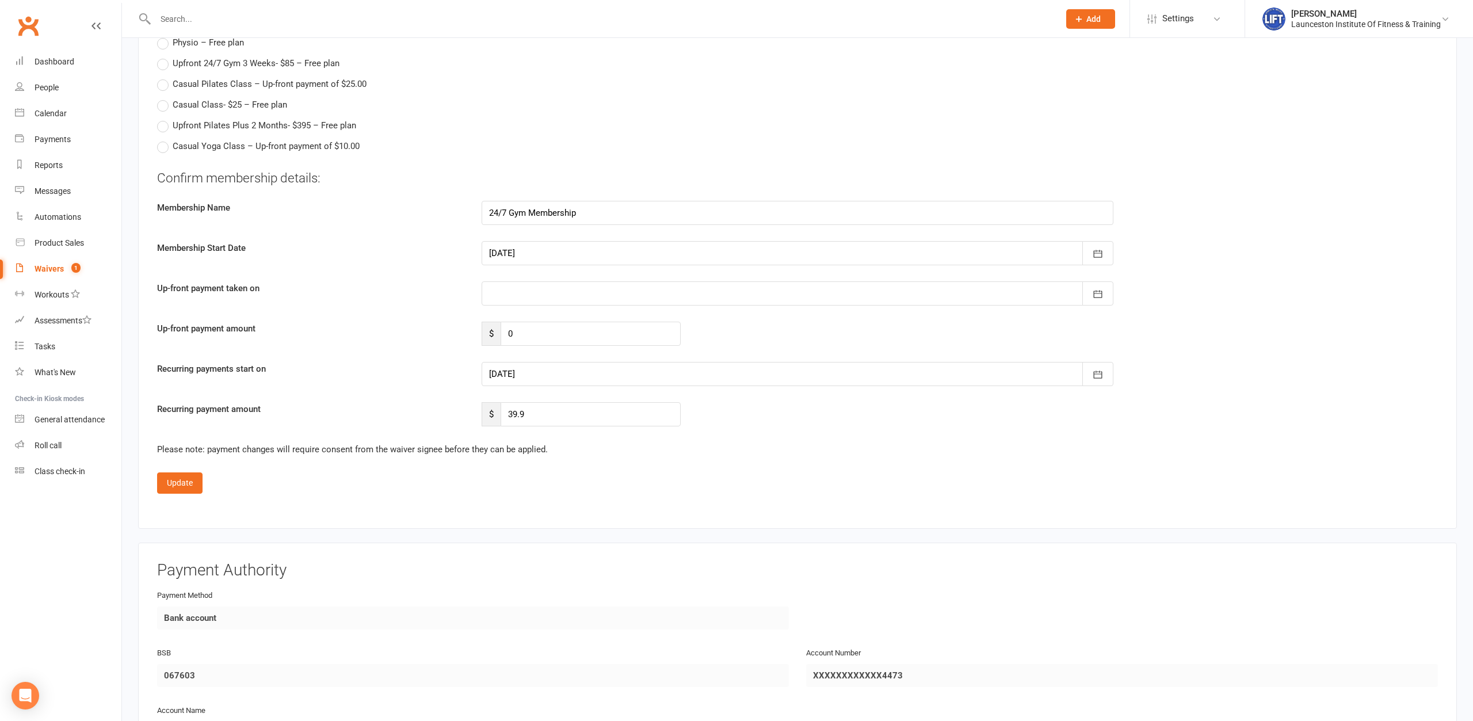
click at [535, 367] on div at bounding box center [797, 374] width 632 height 24
click at [629, 487] on span "16" at bounding box center [629, 490] width 9 height 9
type input "16 Oct 2025"
click at [173, 481] on button "Update" at bounding box center [179, 482] width 45 height 21
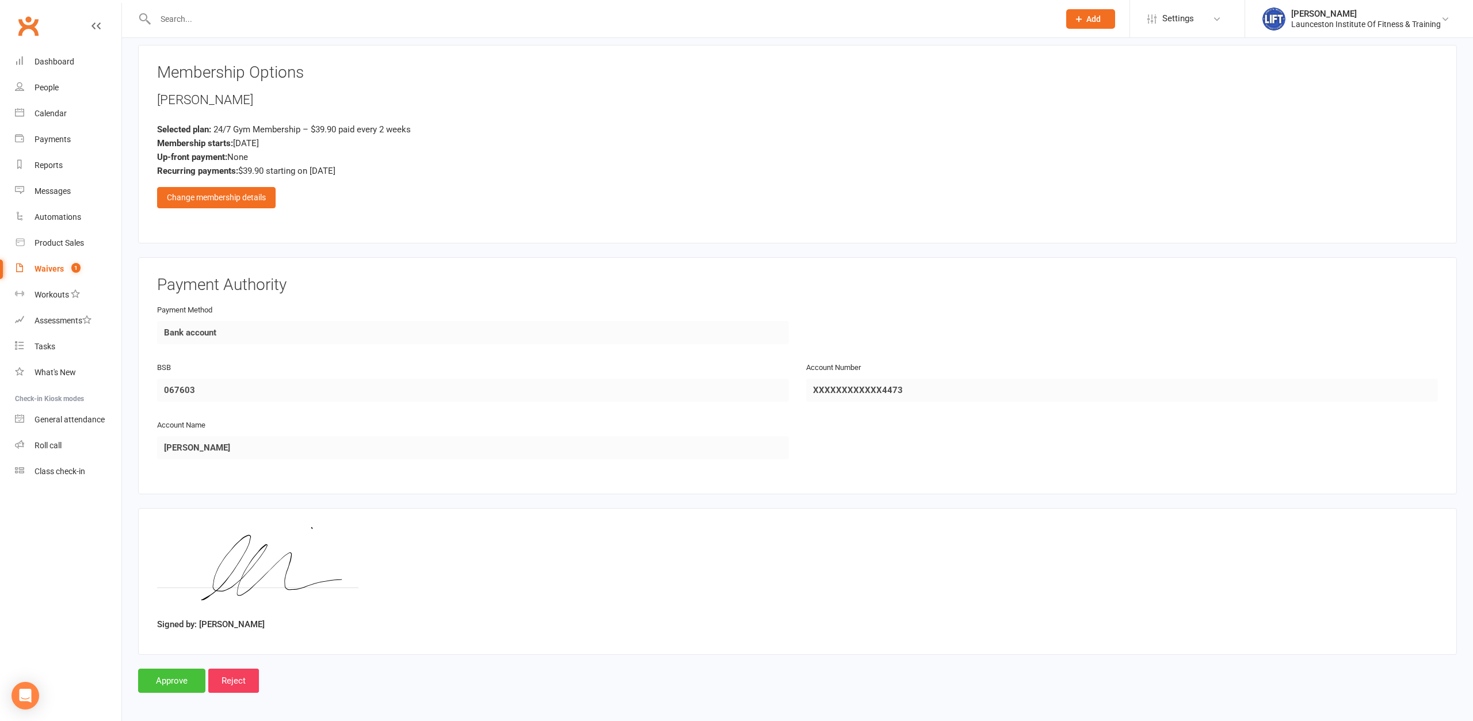
click at [177, 672] on input "Approve" at bounding box center [171, 680] width 67 height 24
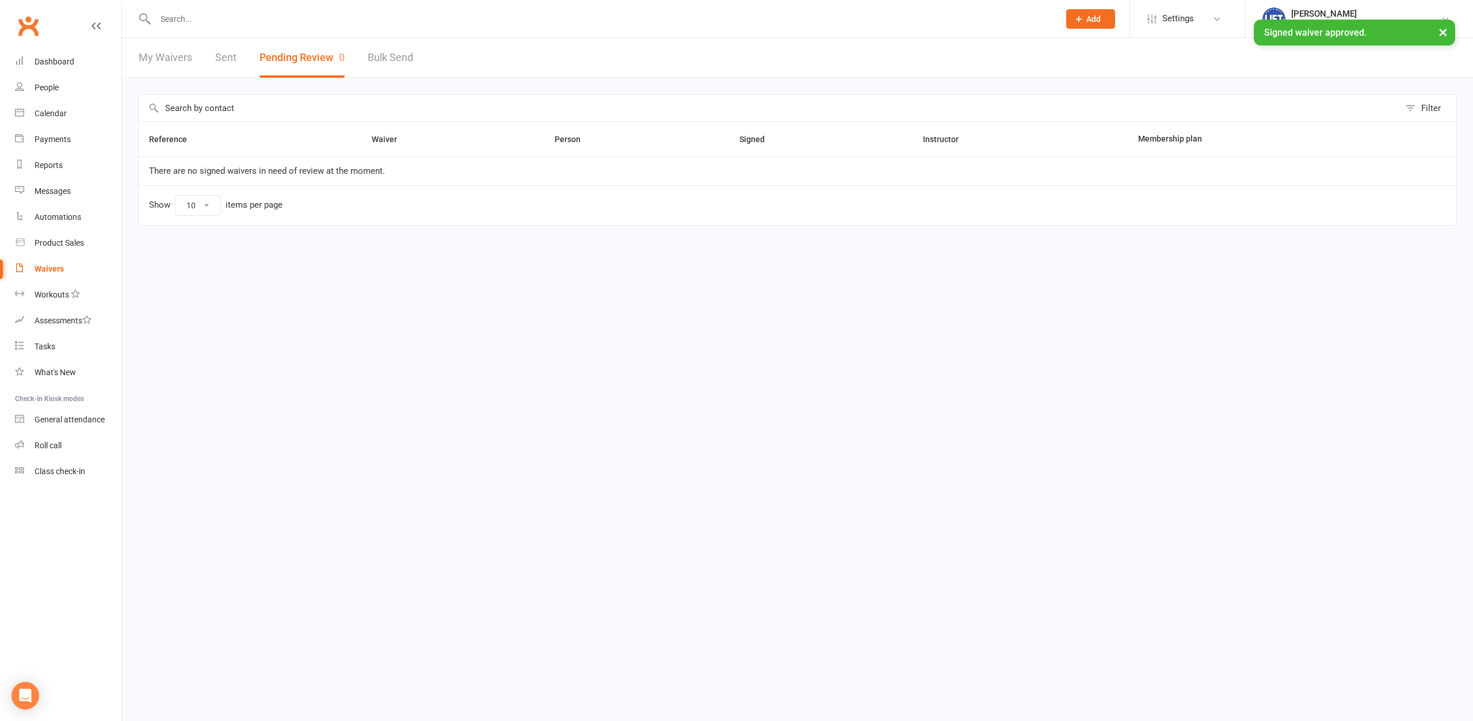
click at [198, 26] on input "text" at bounding box center [601, 19] width 899 height 16
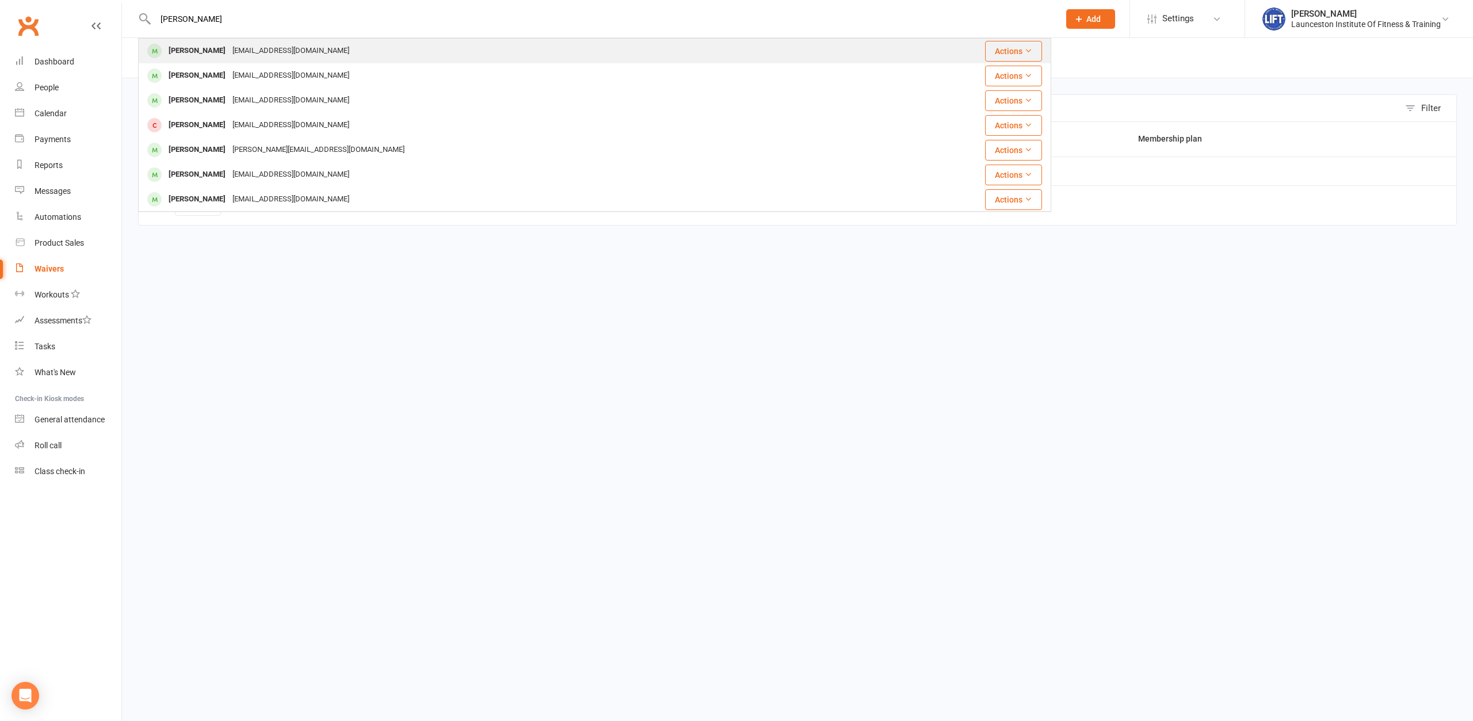
type input "chloe moor"
click at [229, 49] on div "Chloeamoore7@gmail.com" at bounding box center [291, 51] width 124 height 17
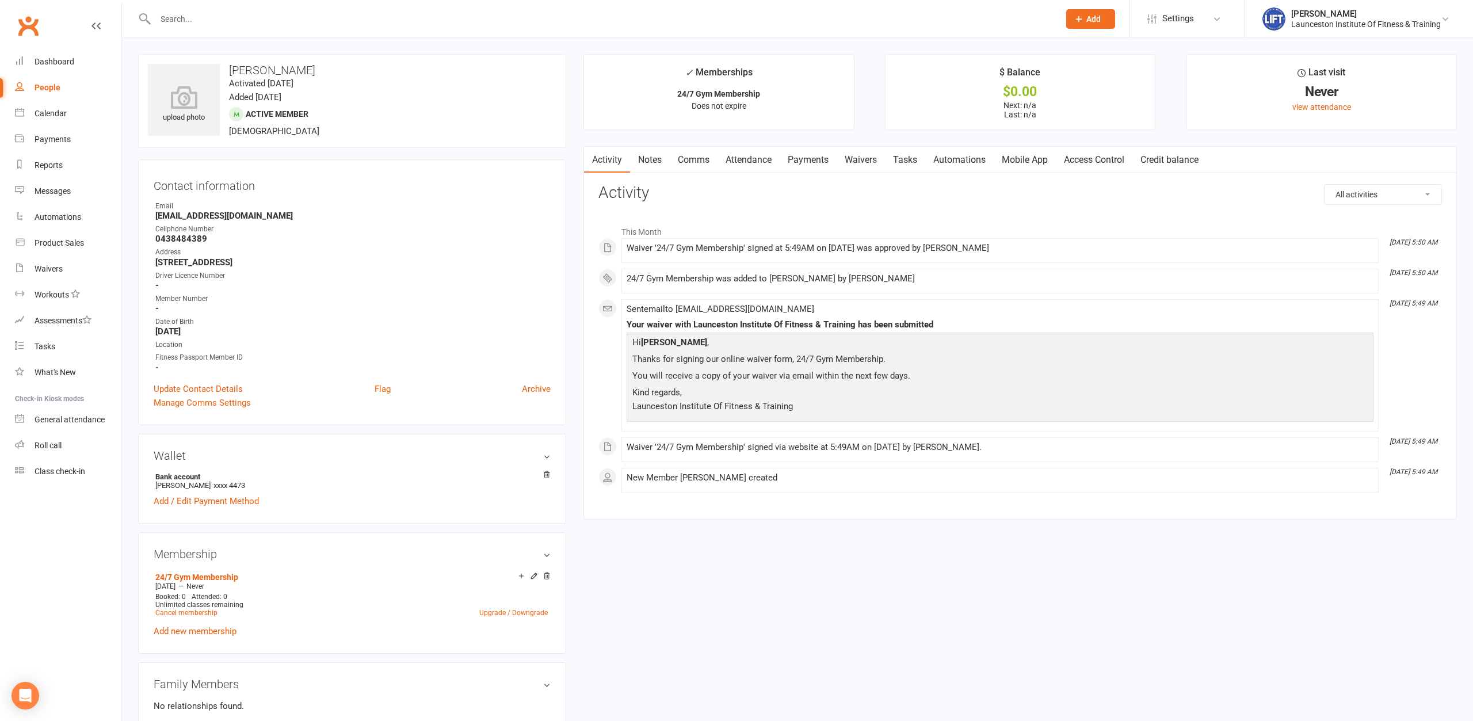
click at [1102, 157] on link "Access Control" at bounding box center [1094, 160] width 77 height 26
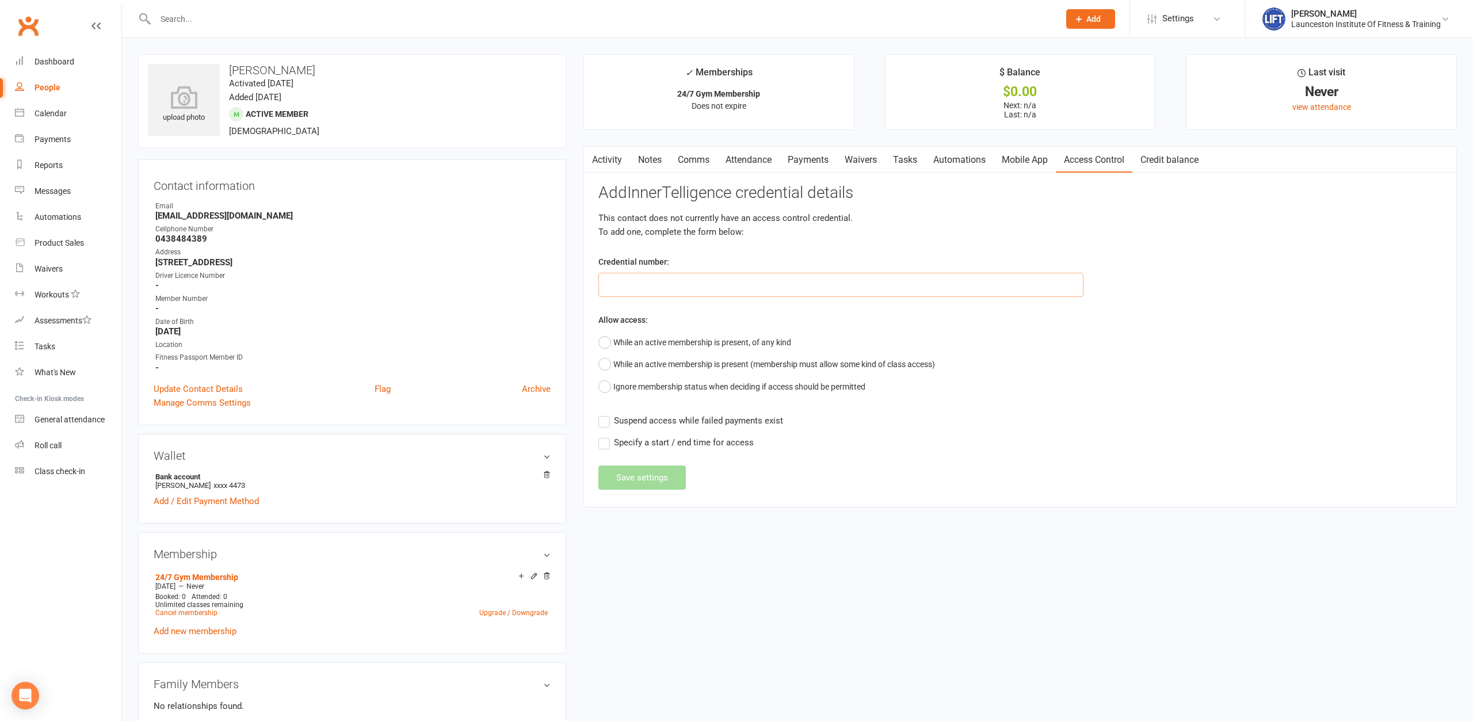
click at [697, 292] on input "text" at bounding box center [840, 285] width 485 height 24
paste input "2000000000000000DB501C6E"
click at [621, 284] on input "2000000000000000DB501C6E" at bounding box center [840, 285] width 485 height 24
type input "2000000000000000DB501C6E"
click at [655, 337] on button "While an active membership is present, of any kind" at bounding box center [694, 342] width 193 height 22
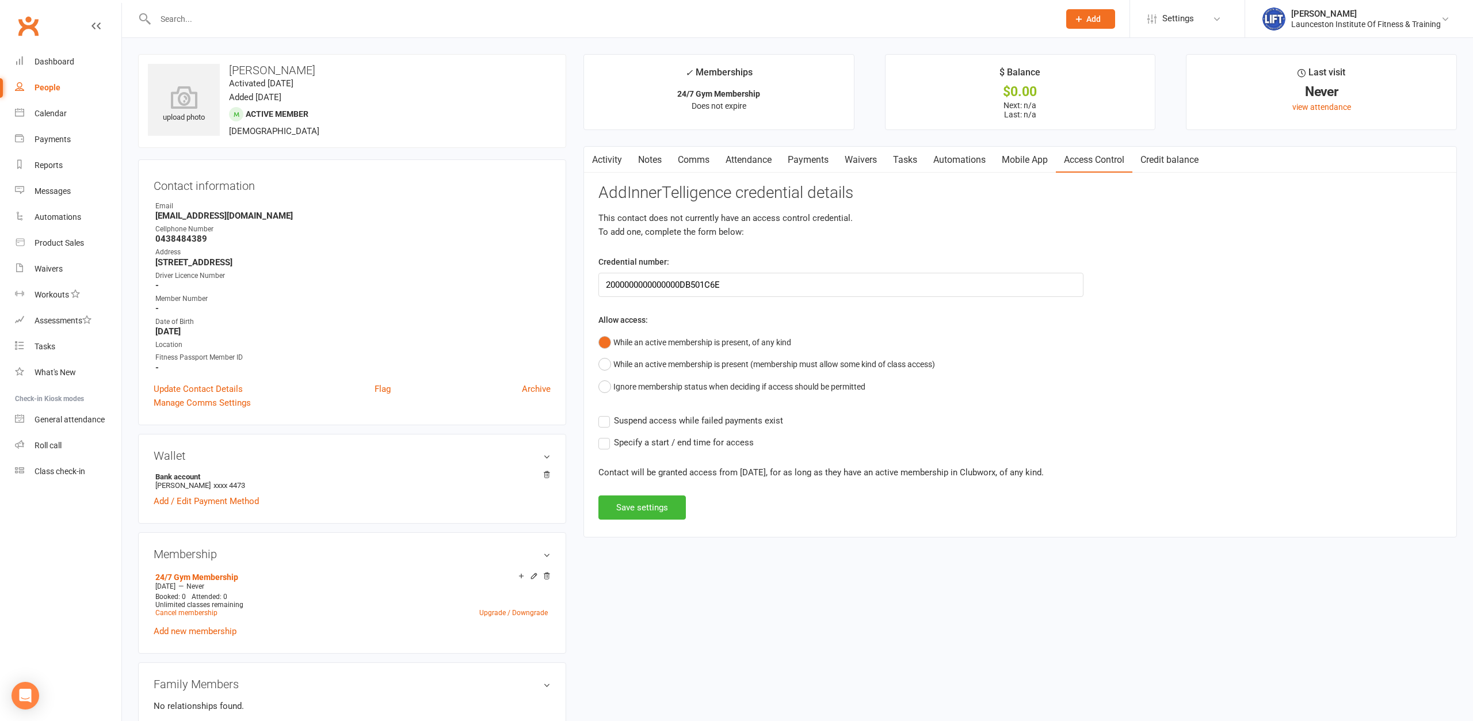
click at [659, 421] on span "Suspend access while failed payments exist" at bounding box center [698, 420] width 169 height 12
click at [659, 414] on input "Suspend access while failed payments exist" at bounding box center [690, 414] width 185 height 0
click at [669, 511] on button "Save settings" at bounding box center [641, 507] width 87 height 24
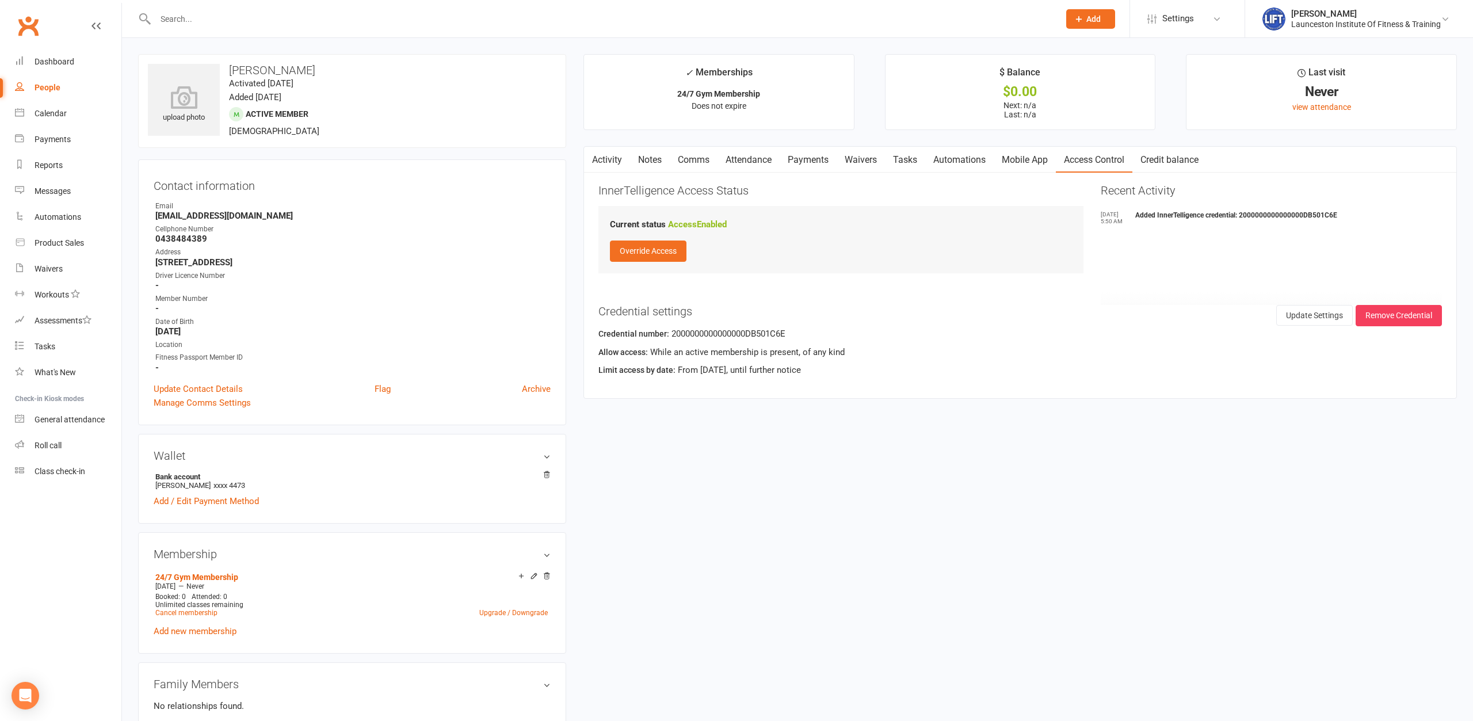
click at [743, 541] on div "upload photo Chloe Moore Activated 15 October, 2025 Added 15 October, 2025 Acti…" at bounding box center [797, 707] width 1336 height 1306
click at [753, 445] on div "upload photo Chloe Moore Activated 15 October, 2025 Added 15 October, 2025 Acti…" at bounding box center [797, 707] width 1336 height 1306
click at [288, 18] on input "text" at bounding box center [601, 19] width 899 height 16
click at [315, 22] on input "text" at bounding box center [601, 19] width 899 height 16
paste input "2000000000000000B479CCC5"
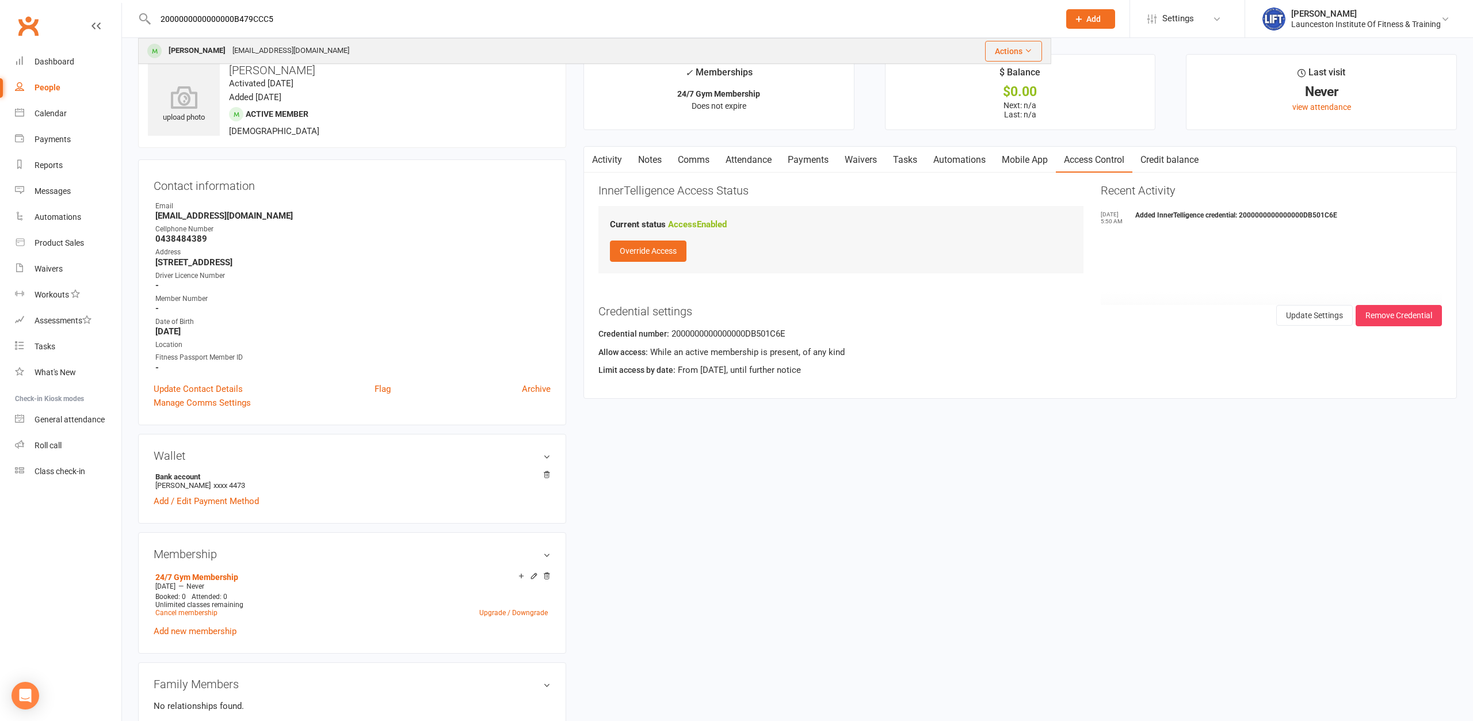
type input "2000000000000000B479CCC5"
click at [347, 52] on div "Brendan Lockett brendan.lockett01@hotmail.com" at bounding box center [488, 51] width 699 height 24
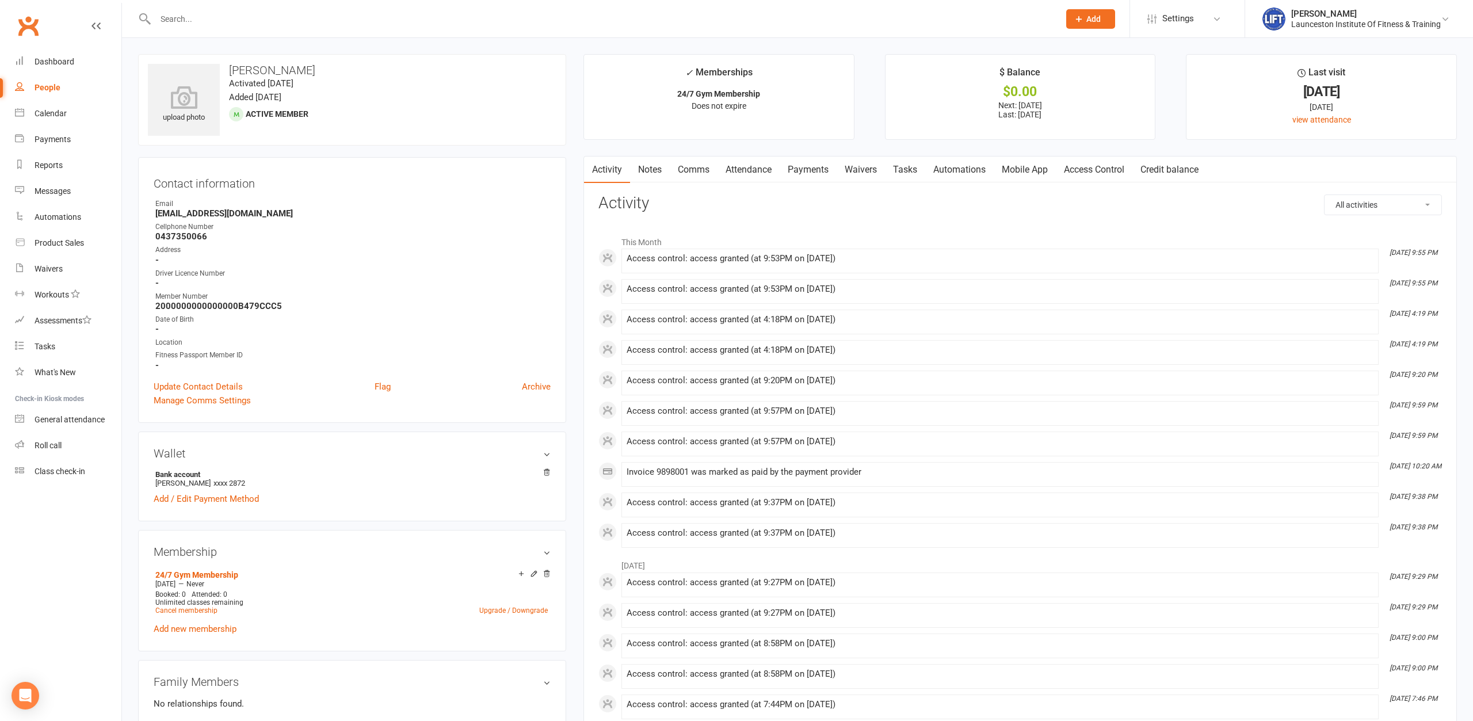
click at [1099, 170] on link "Access Control" at bounding box center [1094, 169] width 77 height 26
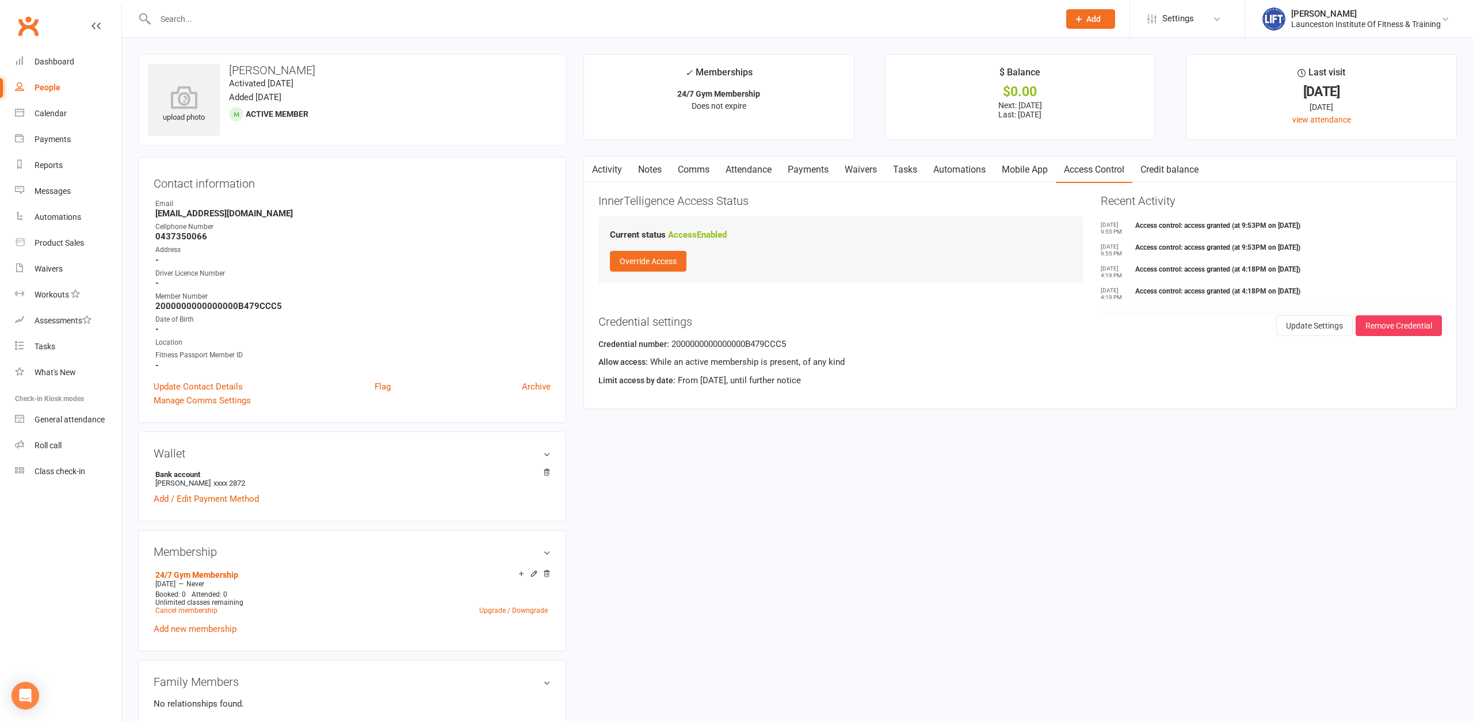
click at [323, 7] on div at bounding box center [594, 18] width 913 height 37
click at [326, 16] on input "text" at bounding box center [601, 19] width 899 height 16
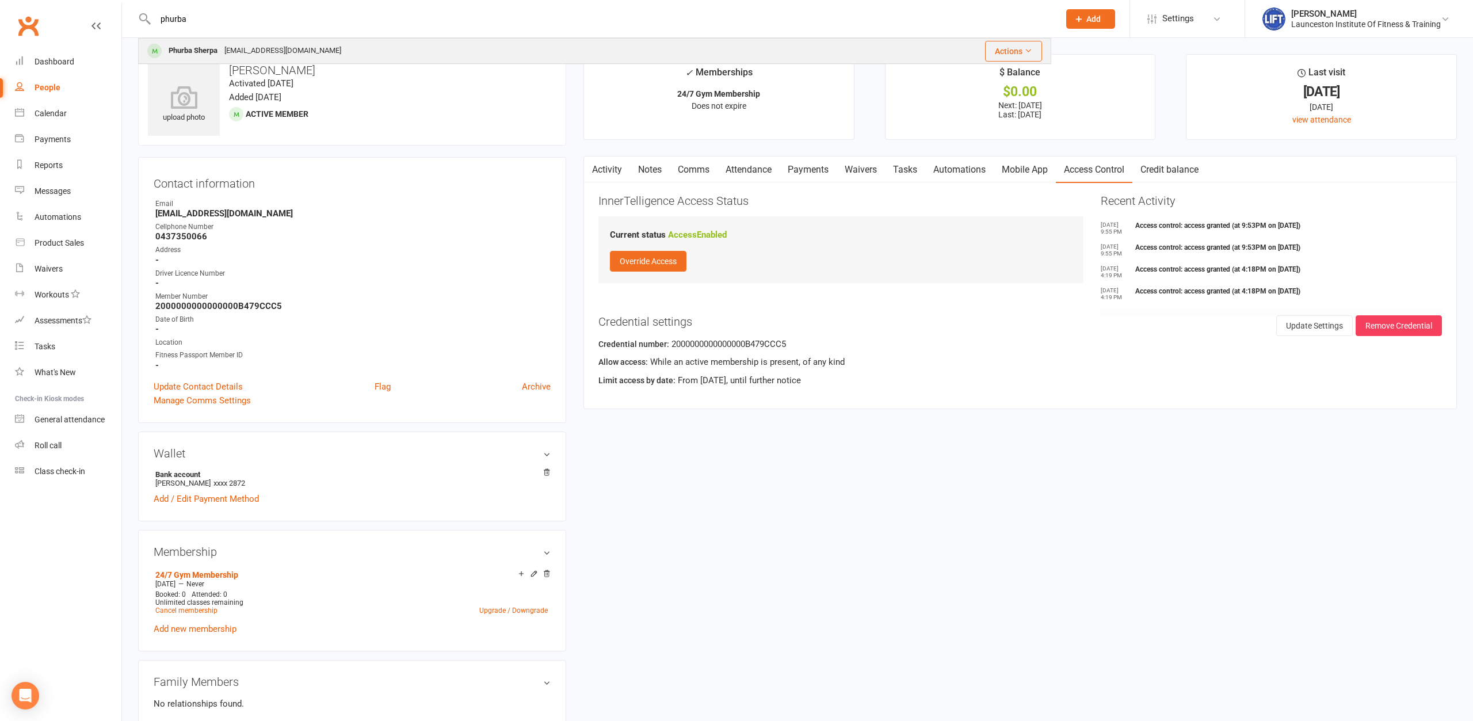
type input "phurba"
click at [227, 50] on div "[EMAIL_ADDRESS][DOMAIN_NAME]" at bounding box center [283, 51] width 124 height 17
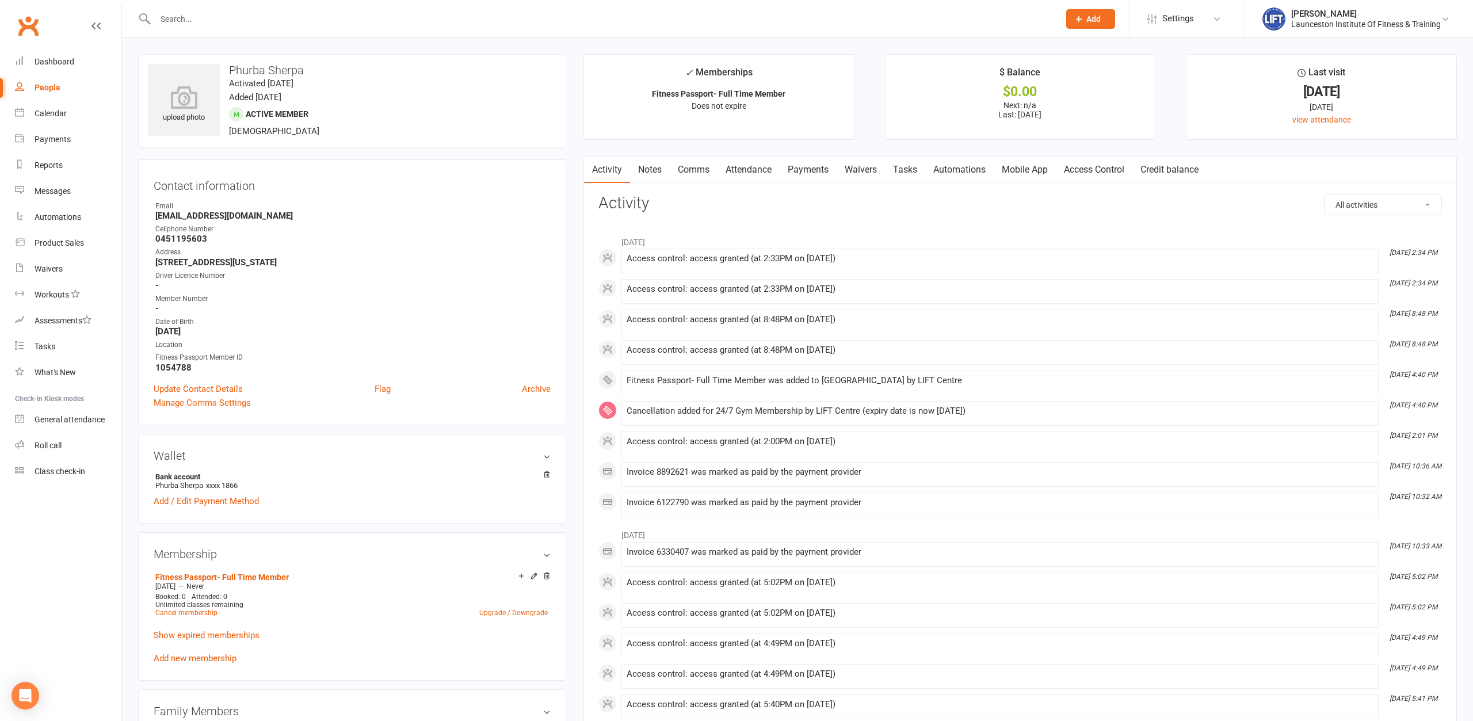
click at [1108, 176] on link "Access Control" at bounding box center [1094, 169] width 77 height 26
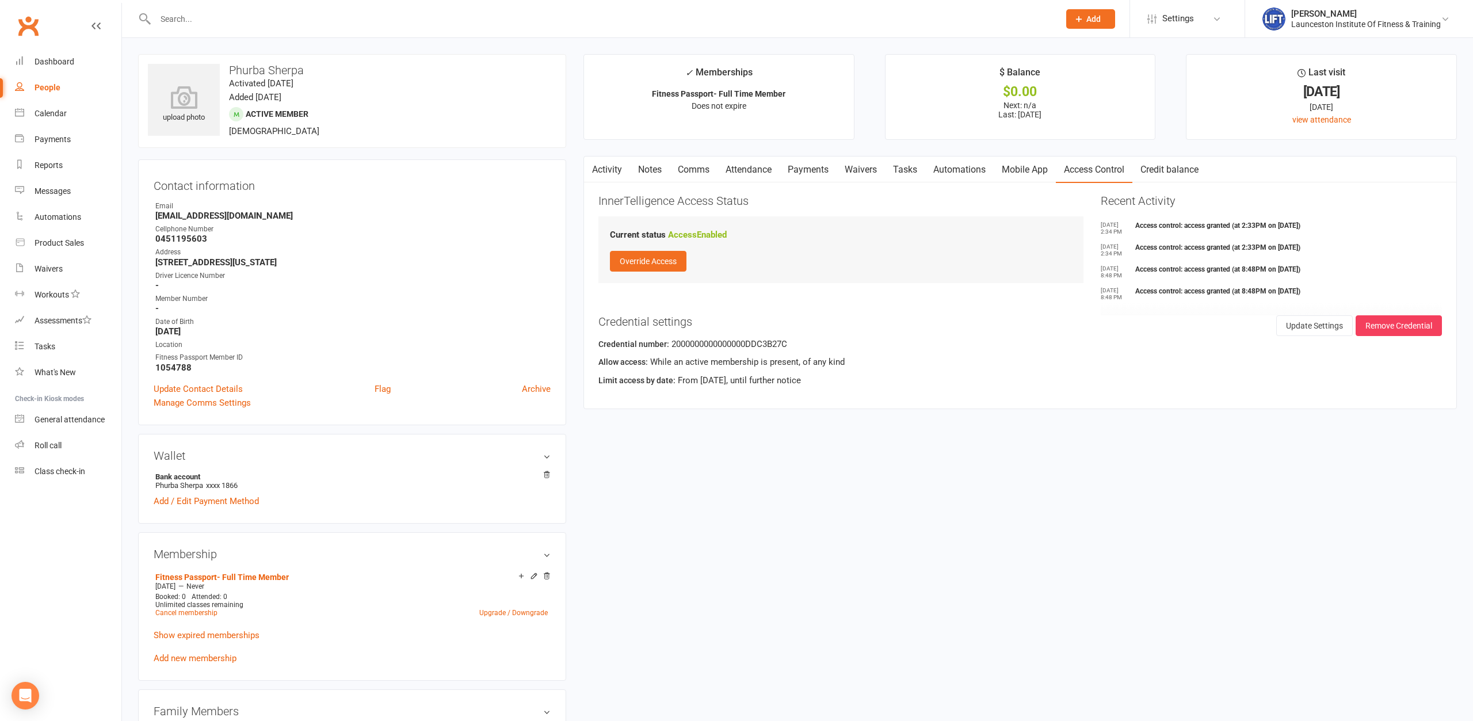
click at [290, 24] on input "text" at bounding box center [601, 19] width 899 height 16
type input "wright"
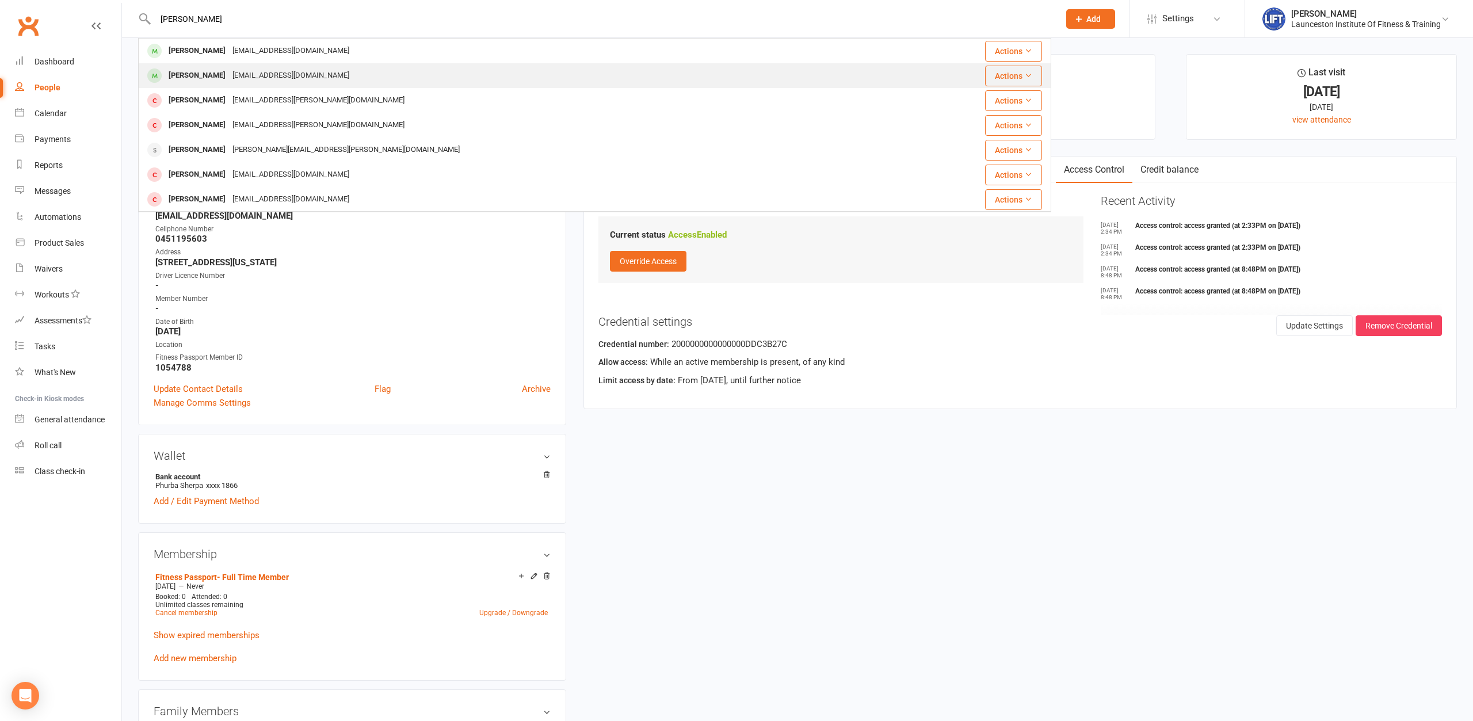
click at [257, 72] on div "[EMAIL_ADDRESS][DOMAIN_NAME]" at bounding box center [291, 75] width 124 height 17
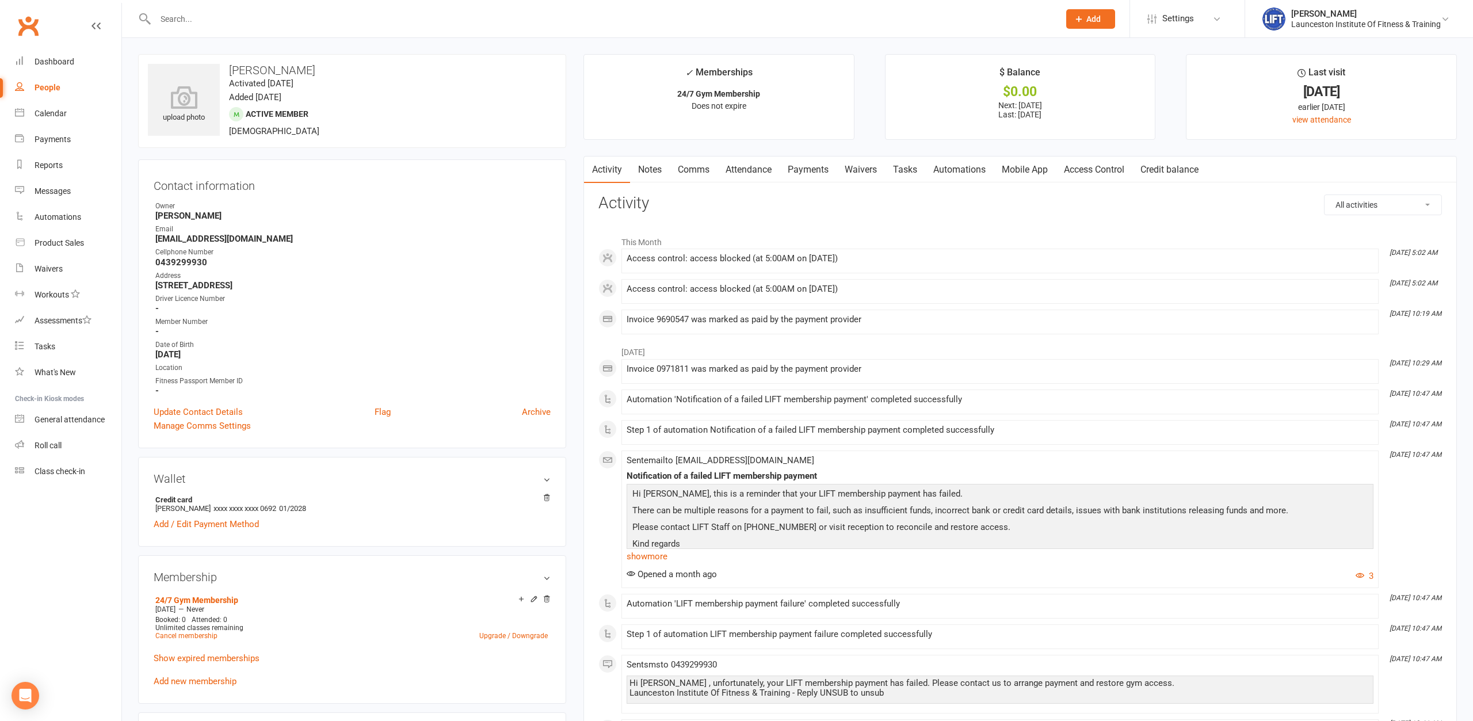
click at [812, 170] on link "Payments" at bounding box center [807, 169] width 57 height 26
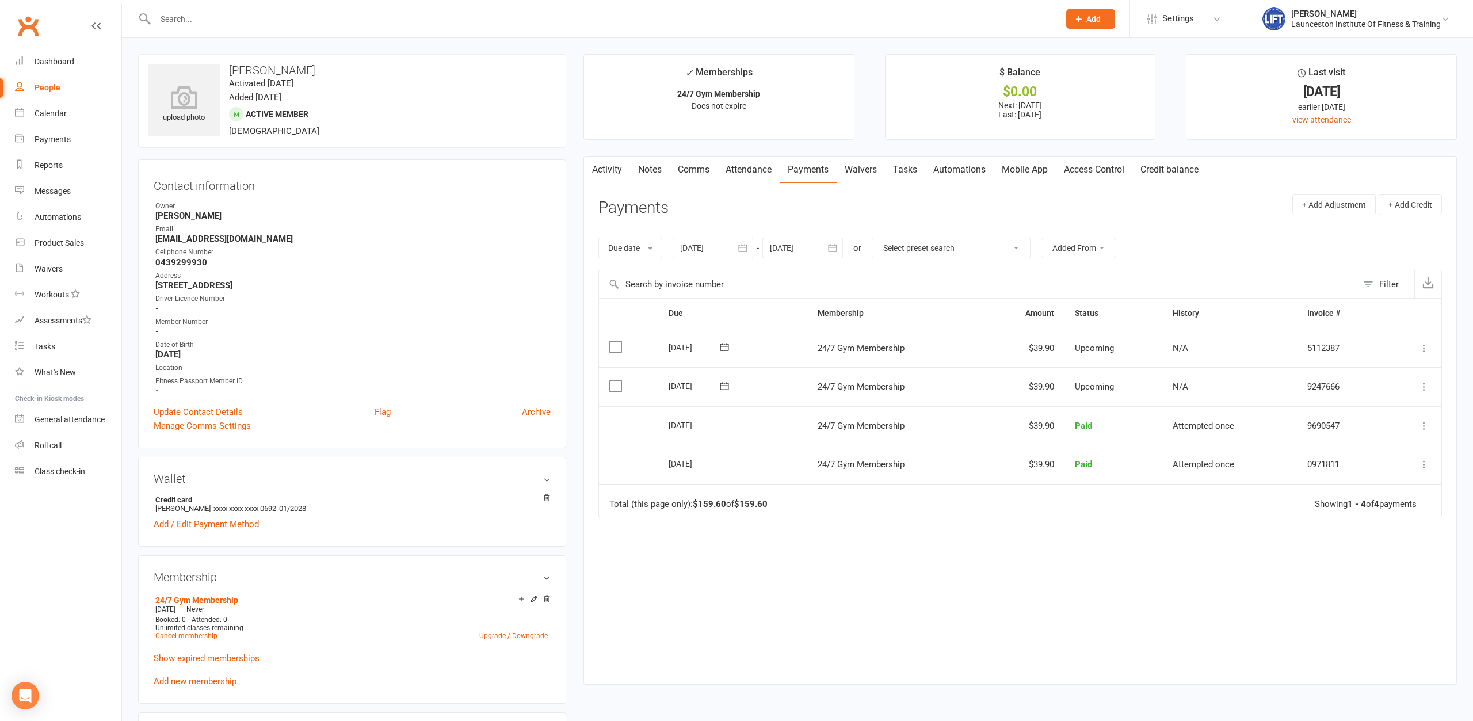
click at [686, 248] on div at bounding box center [712, 248] width 81 height 21
click at [689, 285] on button "button" at bounding box center [691, 275] width 25 height 21
click at [755, 348] on button "07" at bounding box center [744, 341] width 24 height 21
type input "07 Jul 2025"
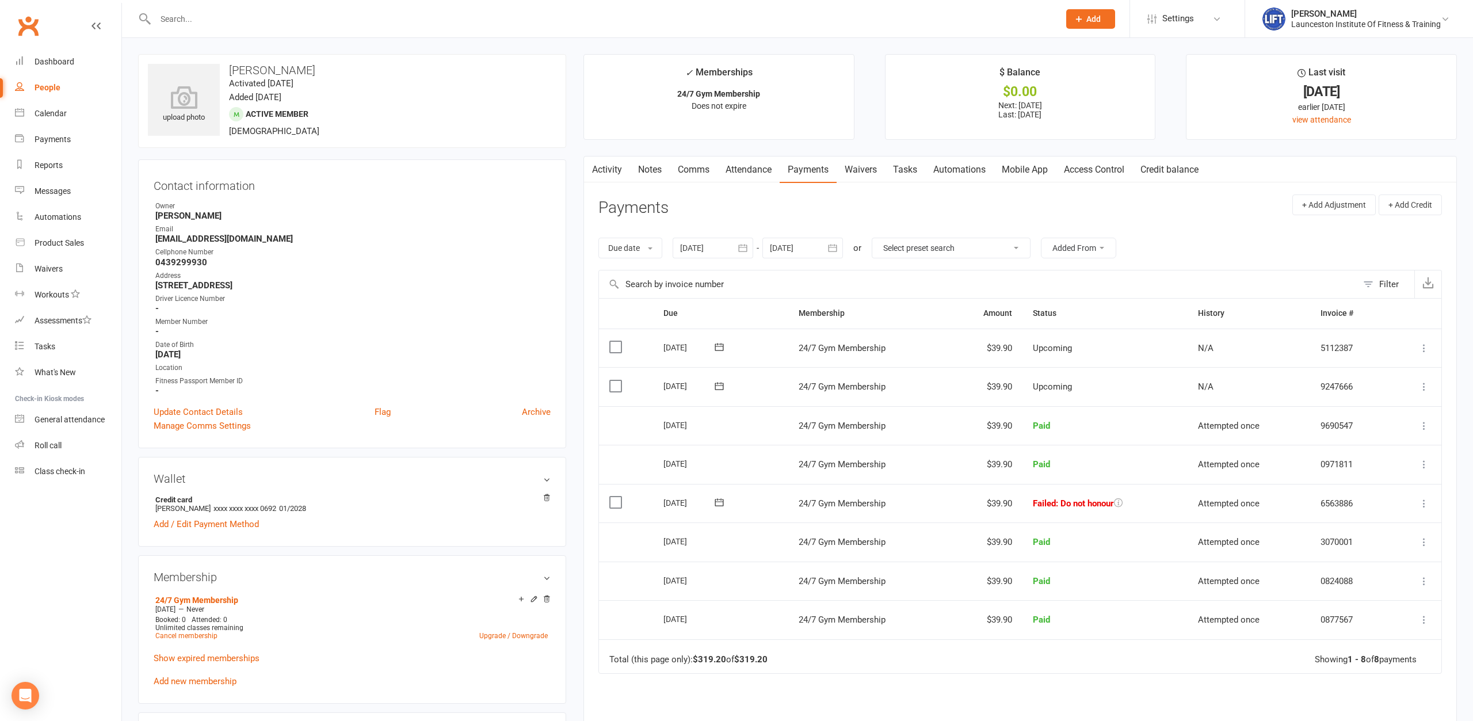
drag, startPoint x: 779, startPoint y: 507, endPoint x: 1165, endPoint y: 504, distance: 386.0
click at [1166, 504] on tr "Select this 06 Sep 2025 Kloe Wright 24/7 Gym Membership $39.90 Failed : Do not …" at bounding box center [1020, 503] width 842 height 39
click at [1159, 504] on td "Failed : Do not honour" at bounding box center [1104, 503] width 165 height 39
click at [1153, 499] on td "Failed : Do not honour" at bounding box center [1104, 503] width 165 height 39
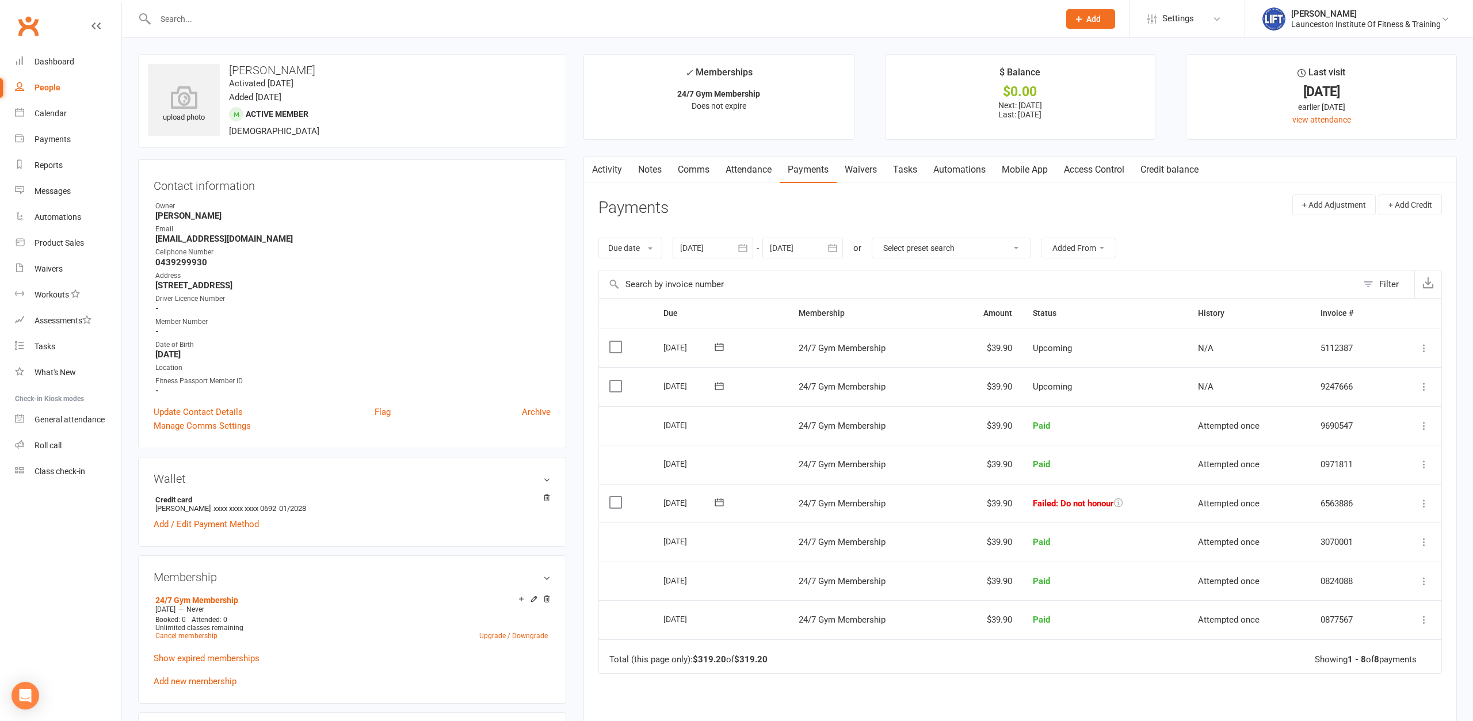
click at [1427, 502] on icon at bounding box center [1424, 504] width 12 height 12
click at [1357, 618] on link "Retry now" at bounding box center [1373, 617] width 114 height 23
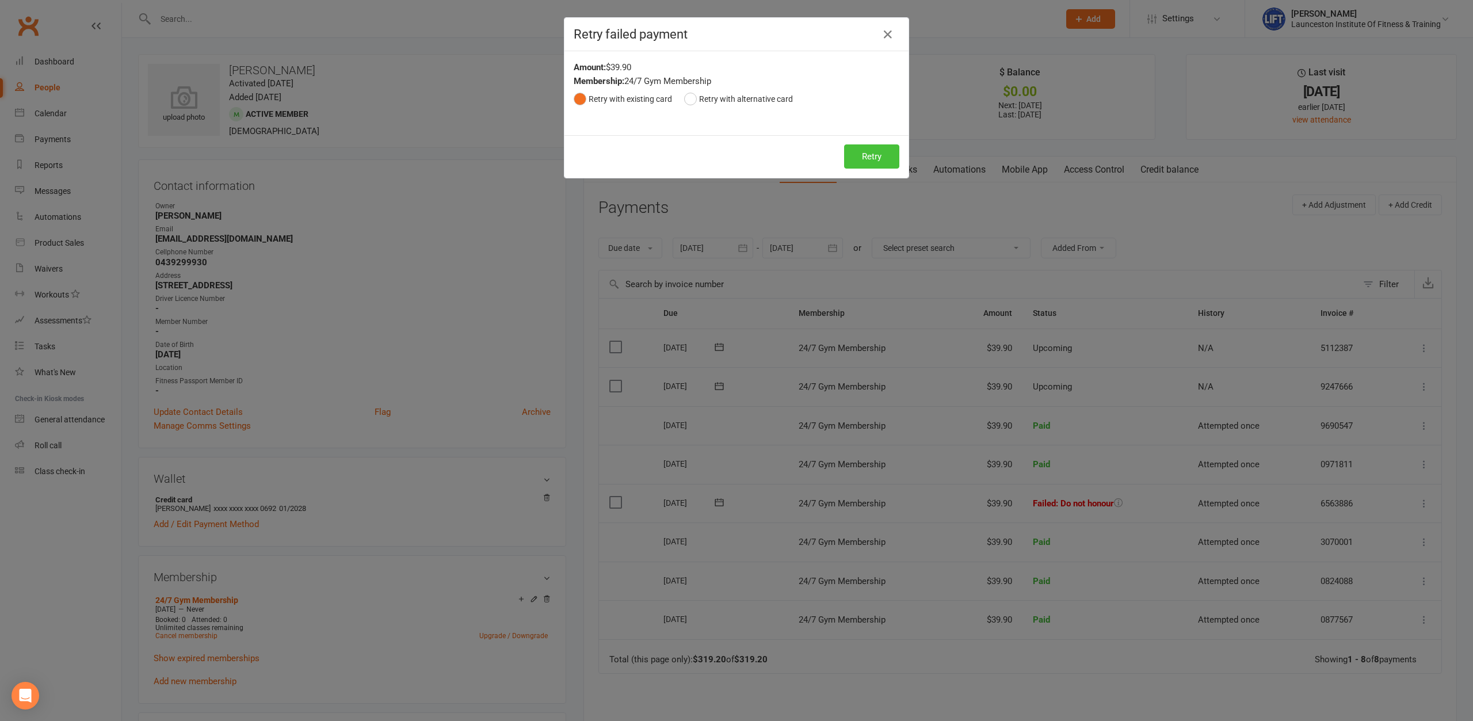
click at [861, 157] on button "Retry" at bounding box center [871, 156] width 55 height 24
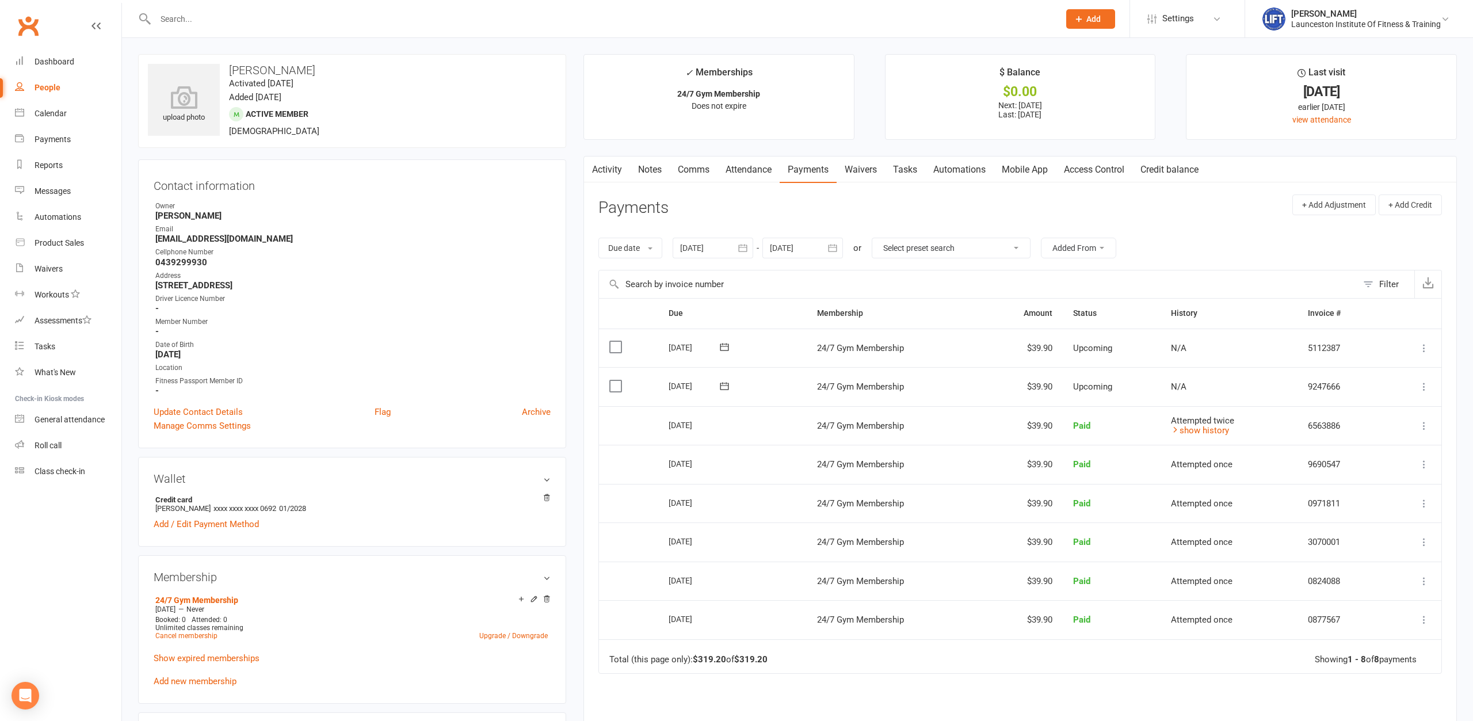
click at [1110, 173] on link "Access Control" at bounding box center [1094, 169] width 77 height 26
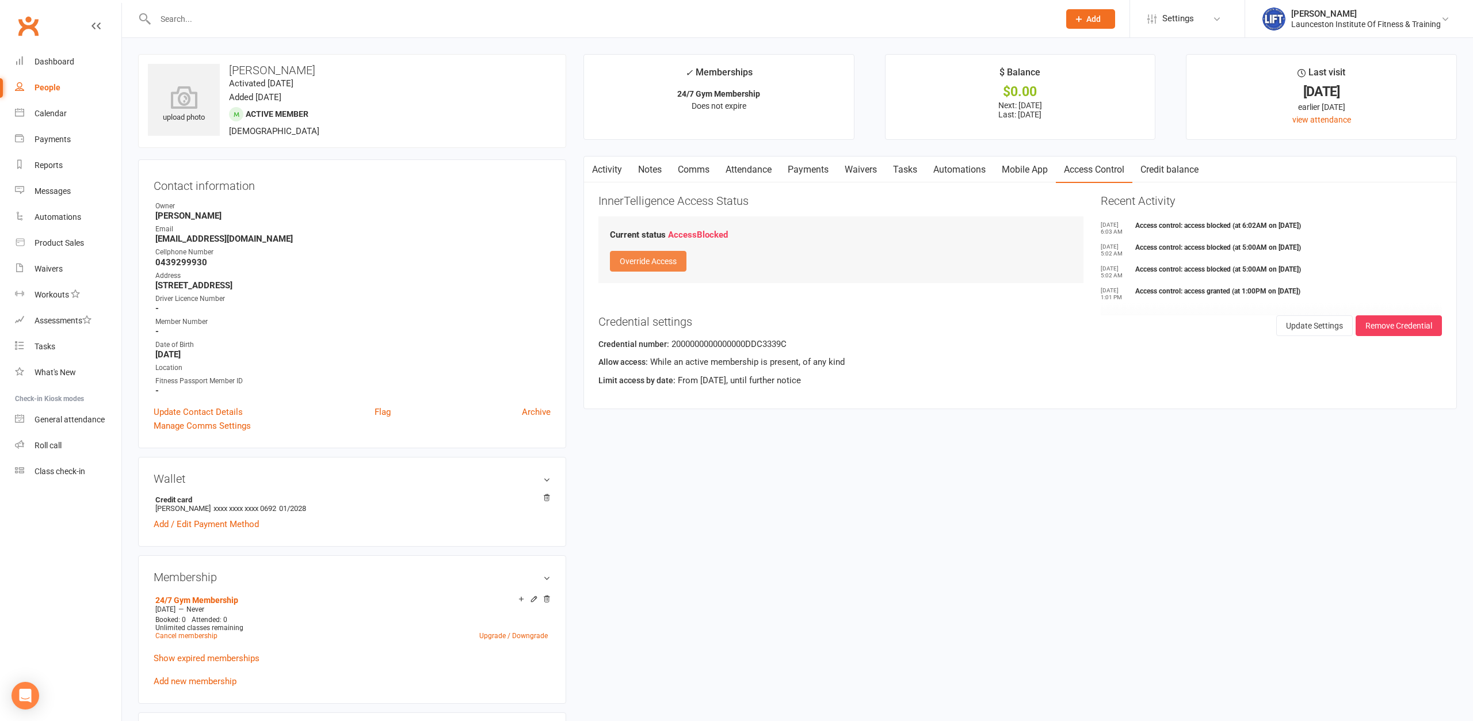
click at [672, 267] on button "Override Access" at bounding box center [648, 261] width 77 height 21
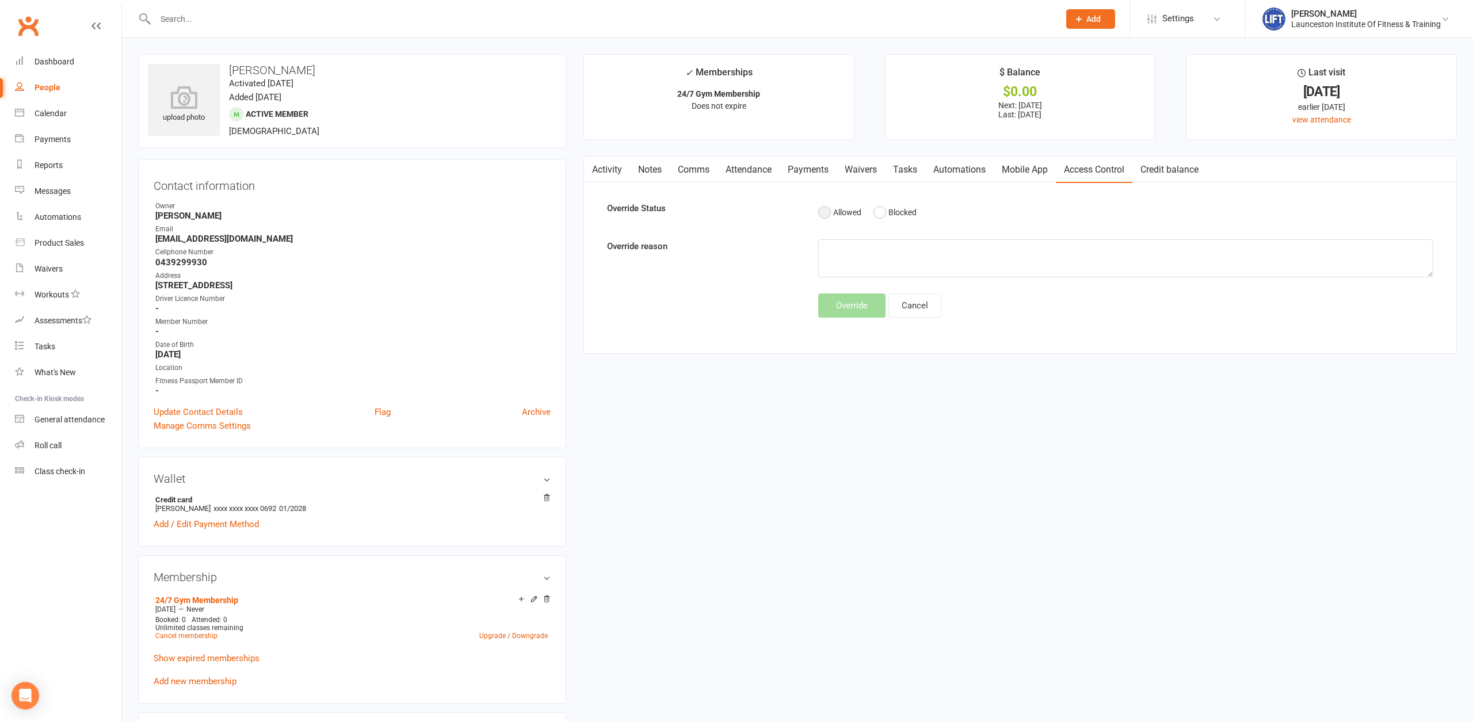
click at [821, 217] on button "Allowed" at bounding box center [839, 212] width 43 height 22
click at [861, 314] on button "Override" at bounding box center [851, 305] width 67 height 24
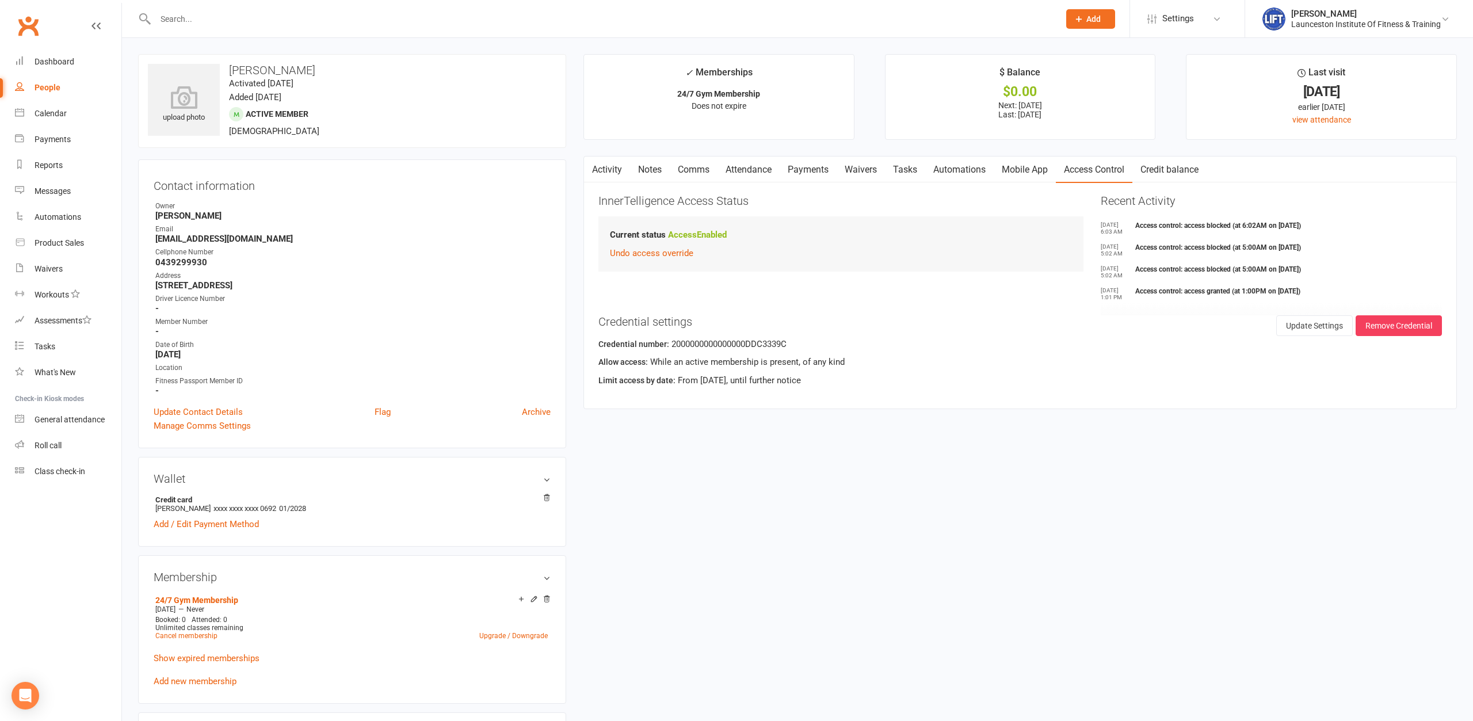
click at [600, 176] on link "Activity" at bounding box center [607, 169] width 46 height 26
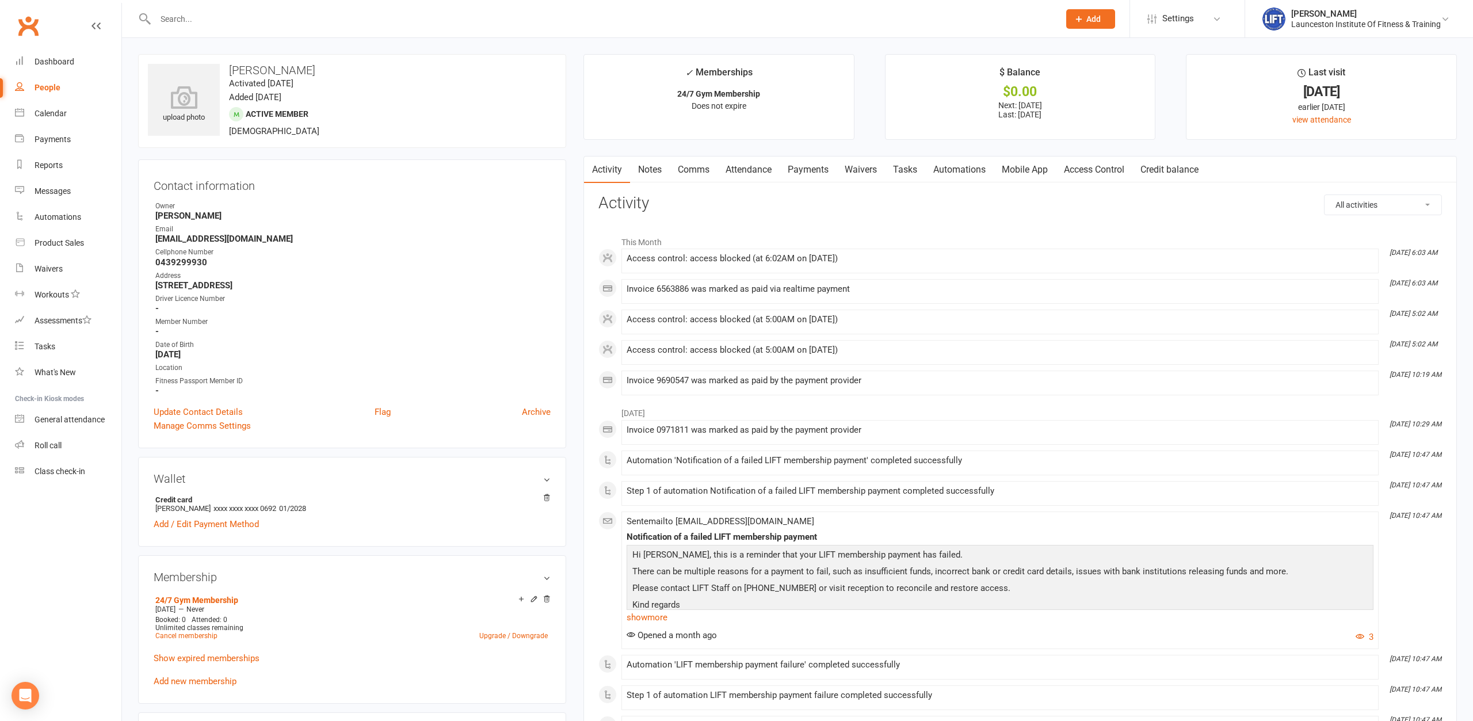
click at [326, 16] on input "text" at bounding box center [601, 19] width 899 height 16
click at [357, 18] on input "text" at bounding box center [601, 19] width 899 height 16
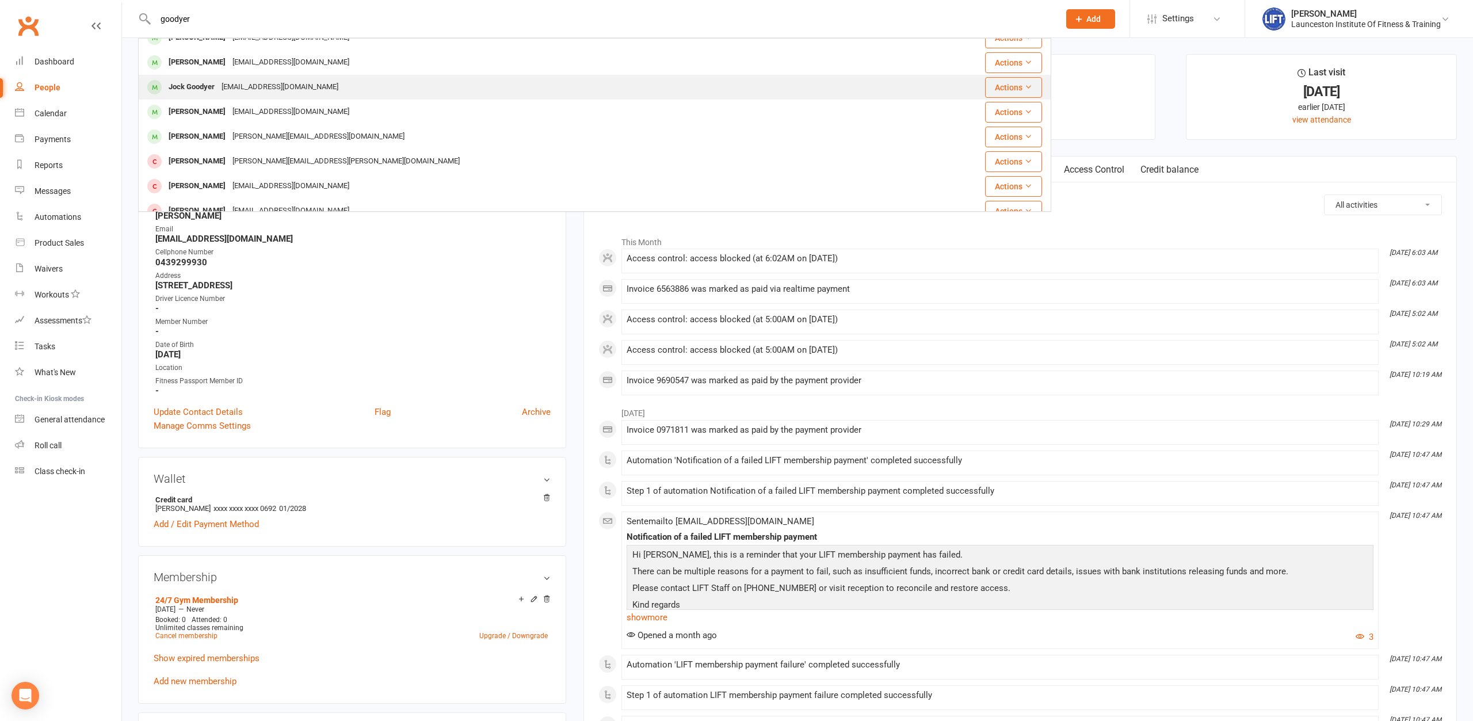
scroll to position [124, 0]
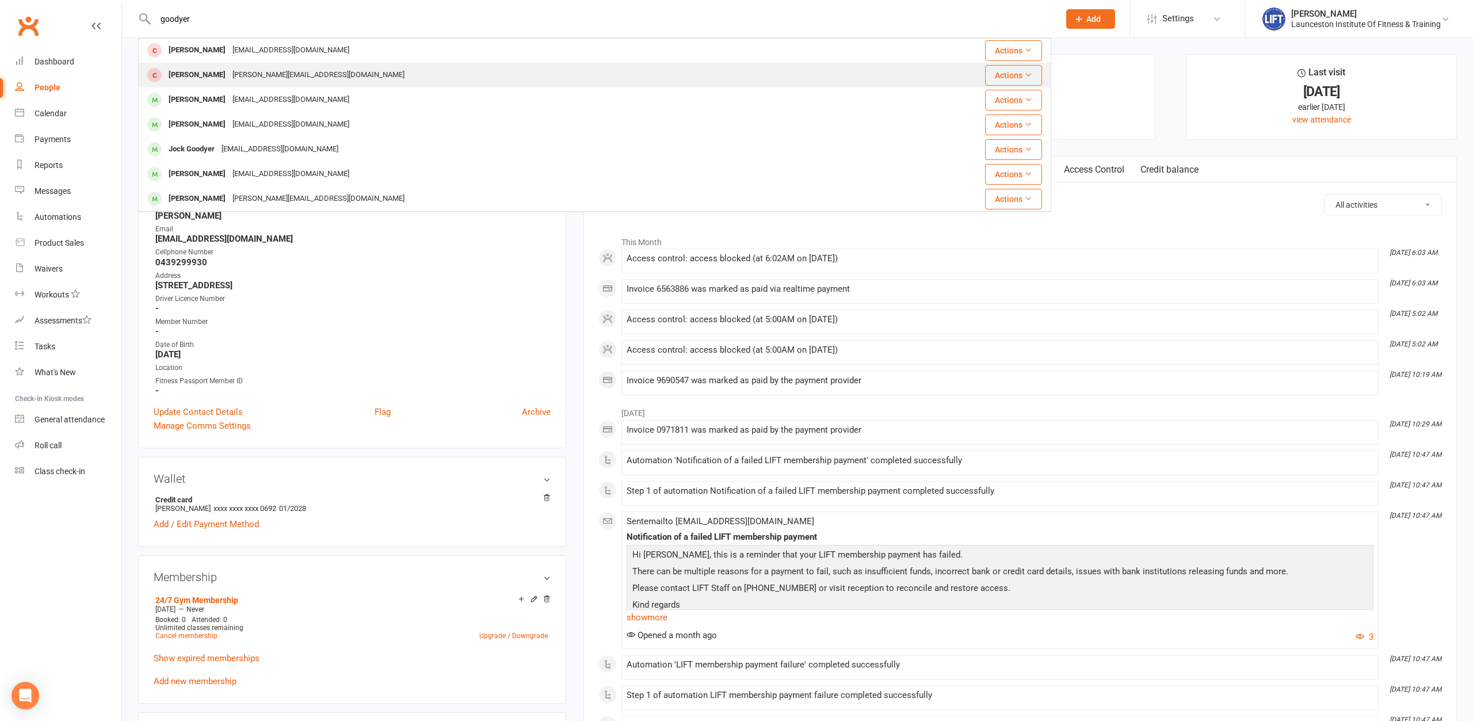
type input "goodyer"
click at [268, 81] on div "[PERSON_NAME][EMAIL_ADDRESS][DOMAIN_NAME]" at bounding box center [318, 75] width 179 height 17
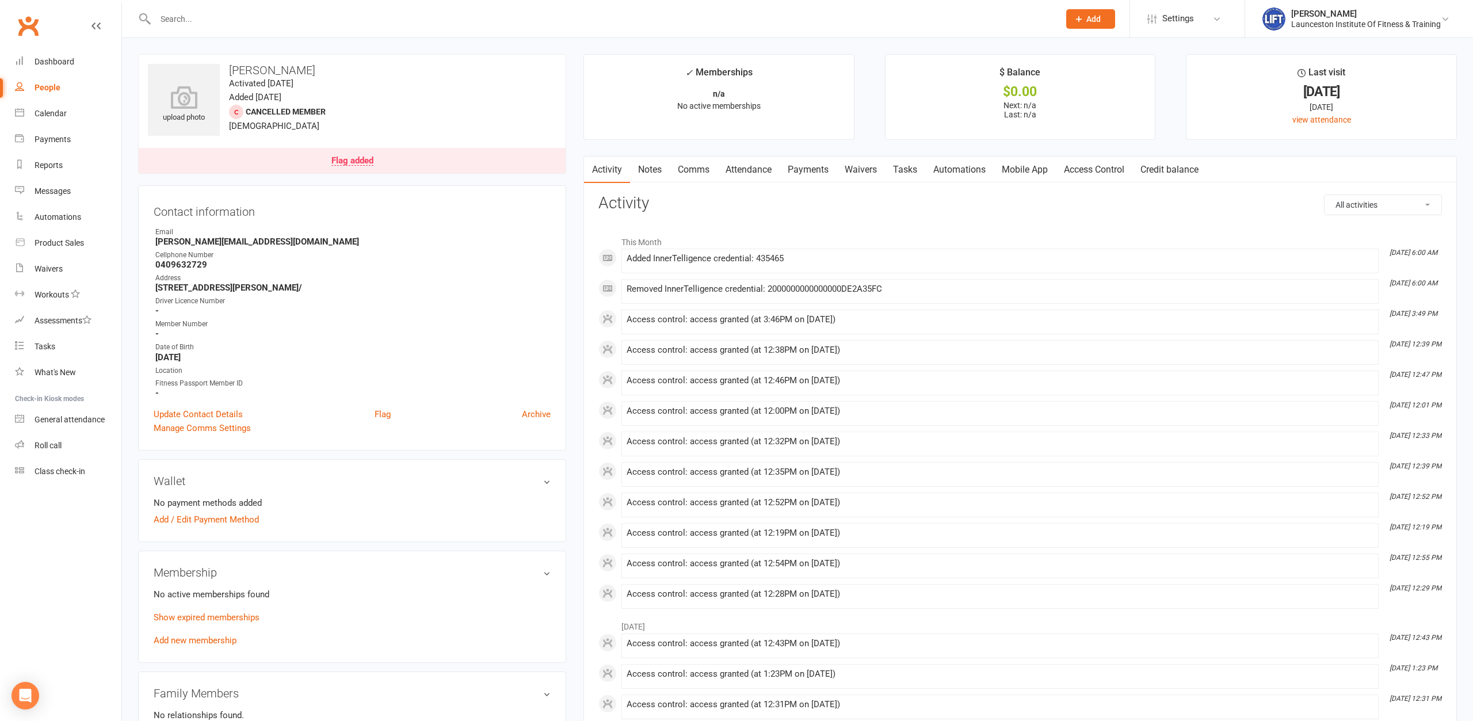
click at [1114, 173] on link "Access Control" at bounding box center [1094, 169] width 77 height 26
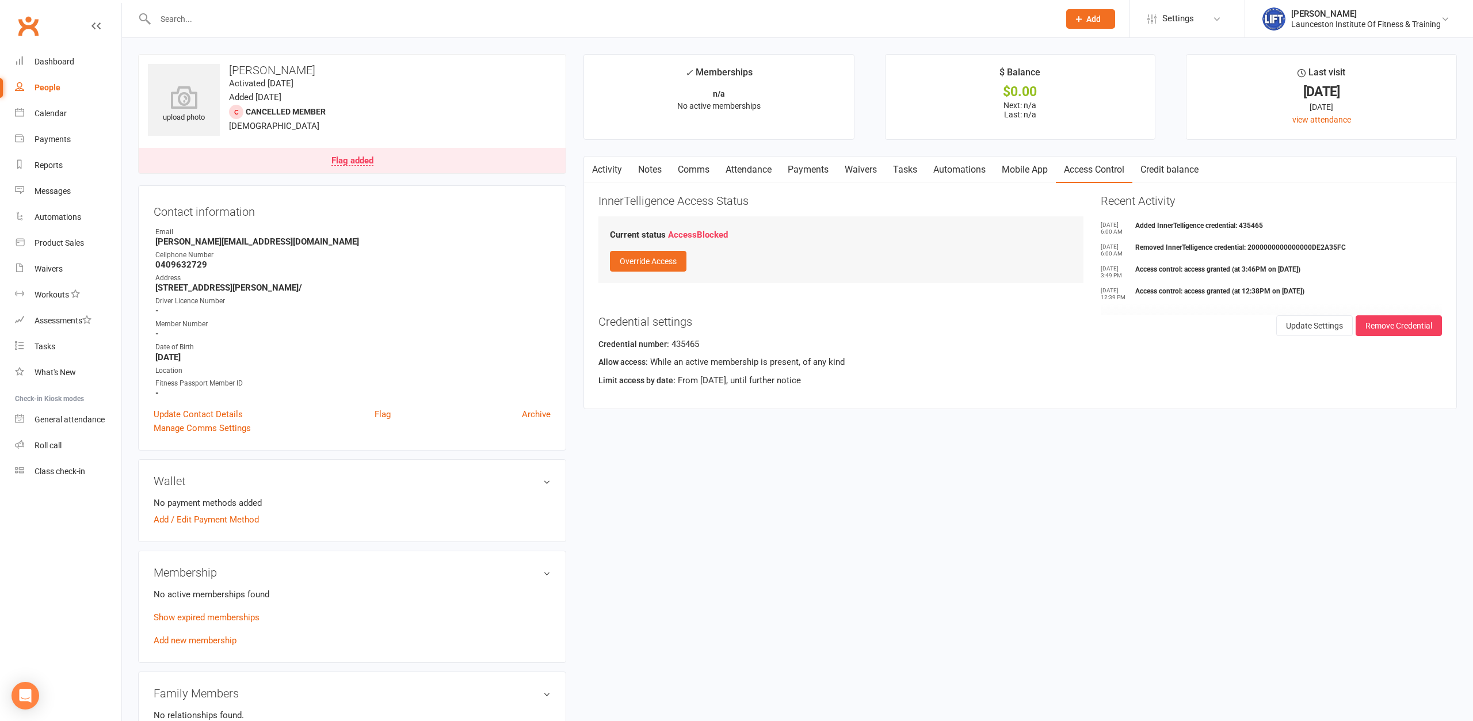
click at [374, 20] on input "text" at bounding box center [601, 19] width 899 height 16
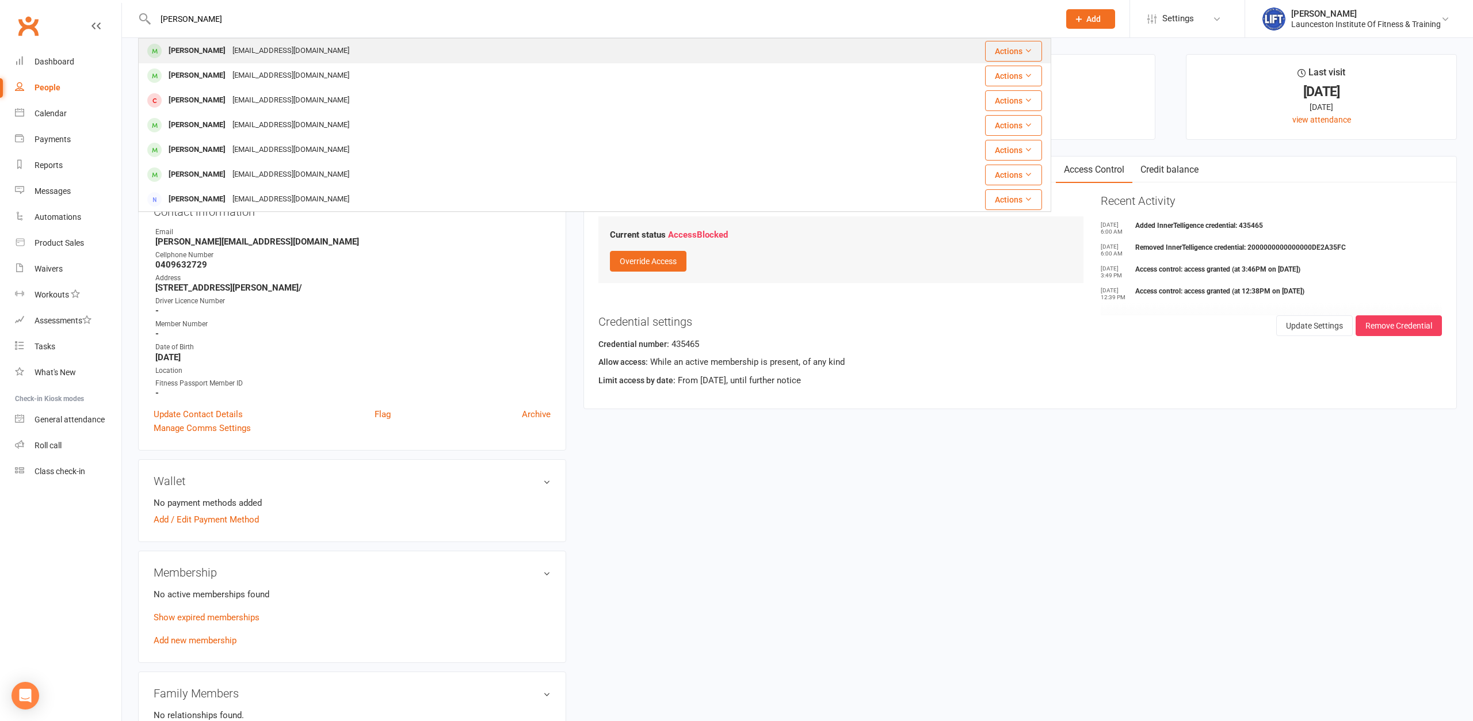
type input "matt little"
click at [353, 49] on div "Matt Little Matthewlittle67@gmail.com" at bounding box center [518, 51] width 758 height 24
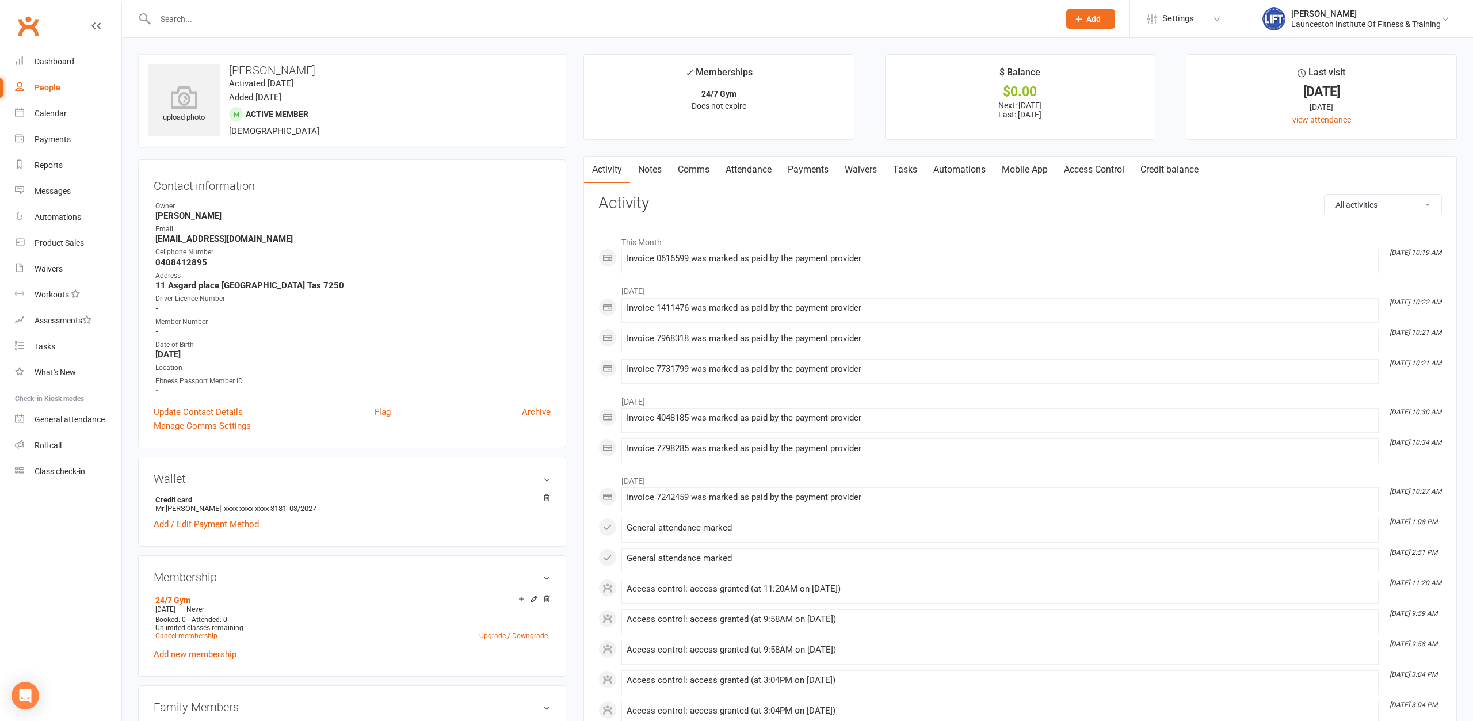
click at [1079, 178] on link "Access Control" at bounding box center [1094, 169] width 77 height 26
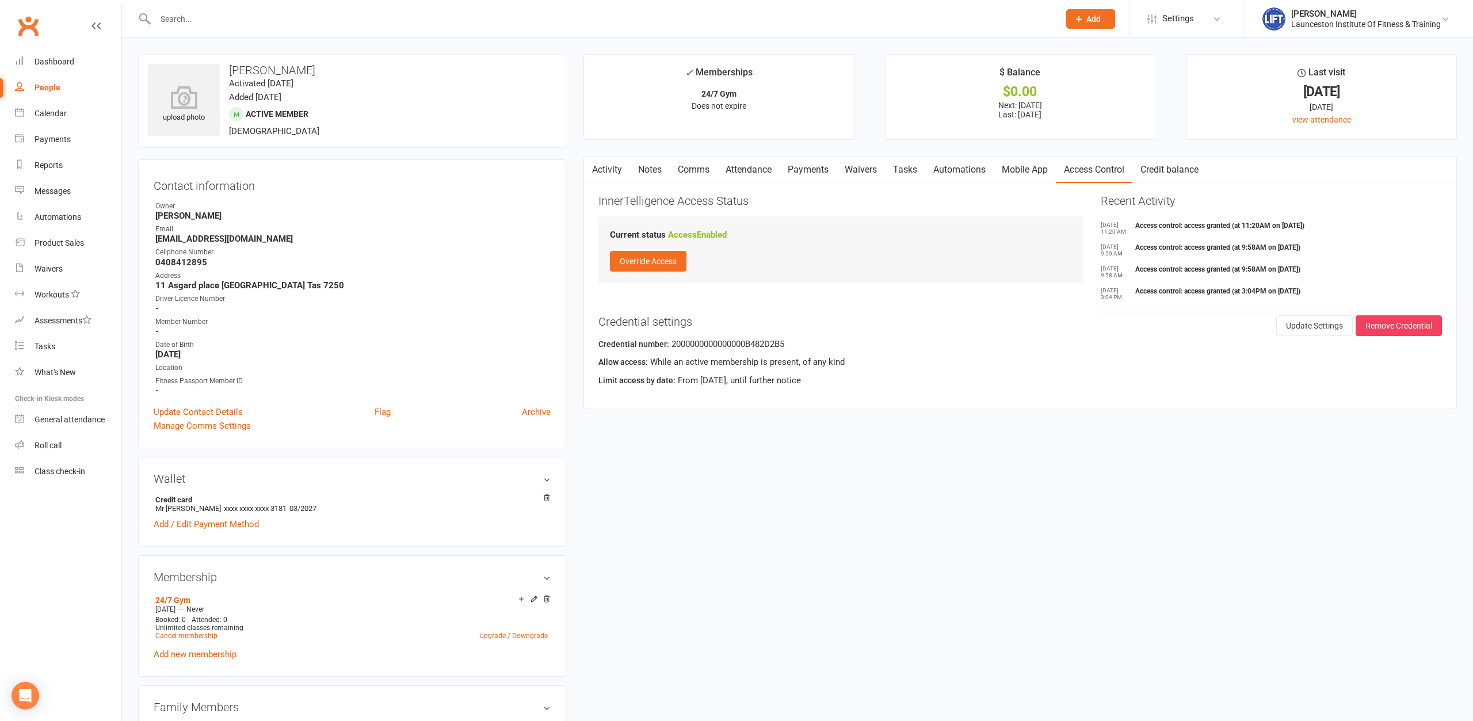
click at [345, 20] on input "text" at bounding box center [601, 19] width 899 height 16
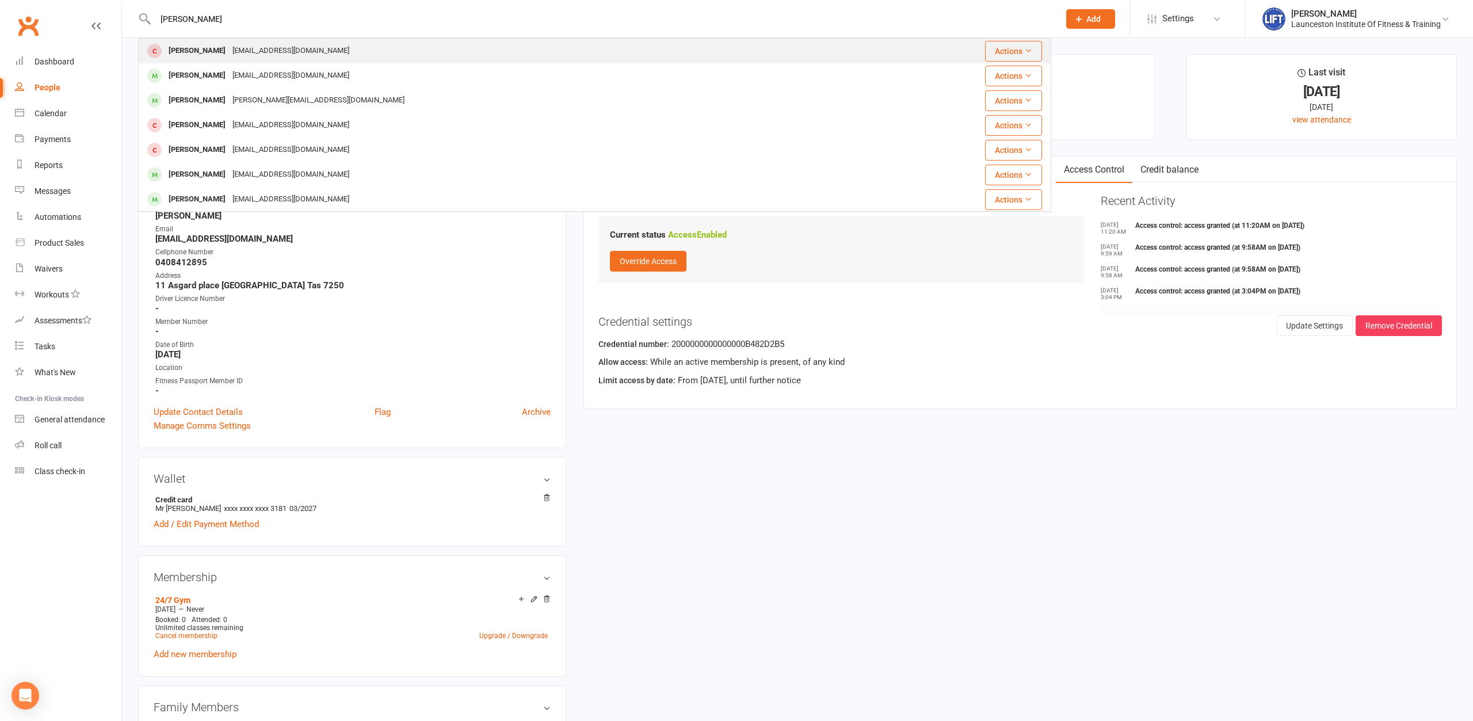
type input "[PERSON_NAME]"
click at [341, 55] on div "[PERSON_NAME] [EMAIL_ADDRESS][DOMAIN_NAME]" at bounding box center [505, 51] width 733 height 24
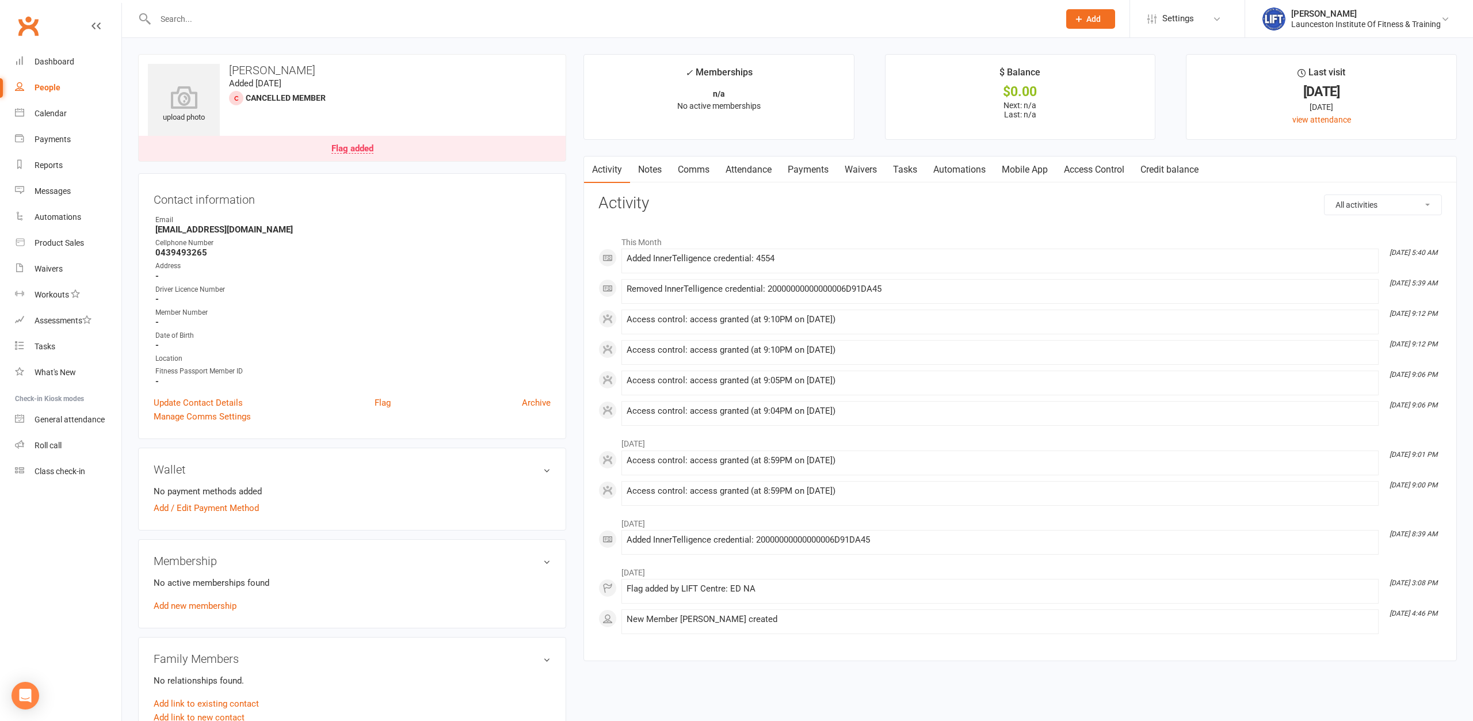
click at [1106, 171] on link "Access Control" at bounding box center [1094, 169] width 77 height 26
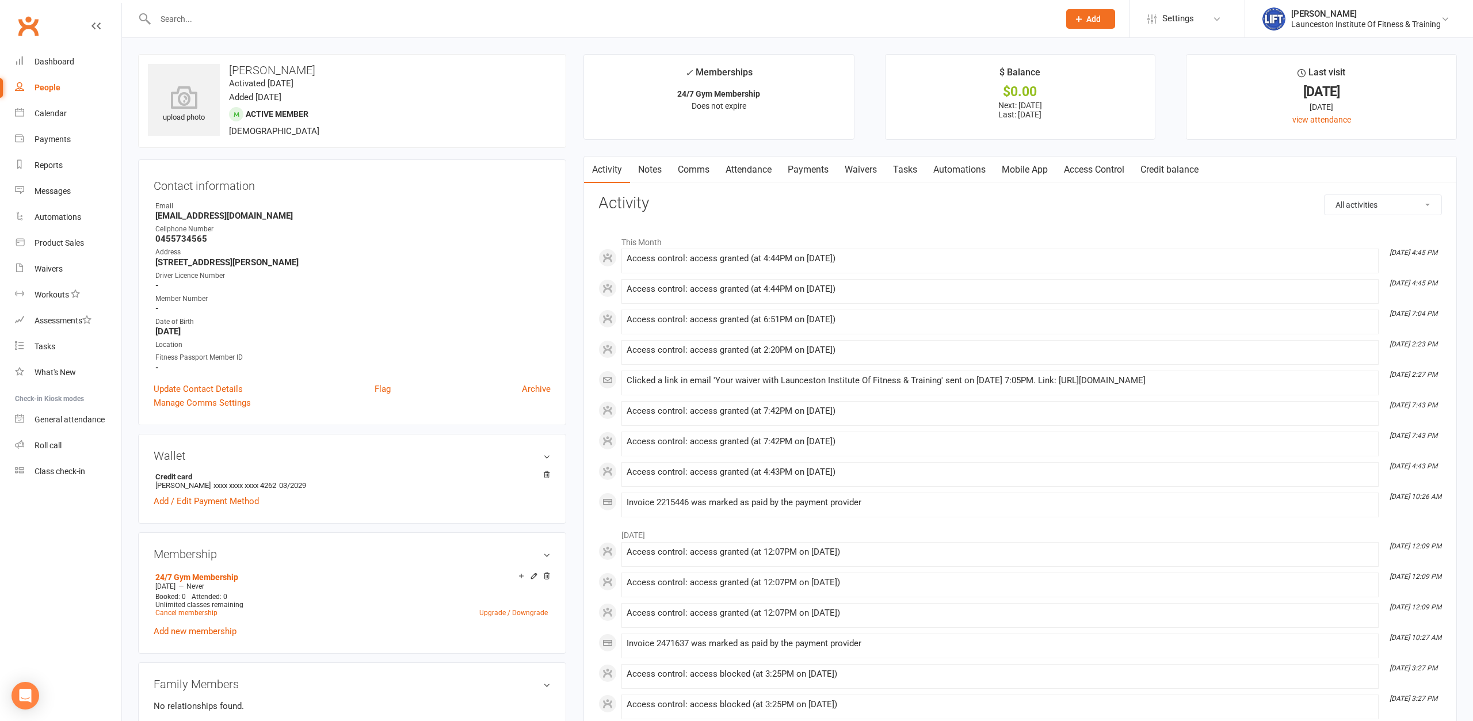
click at [448, 13] on input "text" at bounding box center [601, 19] width 899 height 16
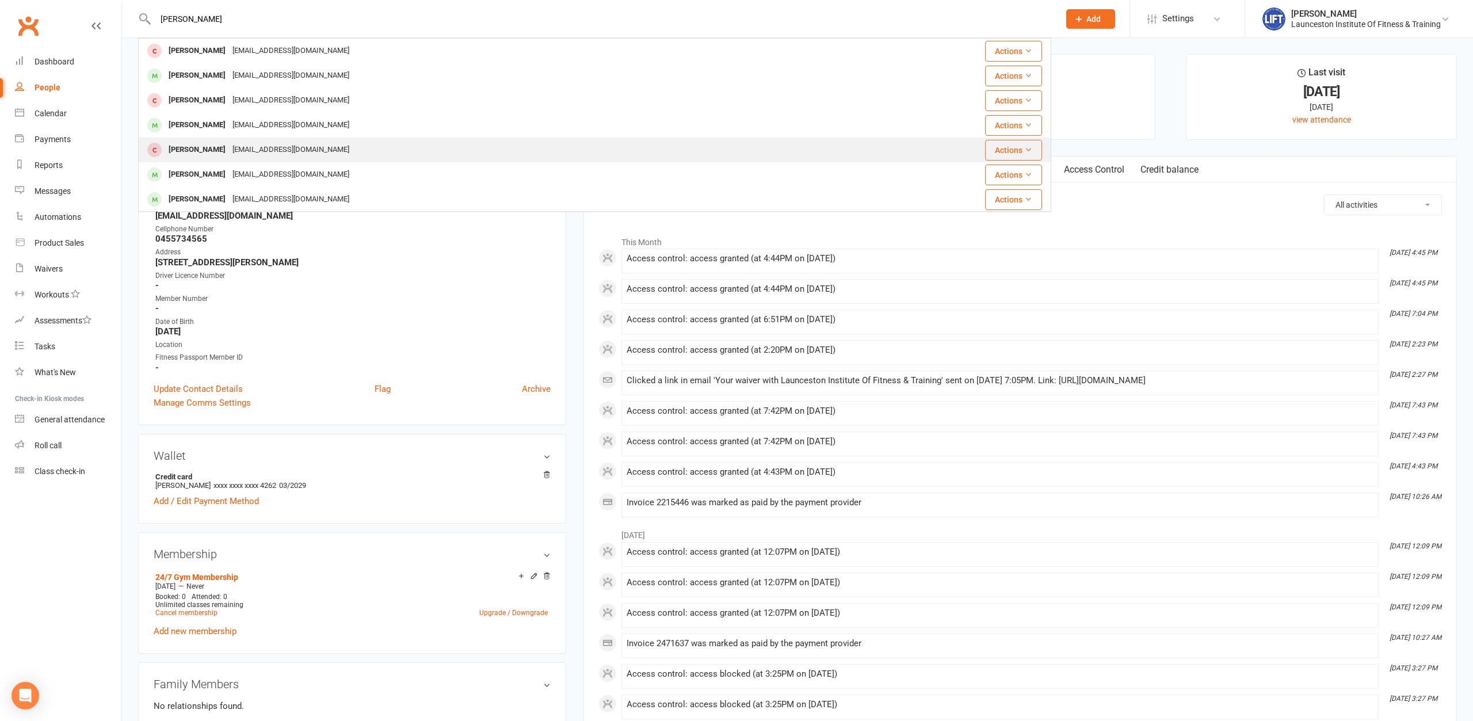
type input "brian mc"
click at [357, 142] on div "[PERSON_NAME] [EMAIL_ADDRESS][DOMAIN_NAME]" at bounding box center [518, 150] width 758 height 24
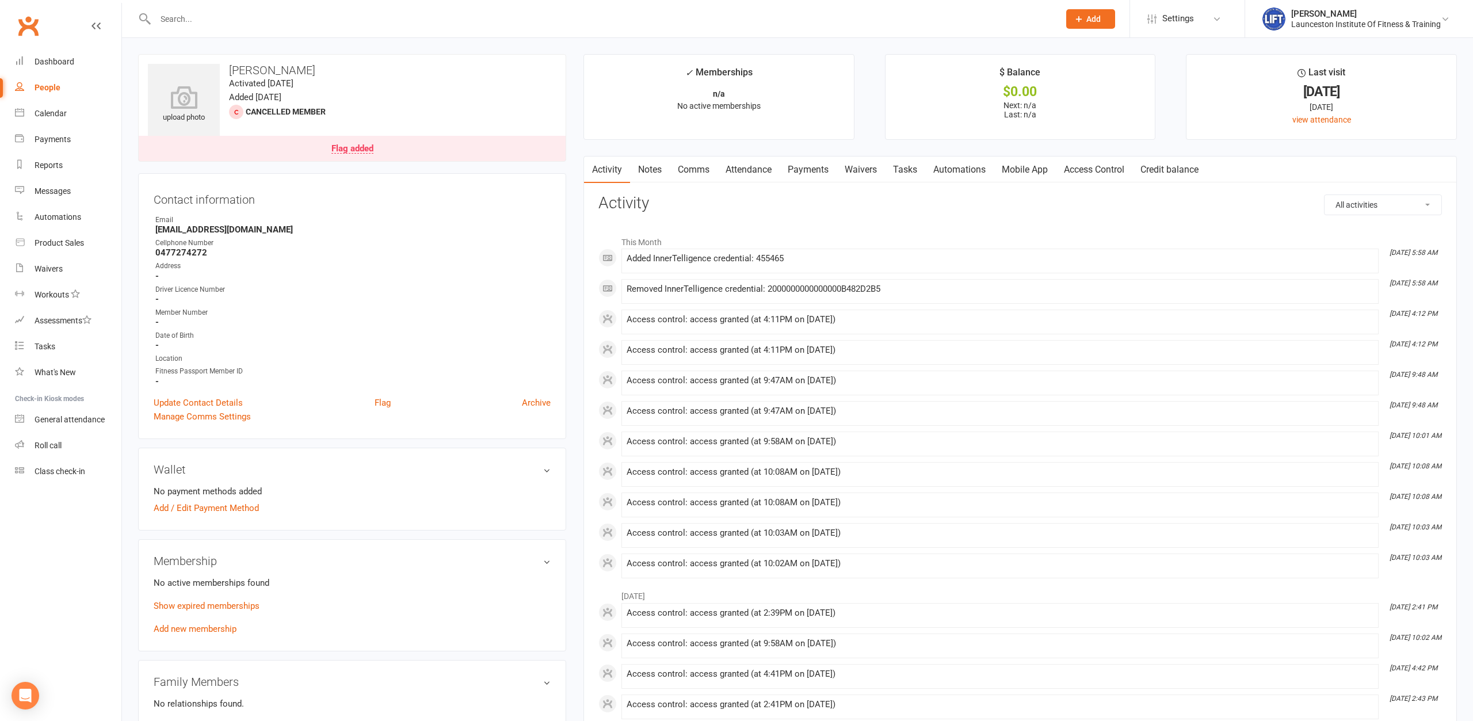
click at [1107, 177] on link "Access Control" at bounding box center [1094, 169] width 77 height 26
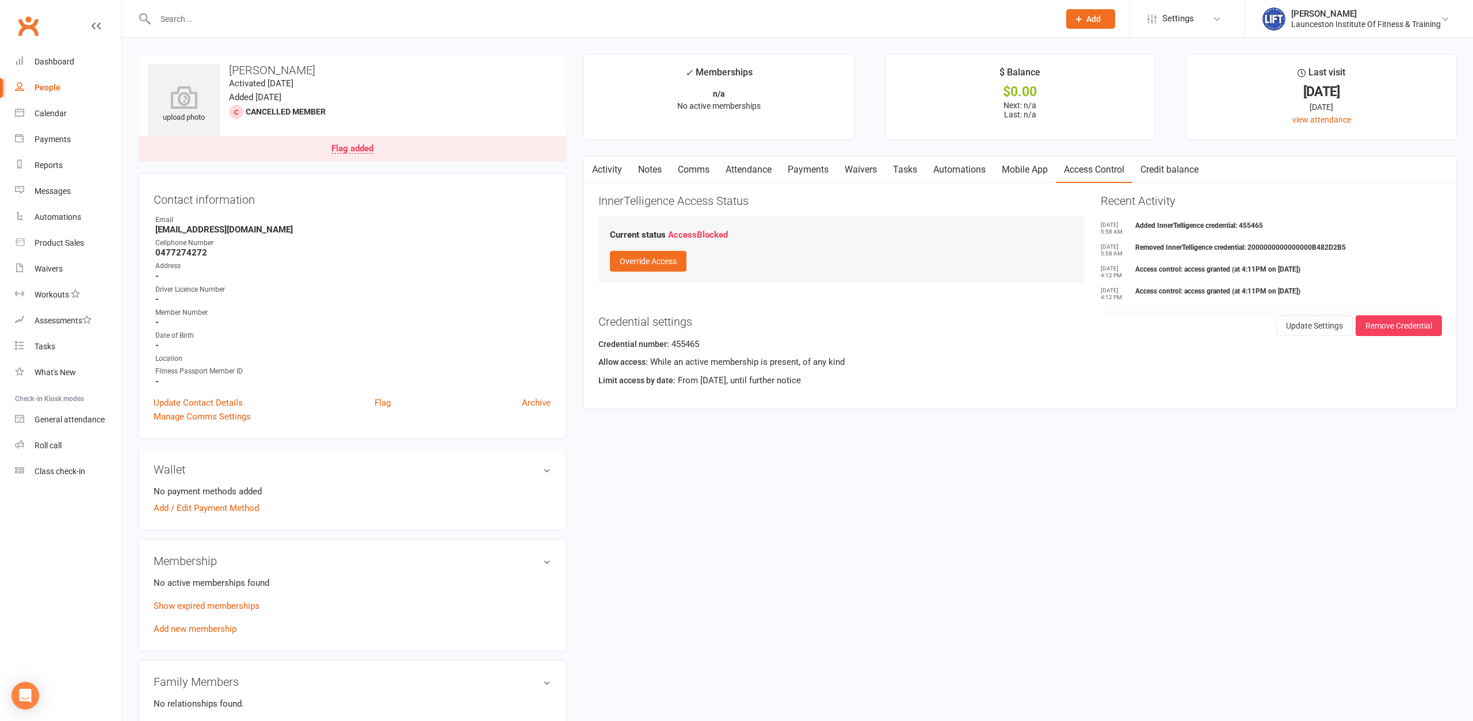
click at [207, 20] on input "text" at bounding box center [601, 19] width 899 height 16
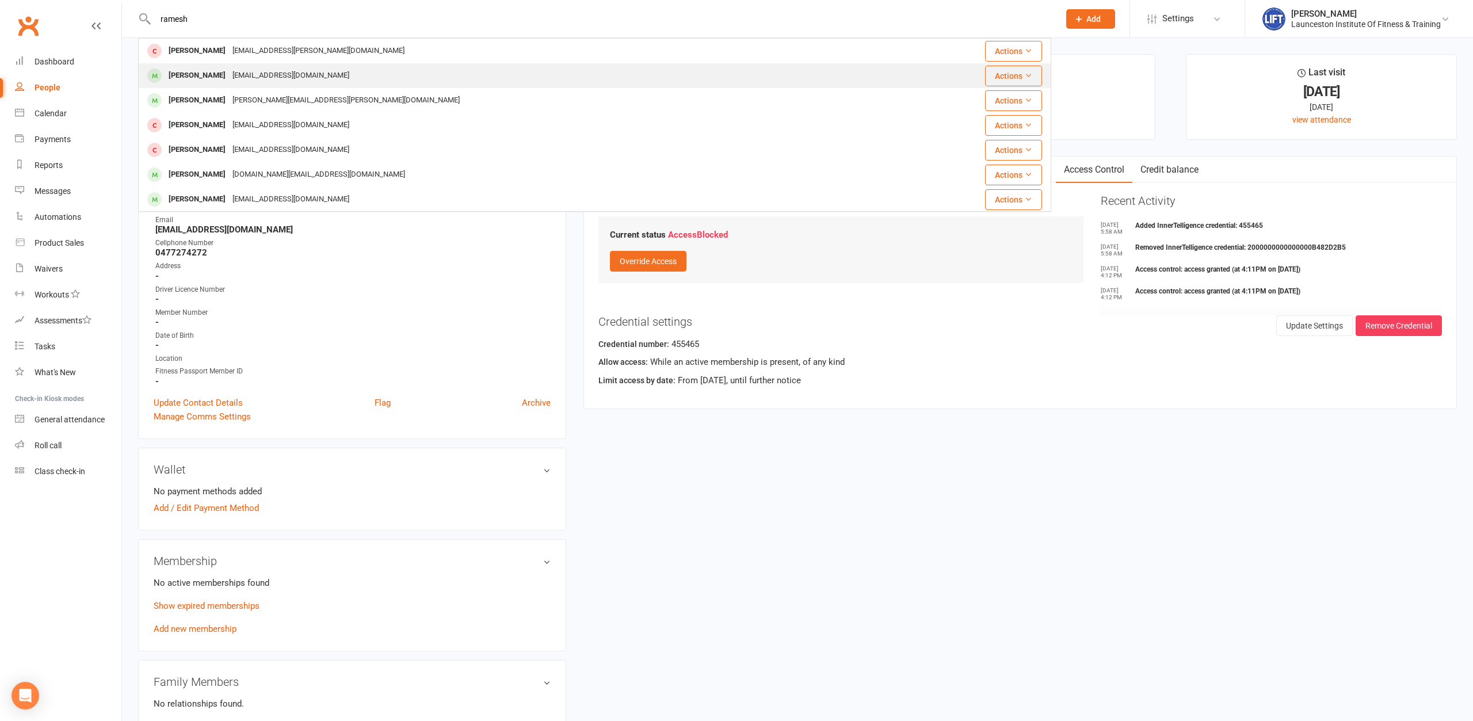
type input "ramesh"
click at [256, 77] on div "[EMAIL_ADDRESS][DOMAIN_NAME]" at bounding box center [291, 75] width 124 height 17
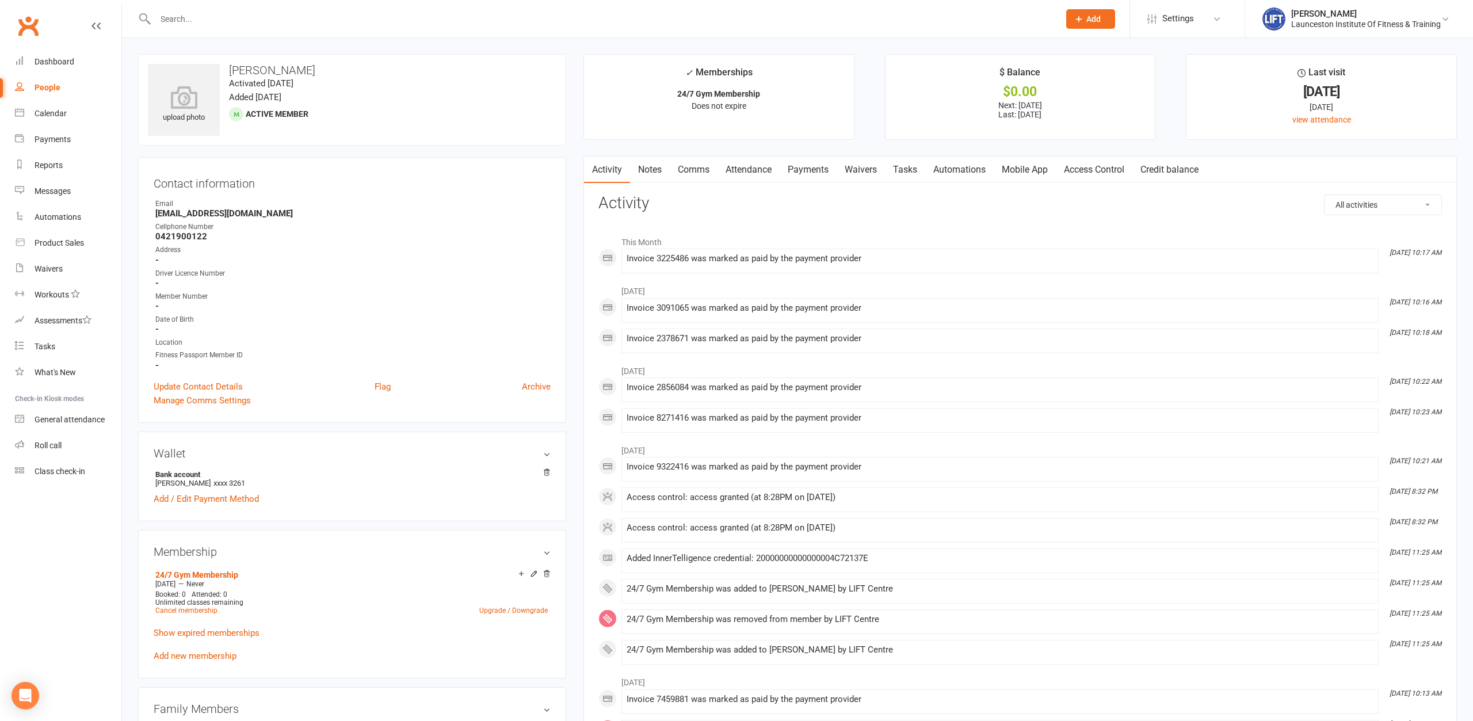
click at [1129, 165] on link "Access Control" at bounding box center [1094, 169] width 77 height 26
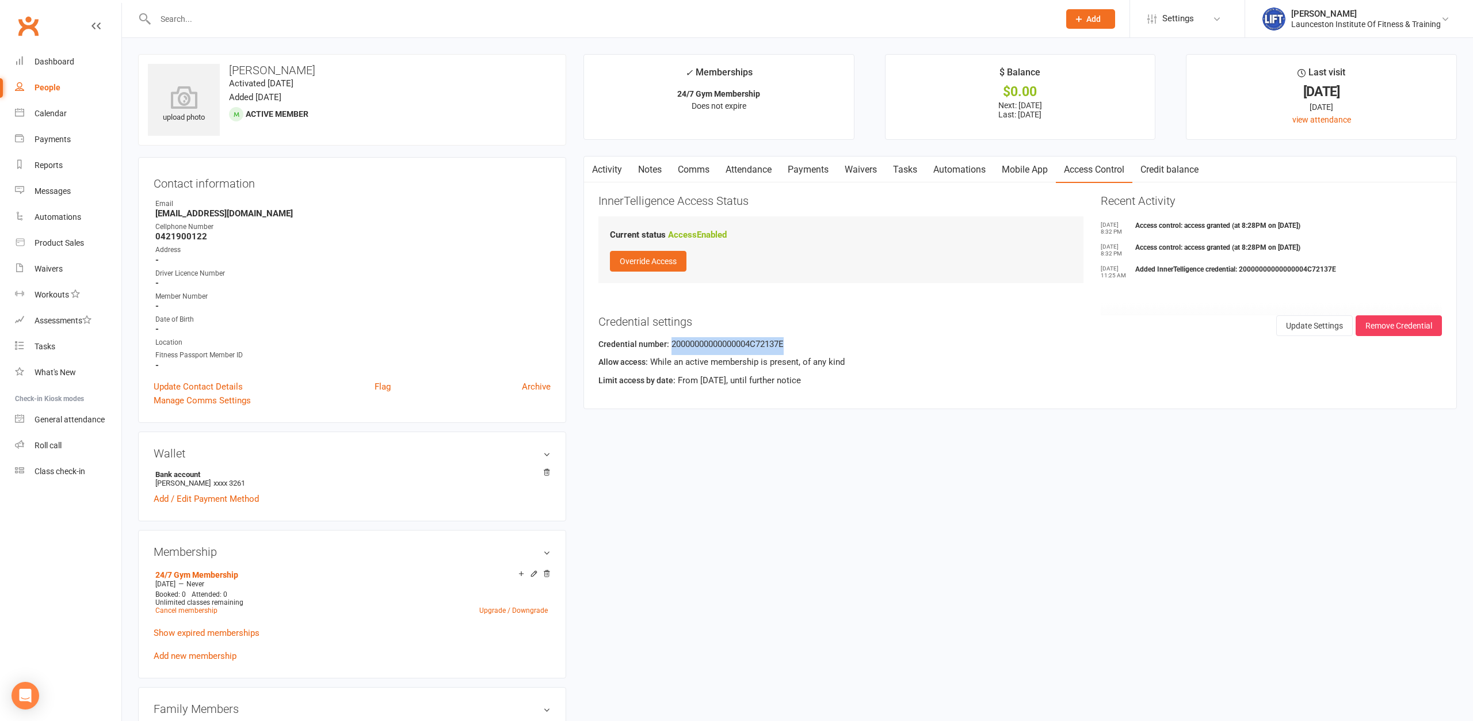
drag, startPoint x: 809, startPoint y: 345, endPoint x: 668, endPoint y: 349, distance: 140.4
click at [668, 349] on div "Credential number: 20000000000000004C72137E" at bounding box center [1019, 346] width 843 height 18
click at [916, 377] on div "Limit access by date: From Jul 22, 2025, until further notice" at bounding box center [1019, 382] width 843 height 18
click at [763, 345] on div "Credential number: 20000000000000004C72137E" at bounding box center [1019, 346] width 843 height 18
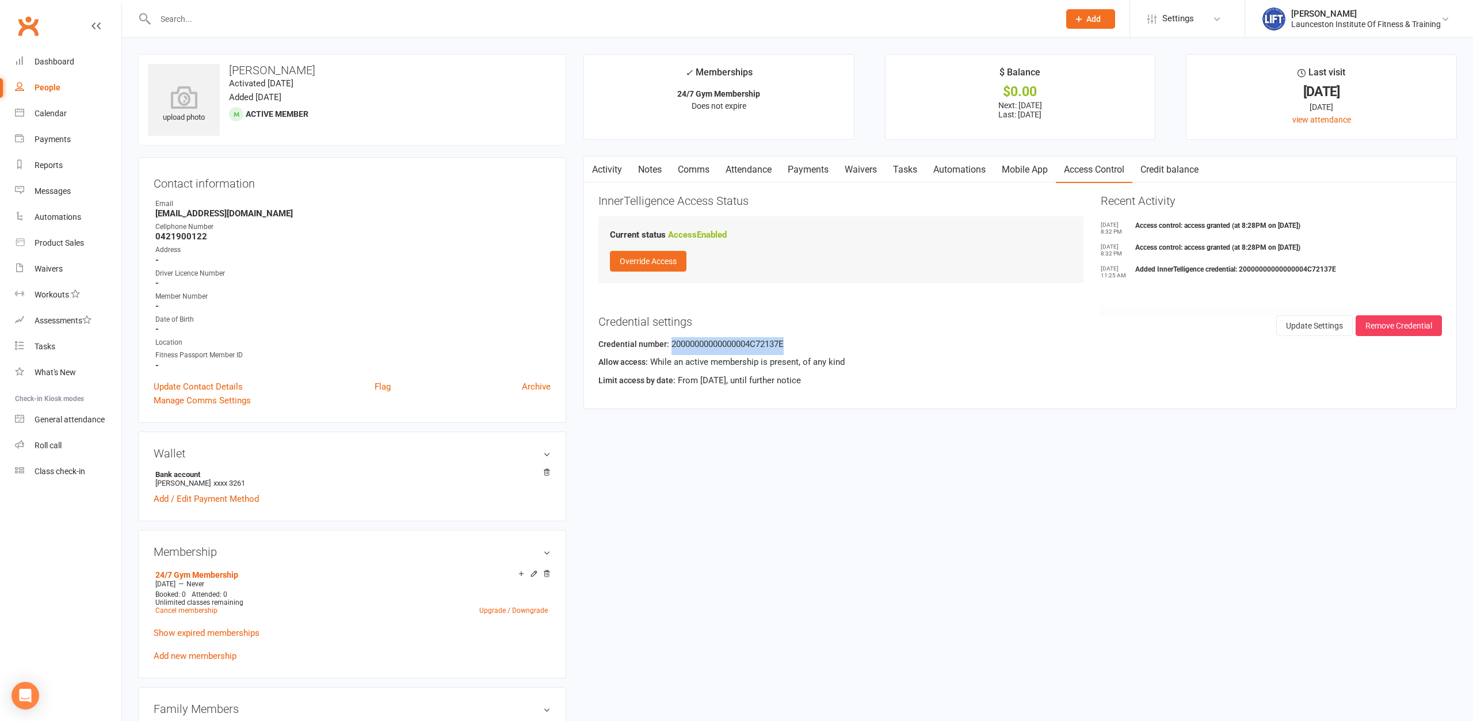
copy div "20000000000000004C72137E"
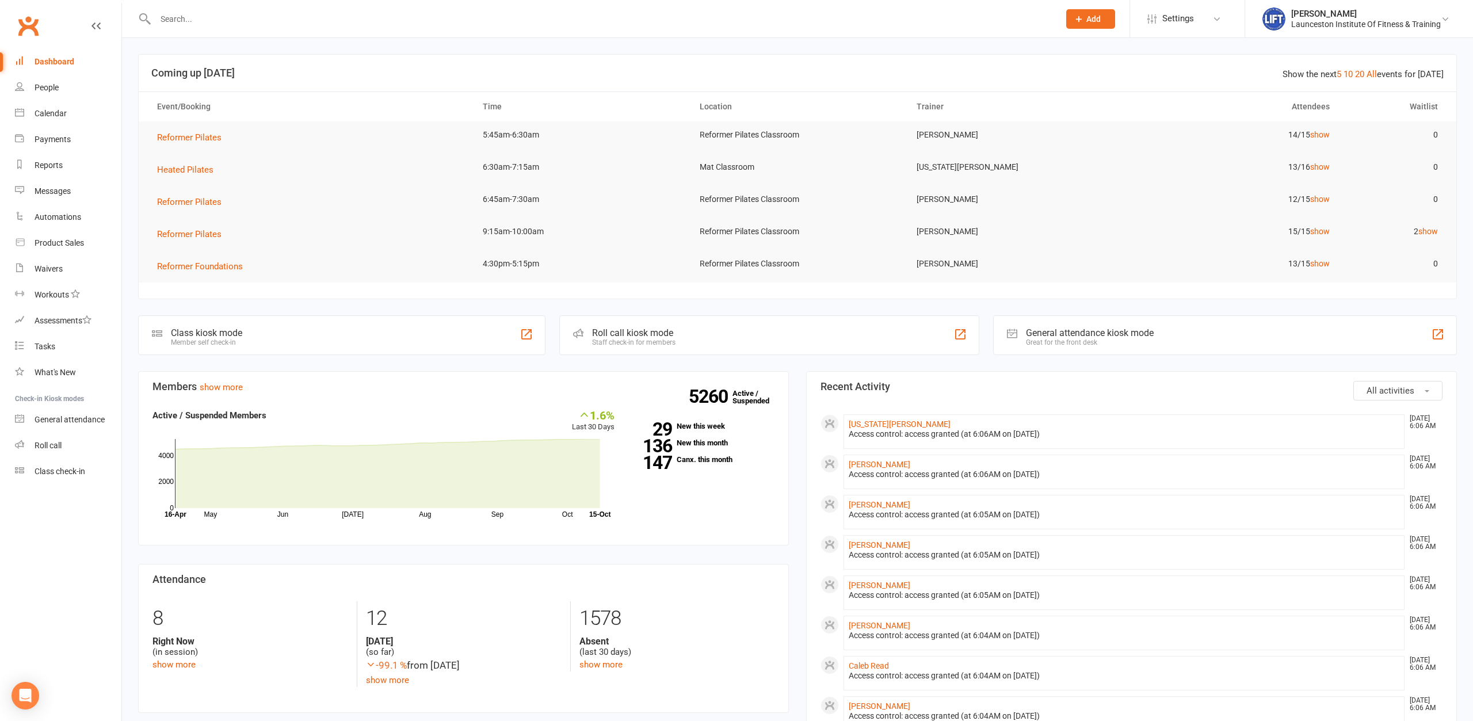
click at [421, 18] on input "text" at bounding box center [601, 19] width 899 height 16
paste input "20000000000000004C72137E"
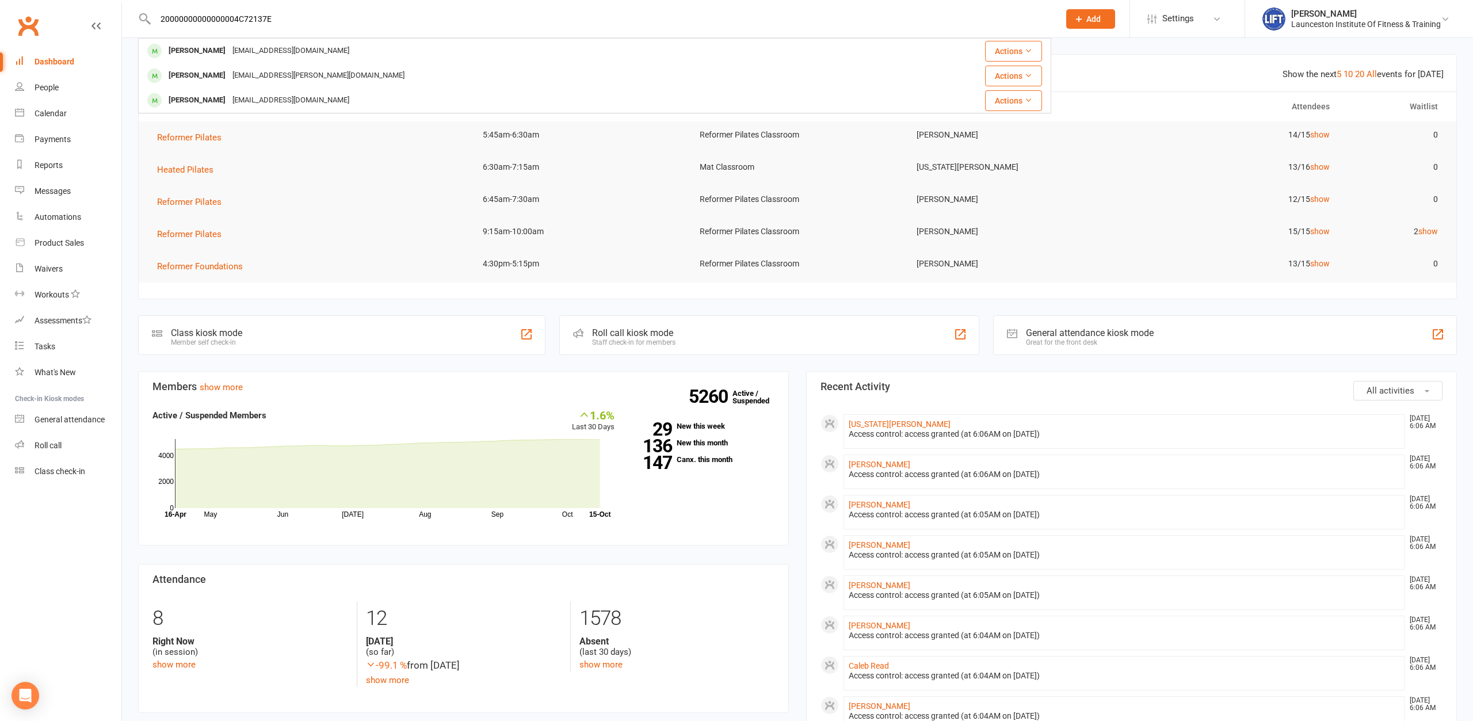
type input "20000000000000004C72137E"
